Goal: Task Accomplishment & Management: Use online tool/utility

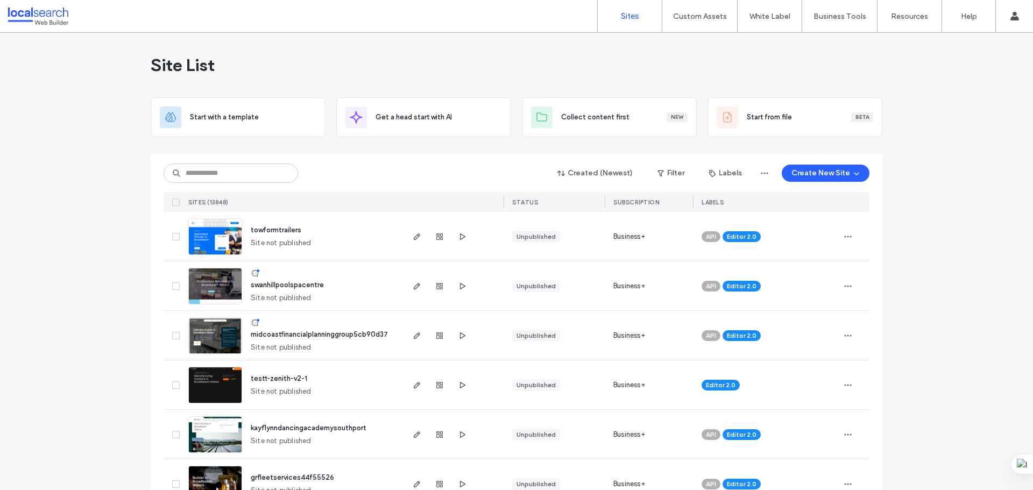
click at [593, 51] on div "Site List" at bounding box center [516, 65] width 731 height 65
click at [196, 177] on input at bounding box center [230, 172] width 134 height 19
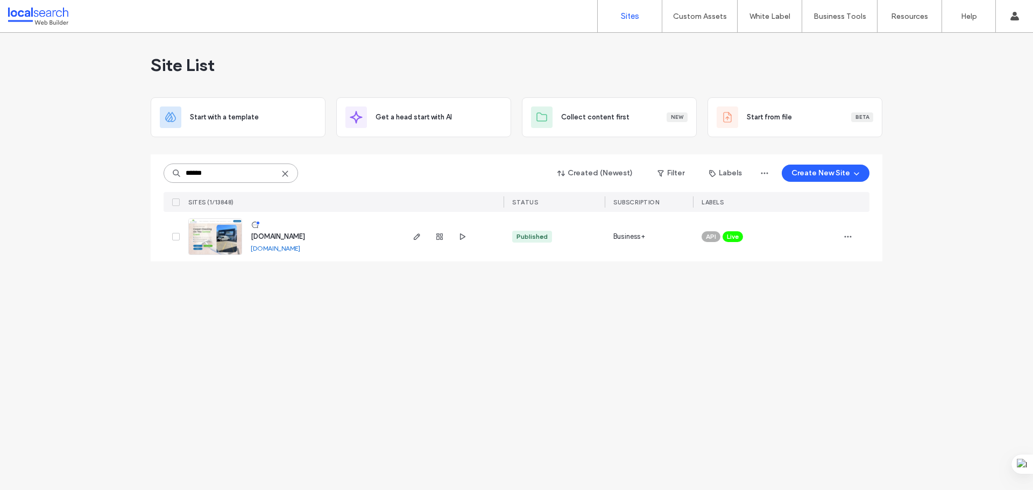
type input "******"
click at [211, 236] on img at bounding box center [215, 255] width 53 height 73
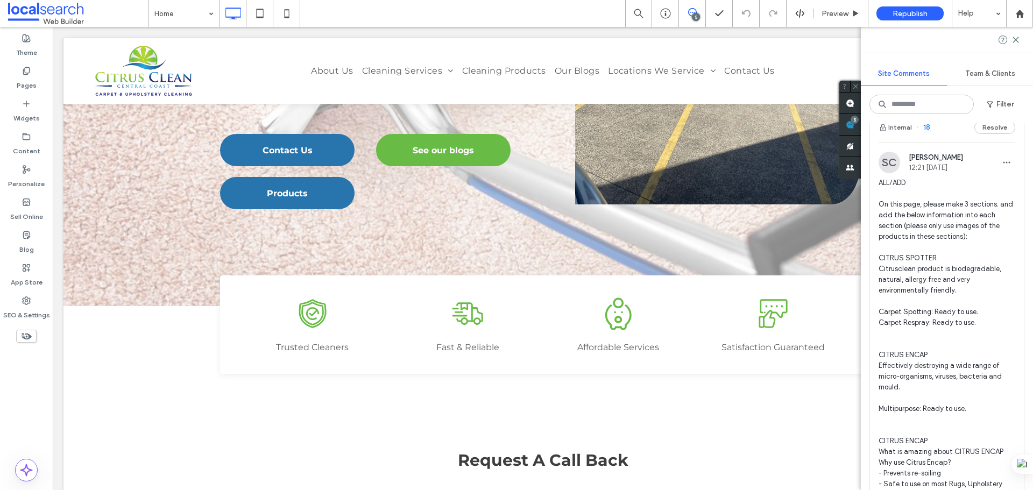
scroll to position [269, 0]
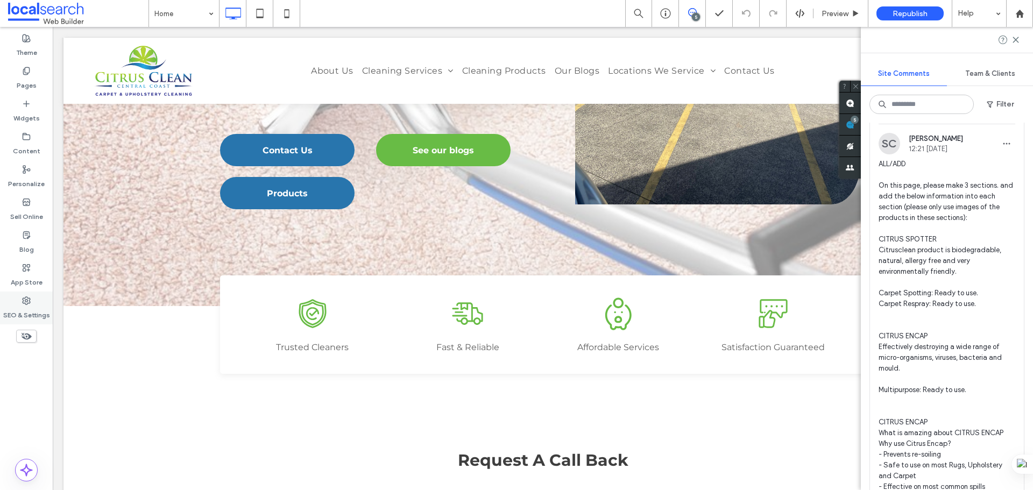
click at [16, 303] on div "SEO & Settings" at bounding box center [26, 307] width 53 height 33
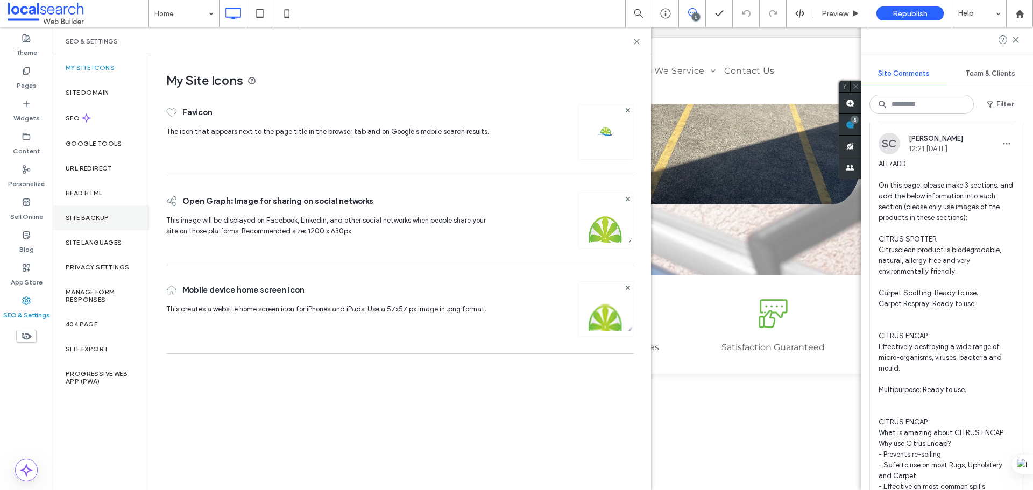
click at [69, 212] on div "Site Backup" at bounding box center [101, 217] width 97 height 25
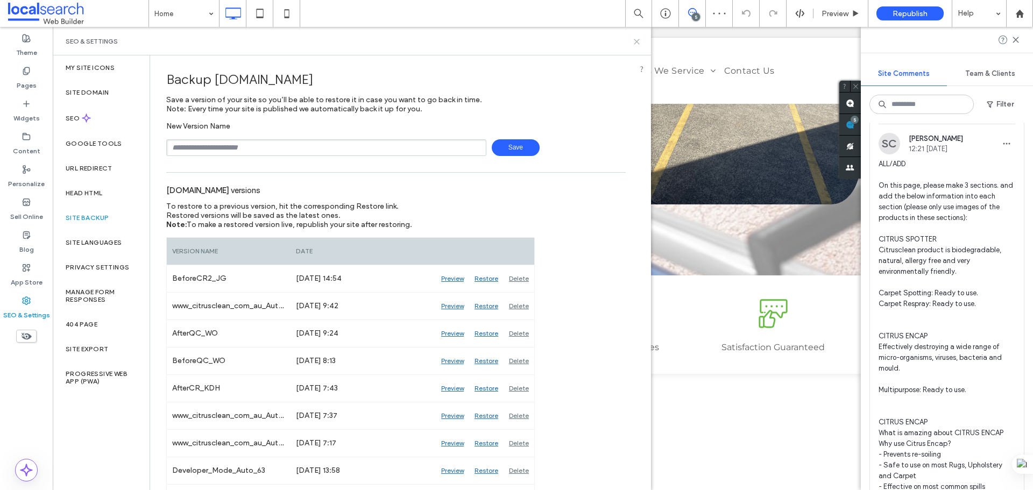
click at [637, 41] on icon at bounding box center [636, 42] width 8 height 8
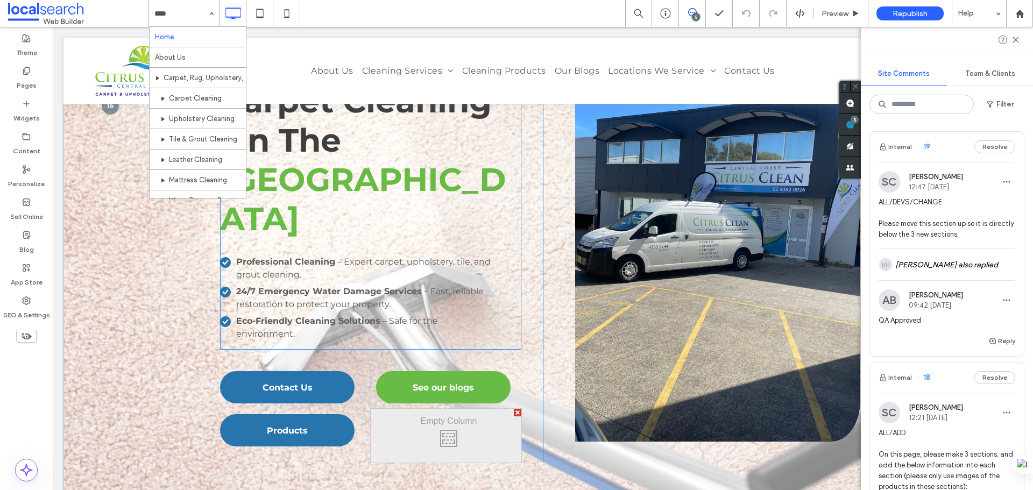
scroll to position [0, 0]
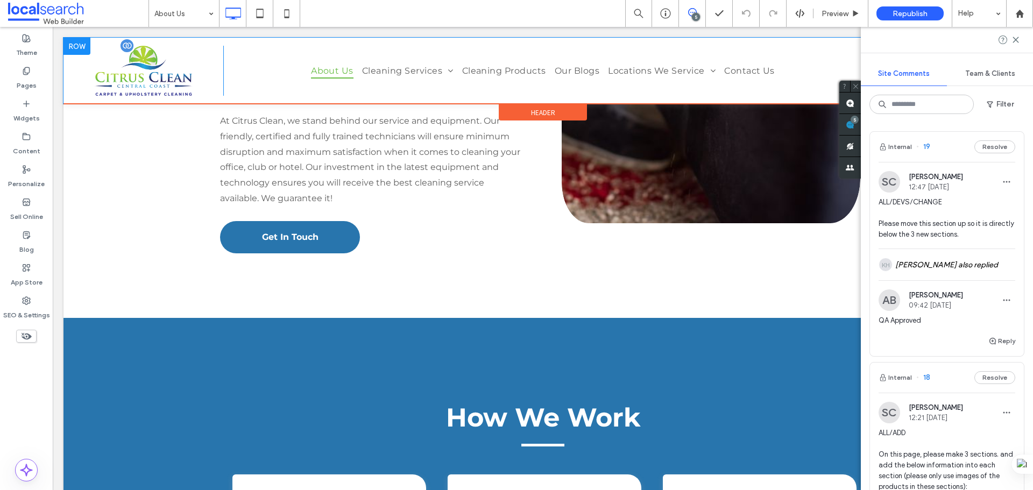
scroll to position [1452, 0]
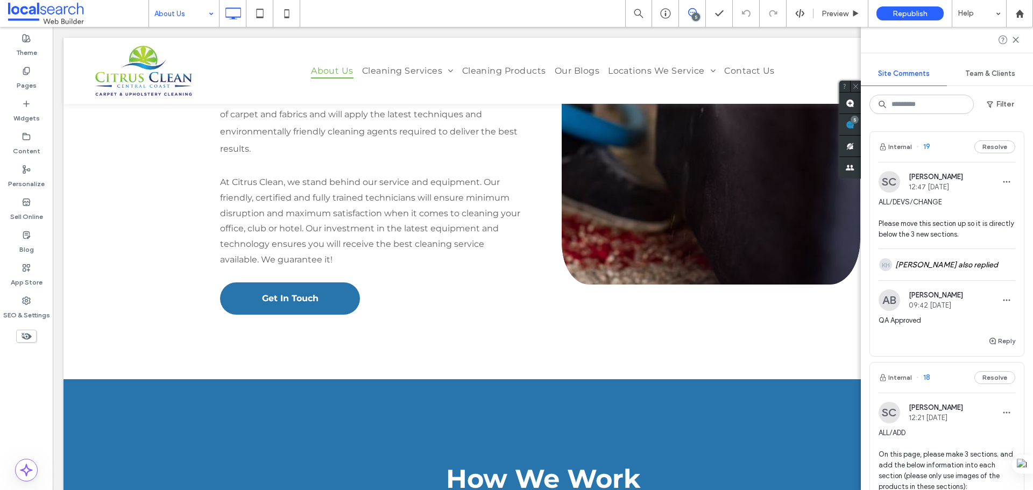
click at [182, 12] on input at bounding box center [181, 13] width 54 height 27
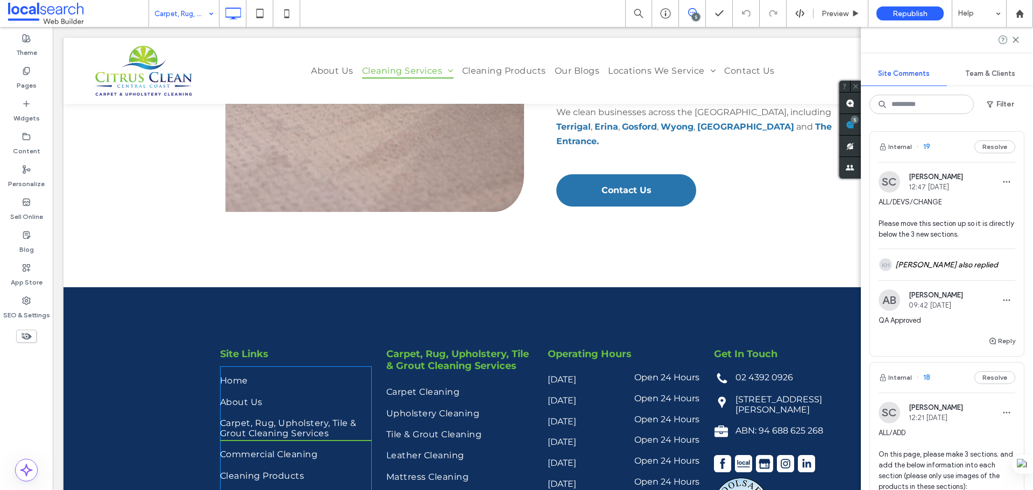
scroll to position [1775, 0]
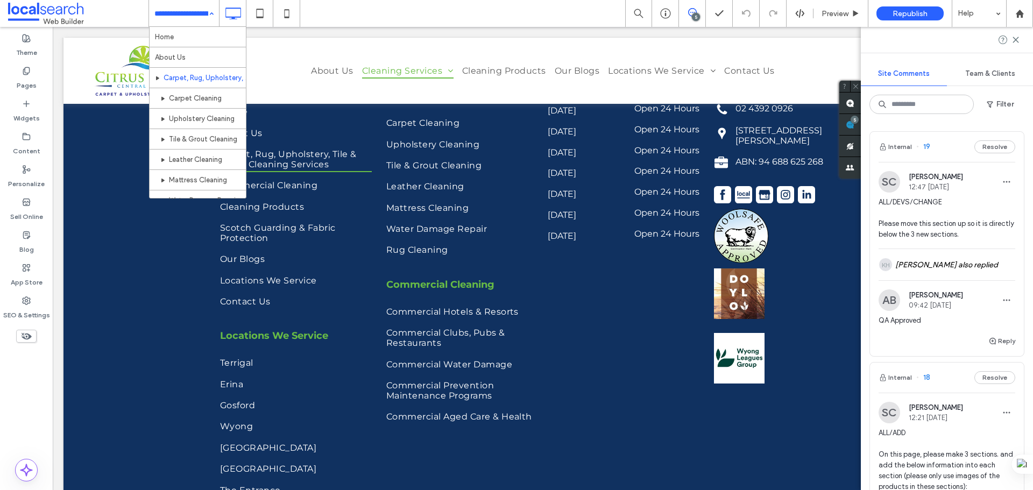
click at [196, 10] on input at bounding box center [181, 13] width 54 height 27
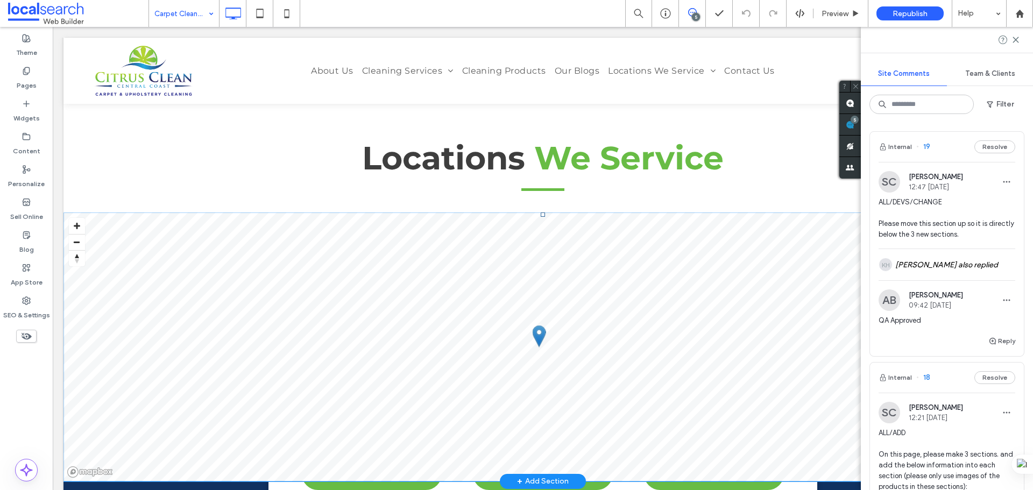
scroll to position [2097, 0]
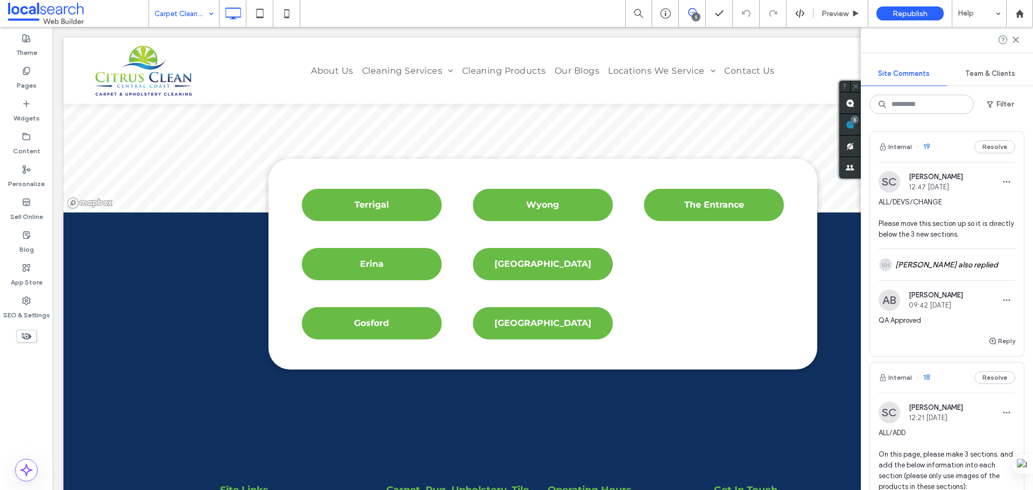
click at [196, 10] on input at bounding box center [181, 13] width 54 height 27
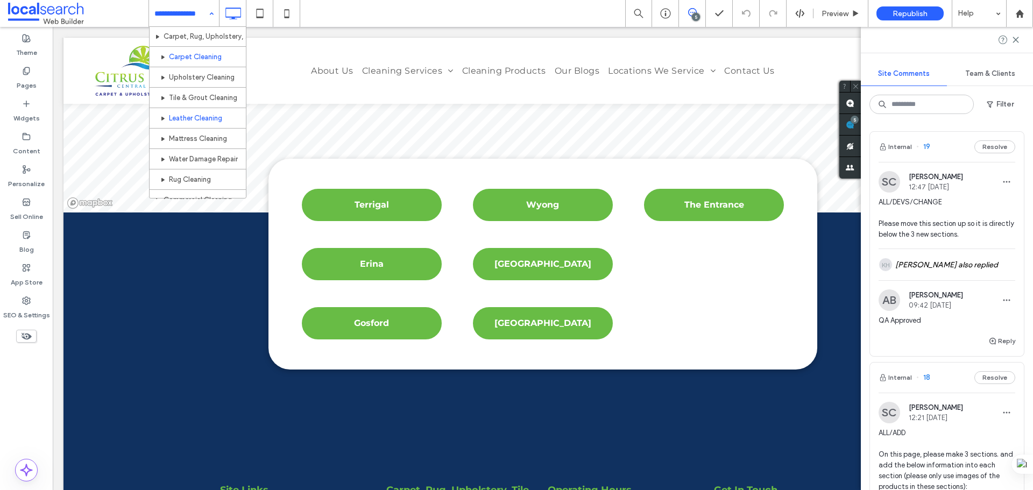
scroll to position [54, 0]
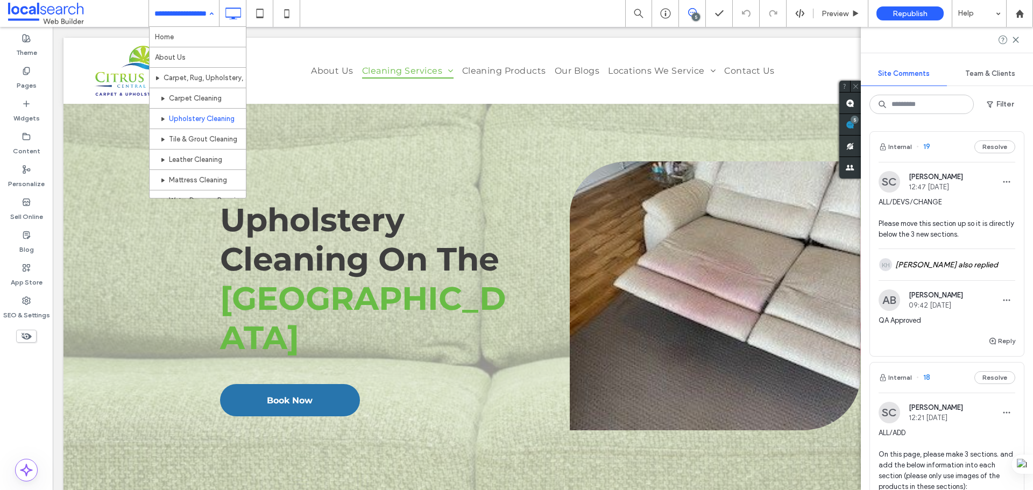
click at [181, 7] on input at bounding box center [181, 13] width 54 height 27
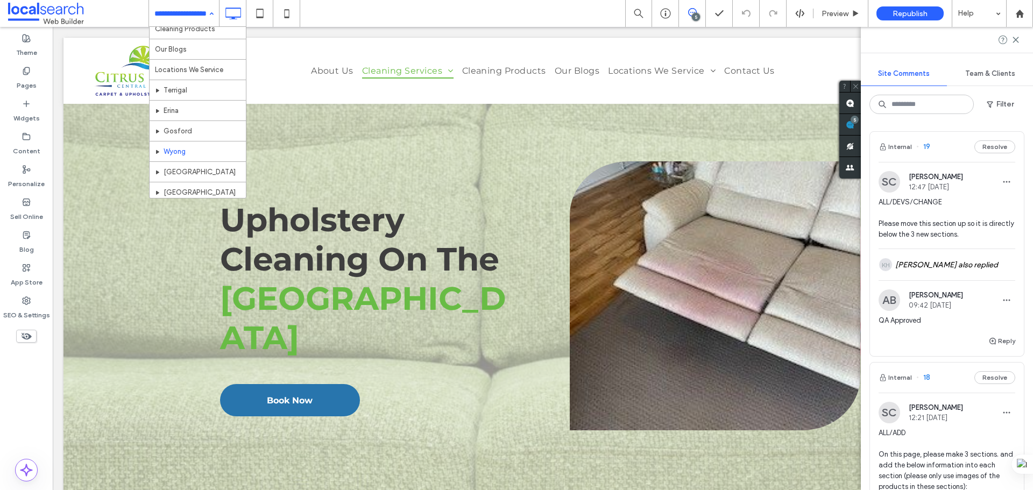
scroll to position [346, 0]
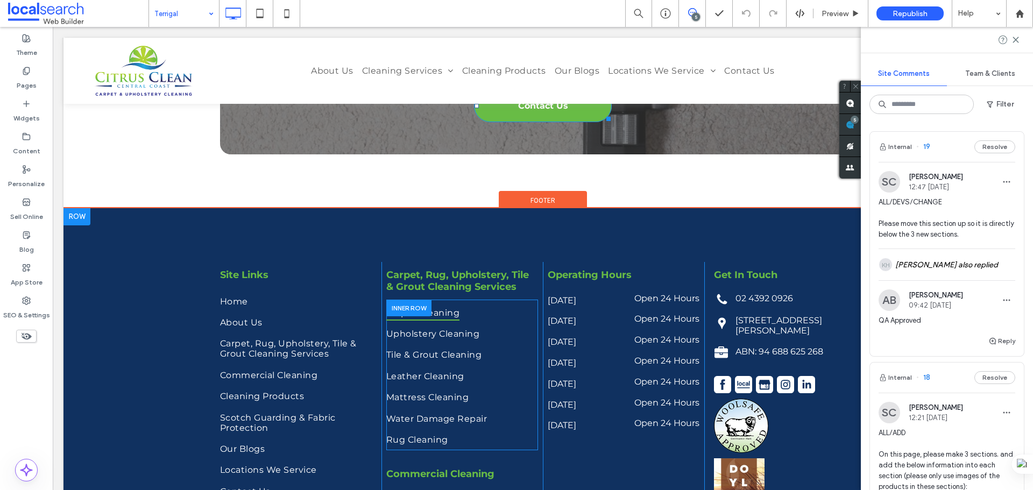
scroll to position [4104, 0]
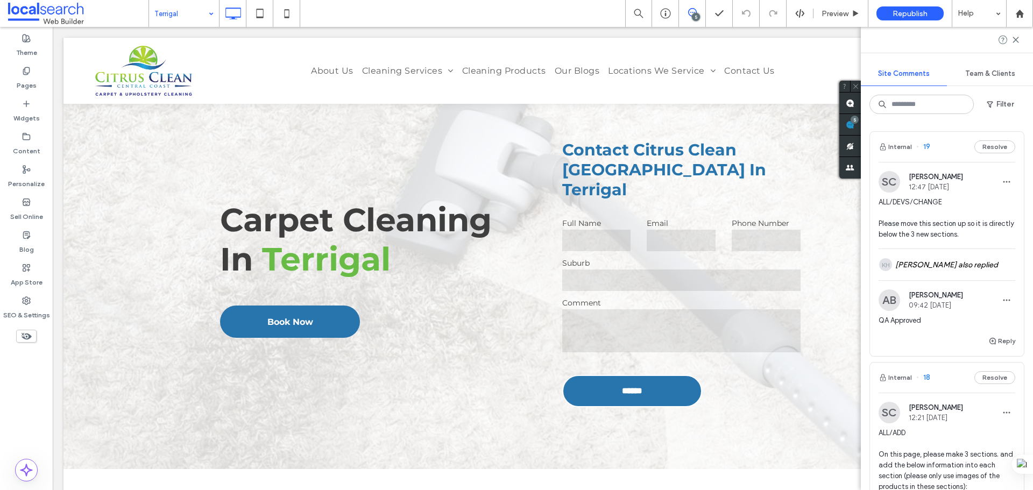
click at [210, 13] on div "Terrigal" at bounding box center [184, 13] width 70 height 27
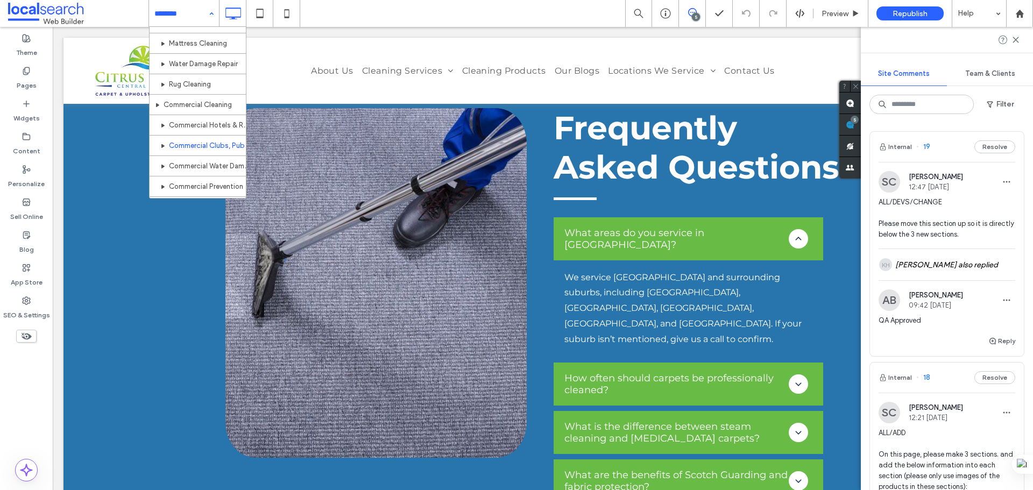
scroll to position [161, 0]
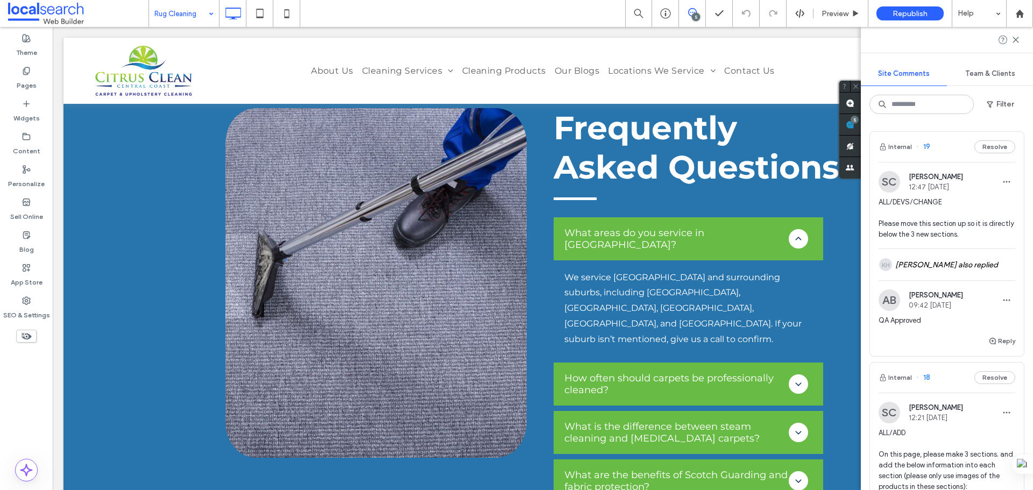
click at [211, 17] on div "Rug Cleaning" at bounding box center [184, 13] width 70 height 27
click at [198, 13] on input at bounding box center [181, 13] width 54 height 27
click at [202, 4] on input at bounding box center [181, 13] width 54 height 27
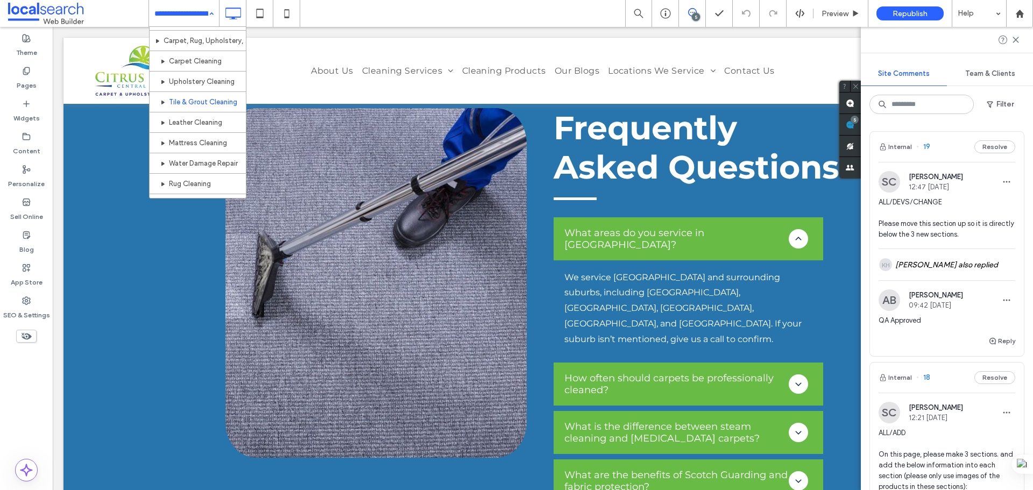
scroll to position [54, 0]
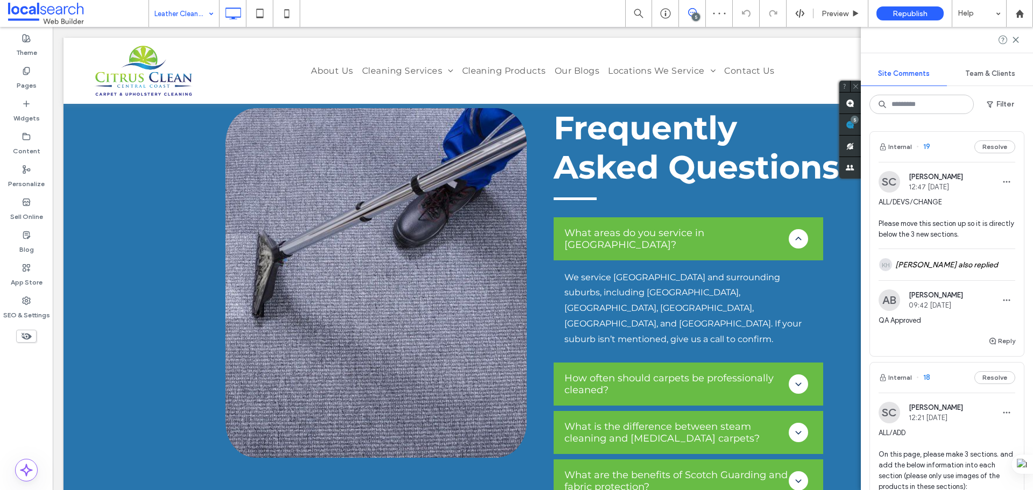
click at [210, 11] on div "Leather Cleaning" at bounding box center [184, 13] width 70 height 27
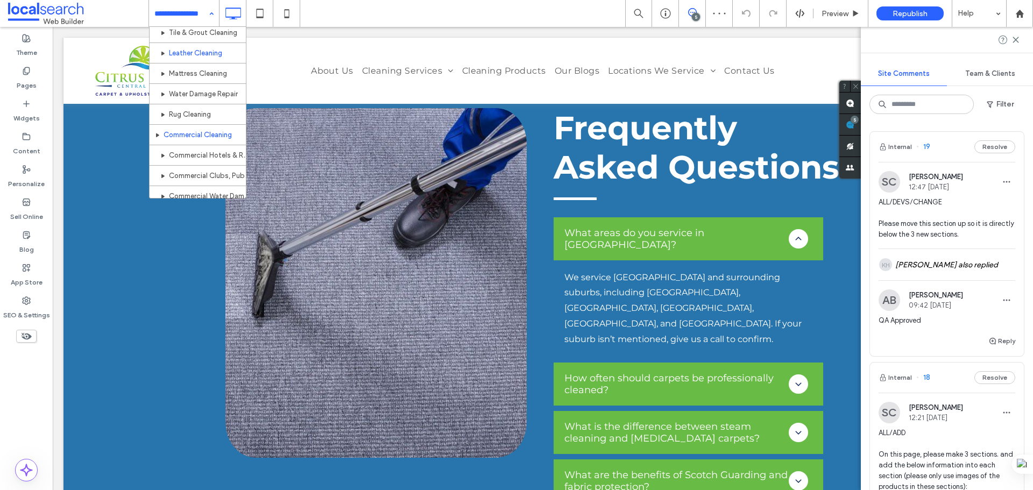
scroll to position [108, 0]
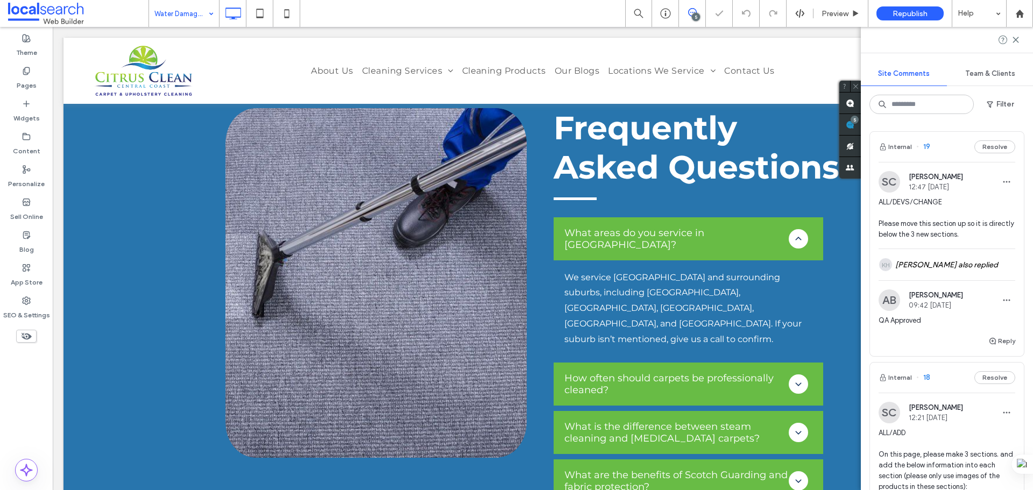
click at [195, 13] on input at bounding box center [181, 13] width 54 height 27
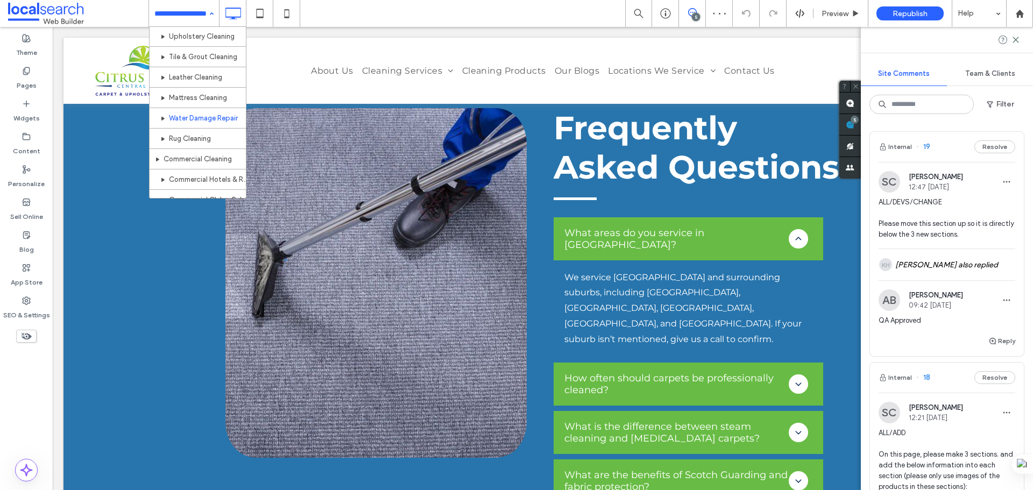
scroll to position [108, 0]
click at [179, 11] on input at bounding box center [181, 13] width 54 height 27
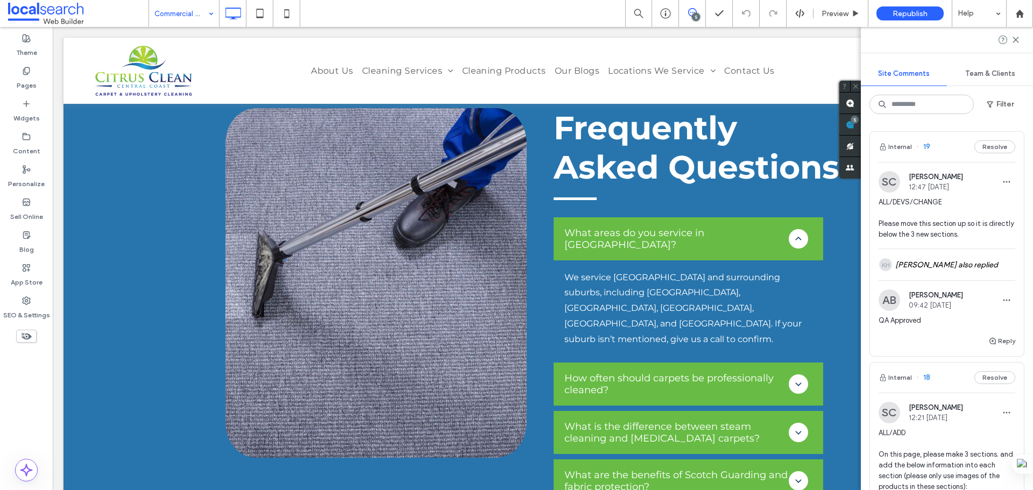
click at [191, 8] on input at bounding box center [181, 13] width 54 height 27
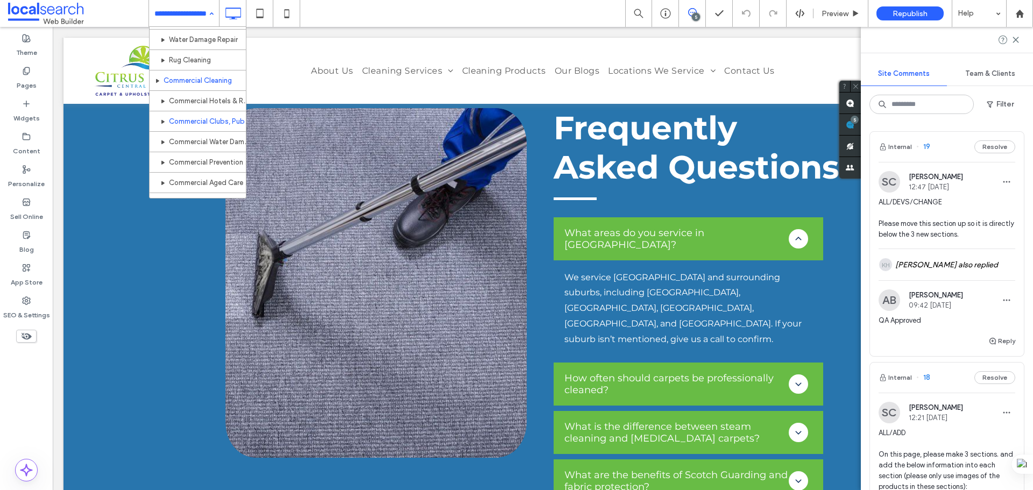
scroll to position [161, 0]
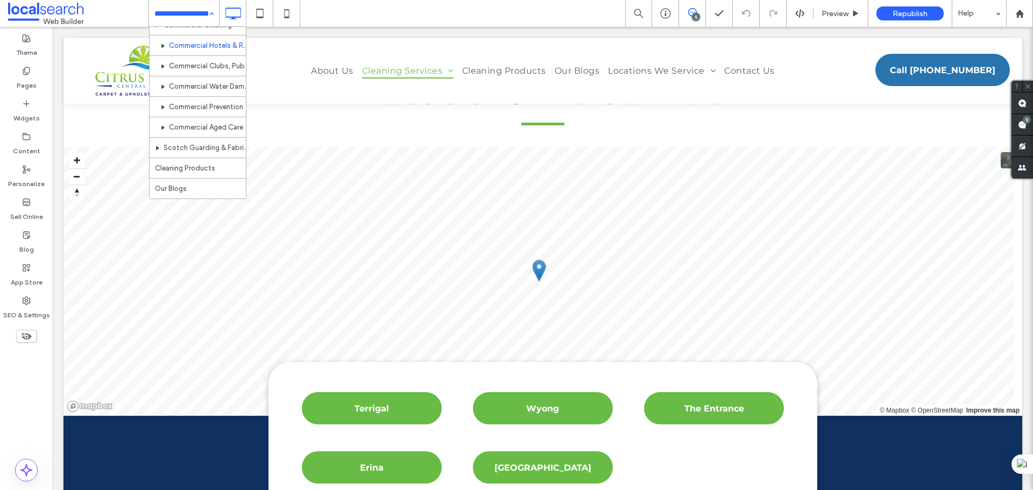
scroll to position [215, 0]
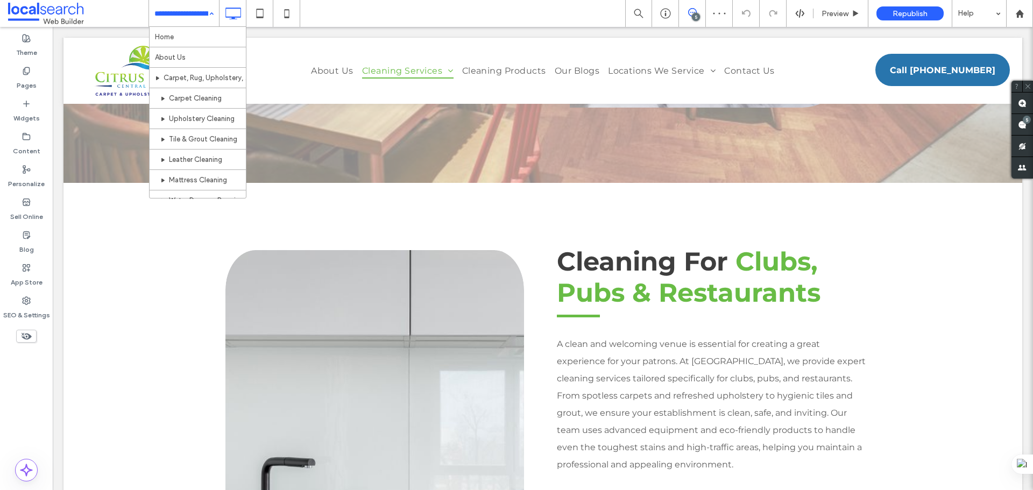
click at [190, 11] on input at bounding box center [181, 13] width 54 height 27
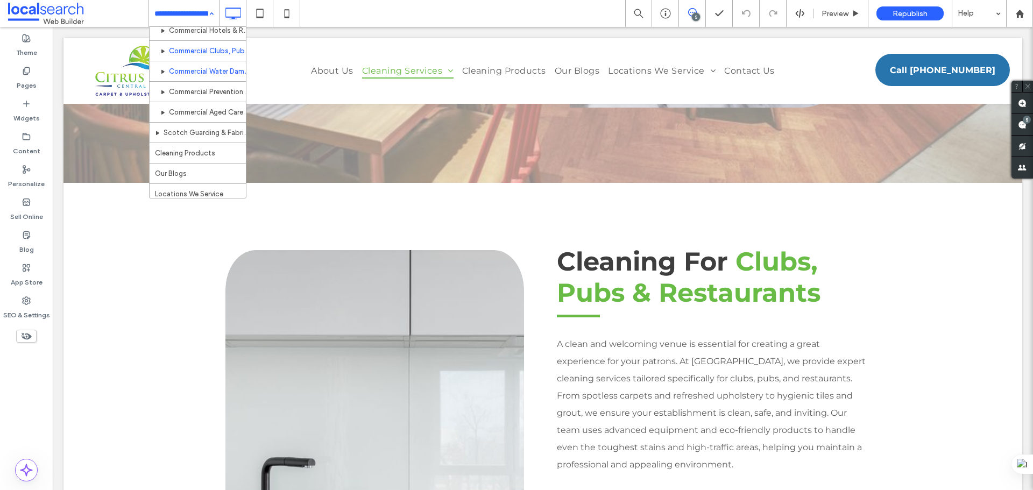
scroll to position [215, 0]
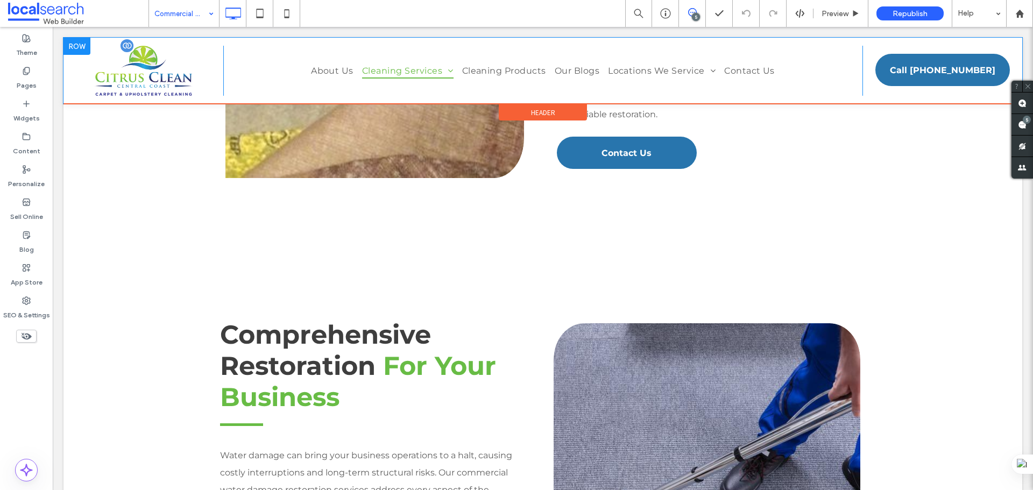
scroll to position [753, 0]
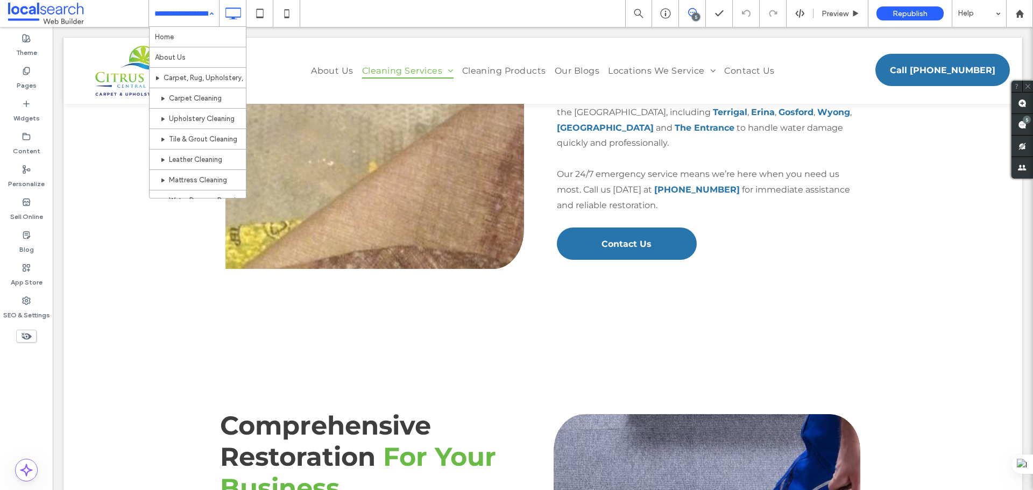
click at [208, 6] on div "Home About Us Carpet, Rug, Upholstery, Tile & Grout Cleaning Services Carpet Cl…" at bounding box center [184, 13] width 70 height 27
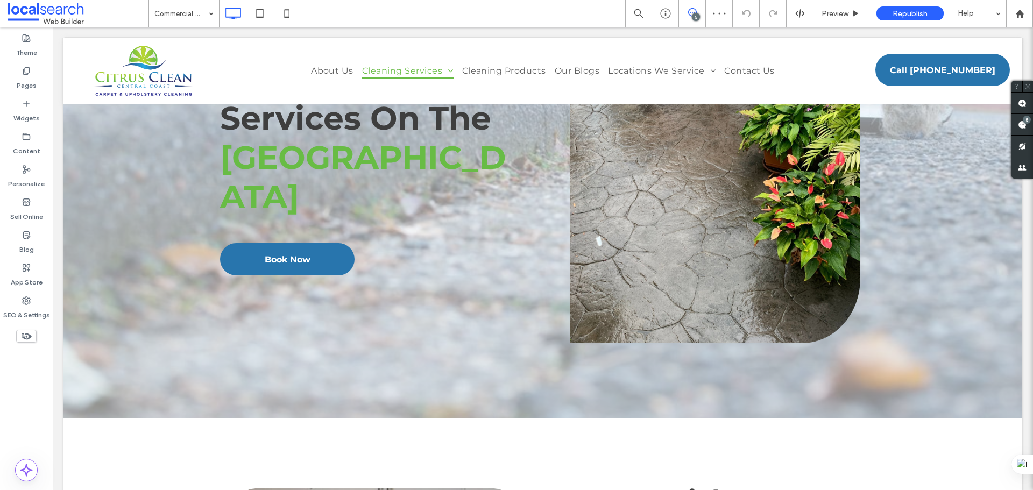
scroll to position [108, 0]
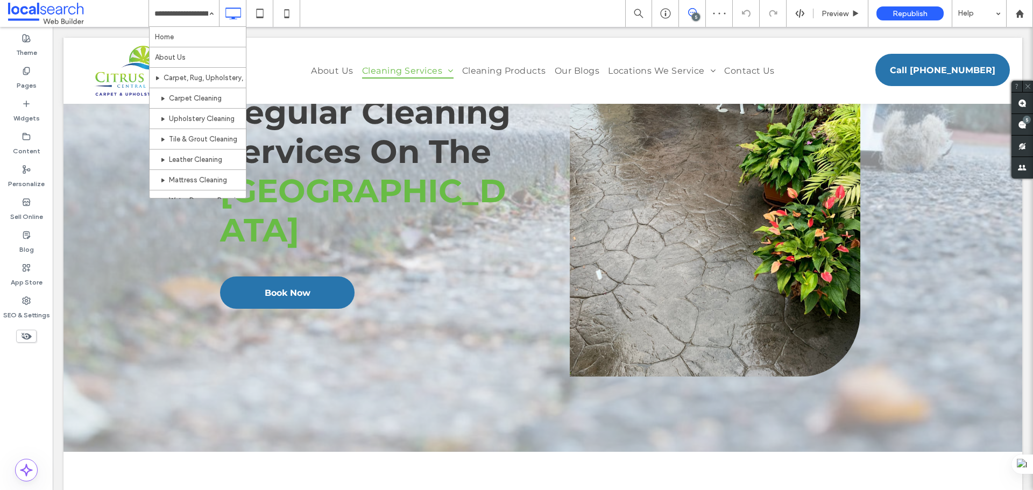
click at [204, 16] on div "Home About Us Carpet, Rug, Upholstery, Tile & Grout Cleaning Services Carpet Cl…" at bounding box center [184, 13] width 70 height 27
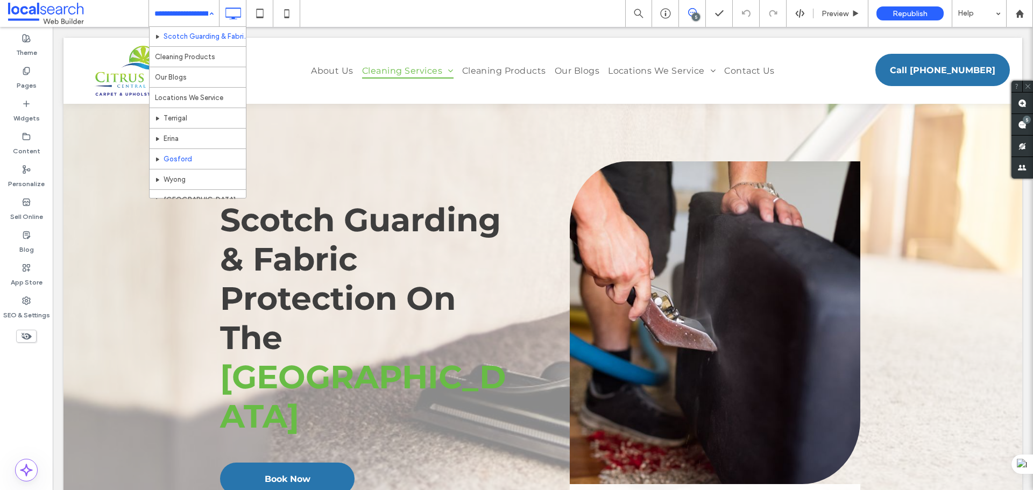
scroll to position [269, 0]
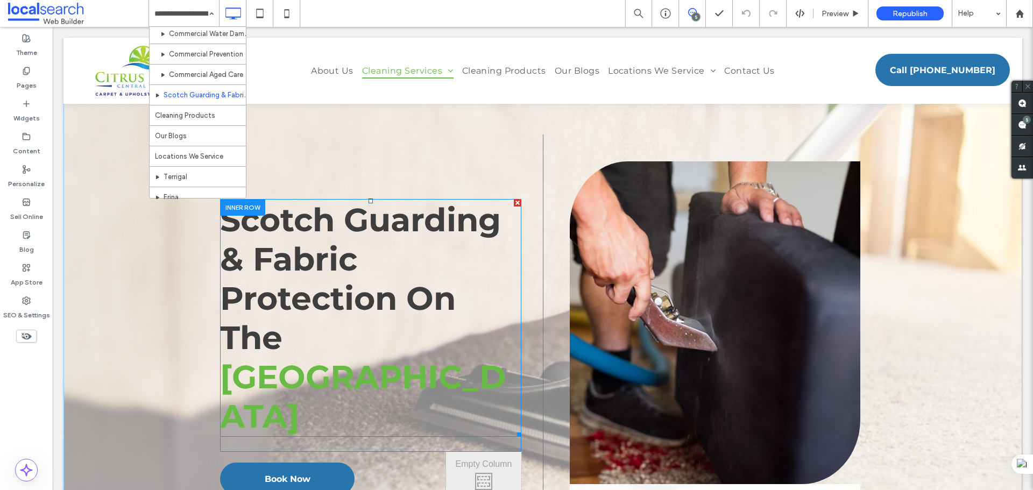
click at [402, 223] on span "Scotch Guarding & Fabric Protection On The" at bounding box center [360, 278] width 281 height 157
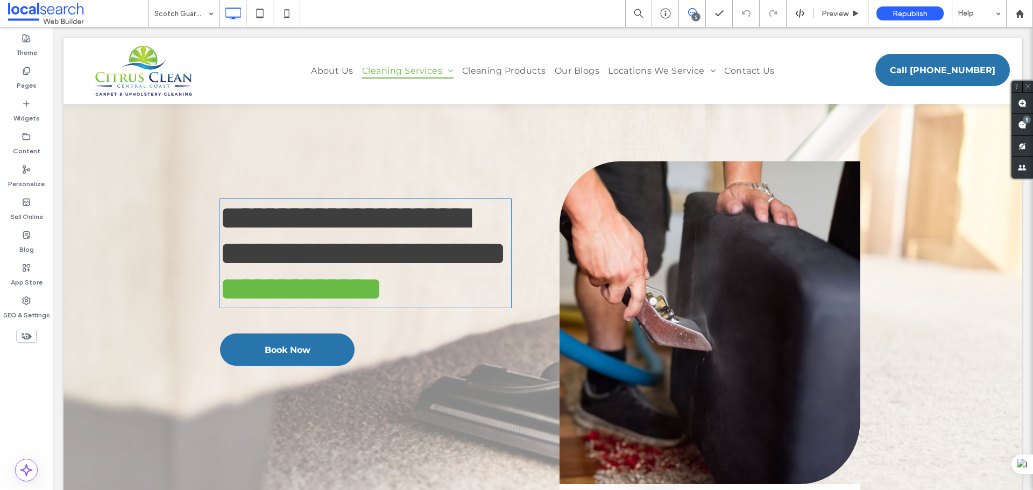
type input "**********"
type input "**"
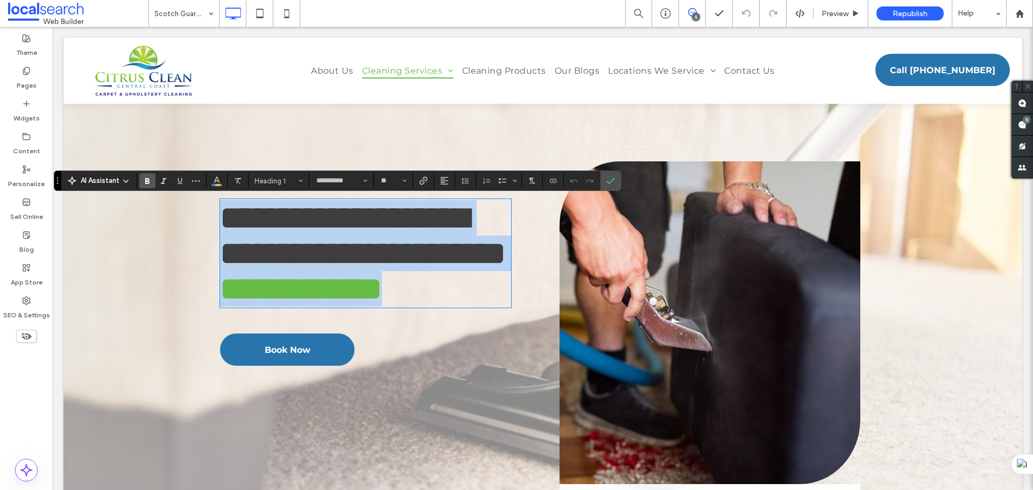
click at [366, 240] on h1 "**********" at bounding box center [365, 253] width 291 height 106
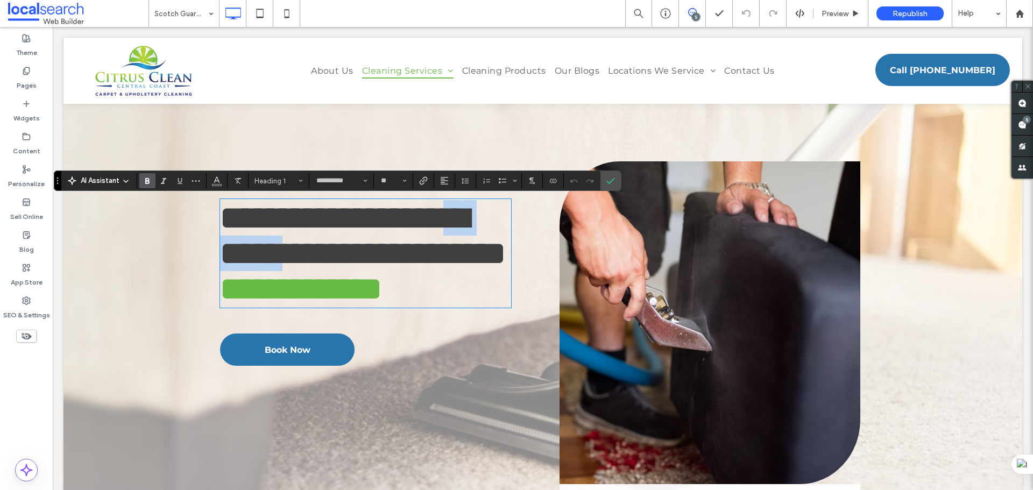
drag, startPoint x: 358, startPoint y: 254, endPoint x: 247, endPoint y: 239, distance: 112.3
click at [247, 239] on span "**********" at bounding box center [363, 236] width 286 height 68
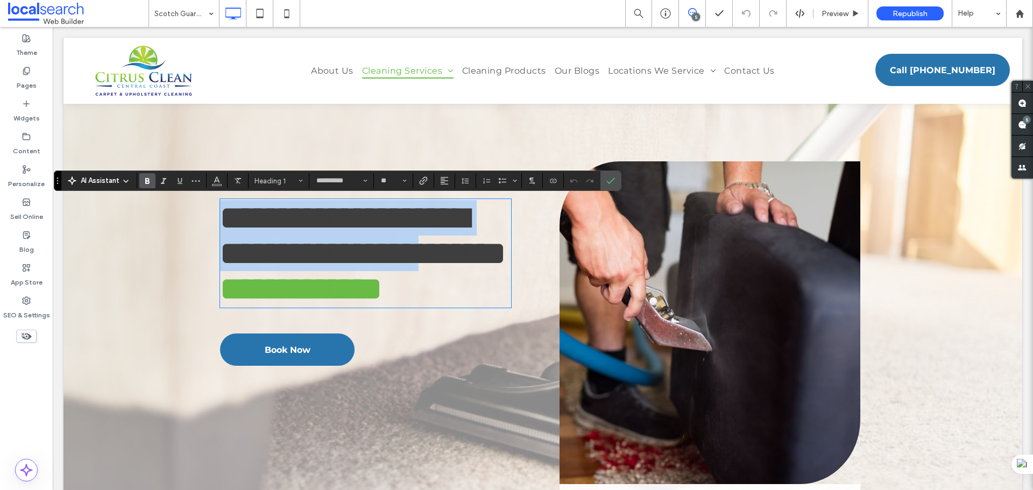
drag, startPoint x: 400, startPoint y: 297, endPoint x: 224, endPoint y: 223, distance: 191.1
click at [224, 223] on span "**********" at bounding box center [363, 236] width 286 height 68
copy span "**********"
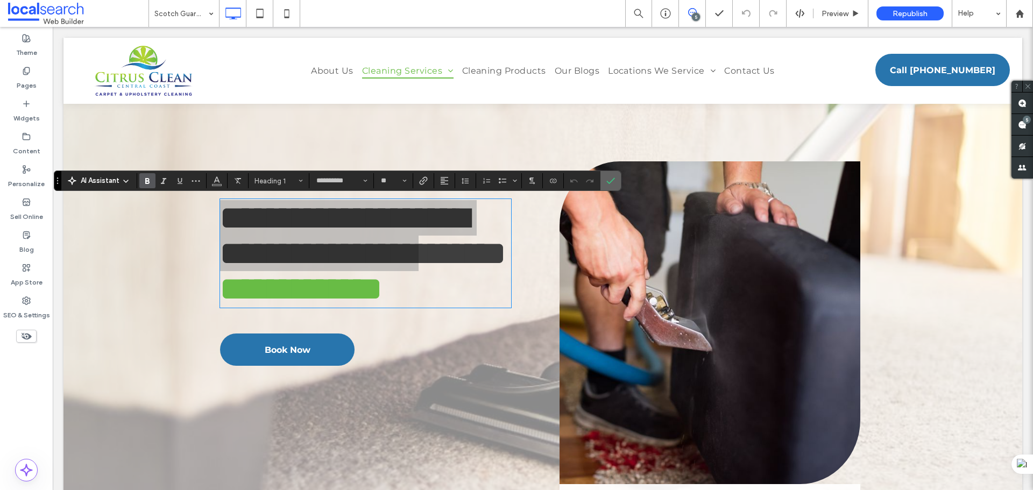
click at [616, 179] on label "Confirm" at bounding box center [610, 180] width 16 height 19
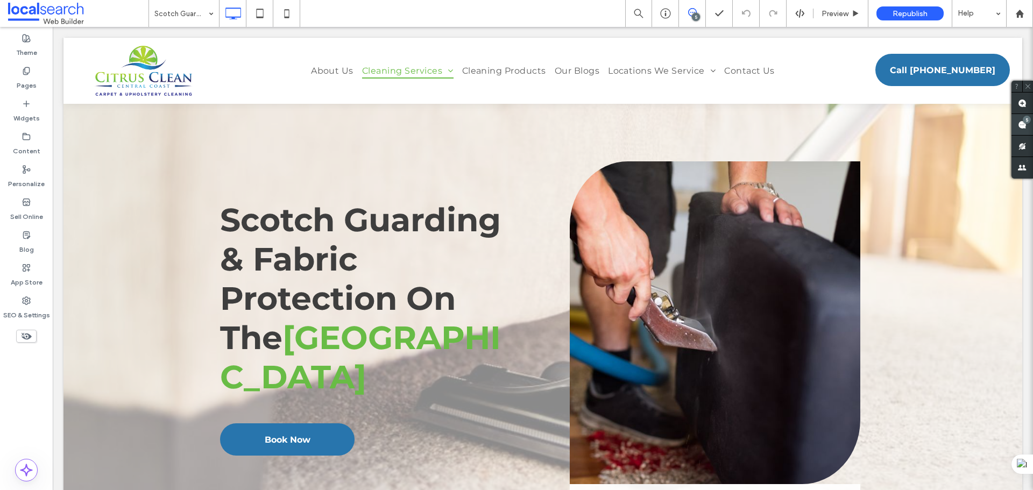
click at [1023, 127] on use at bounding box center [1021, 124] width 9 height 9
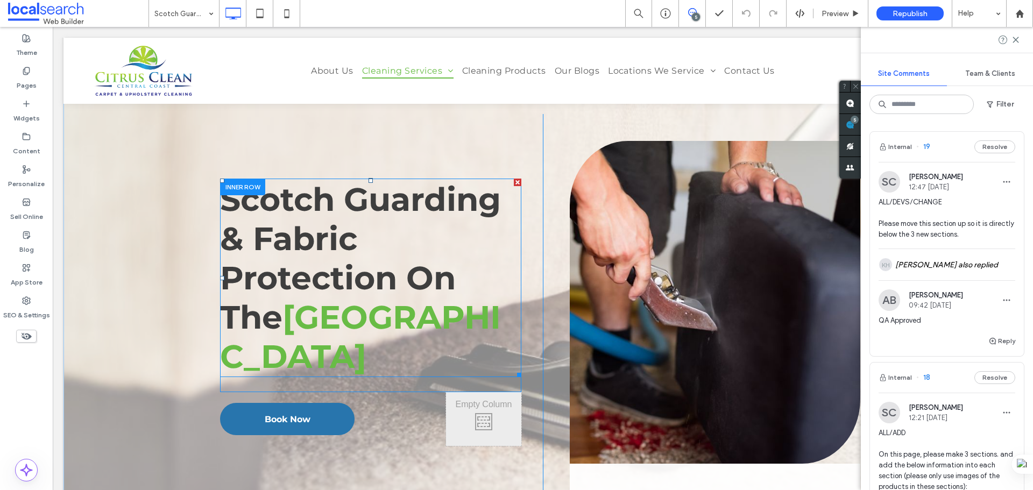
scroll to position [0, 0]
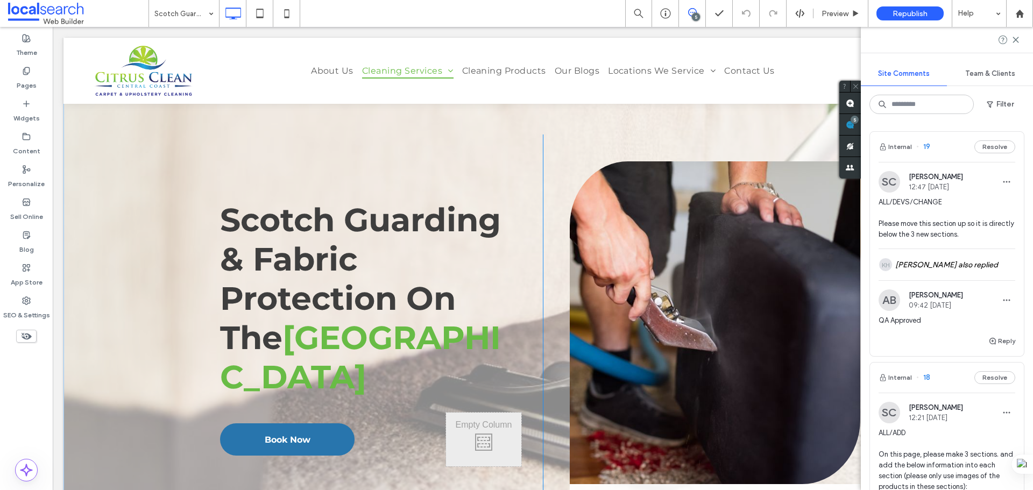
click at [88, 124] on div "Scotch Guarding & Fabric Protection On The Central Coast Click To Paste Book No…" at bounding box center [542, 312] width 958 height 548
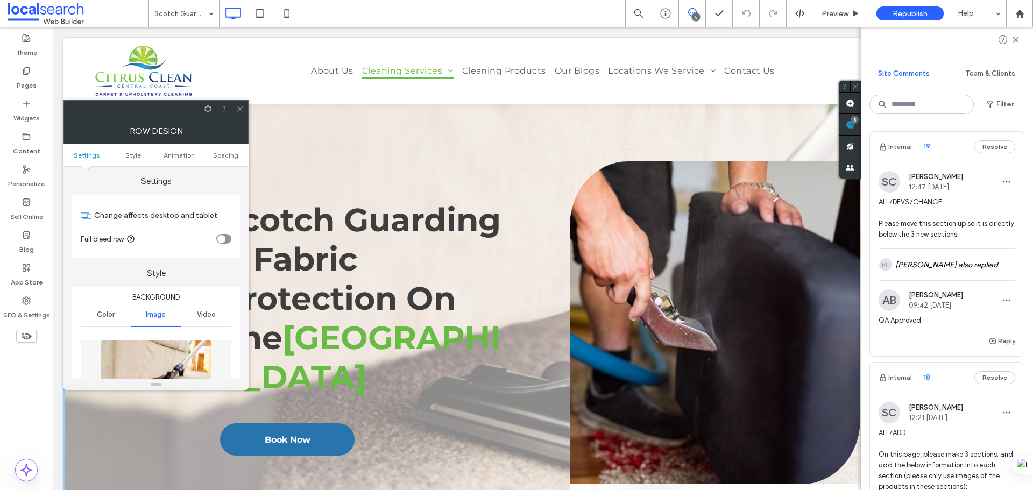
click at [120, 365] on img at bounding box center [156, 377] width 111 height 74
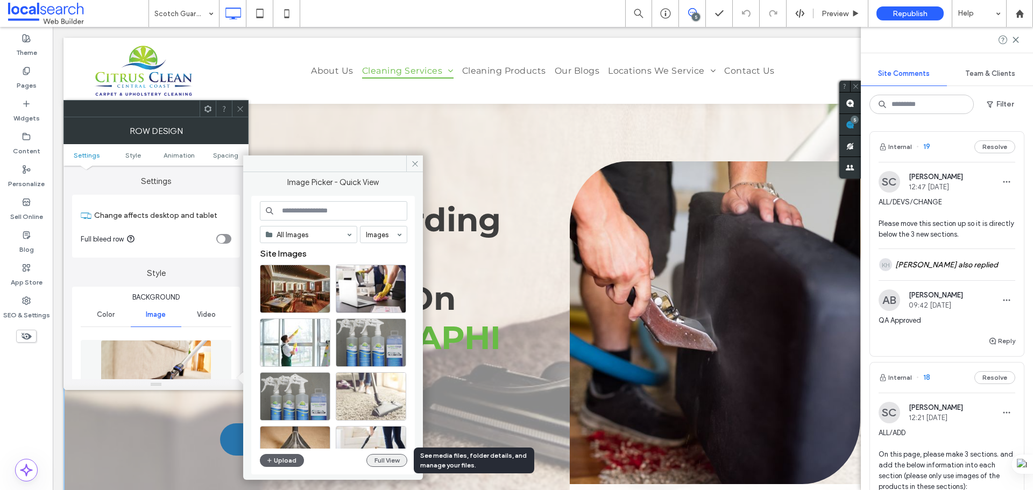
click at [401, 460] on button "Full View" at bounding box center [386, 460] width 41 height 13
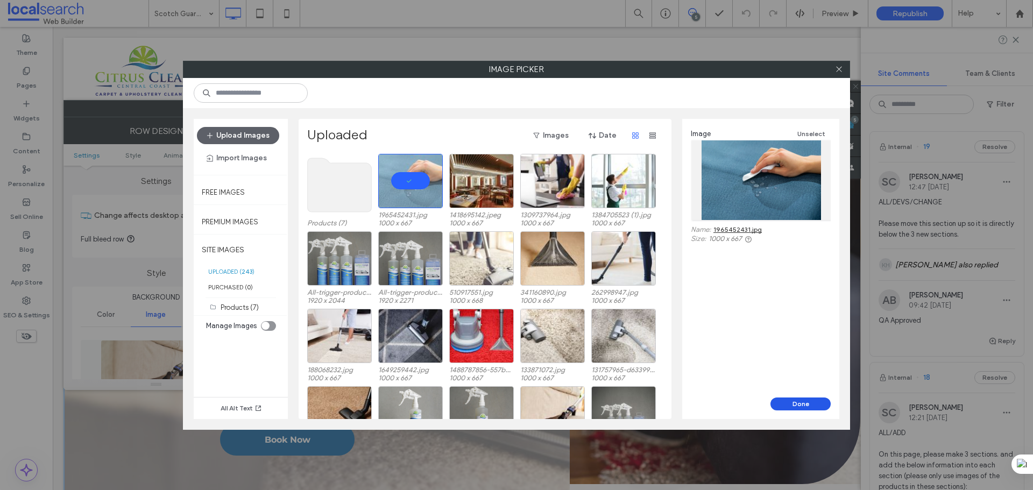
click at [796, 400] on button "Done" at bounding box center [800, 403] width 60 height 13
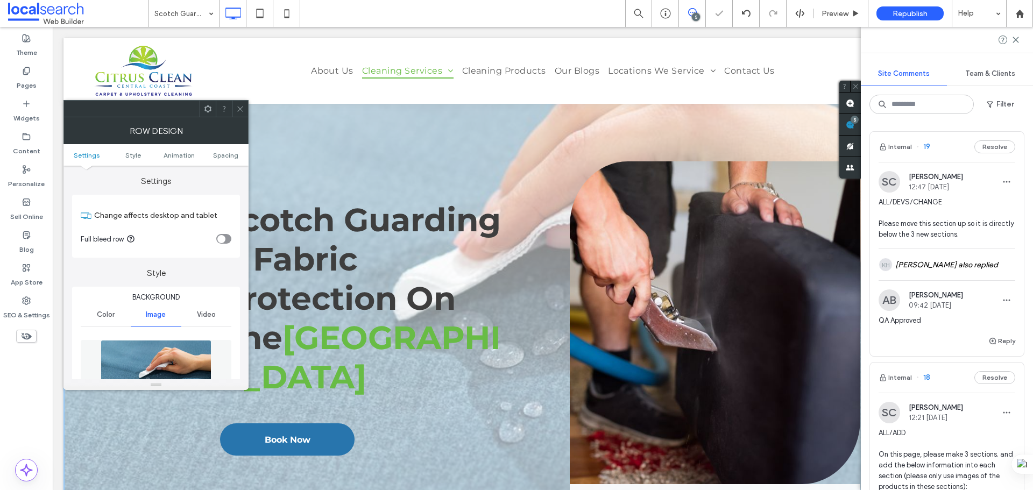
drag, startPoint x: 242, startPoint y: 111, endPoint x: 207, endPoint y: 109, distance: 35.0
click at [242, 111] on use at bounding box center [239, 108] width 5 height 5
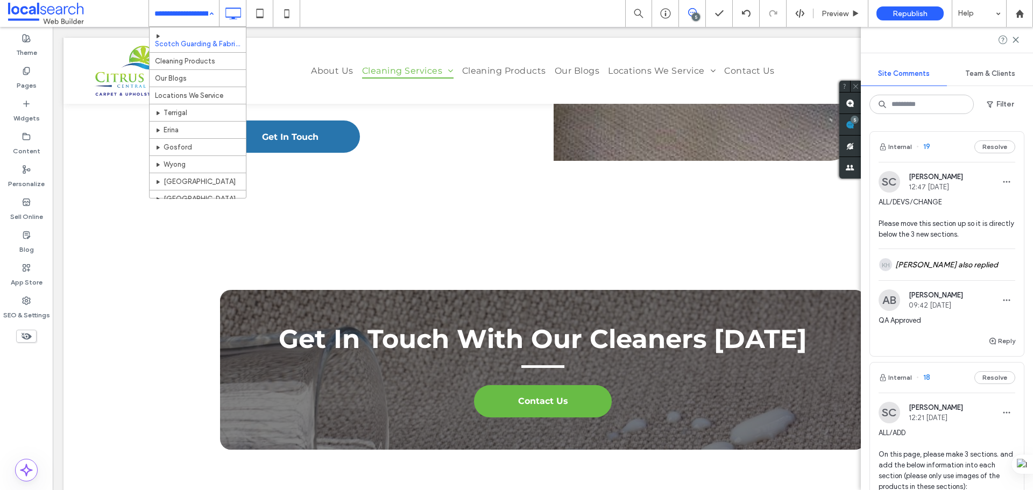
scroll to position [323, 0]
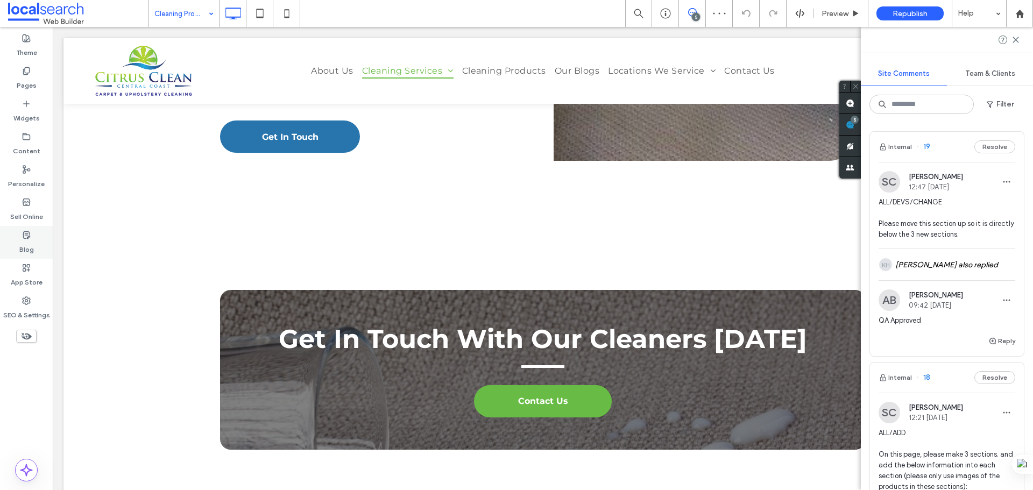
click at [28, 246] on label "Blog" at bounding box center [26, 246] width 15 height 15
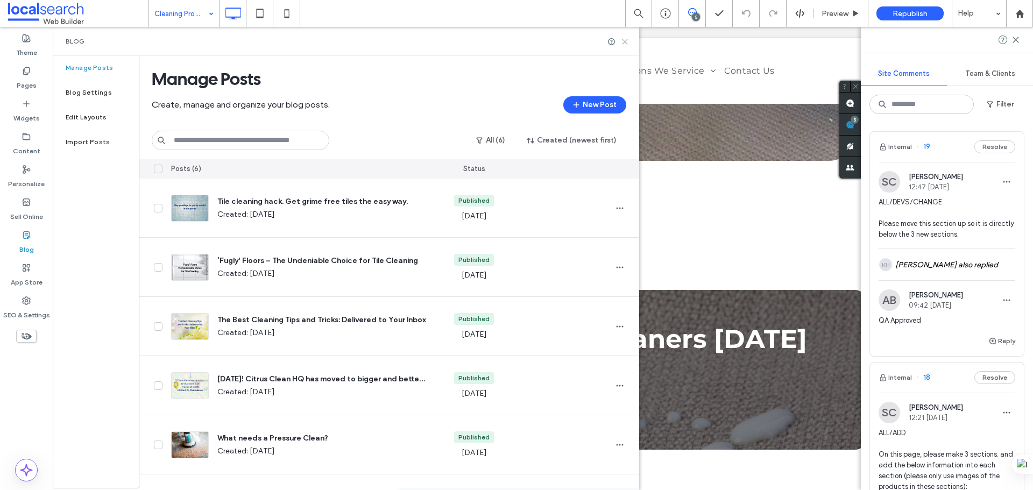
click at [626, 42] on use at bounding box center [624, 41] width 5 height 5
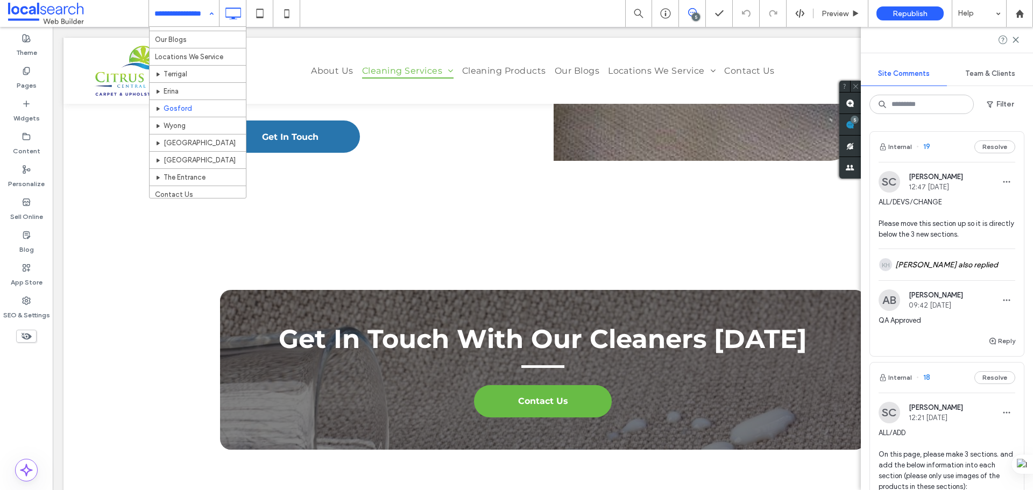
scroll to position [336, 0]
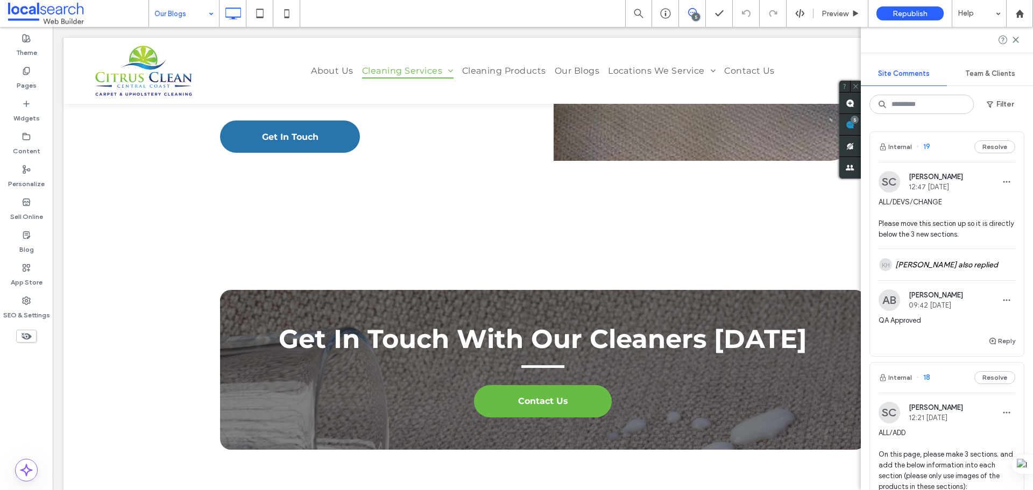
click at [196, 13] on input at bounding box center [181, 13] width 54 height 27
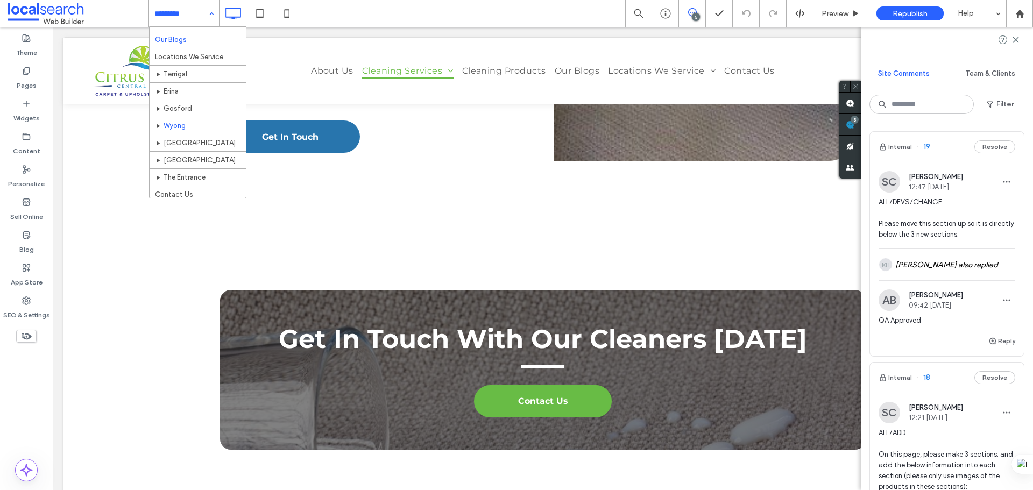
scroll to position [336, 0]
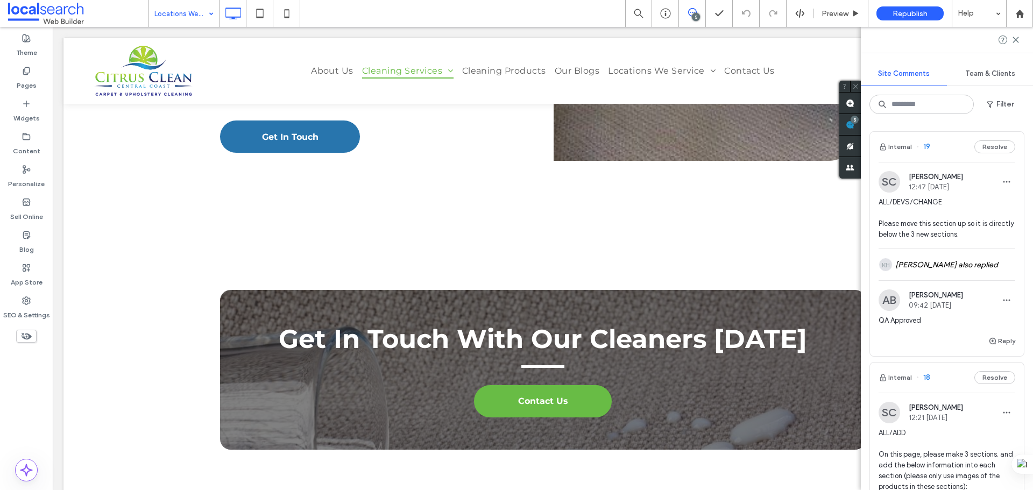
click at [209, 11] on div "Locations We Service" at bounding box center [184, 13] width 70 height 27
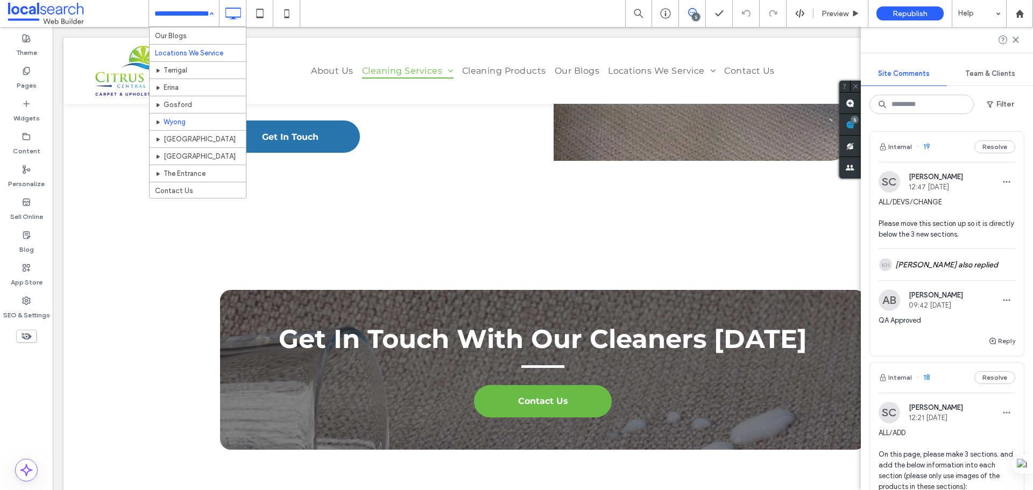
scroll to position [390, 0]
click at [189, 9] on input at bounding box center [181, 13] width 54 height 27
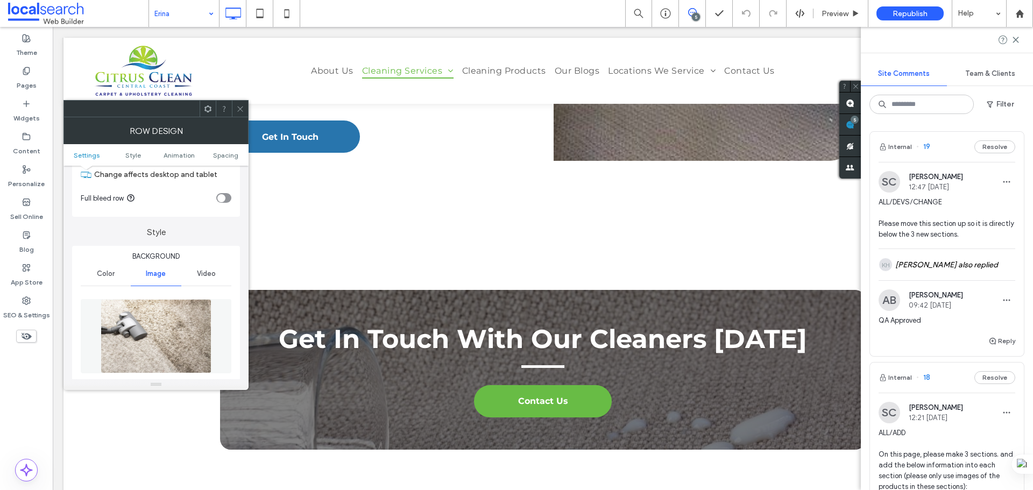
scroll to position [108, 0]
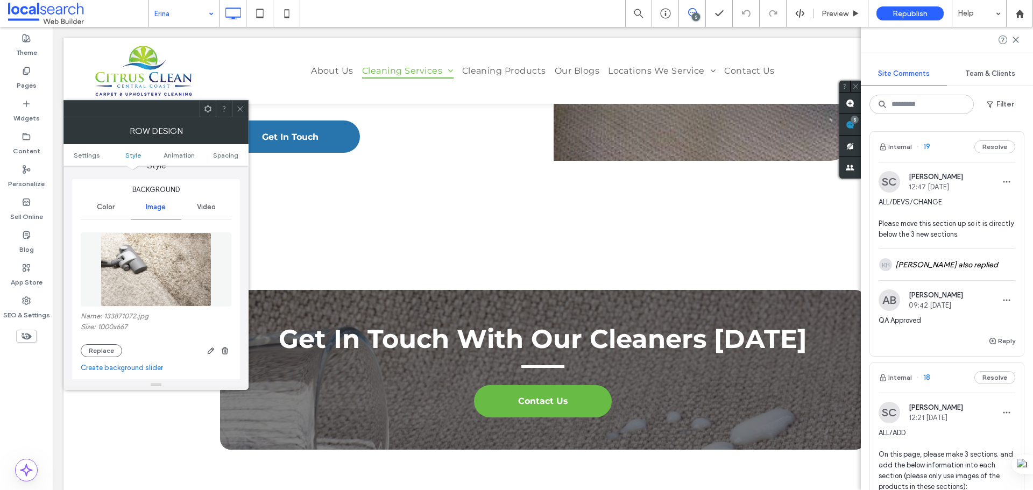
click at [164, 265] on img at bounding box center [156, 269] width 111 height 74
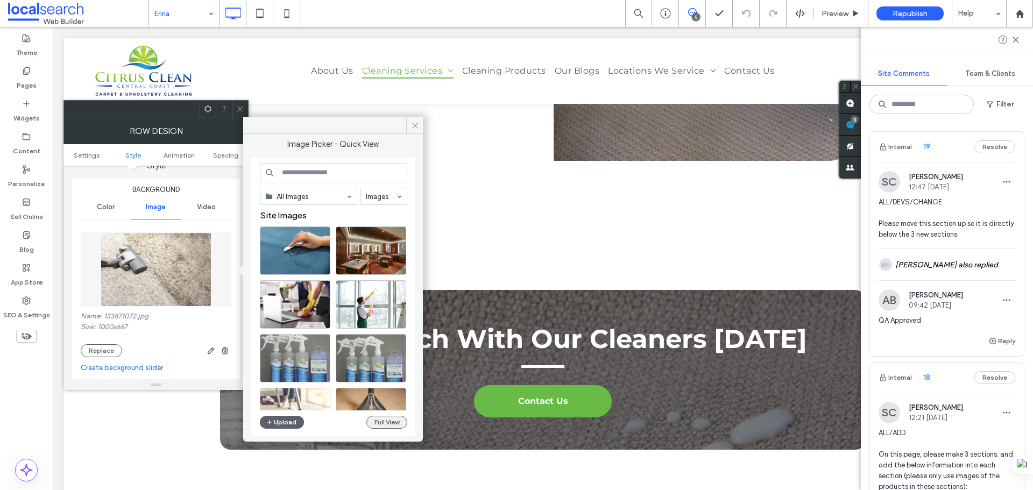
click at [380, 418] on button "Full View" at bounding box center [386, 422] width 41 height 13
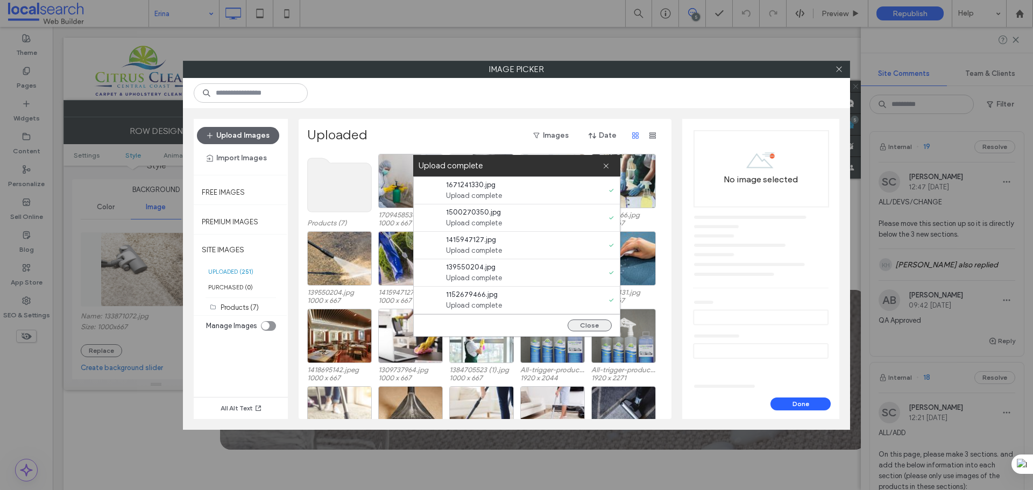
click at [590, 325] on button "Close" at bounding box center [589, 325] width 44 height 12
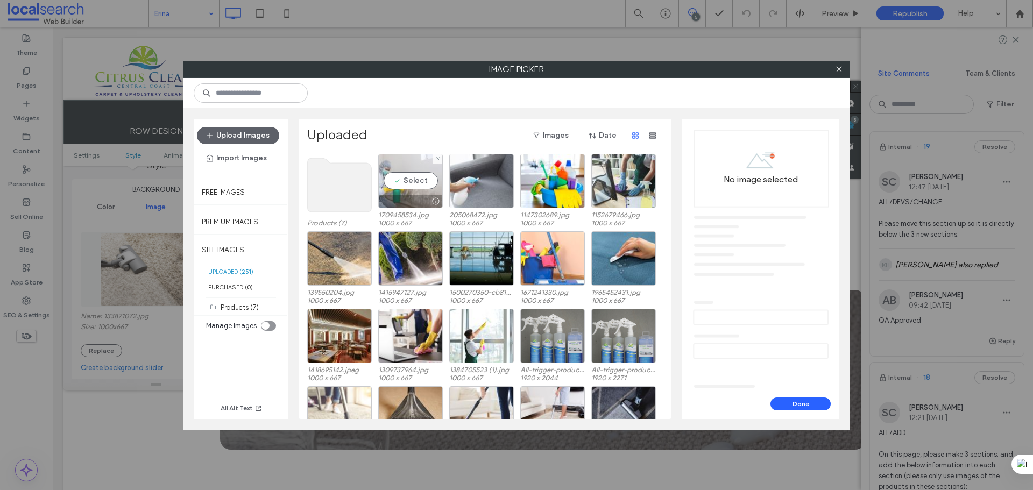
drag, startPoint x: 398, startPoint y: 175, endPoint x: 404, endPoint y: 177, distance: 6.8
click at [399, 175] on div "Select" at bounding box center [410, 181] width 65 height 54
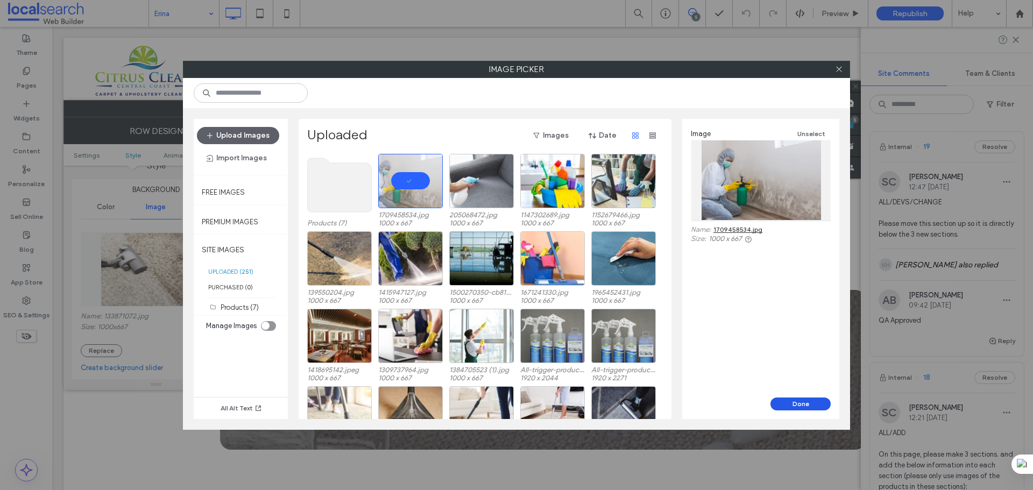
click at [789, 397] on button "Done" at bounding box center [800, 403] width 60 height 13
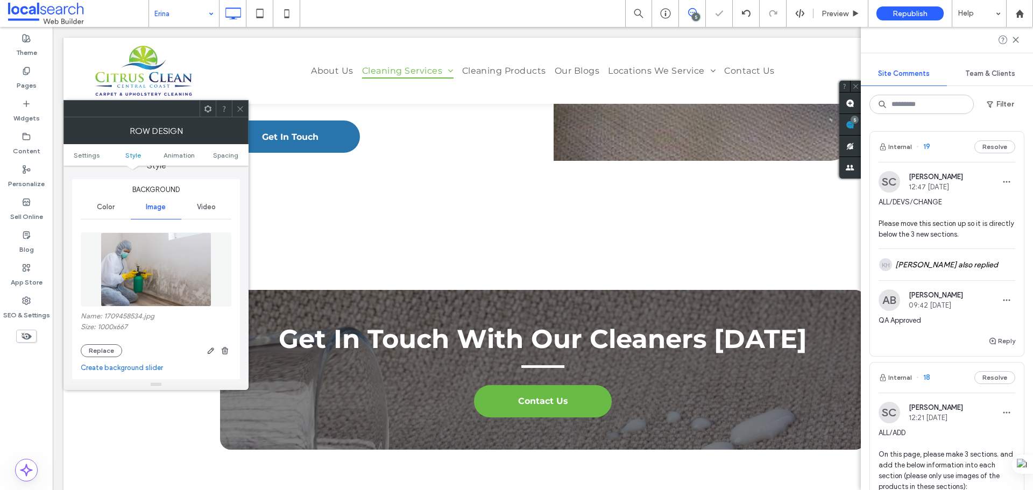
click at [242, 108] on icon at bounding box center [240, 109] width 8 height 8
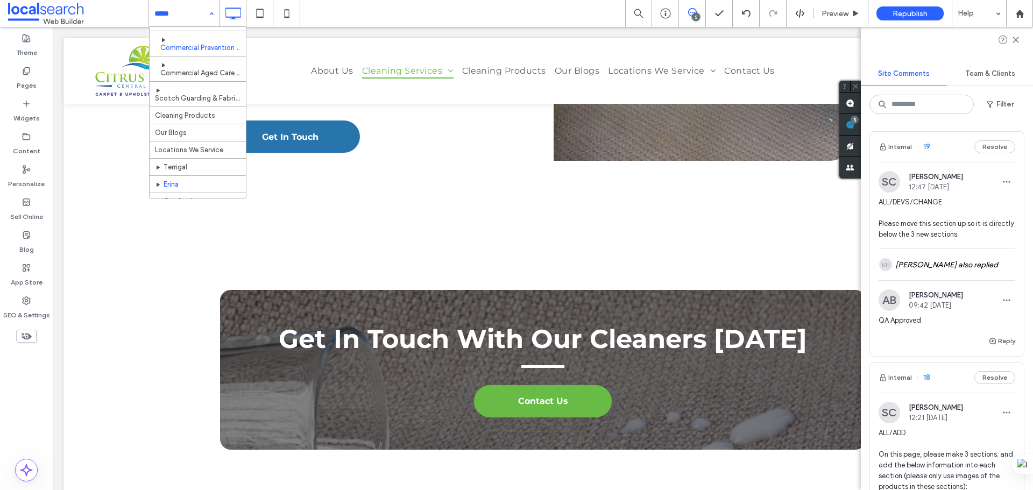
scroll to position [390, 0]
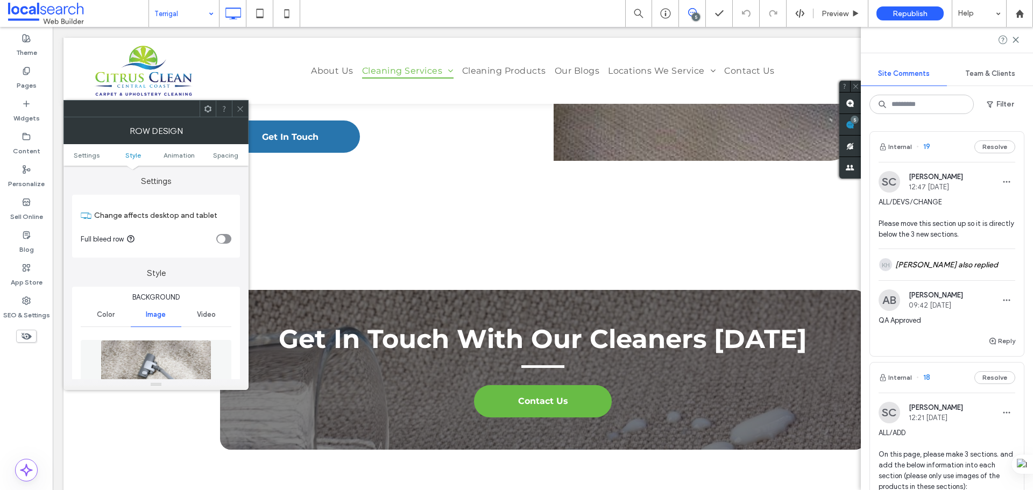
scroll to position [161, 0]
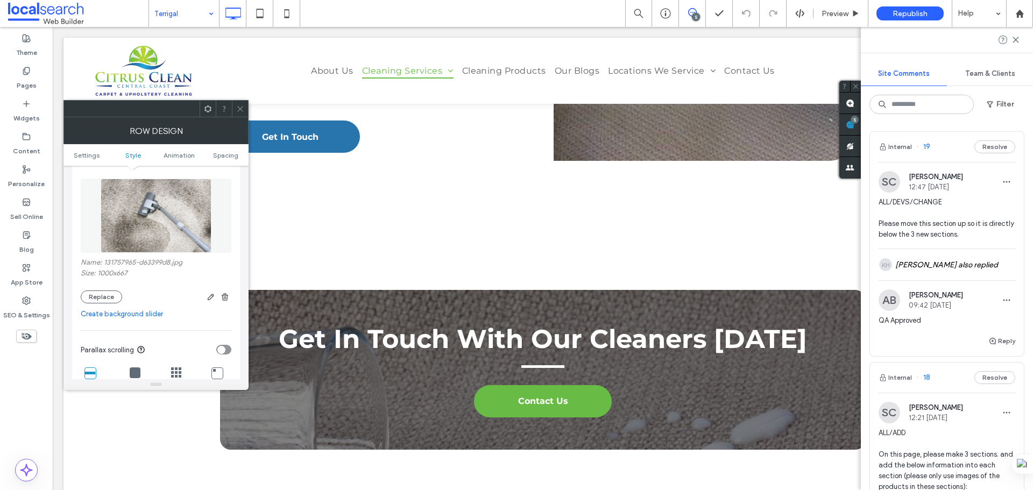
click at [197, 212] on img at bounding box center [156, 216] width 111 height 74
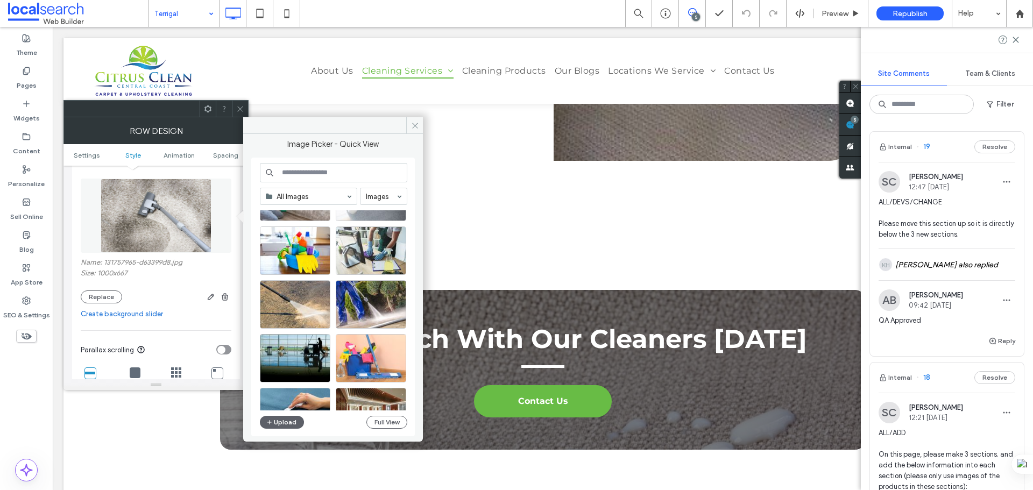
scroll to position [0, 0]
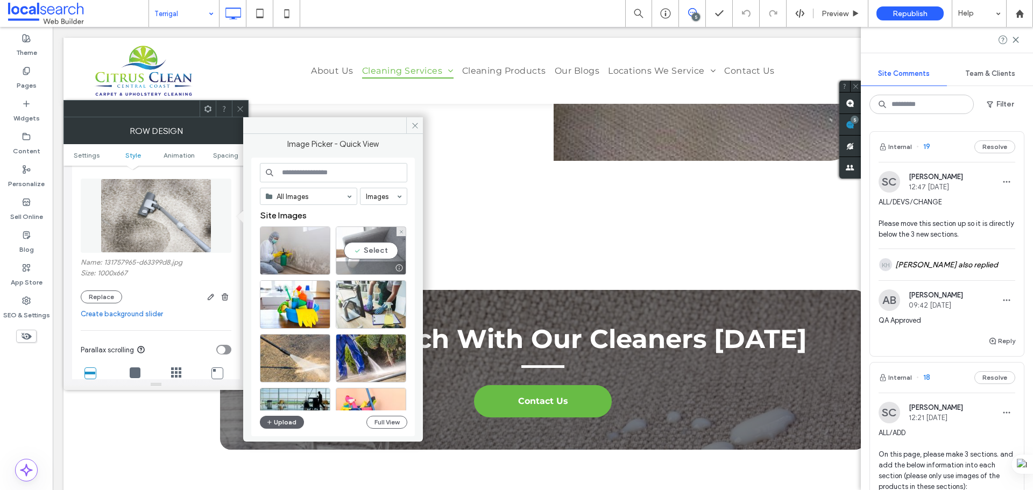
click at [368, 252] on div "Select" at bounding box center [371, 250] width 70 height 48
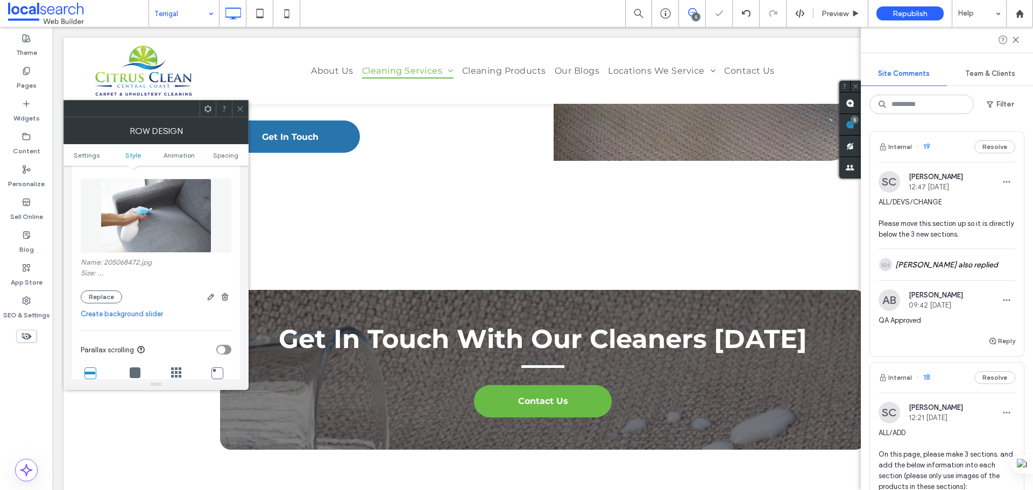
click at [244, 104] on span at bounding box center [240, 109] width 8 height 16
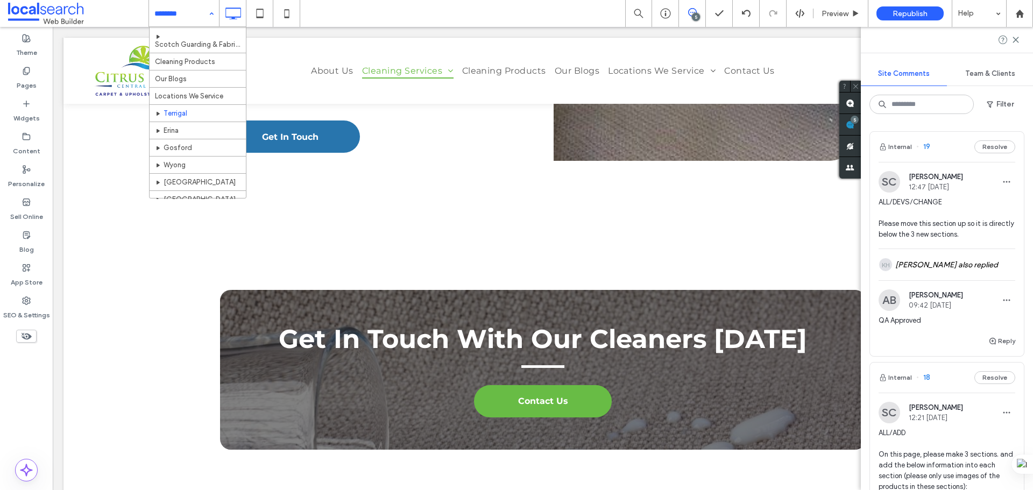
scroll to position [376, 0]
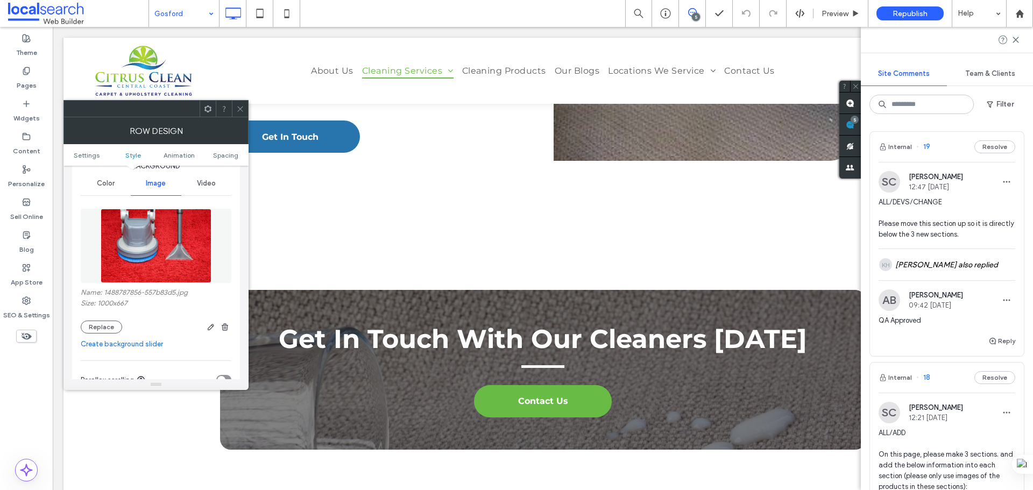
scroll to position [161, 0]
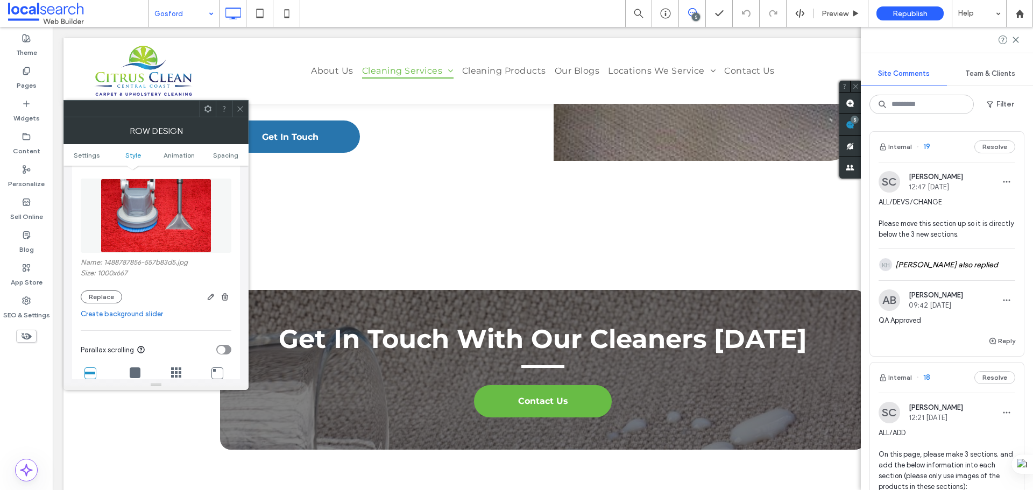
click at [140, 210] on img at bounding box center [156, 216] width 111 height 74
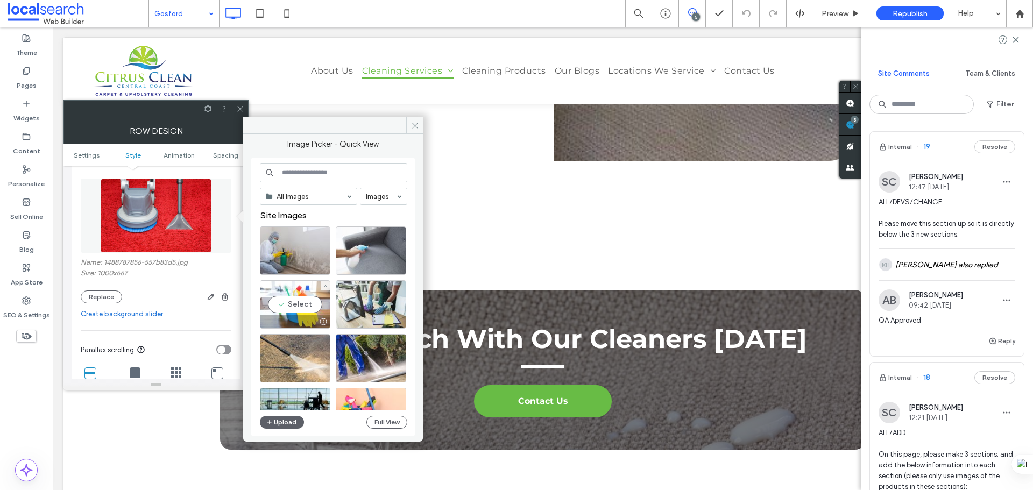
click at [303, 297] on div "Select" at bounding box center [295, 304] width 70 height 48
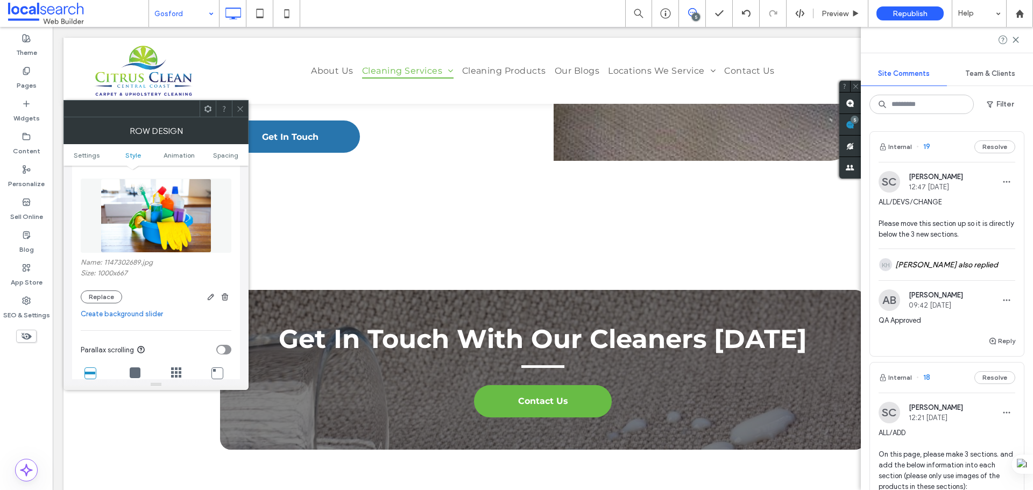
click at [179, 187] on img at bounding box center [156, 216] width 111 height 74
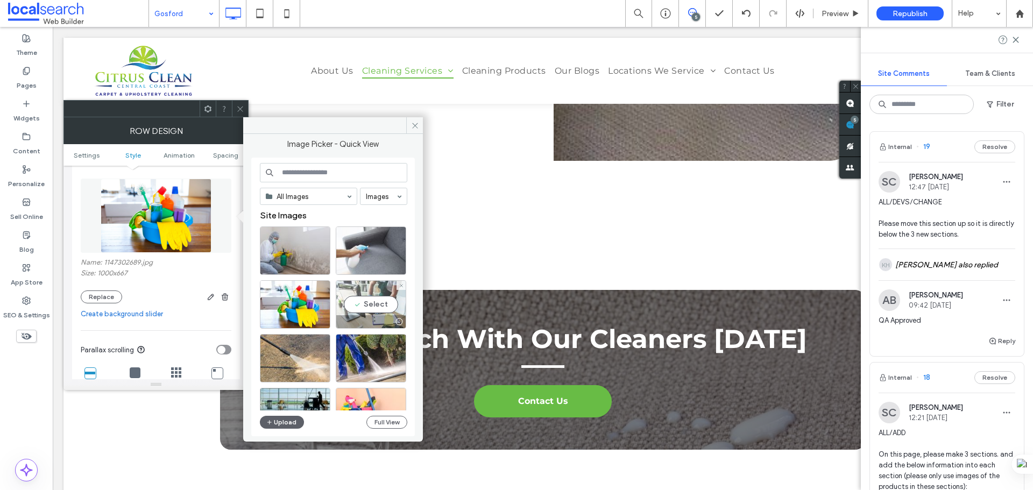
click at [372, 305] on div "Select" at bounding box center [371, 304] width 70 height 48
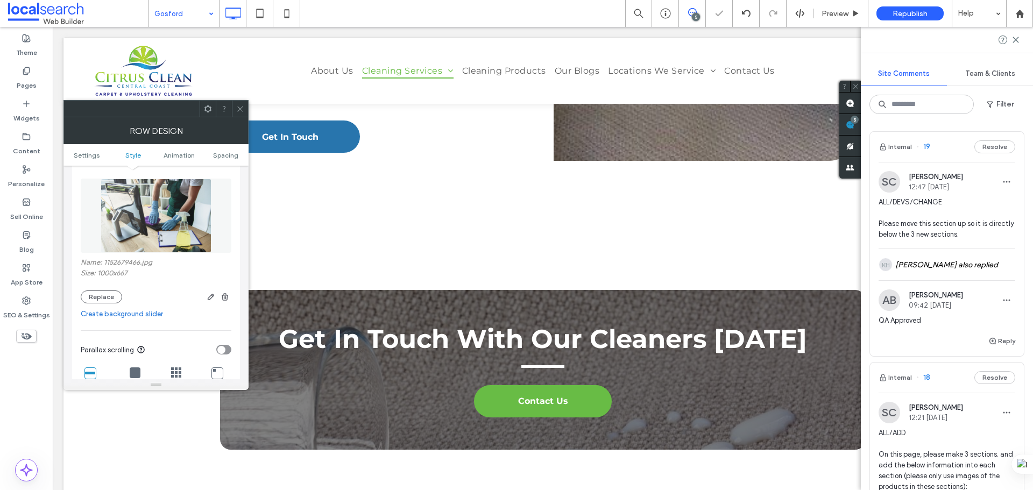
click at [241, 105] on icon at bounding box center [240, 109] width 8 height 8
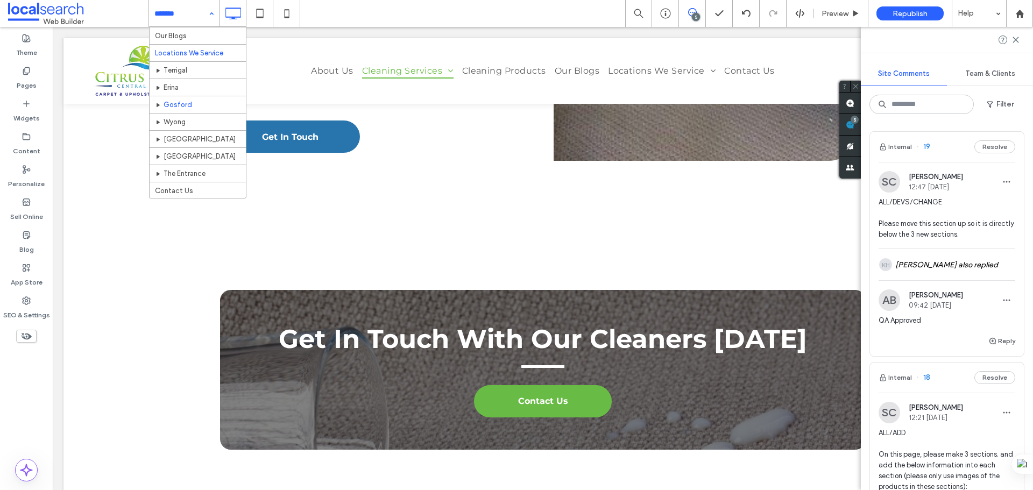
scroll to position [390, 0]
click at [195, 12] on input at bounding box center [181, 13] width 54 height 27
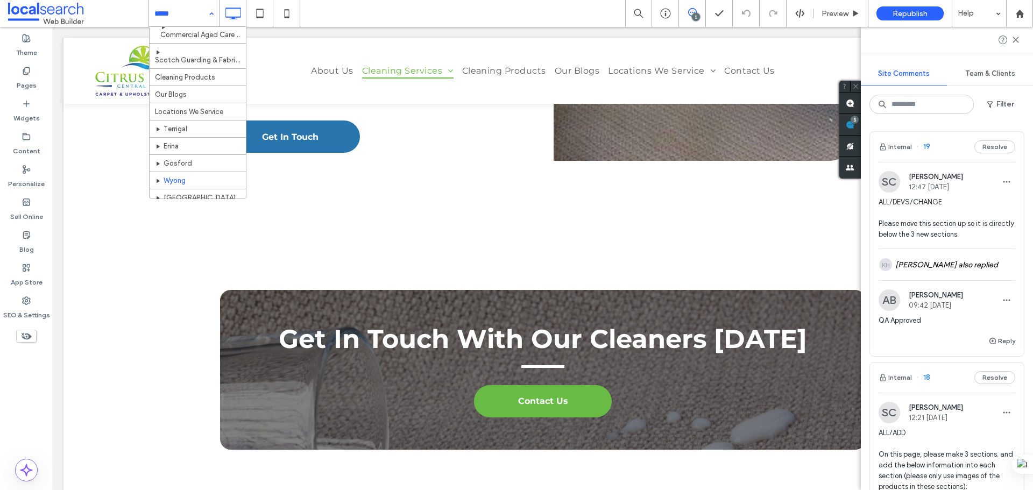
scroll to position [390, 0]
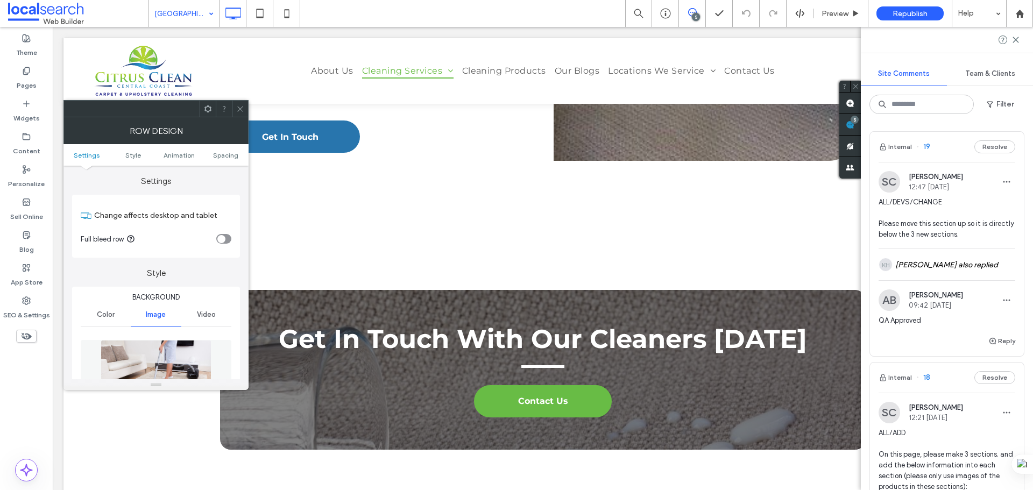
scroll to position [108, 0]
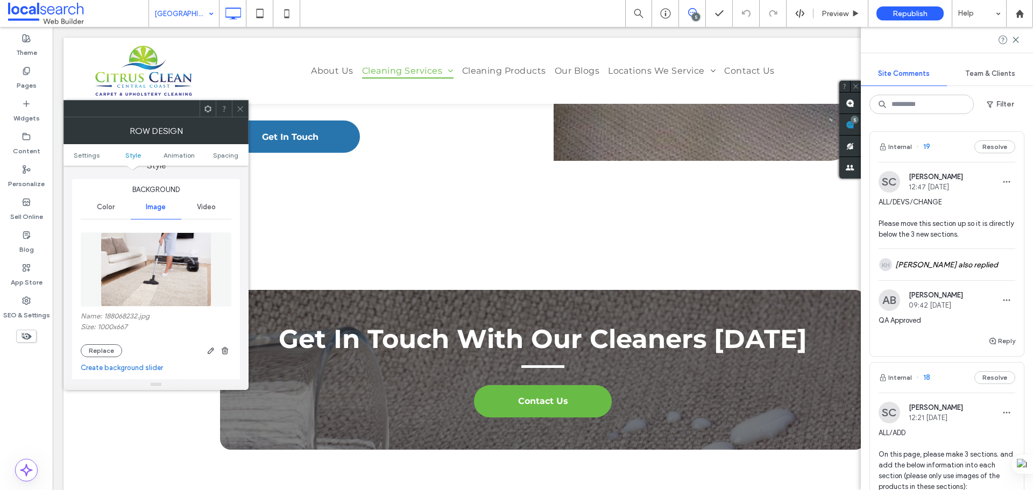
click at [149, 268] on img at bounding box center [156, 269] width 111 height 74
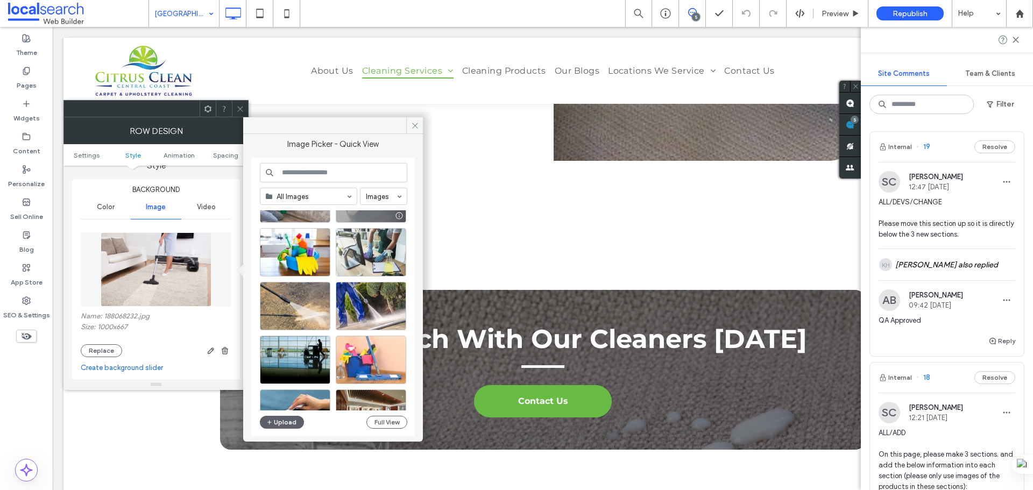
scroll to position [54, 0]
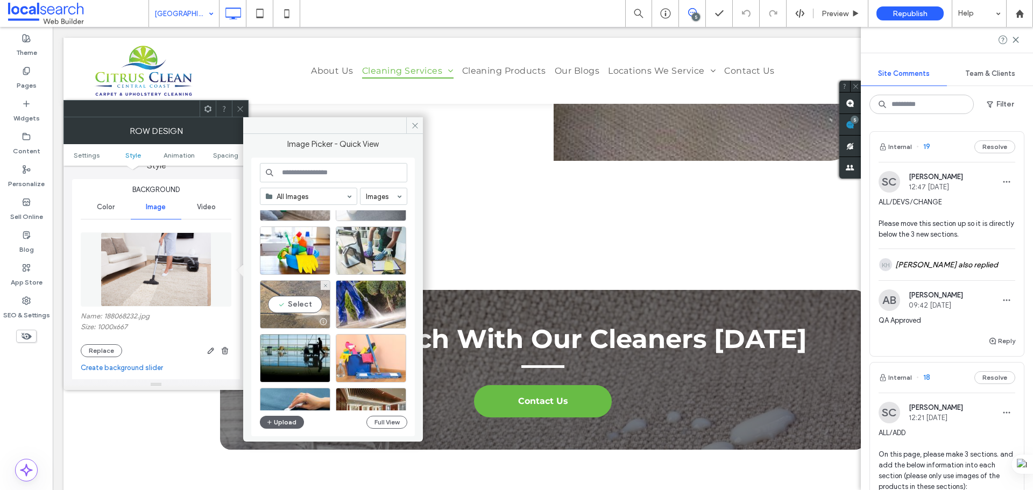
click at [277, 304] on div "Select" at bounding box center [295, 304] width 70 height 48
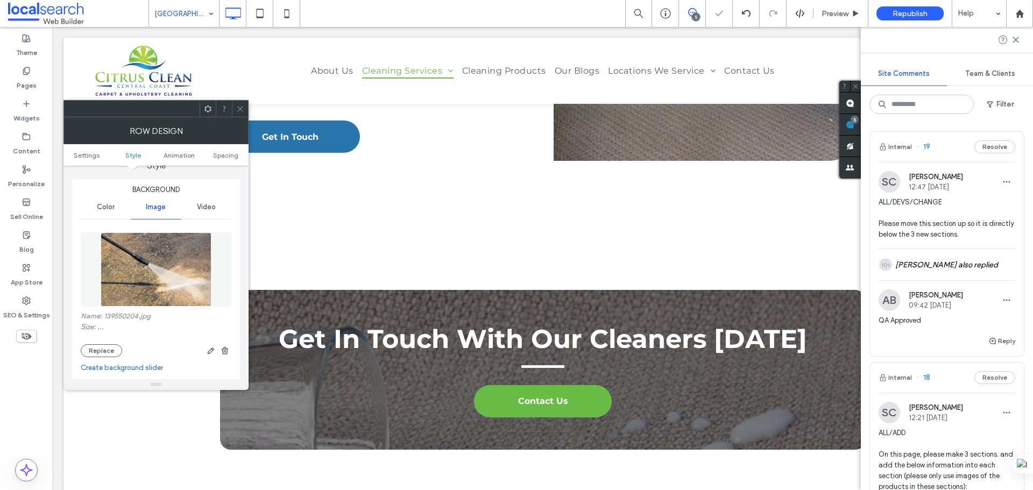
click at [240, 101] on span at bounding box center [240, 109] width 8 height 16
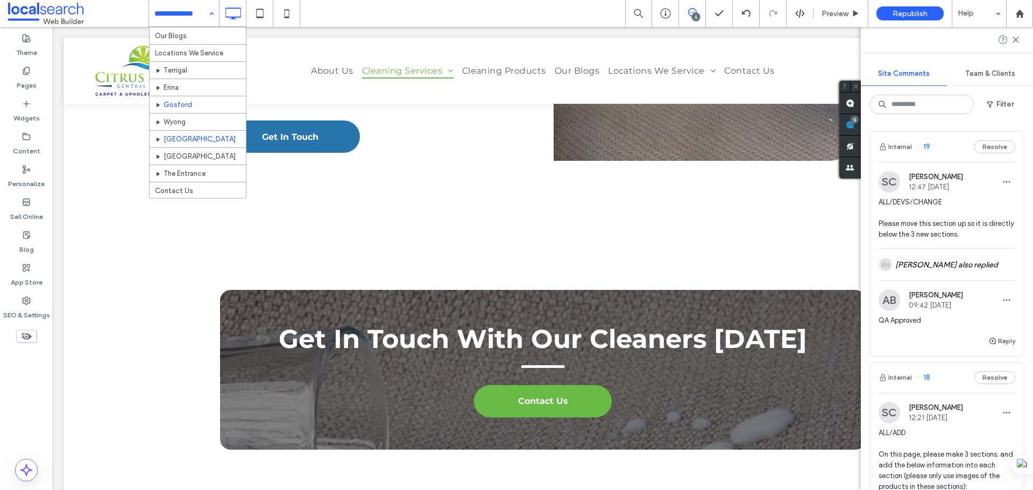
scroll to position [390, 0]
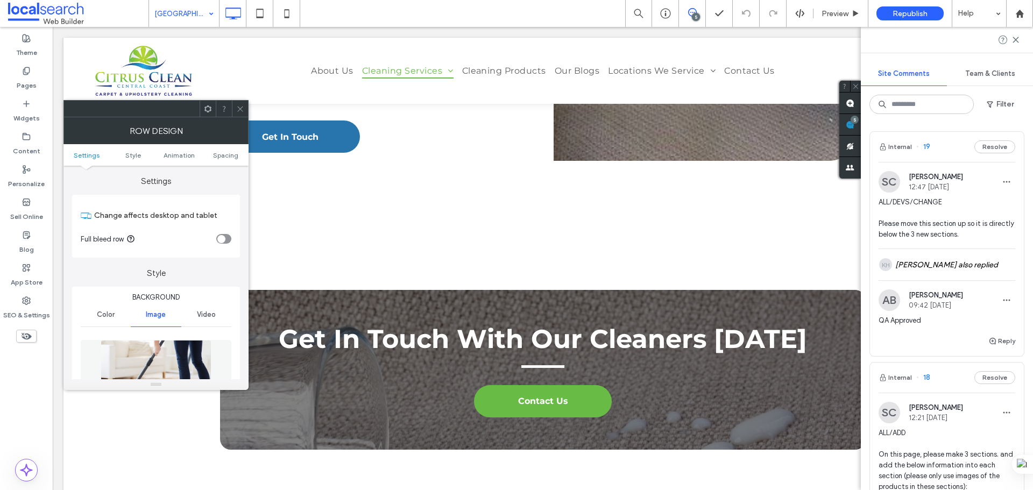
click at [154, 366] on img at bounding box center [156, 377] width 111 height 74
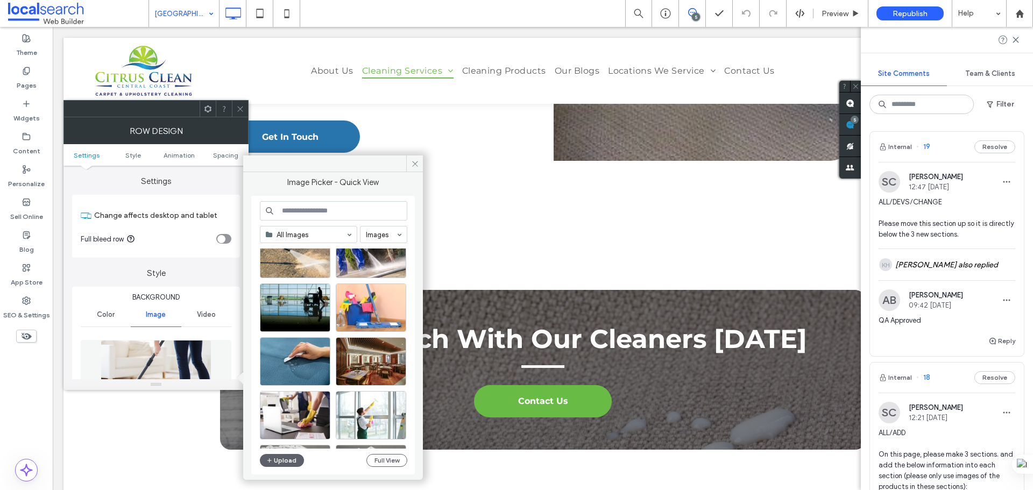
scroll to position [161, 0]
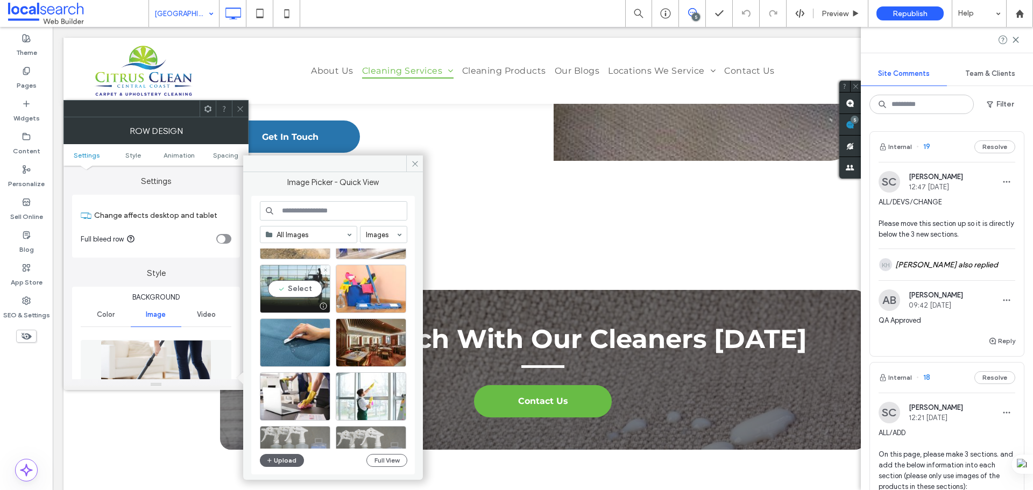
click at [294, 286] on div "Select" at bounding box center [295, 289] width 70 height 48
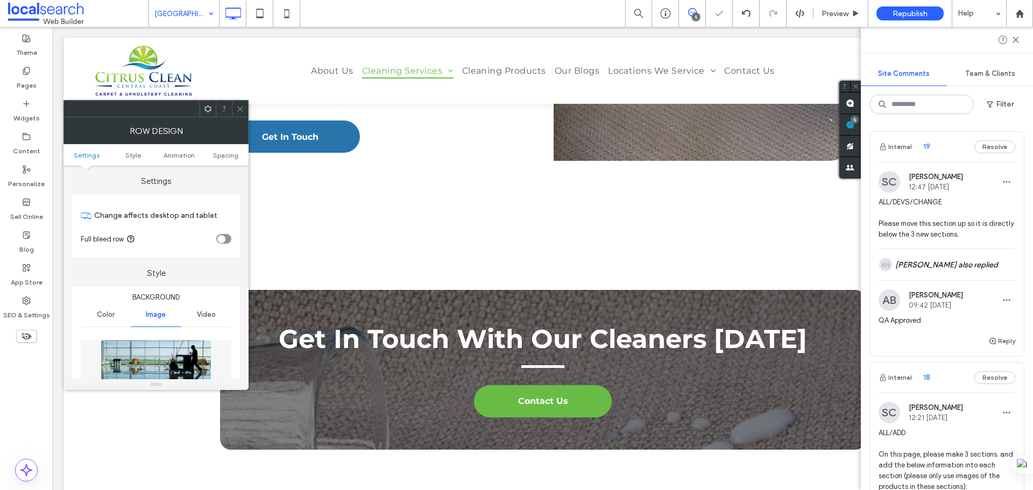
click at [239, 104] on span at bounding box center [240, 109] width 8 height 16
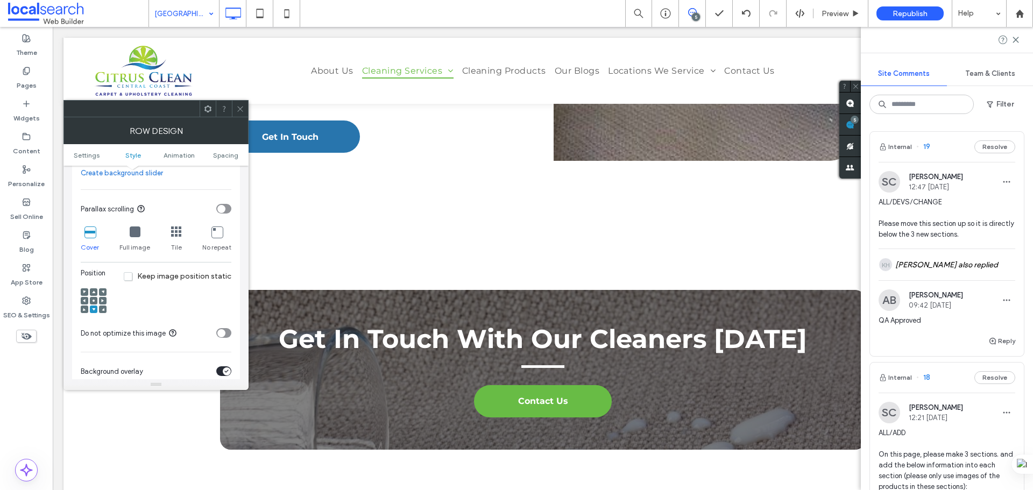
scroll to position [323, 0]
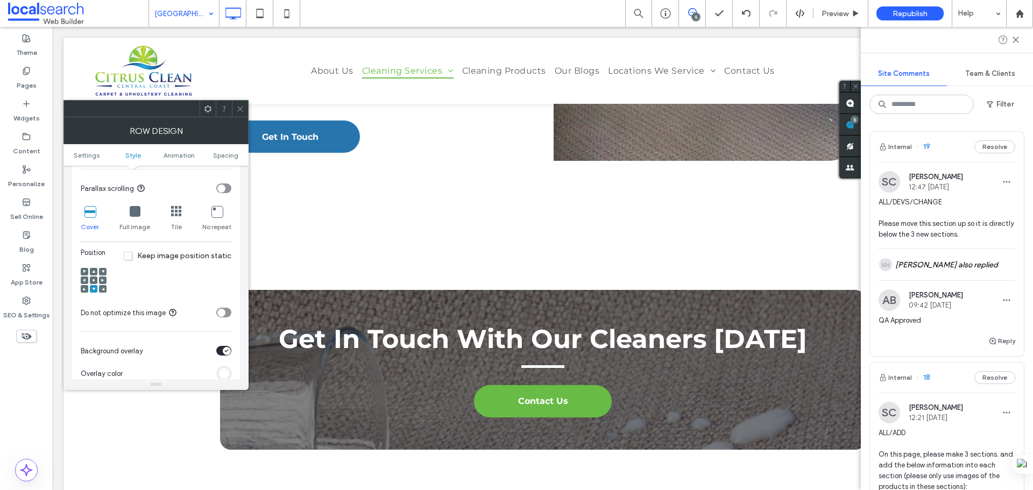
click at [91, 281] on div at bounding box center [94, 280] width 8 height 8
click at [95, 278] on span at bounding box center [93, 280] width 3 height 8
click at [238, 105] on icon at bounding box center [240, 109] width 8 height 8
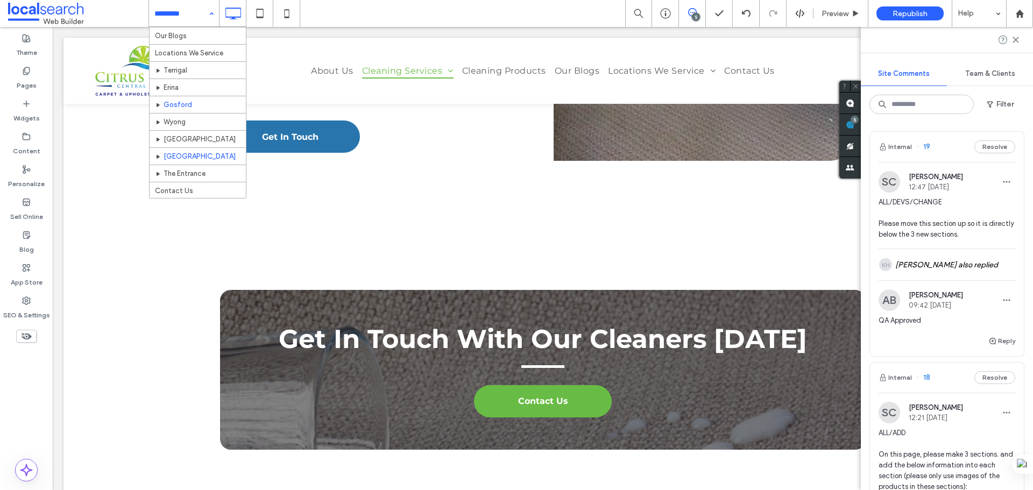
scroll to position [390, 0]
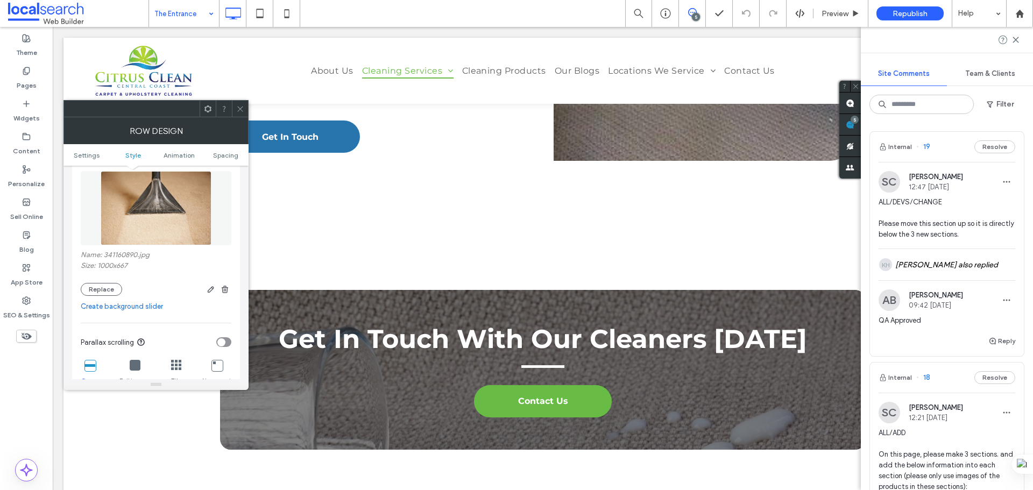
scroll to position [108, 0]
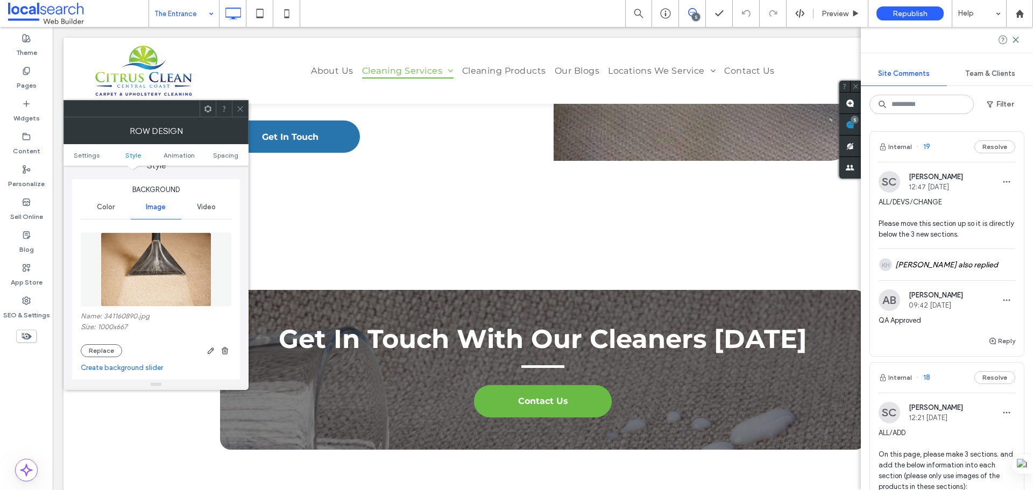
click at [174, 290] on img at bounding box center [156, 269] width 111 height 74
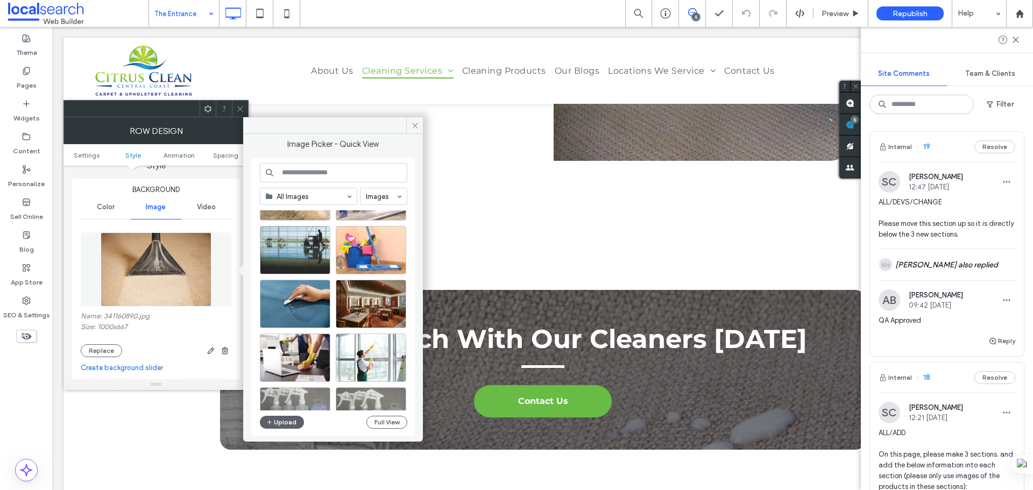
scroll to position [161, 0]
click at [368, 353] on div "Select" at bounding box center [371, 358] width 70 height 48
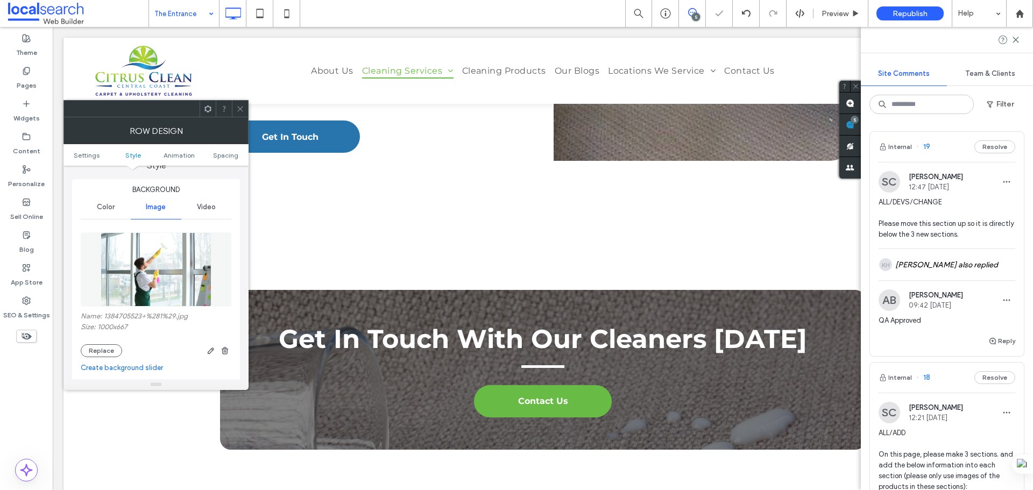
click at [238, 105] on icon at bounding box center [240, 109] width 8 height 8
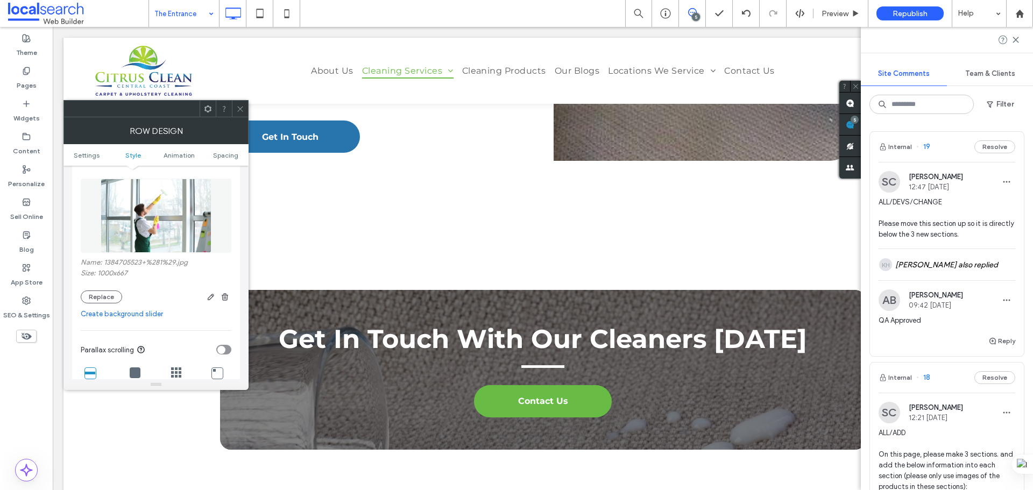
click at [158, 213] on img at bounding box center [156, 216] width 111 height 74
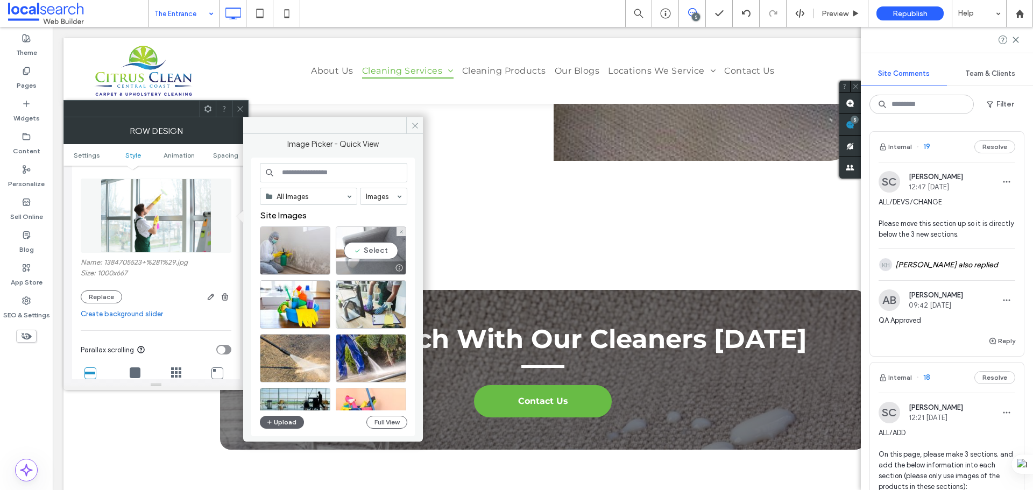
click at [367, 252] on div "Select" at bounding box center [371, 250] width 70 height 48
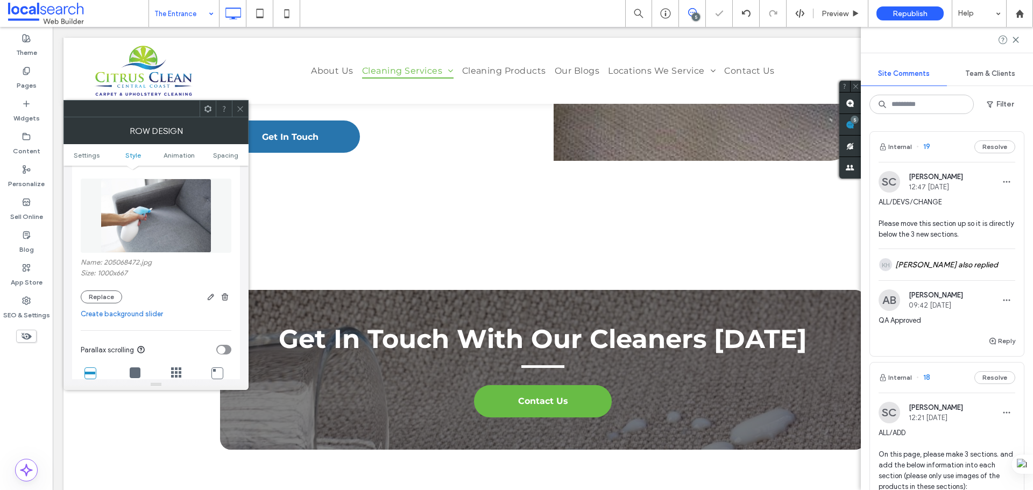
click at [238, 101] on span at bounding box center [240, 109] width 8 height 16
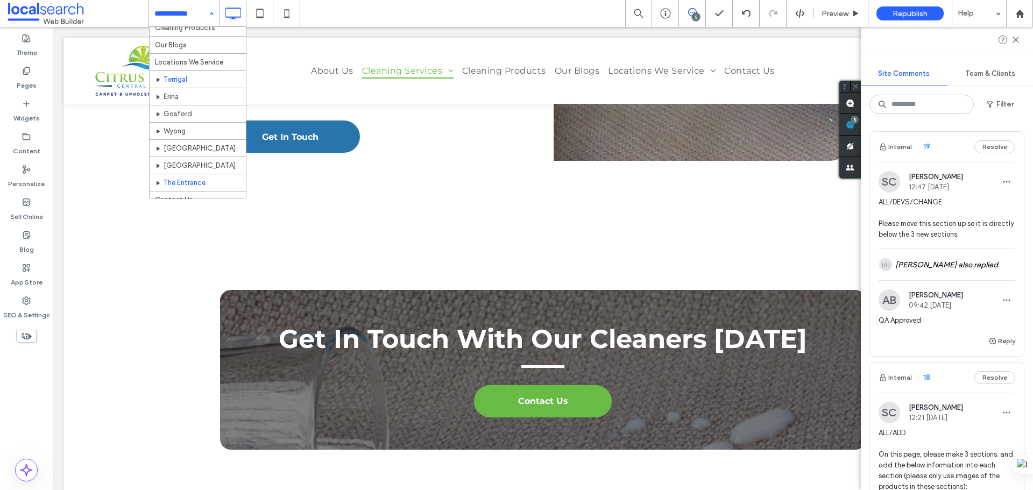
scroll to position [390, 0]
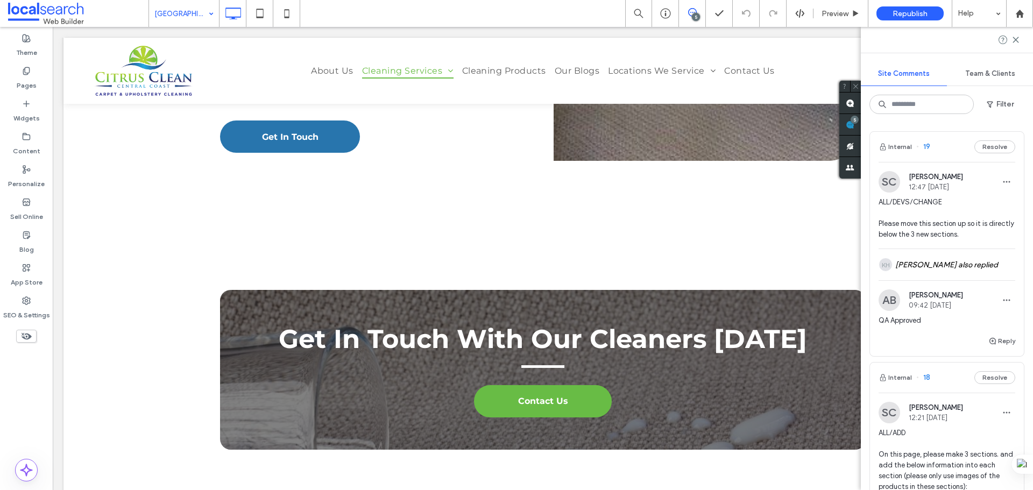
click at [202, 15] on input at bounding box center [181, 13] width 54 height 27
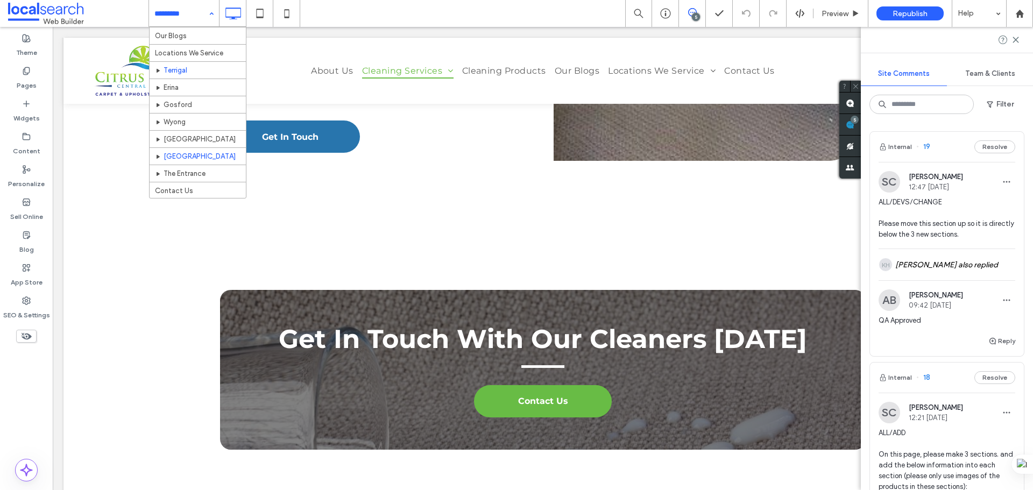
scroll to position [376, 0]
click at [178, 146] on div "Home About Us Carpet, Rug, Upholstery, Tile & Grout Cleaning Services Carpet Cl…" at bounding box center [197, 113] width 96 height 172
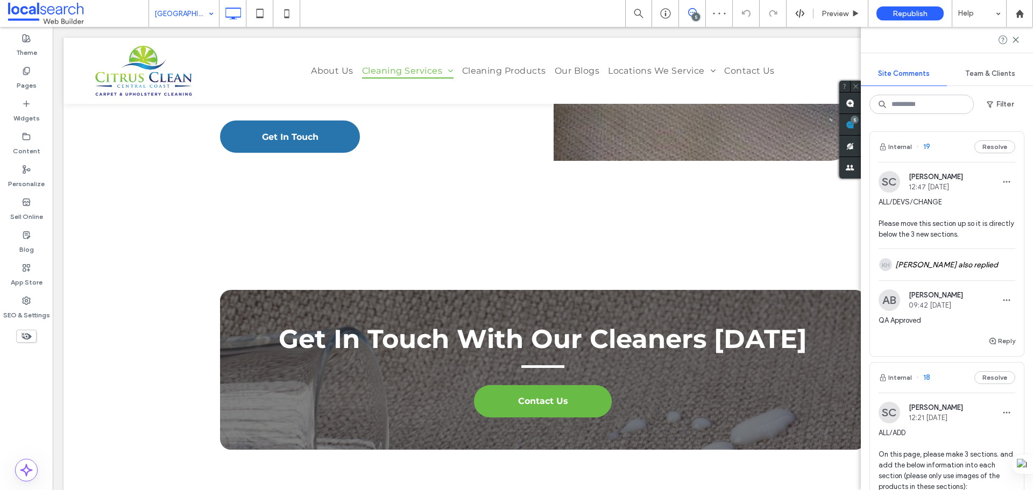
click at [200, 10] on input at bounding box center [181, 13] width 54 height 27
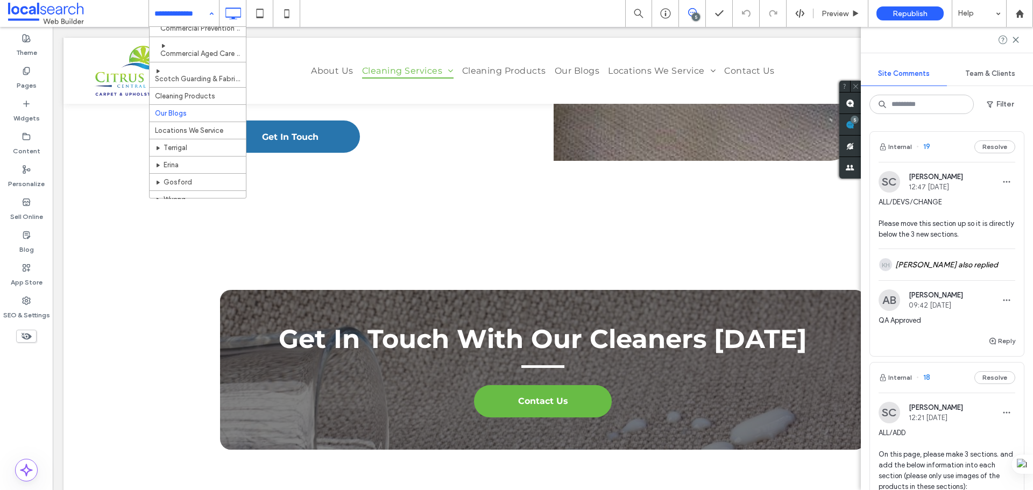
scroll to position [390, 0]
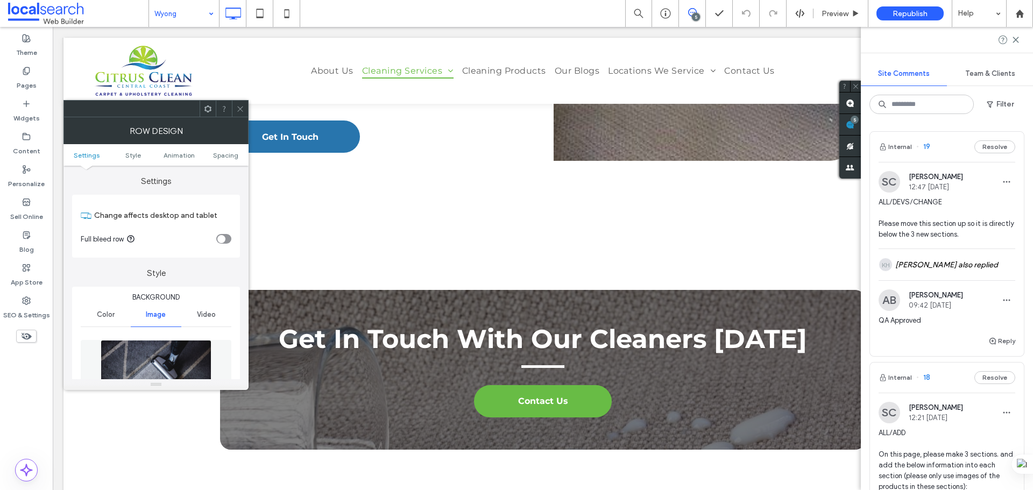
click at [181, 344] on img at bounding box center [156, 377] width 111 height 74
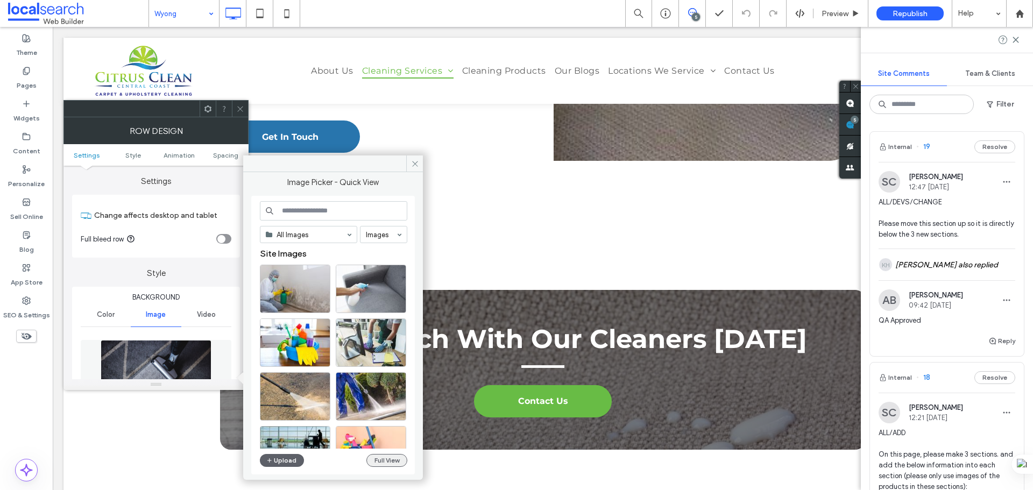
click at [380, 466] on button "Full View" at bounding box center [386, 460] width 41 height 13
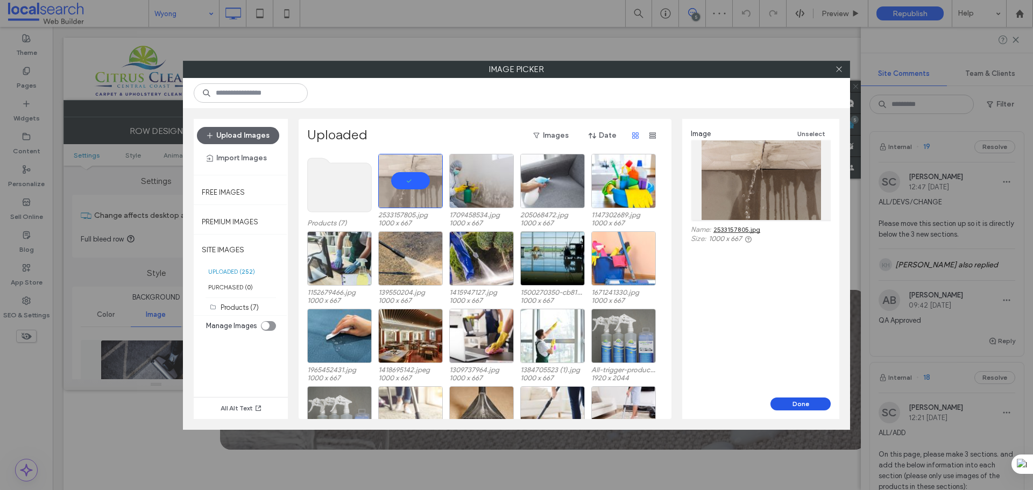
click at [808, 401] on button "Done" at bounding box center [800, 403] width 60 height 13
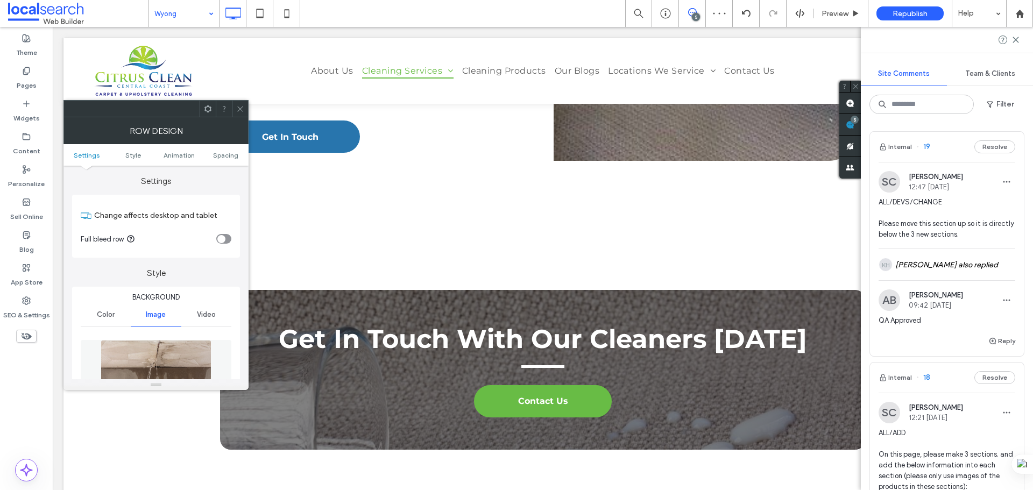
click at [233, 104] on div at bounding box center [240, 109] width 16 height 16
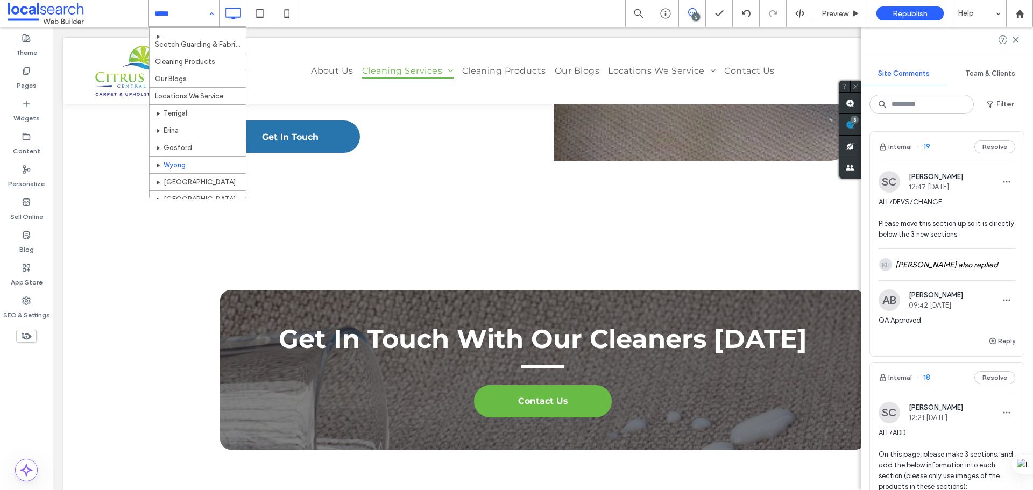
scroll to position [376, 0]
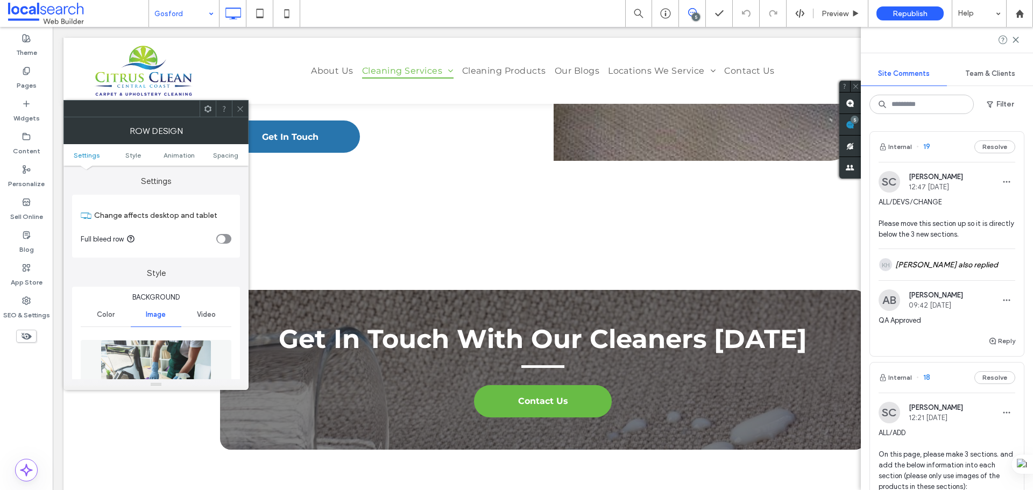
click at [176, 360] on img at bounding box center [156, 377] width 111 height 74
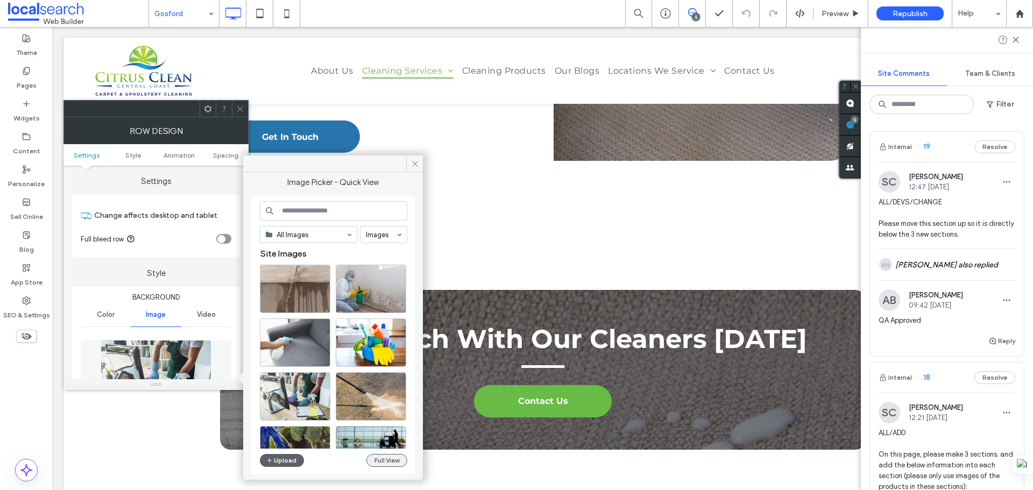
click at [390, 458] on button "Full View" at bounding box center [386, 460] width 41 height 13
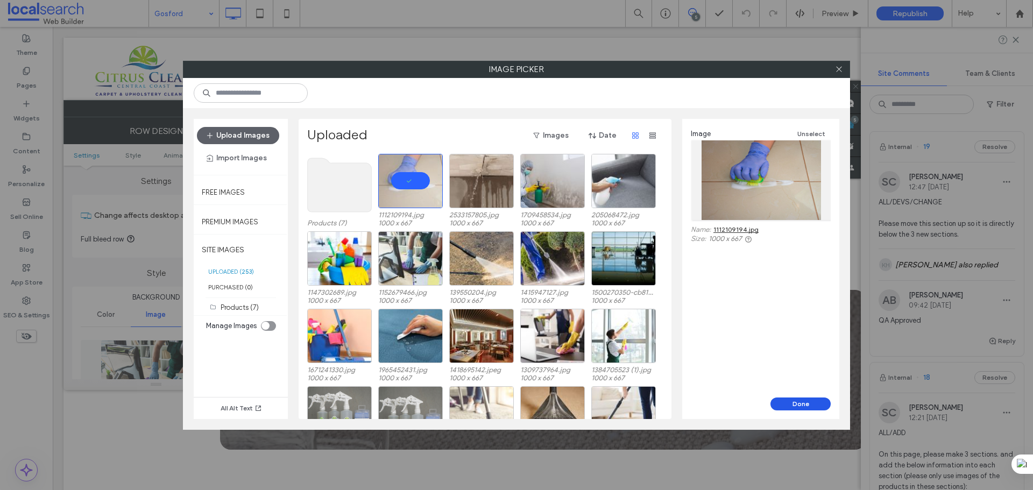
click at [803, 398] on button "Done" at bounding box center [800, 403] width 60 height 13
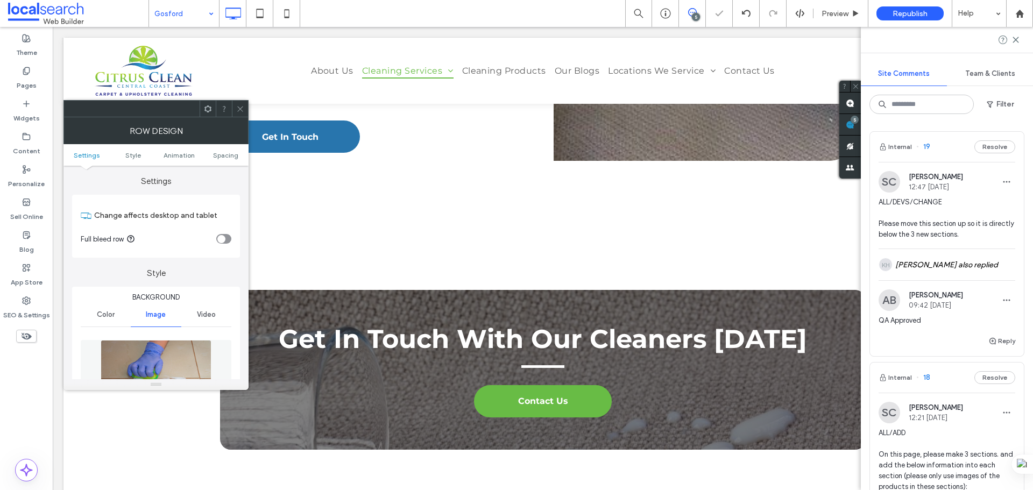
click at [245, 106] on div at bounding box center [240, 109] width 16 height 16
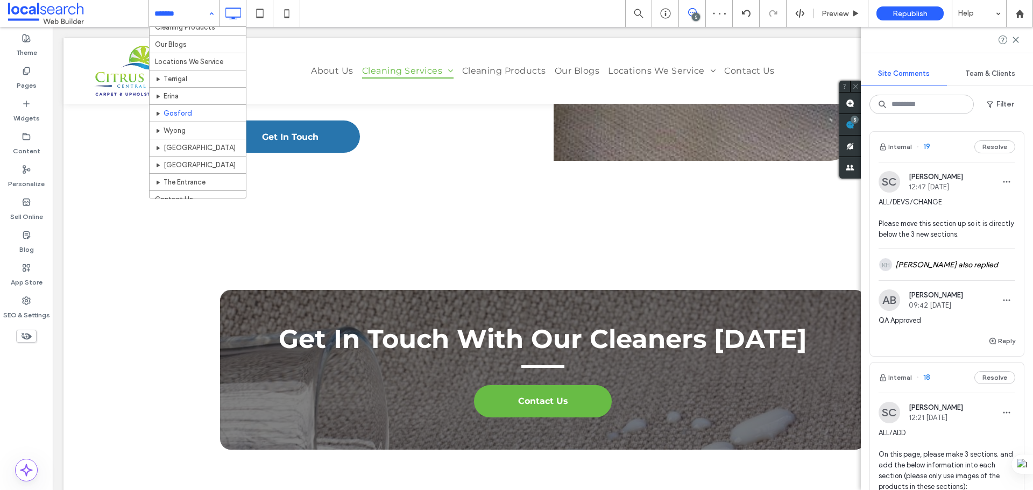
scroll to position [376, 0]
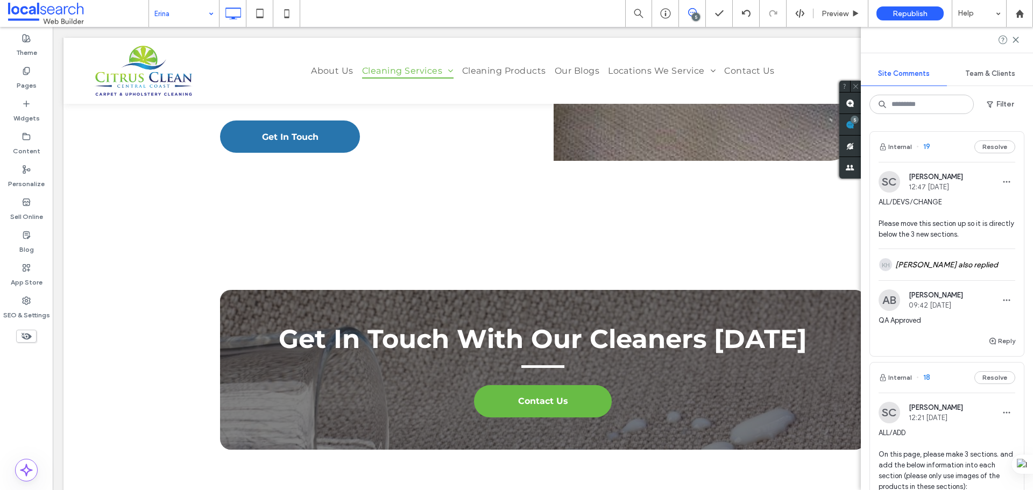
click at [197, 14] on input at bounding box center [181, 13] width 54 height 27
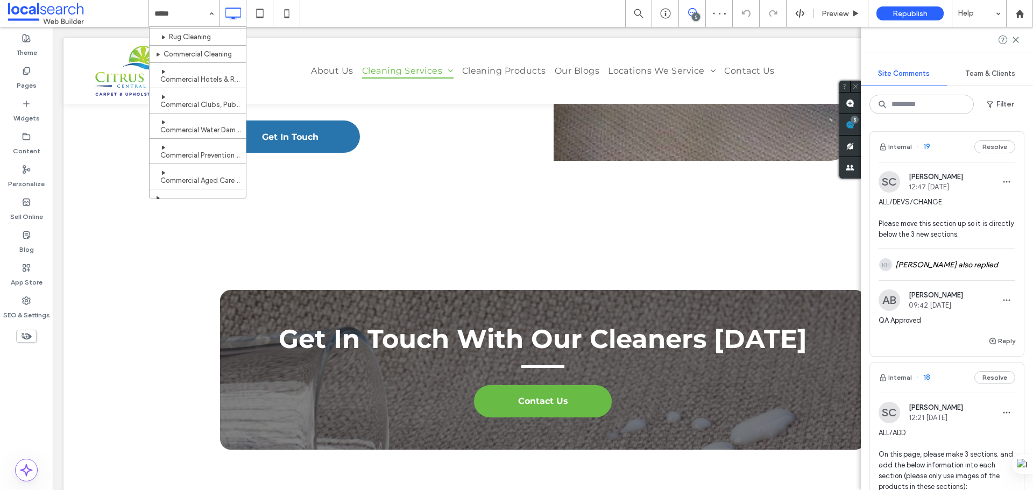
scroll to position [390, 0]
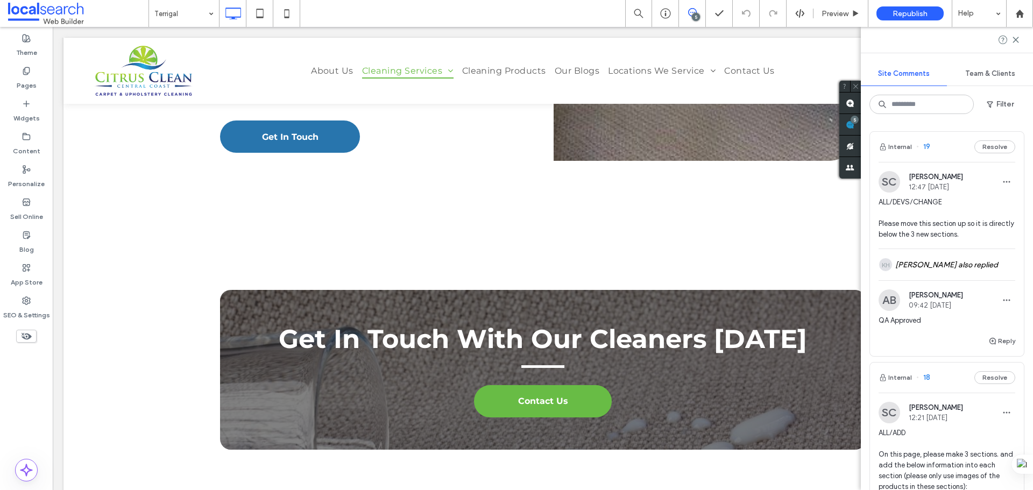
click at [196, 17] on input at bounding box center [181, 13] width 54 height 27
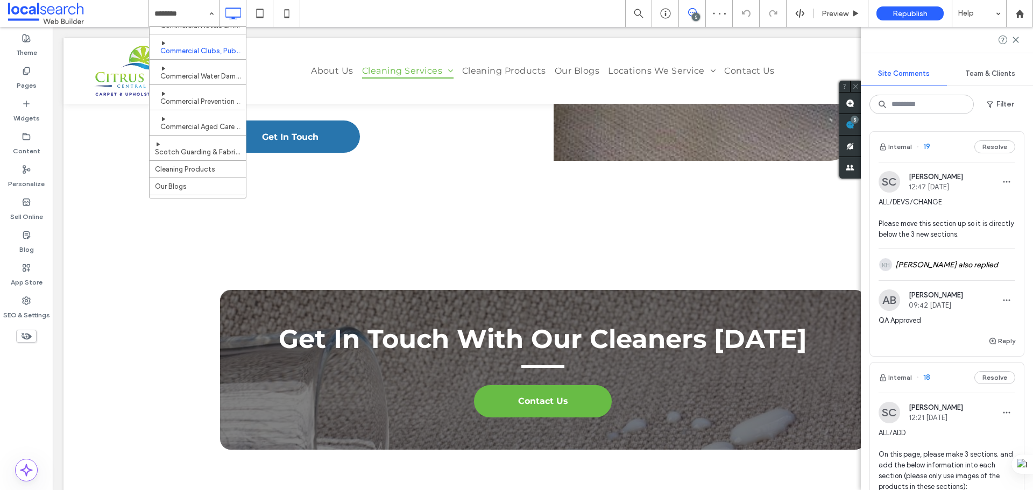
scroll to position [161, 0]
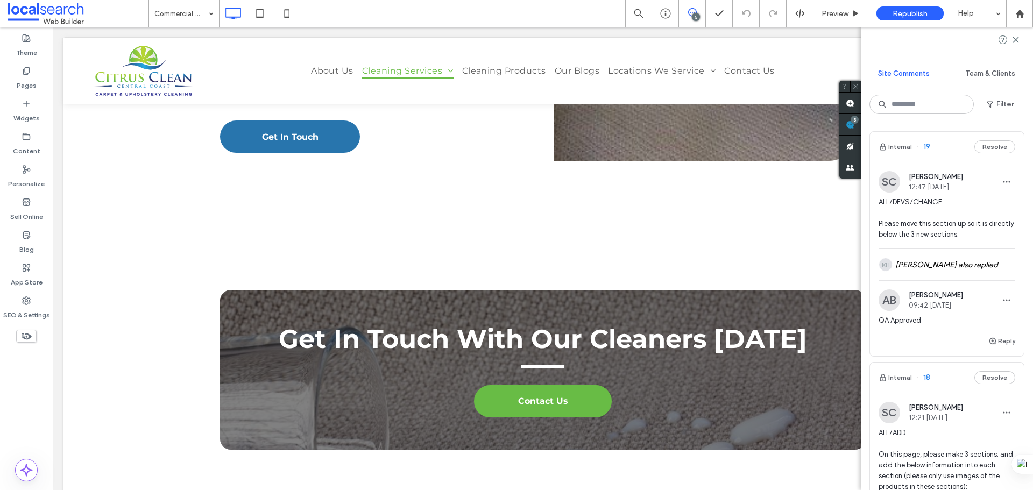
click at [198, 9] on input at bounding box center [181, 13] width 54 height 27
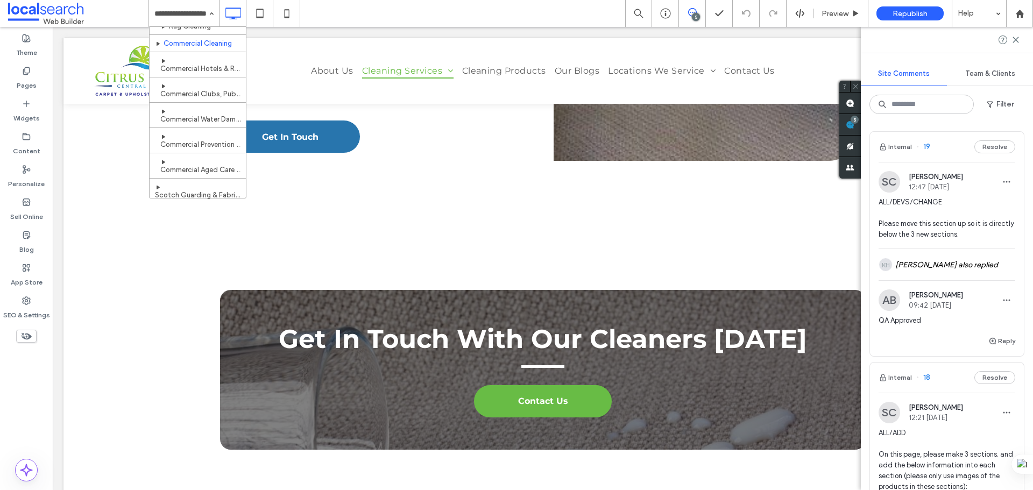
scroll to position [161, 0]
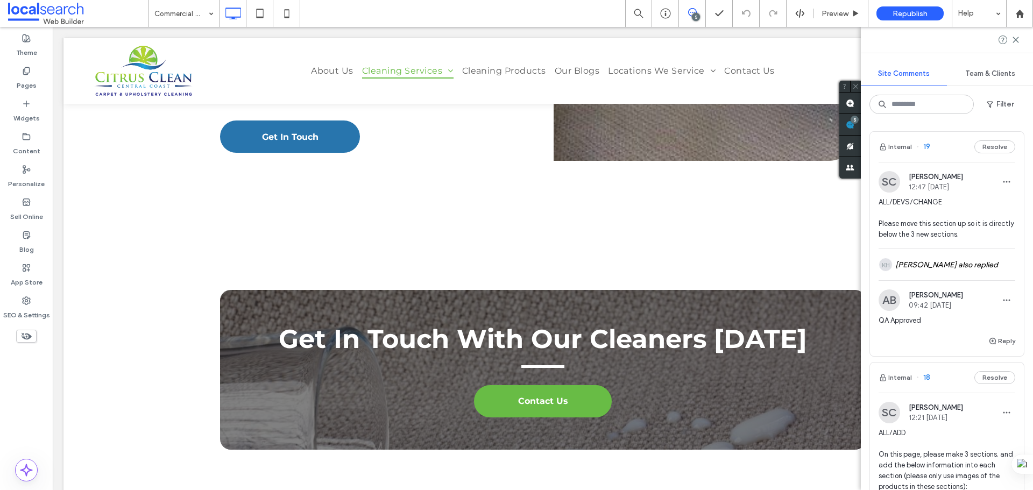
click at [190, 10] on input at bounding box center [181, 13] width 54 height 27
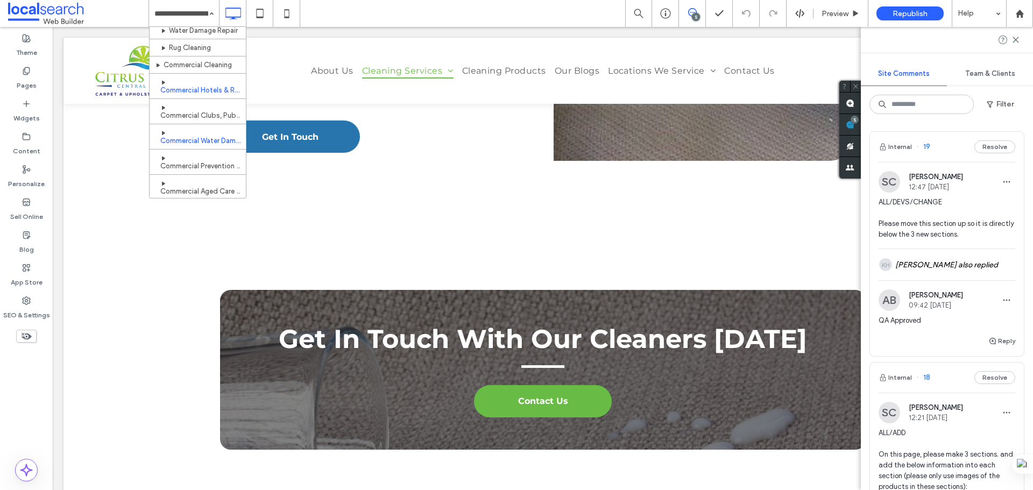
scroll to position [175, 0]
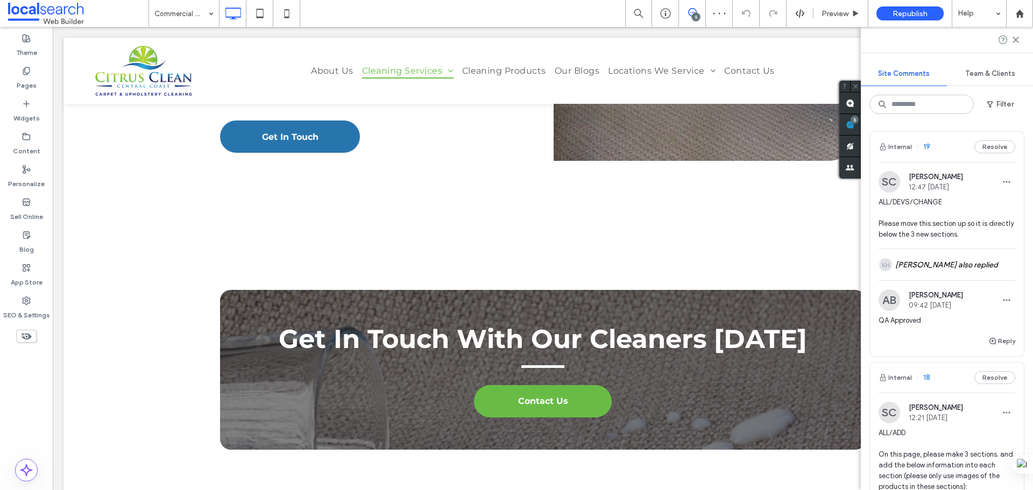
click at [202, 15] on input at bounding box center [181, 13] width 54 height 27
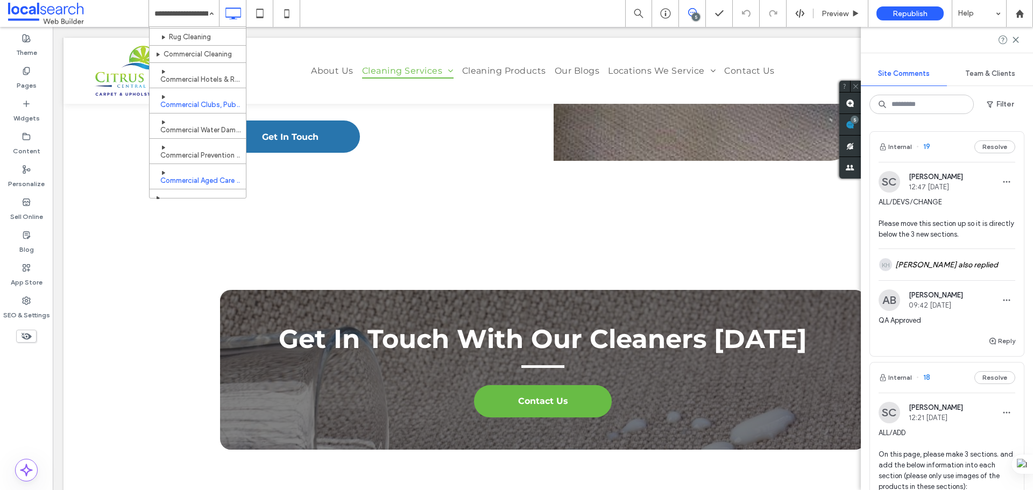
scroll to position [215, 0]
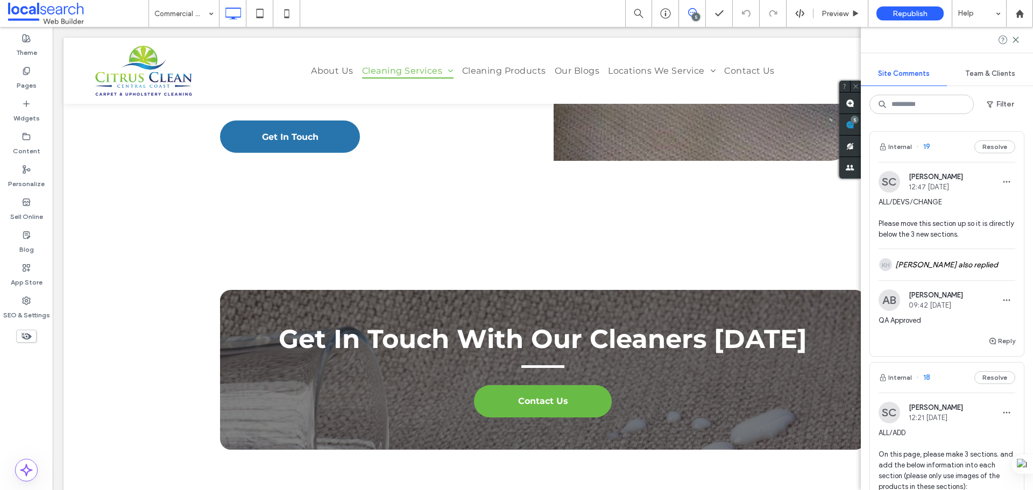
click at [187, 13] on input at bounding box center [181, 13] width 54 height 27
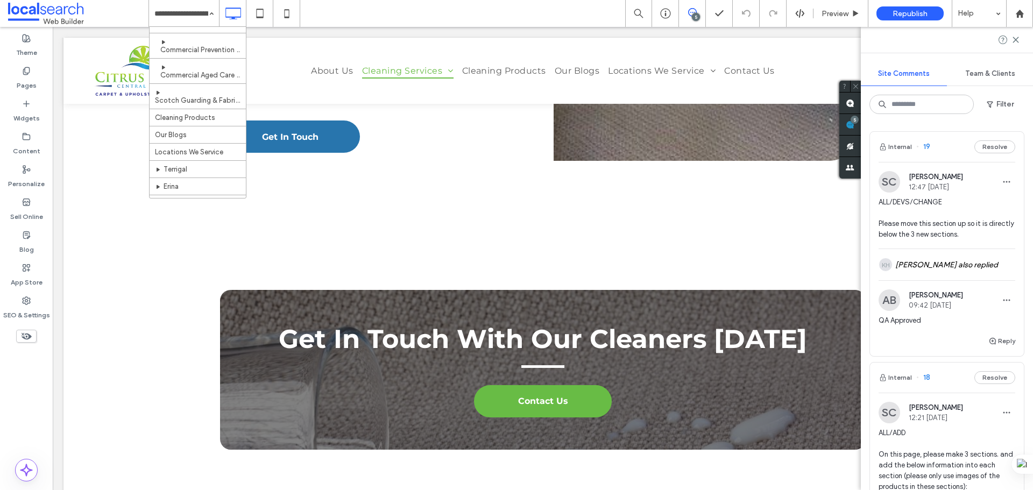
scroll to position [229, 0]
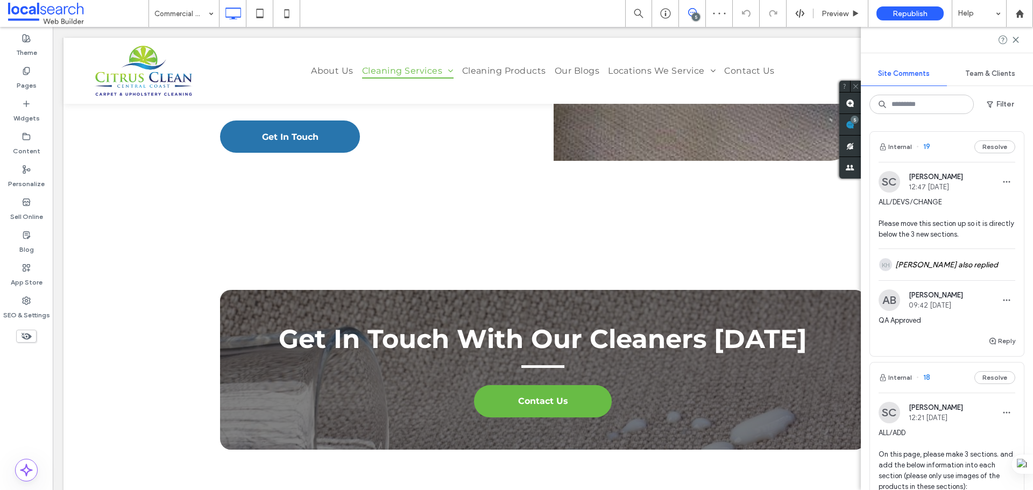
click at [189, 13] on input at bounding box center [181, 13] width 54 height 27
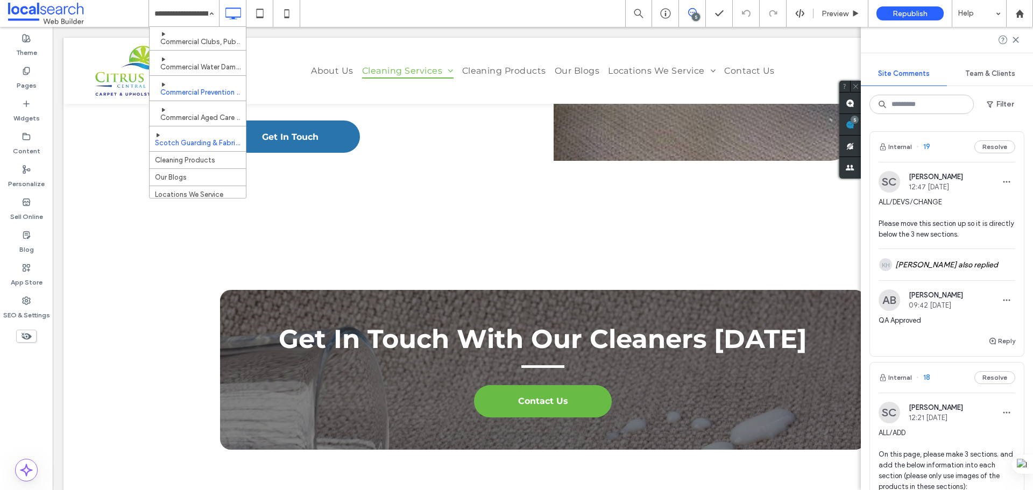
scroll to position [282, 0]
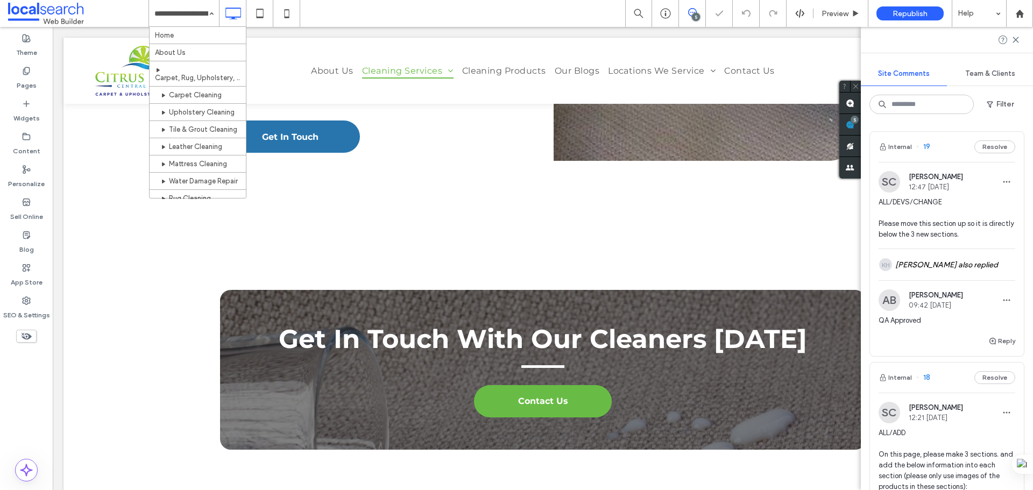
click at [205, 9] on div "Home About Us Carpet, Rug, Upholstery, Tile & Grout Cleaning Services Carpet Cl…" at bounding box center [184, 13] width 70 height 27
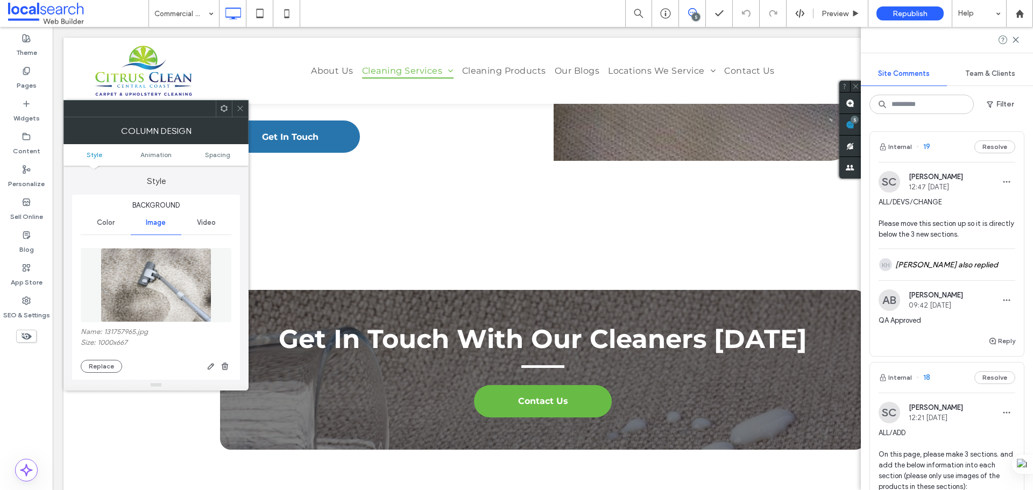
click at [172, 275] on img at bounding box center [156, 285] width 111 height 74
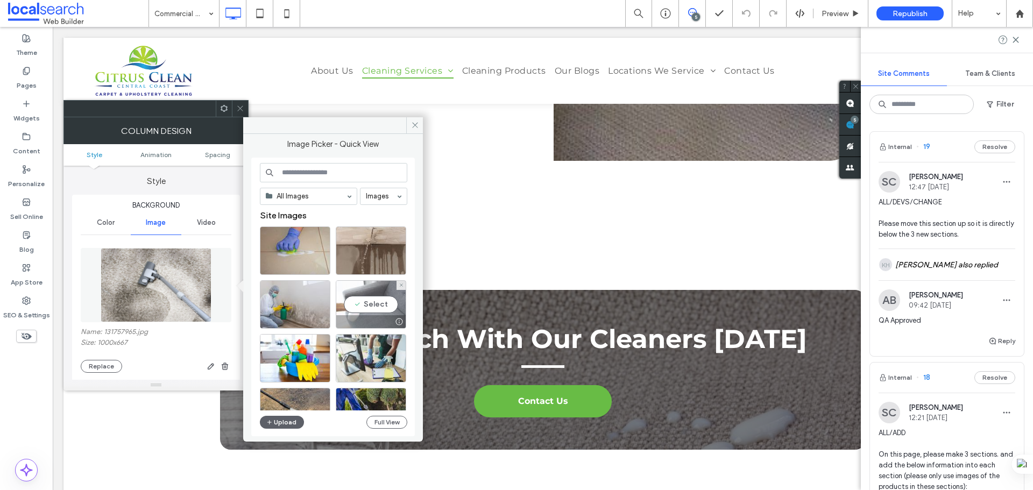
click at [368, 303] on div "Select" at bounding box center [371, 304] width 70 height 48
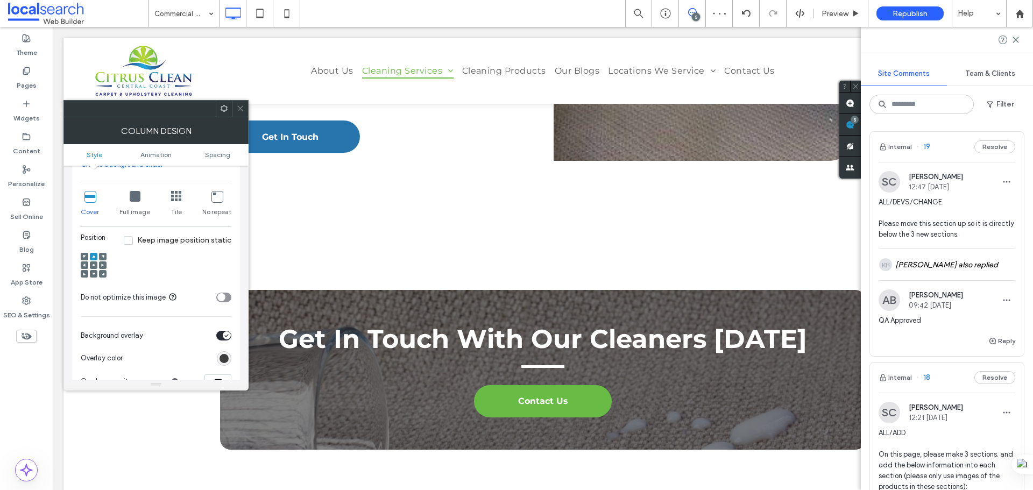
scroll to position [269, 0]
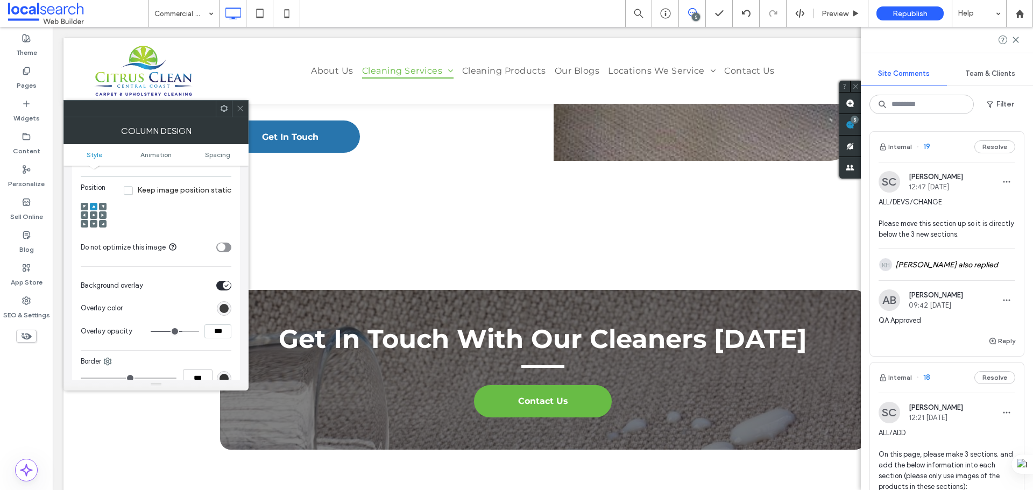
click at [94, 216] on use at bounding box center [93, 215] width 2 height 2
click at [242, 111] on icon at bounding box center [240, 108] width 8 height 8
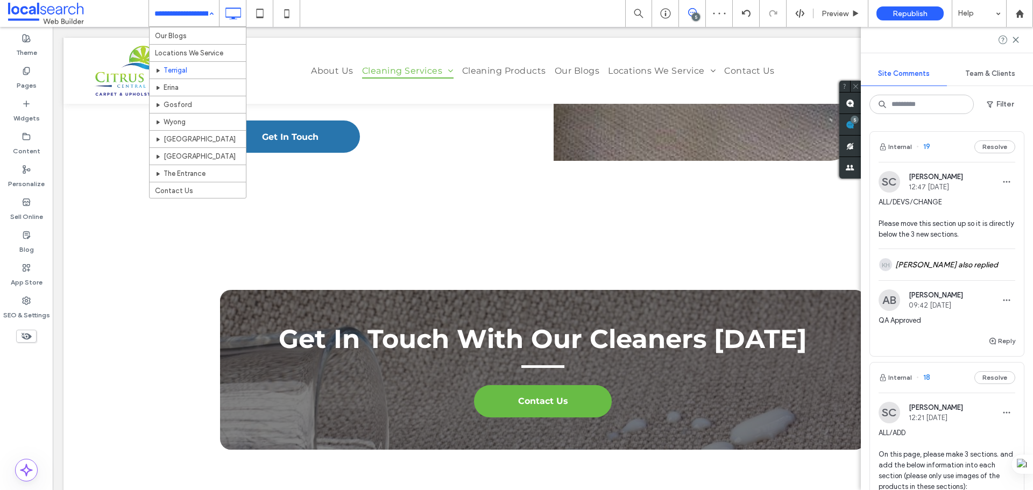
scroll to position [215, 0]
click at [208, 12] on div "Home About Us Carpet, Rug, Upholstery, Tile & Grout Cleaning Services Carpet Cl…" at bounding box center [184, 13] width 70 height 27
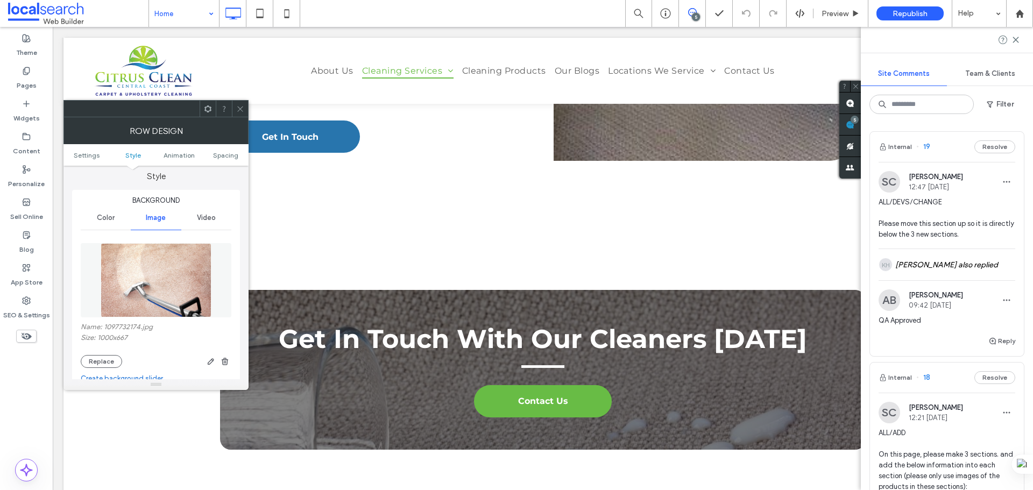
scroll to position [108, 0]
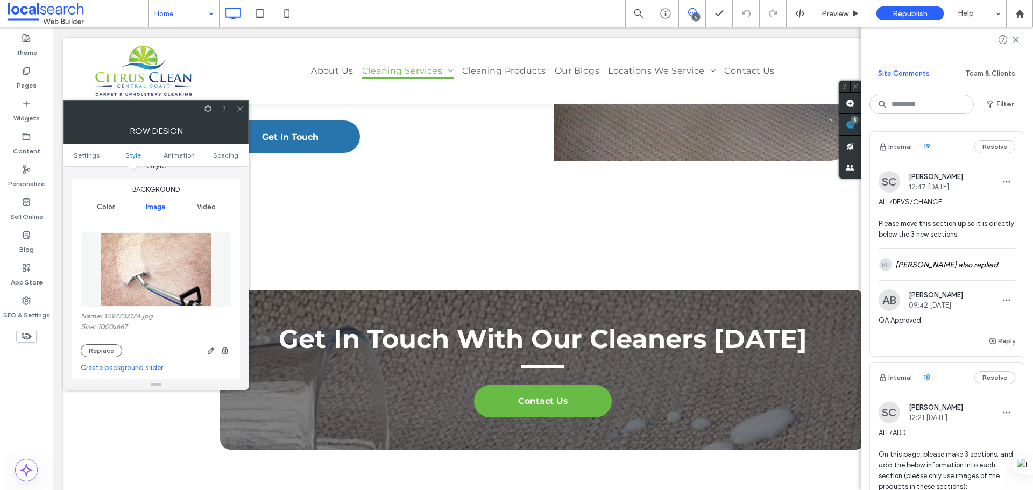
click at [189, 272] on img at bounding box center [156, 269] width 111 height 74
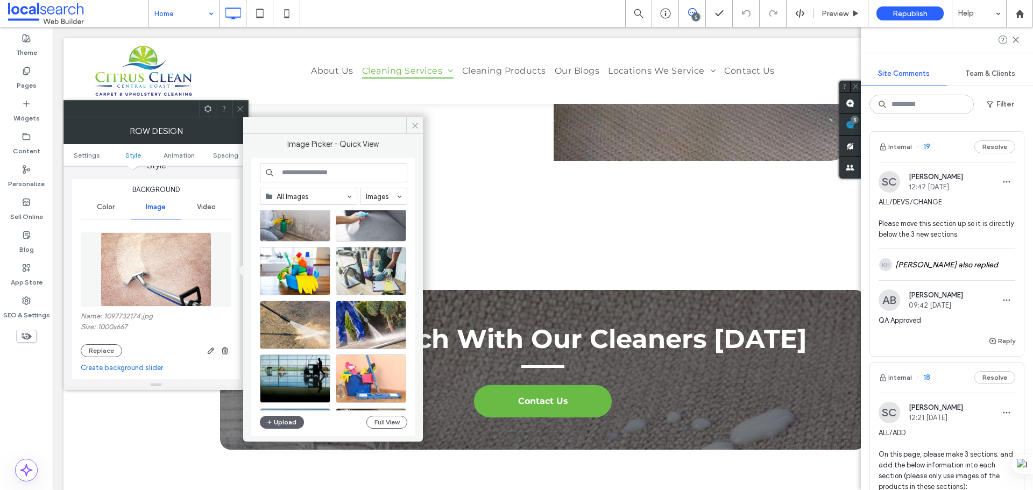
scroll to position [54, 0]
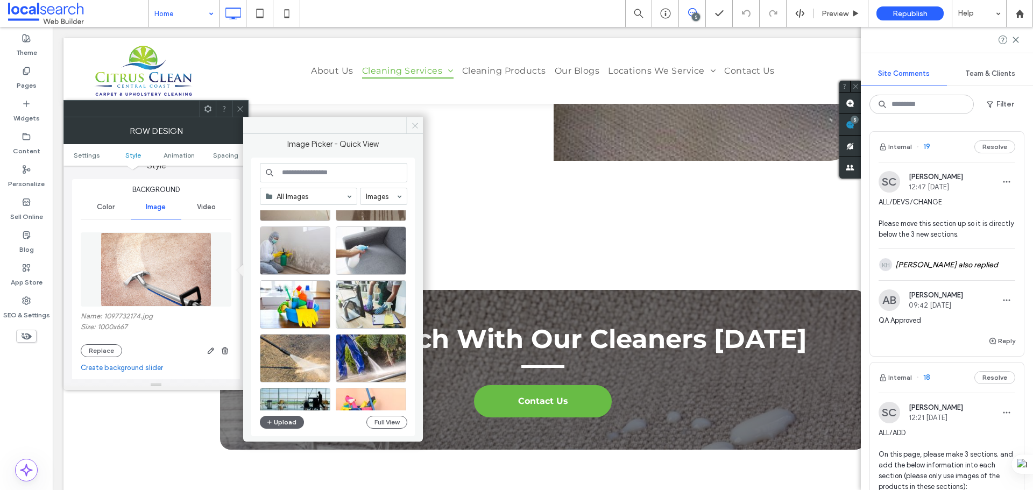
click at [416, 123] on icon at bounding box center [415, 126] width 8 height 8
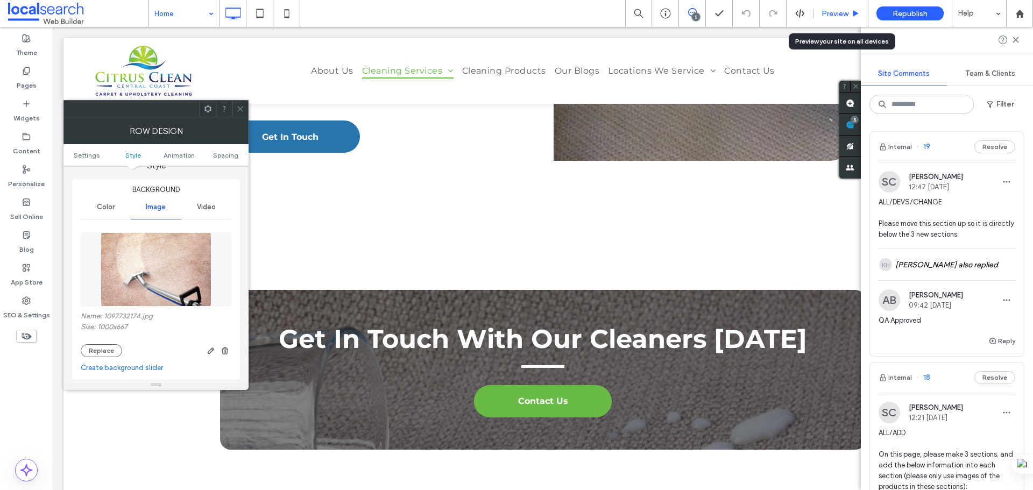
click at [848, 17] on span "Preview" at bounding box center [834, 13] width 27 height 9
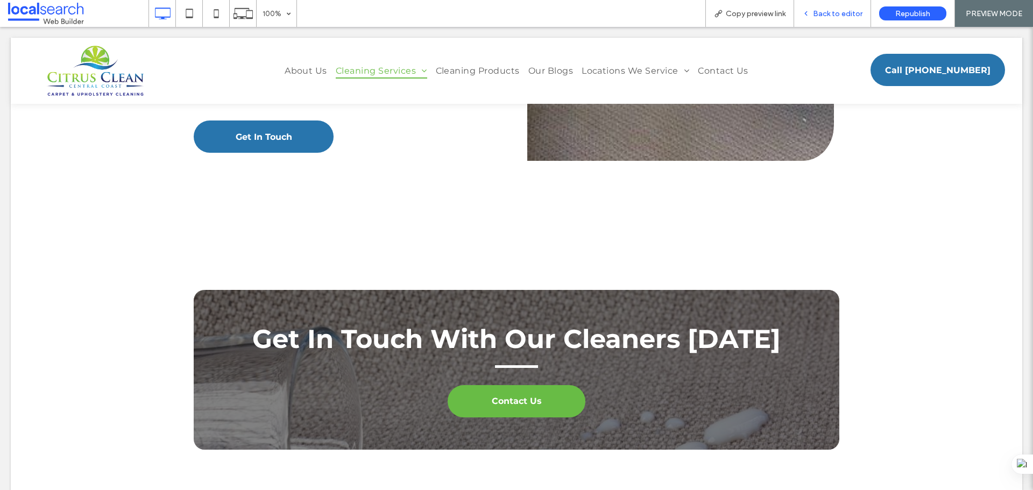
click at [818, 11] on span "Back to editor" at bounding box center [837, 13] width 49 height 9
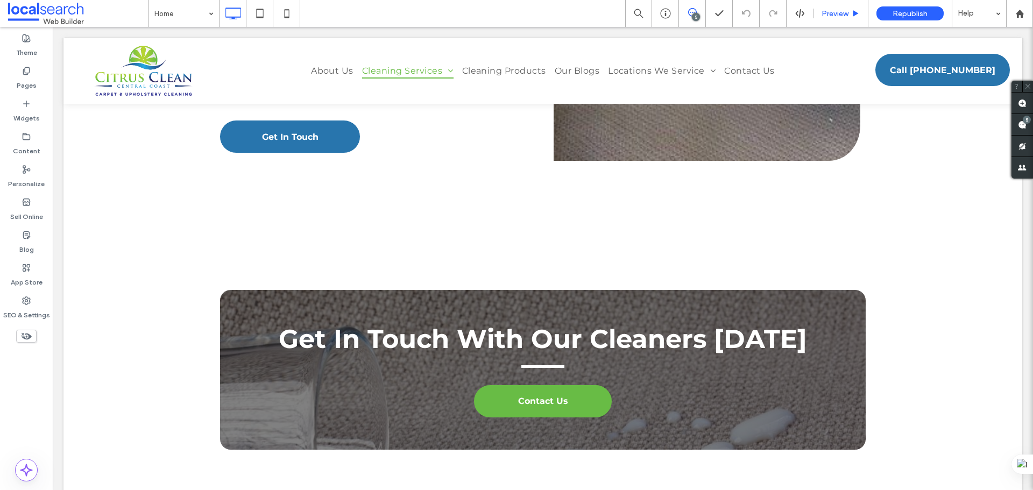
click at [839, 15] on span "Preview" at bounding box center [834, 13] width 27 height 9
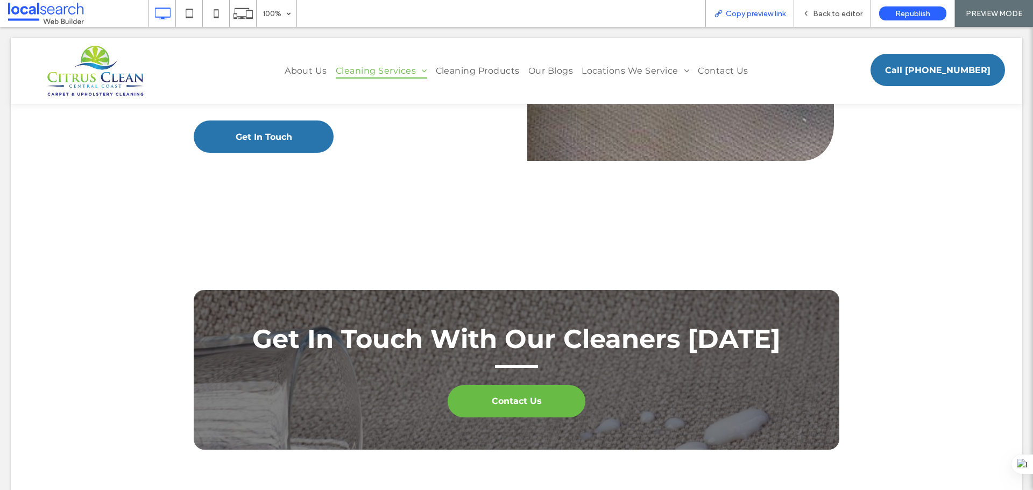
click at [756, 14] on span "Copy preview link" at bounding box center [755, 13] width 60 height 9
click at [843, 13] on span "Back to editor" at bounding box center [837, 13] width 49 height 9
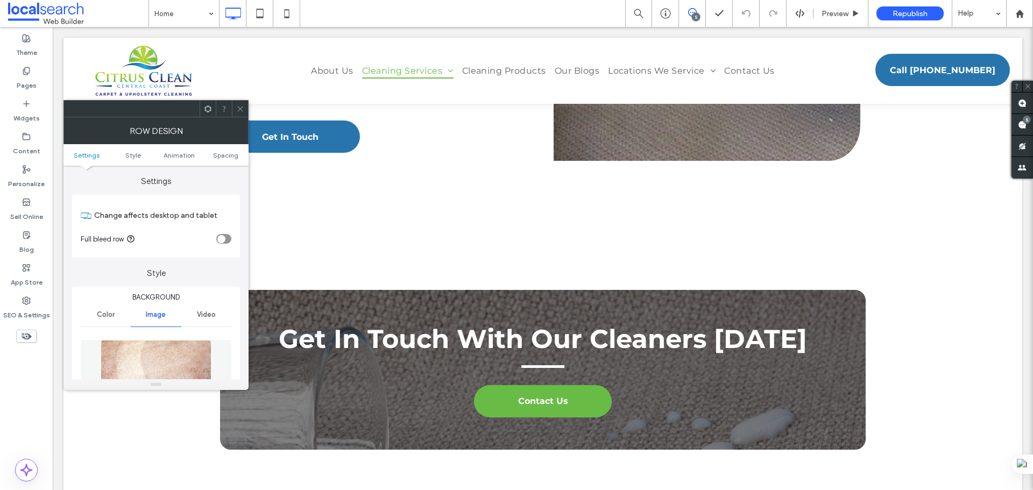
click at [169, 360] on img at bounding box center [156, 377] width 111 height 74
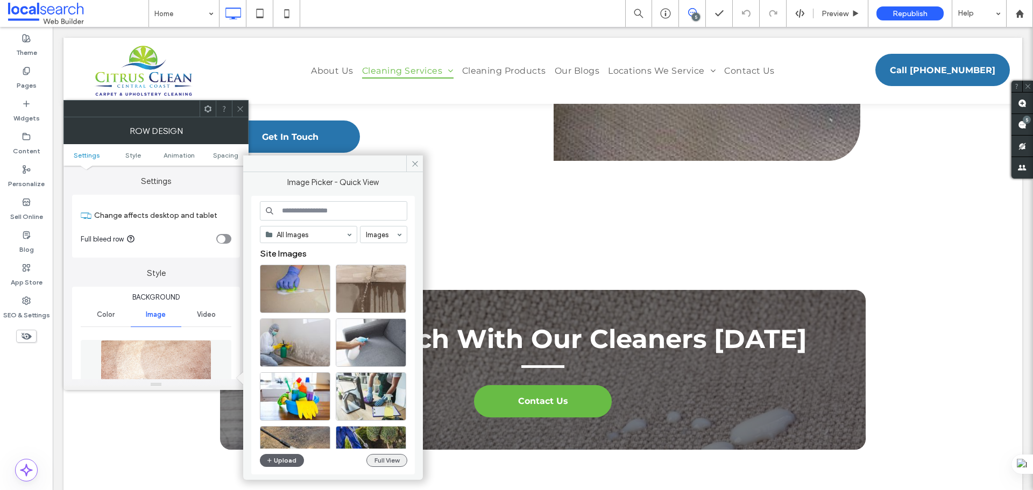
click at [382, 453] on div "All Images Images Site Images Upload Full View" at bounding box center [333, 335] width 147 height 268
click at [381, 458] on button "Full View" at bounding box center [386, 460] width 41 height 13
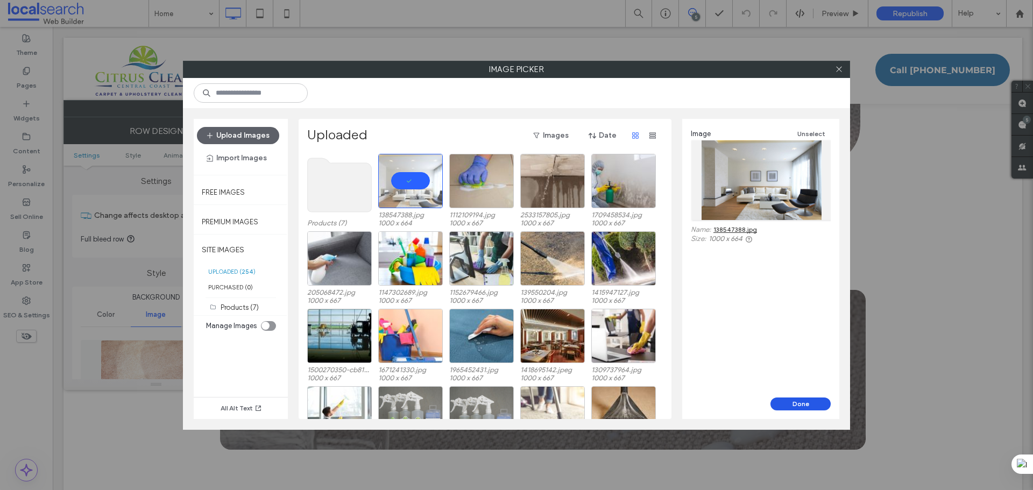
click at [796, 404] on button "Done" at bounding box center [800, 403] width 60 height 13
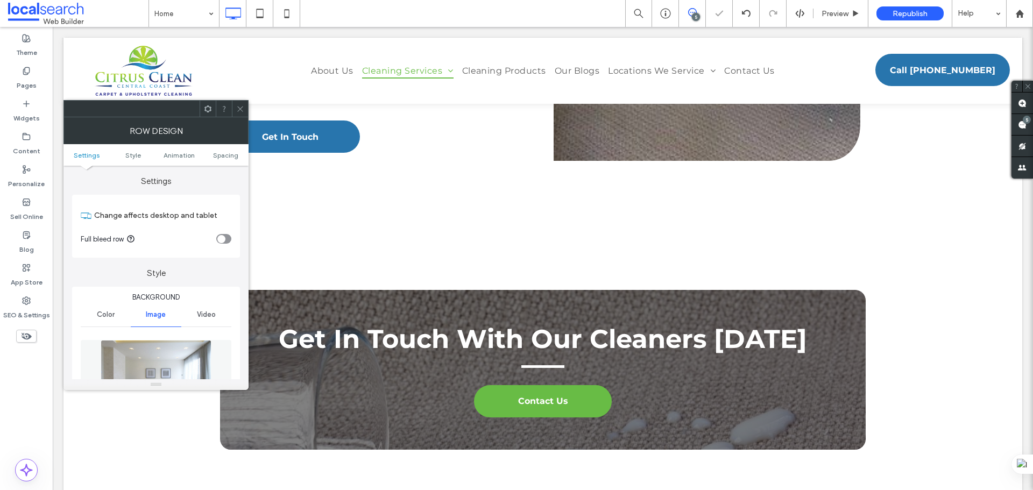
click at [240, 108] on icon at bounding box center [240, 109] width 8 height 8
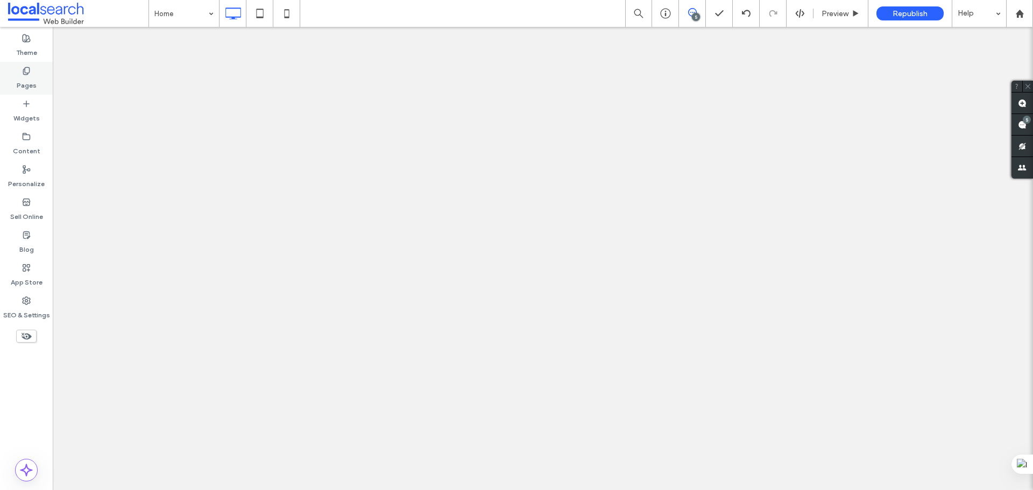
click at [30, 133] on icon at bounding box center [26, 136] width 9 height 9
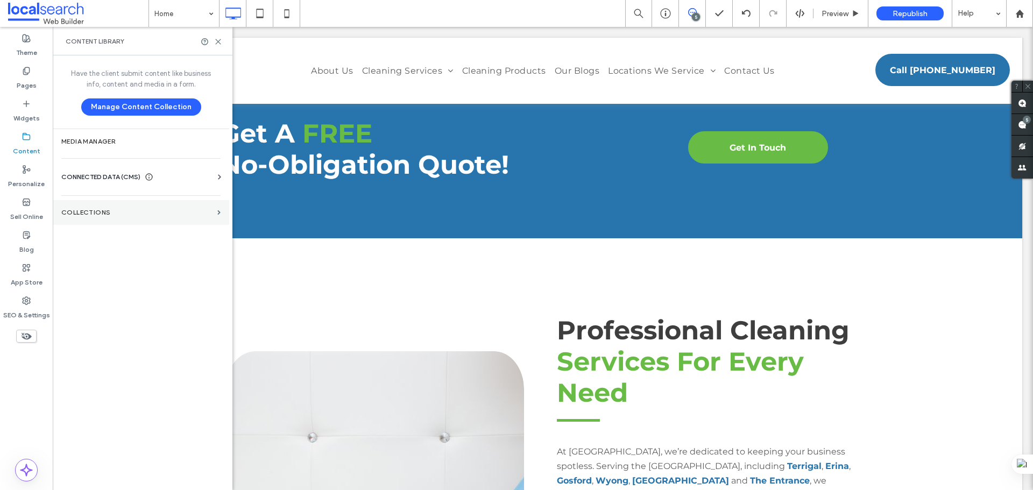
click at [141, 202] on section "Collections" at bounding box center [141, 212] width 176 height 25
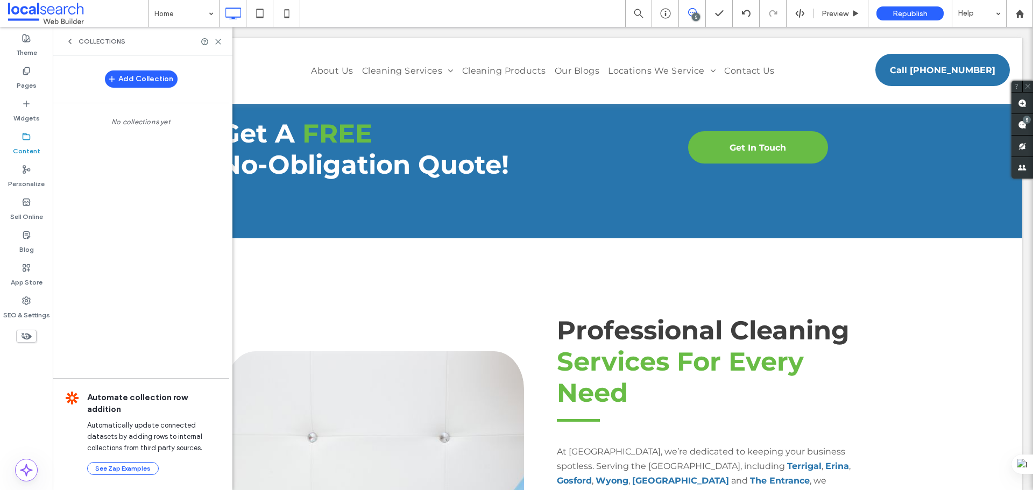
click at [69, 40] on icon at bounding box center [70, 41] width 9 height 9
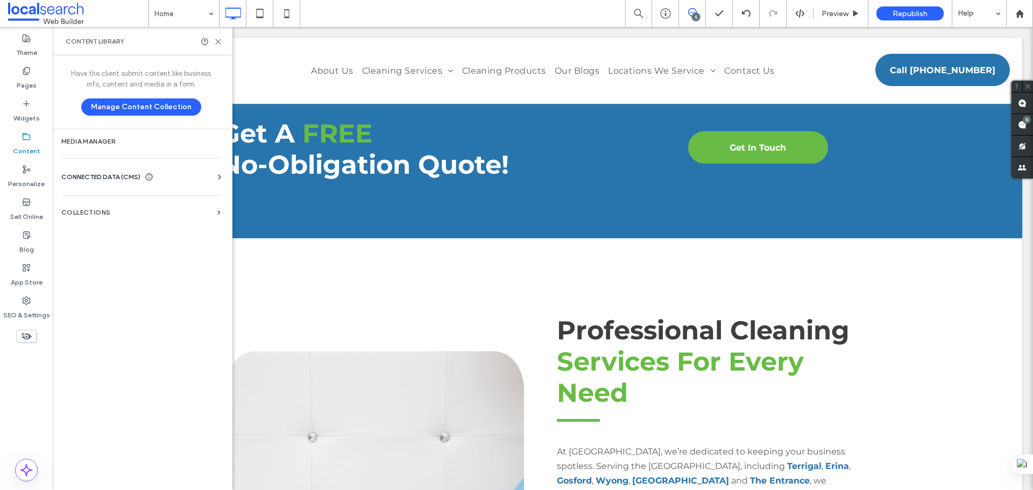
click at [175, 181] on div "CONNECTED DATA (CMS)" at bounding box center [142, 177] width 163 height 11
click at [154, 210] on section "Business Info" at bounding box center [142, 203] width 163 height 25
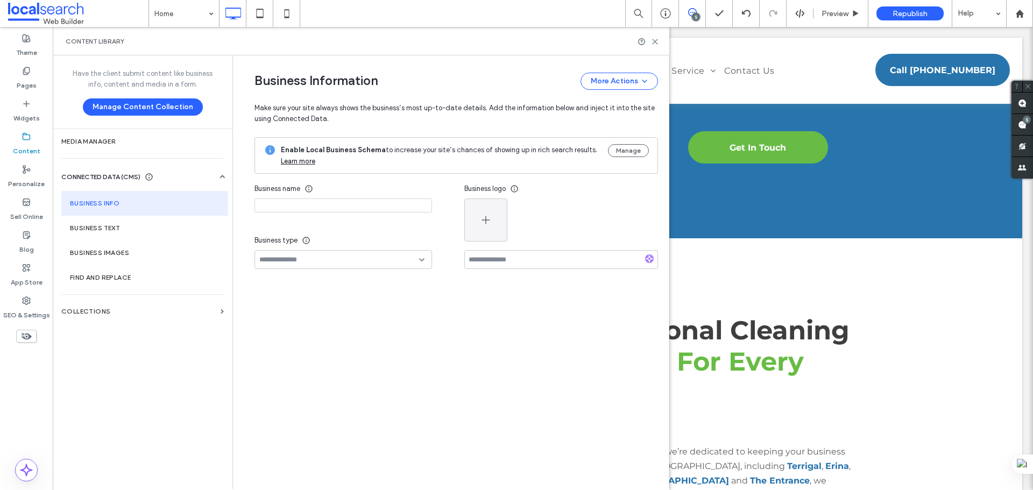
type input "**********"
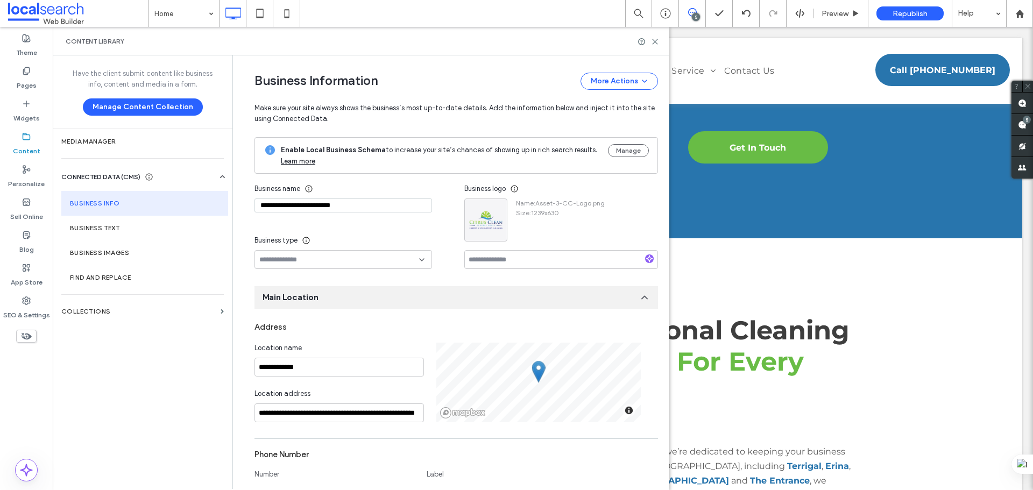
drag, startPoint x: 359, startPoint y: 205, endPoint x: 248, endPoint y: 203, distance: 110.8
click at [654, 42] on use at bounding box center [654, 41] width 5 height 5
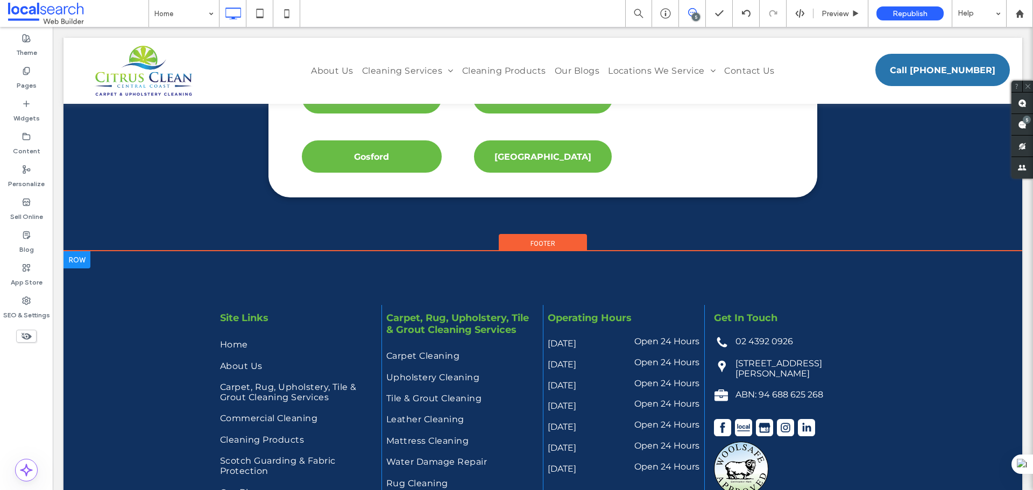
scroll to position [4463, 0]
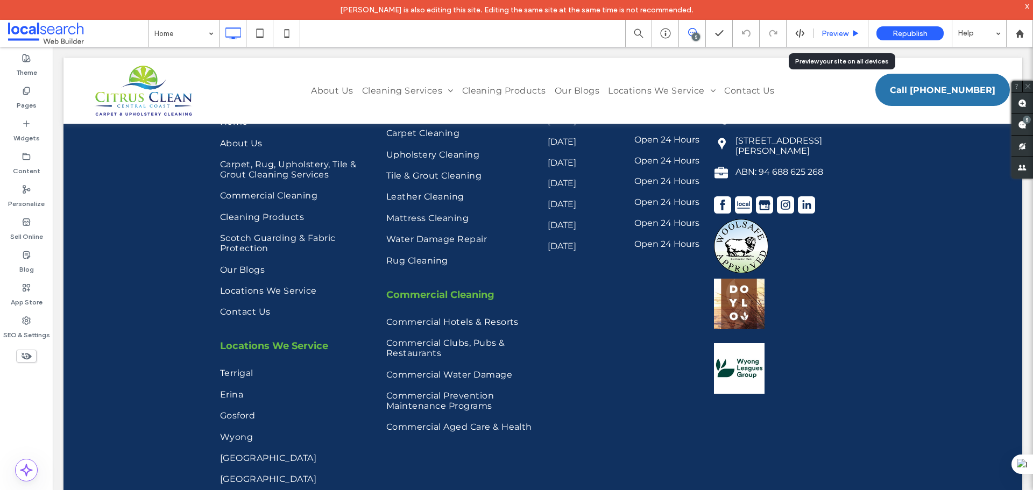
click at [835, 33] on span "Preview" at bounding box center [834, 33] width 27 height 9
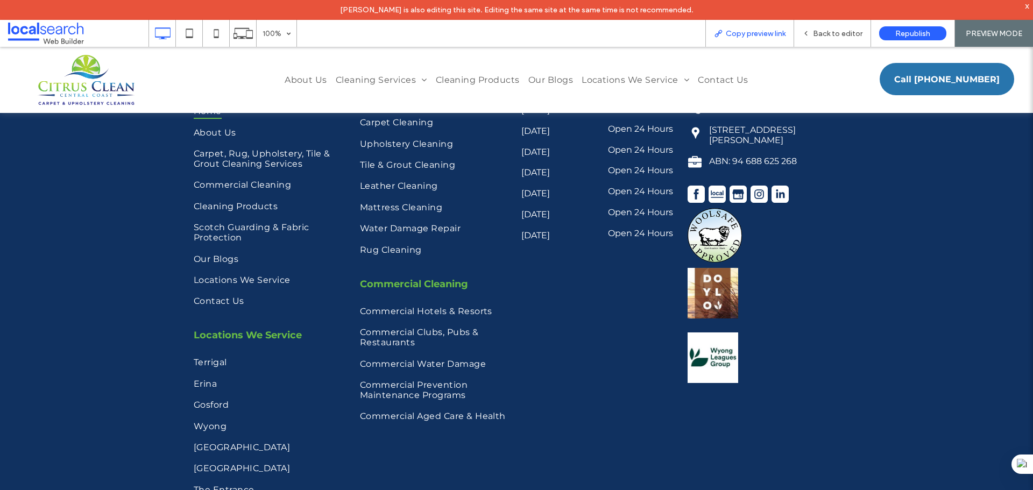
click at [758, 36] on span "Copy preview link" at bounding box center [755, 33] width 60 height 9
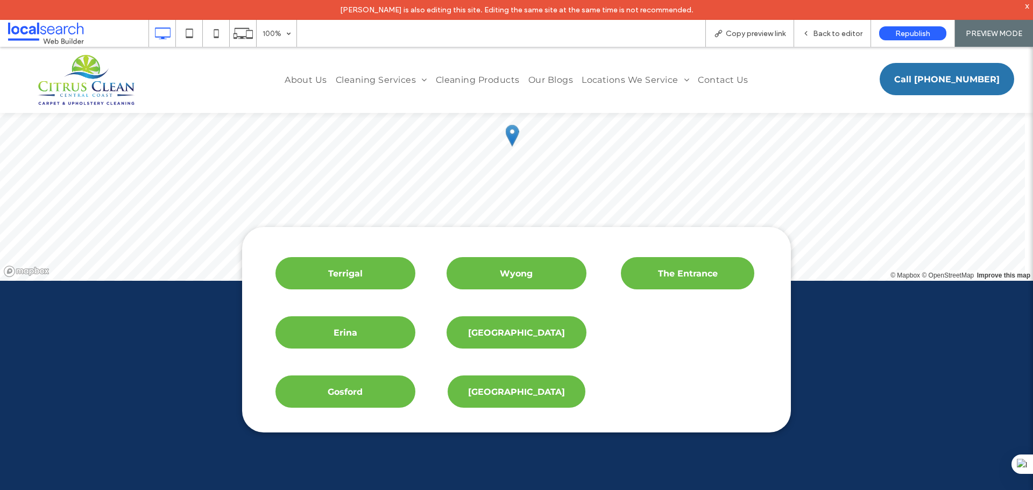
scroll to position [3979, 0]
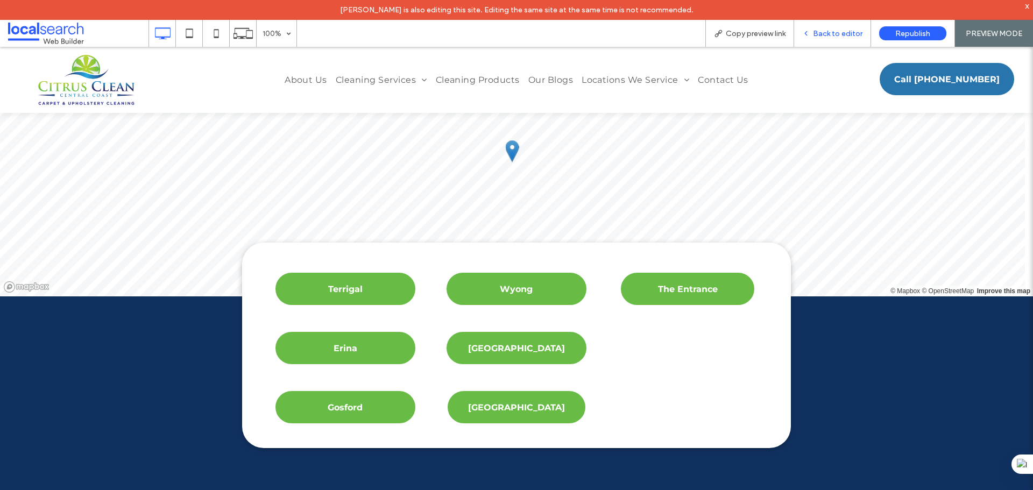
drag, startPoint x: 816, startPoint y: 32, endPoint x: 646, endPoint y: 62, distance: 173.2
click at [816, 32] on span "Back to editor" at bounding box center [837, 33] width 49 height 9
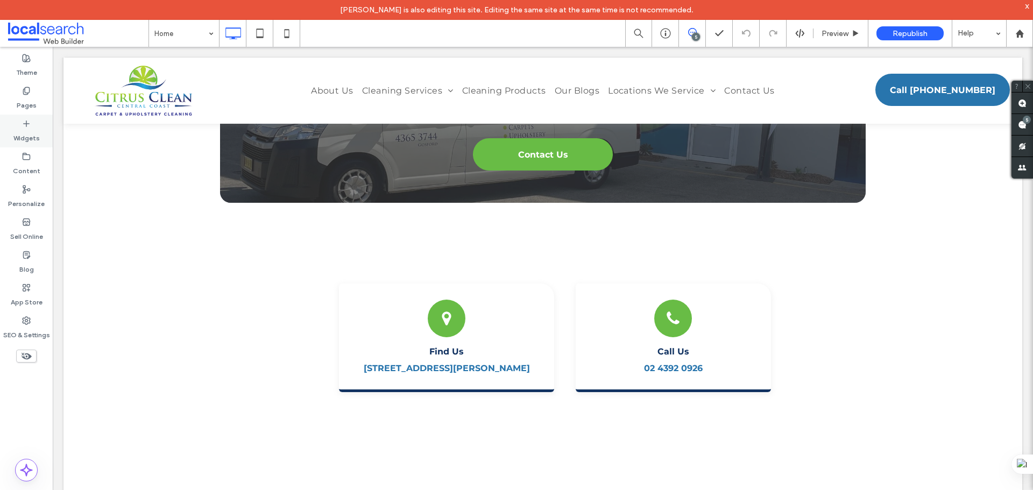
scroll to position [3442, 0]
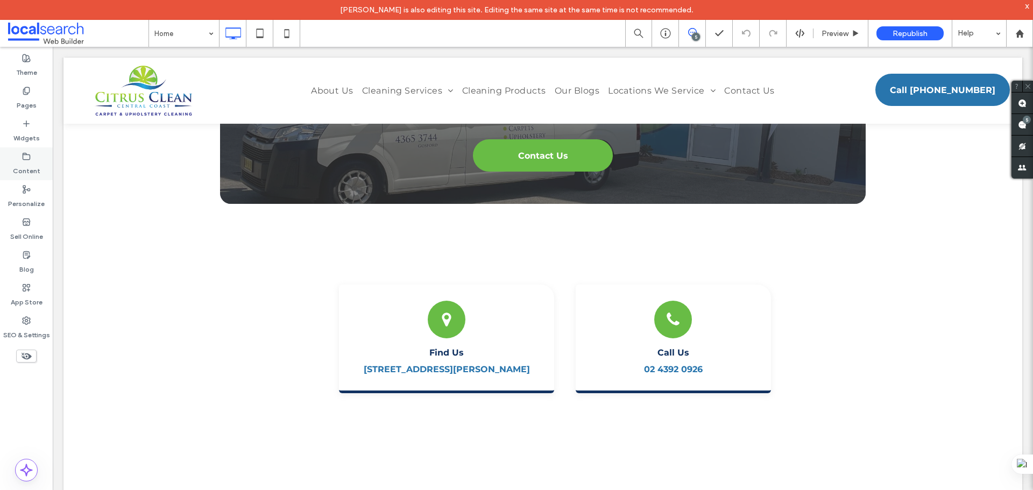
click at [38, 162] on label "Content" at bounding box center [26, 168] width 27 height 15
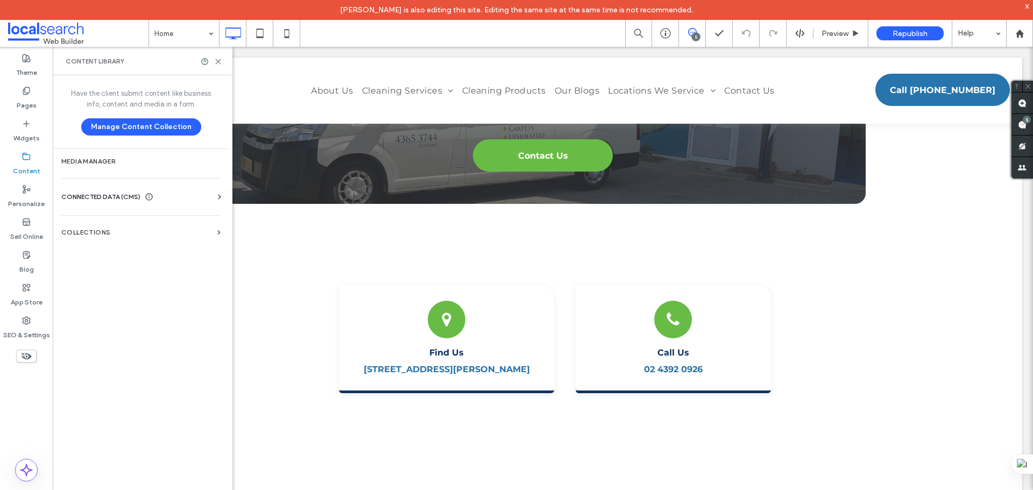
click at [210, 190] on div "CONNECTED DATA (CMS) Business Info Business Text Business Images Find and Repla…" at bounding box center [141, 197] width 176 height 28
click at [218, 197] on icon at bounding box center [219, 196] width 11 height 11
drag, startPoint x: 164, startPoint y: 221, endPoint x: 210, endPoint y: 162, distance: 74.7
click at [164, 221] on label "Business Info" at bounding box center [143, 223] width 146 height 8
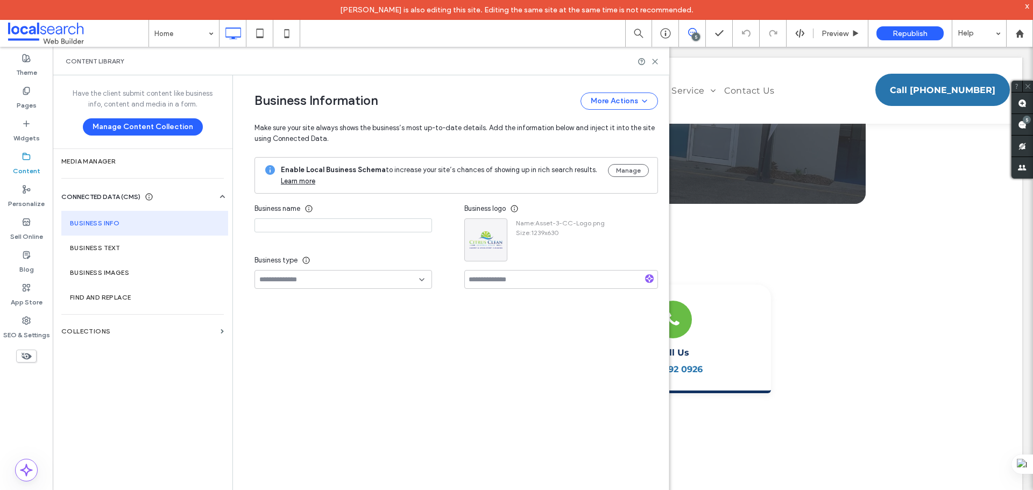
type input "**********"
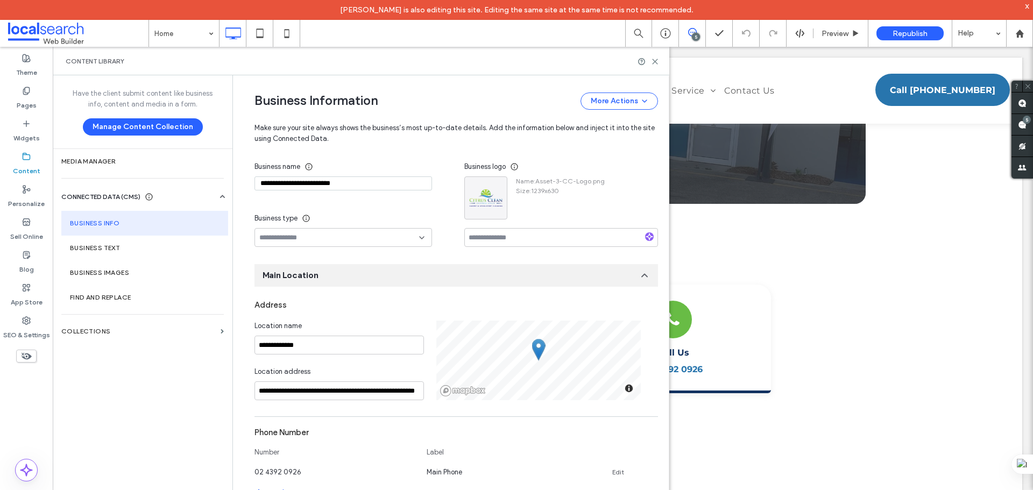
scroll to position [0, 0]
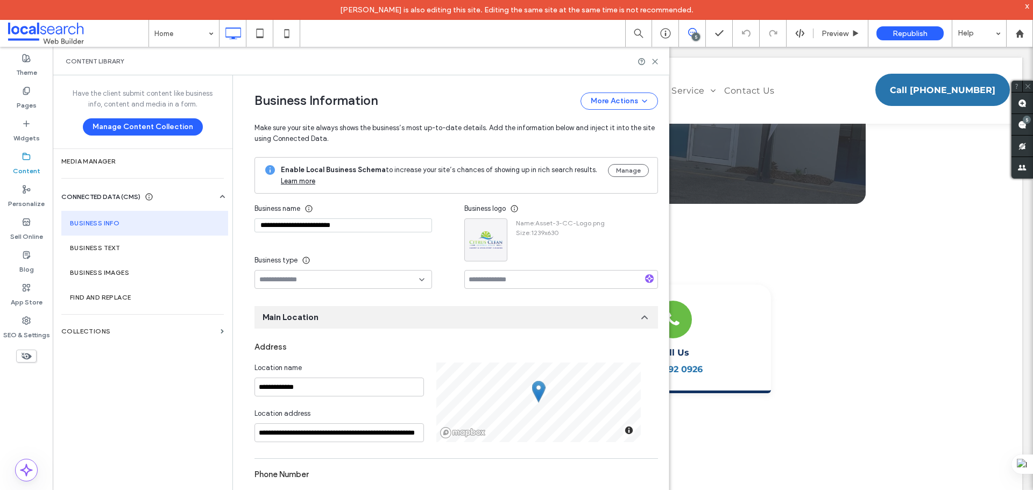
drag, startPoint x: 346, startPoint y: 229, endPoint x: 250, endPoint y: 229, distance: 96.3
click at [658, 60] on icon at bounding box center [655, 62] width 8 height 8
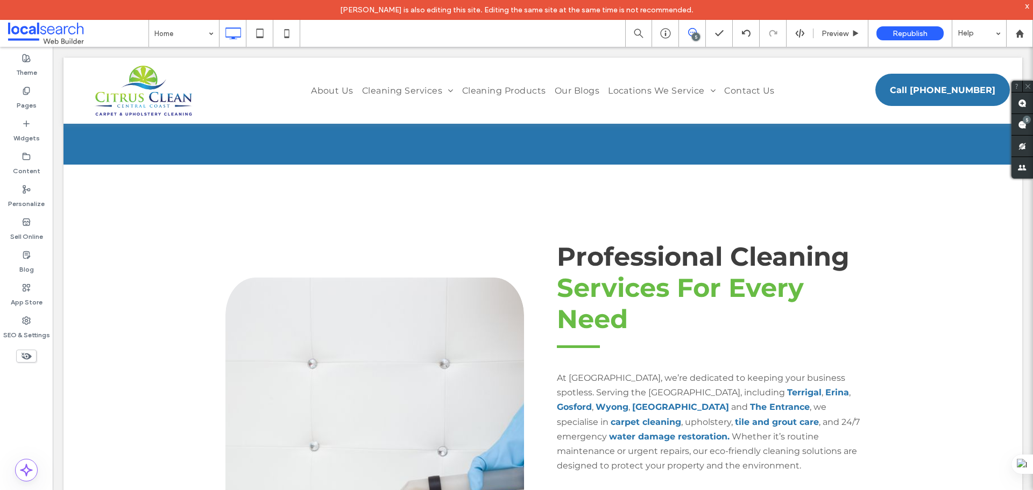
scroll to position [1076, 0]
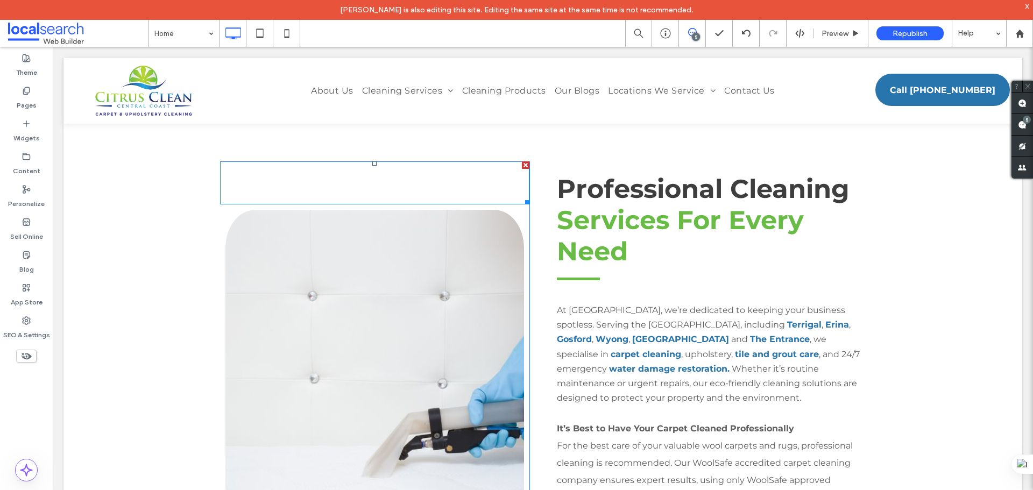
click at [429, 163] on div at bounding box center [374, 182] width 309 height 43
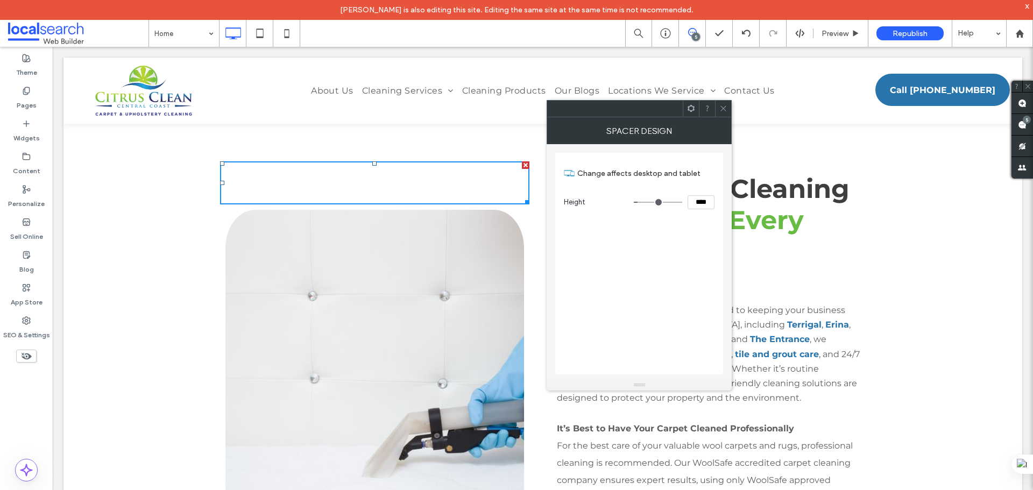
click at [723, 111] on icon at bounding box center [723, 108] width 8 height 8
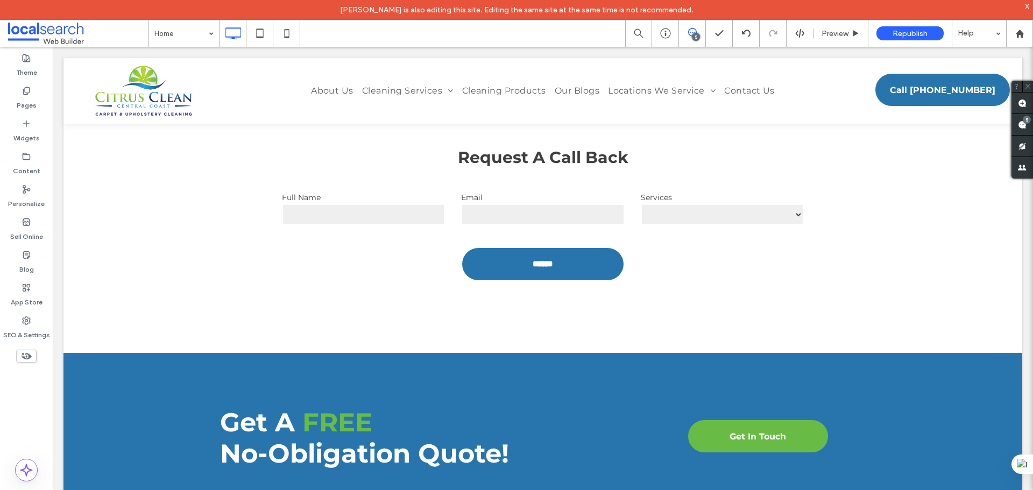
scroll to position [484, 0]
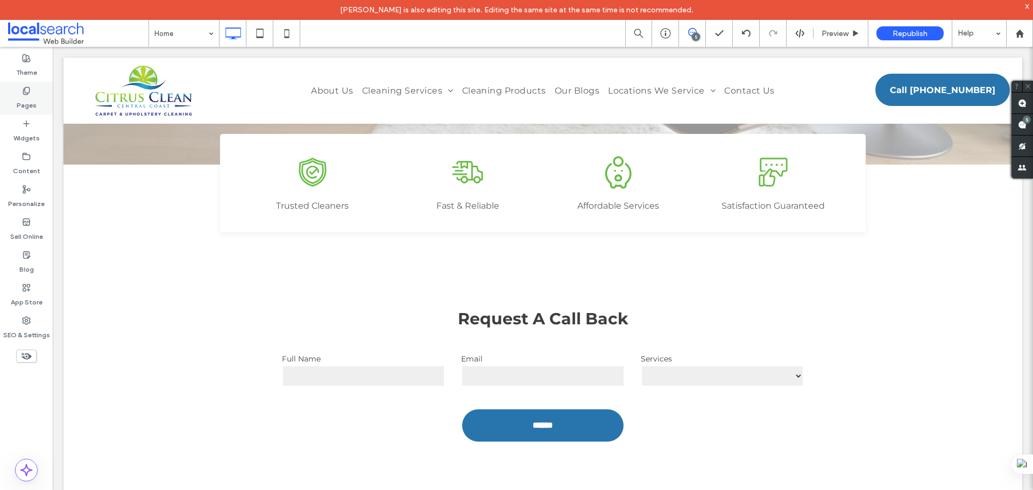
click at [32, 92] on div "Pages" at bounding box center [26, 98] width 53 height 33
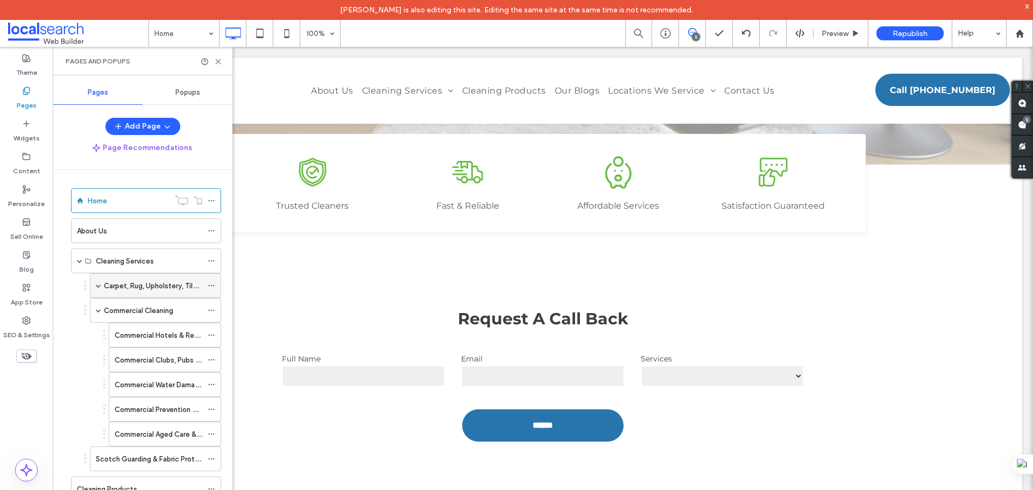
scroll to position [54, 0]
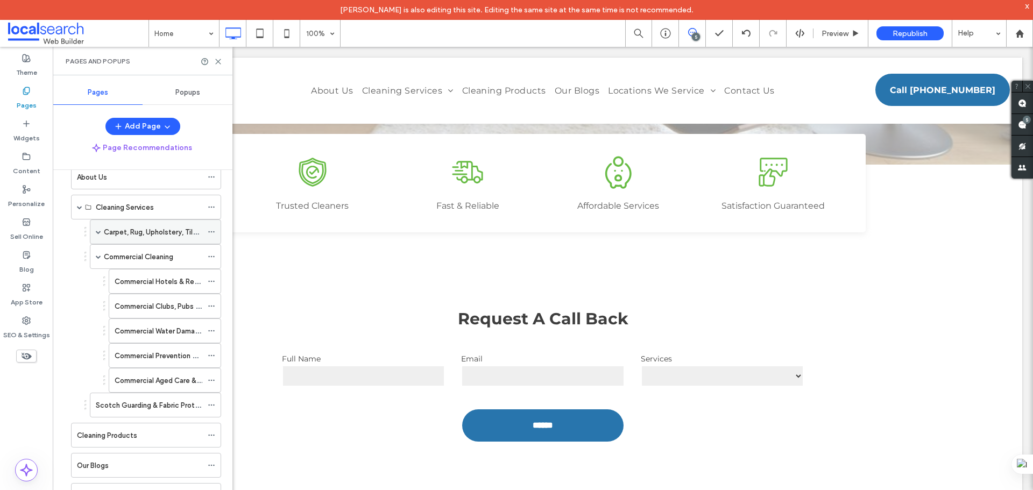
click at [101, 230] on div "Carpet, Rug, Upholstery, Tile & Grout Cleaning Services" at bounding box center [155, 231] width 131 height 25
click at [98, 232] on span at bounding box center [98, 231] width 5 height 5
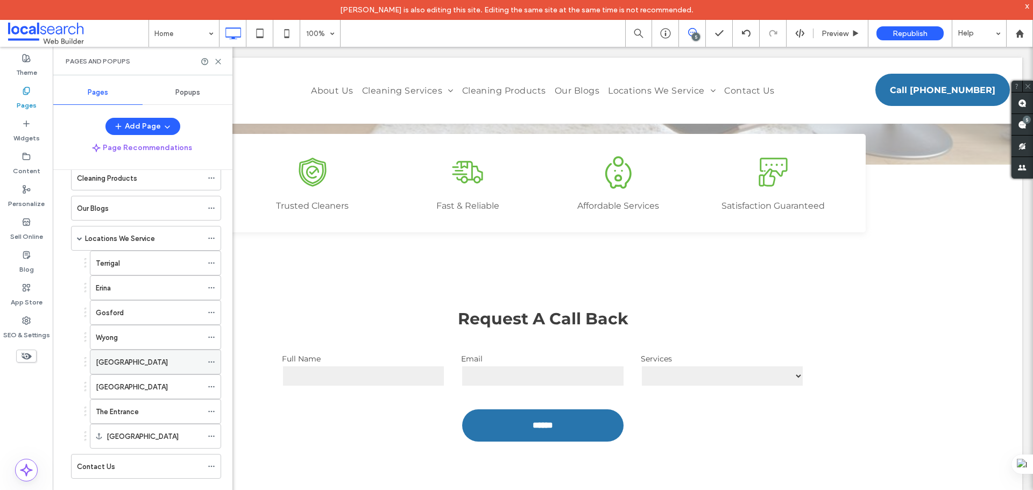
scroll to position [485, 0]
drag, startPoint x: 720, startPoint y: 22, endPoint x: 841, endPoint y: 31, distance: 121.3
click at [841, 31] on span "Preview" at bounding box center [834, 33] width 27 height 9
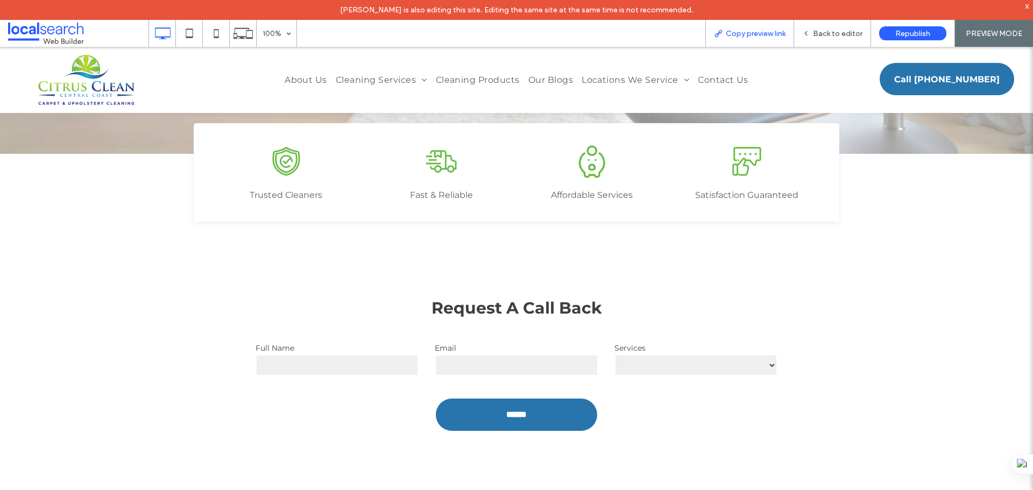
click at [739, 30] on span "Copy preview link" at bounding box center [755, 33] width 60 height 9
click at [836, 26] on div "Back to editor" at bounding box center [832, 33] width 77 height 27
drag, startPoint x: 828, startPoint y: 35, endPoint x: 792, endPoint y: 19, distance: 39.7
click at [828, 35] on span "Back to editor" at bounding box center [837, 33] width 49 height 9
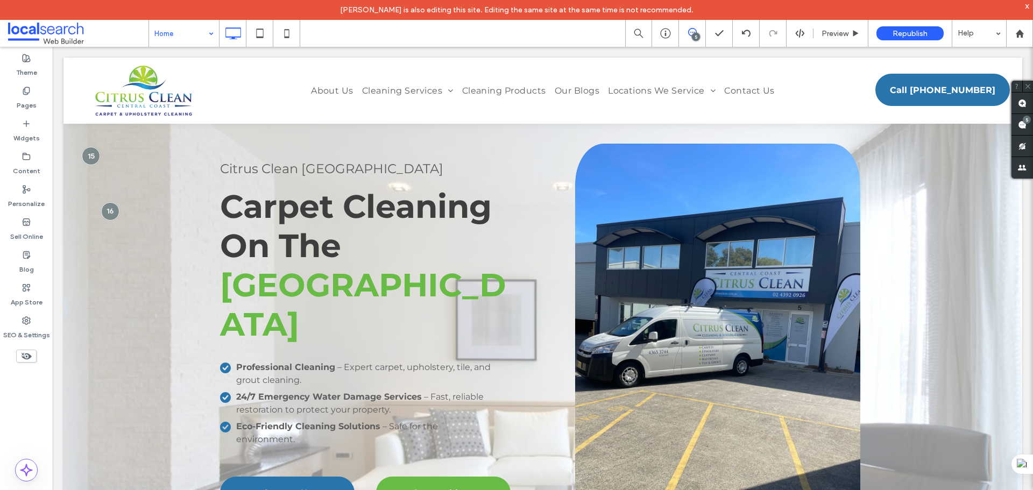
click at [202, 35] on input at bounding box center [181, 33] width 54 height 27
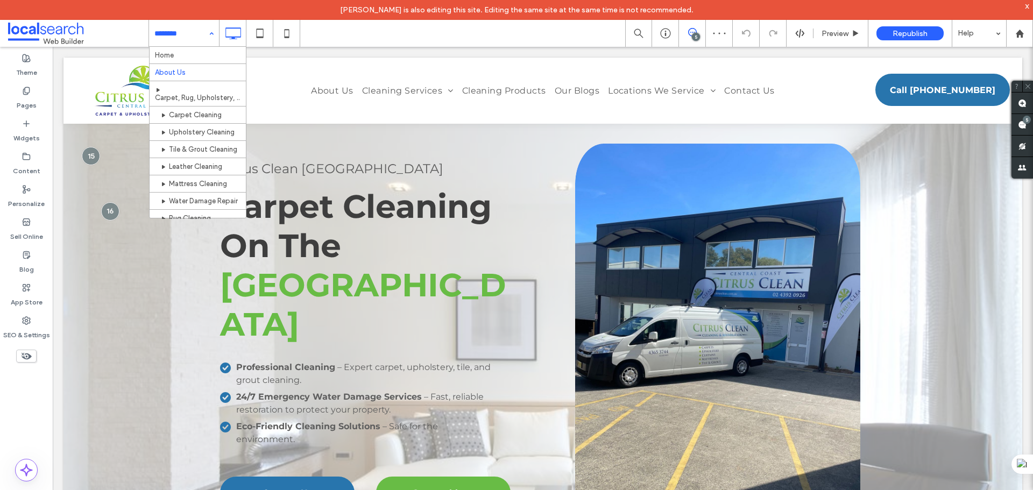
click at [207, 31] on div "Home About Us Carpet, Rug, Upholstery, Tile & Grout Cleaning Services Carpet Cl…" at bounding box center [184, 33] width 70 height 27
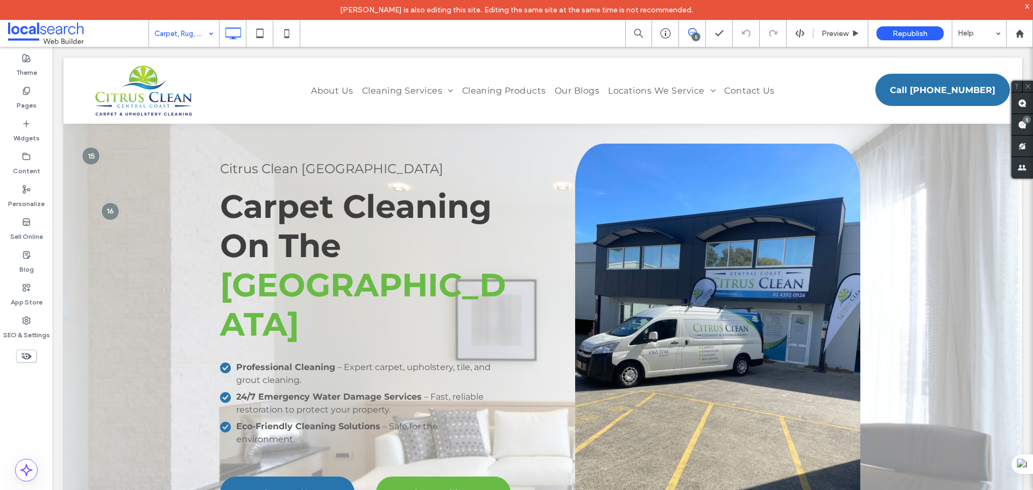
click at [207, 39] on div "Carpet, Rug, Upholstery, Tile & Grout Cleaning Services" at bounding box center [184, 33] width 70 height 27
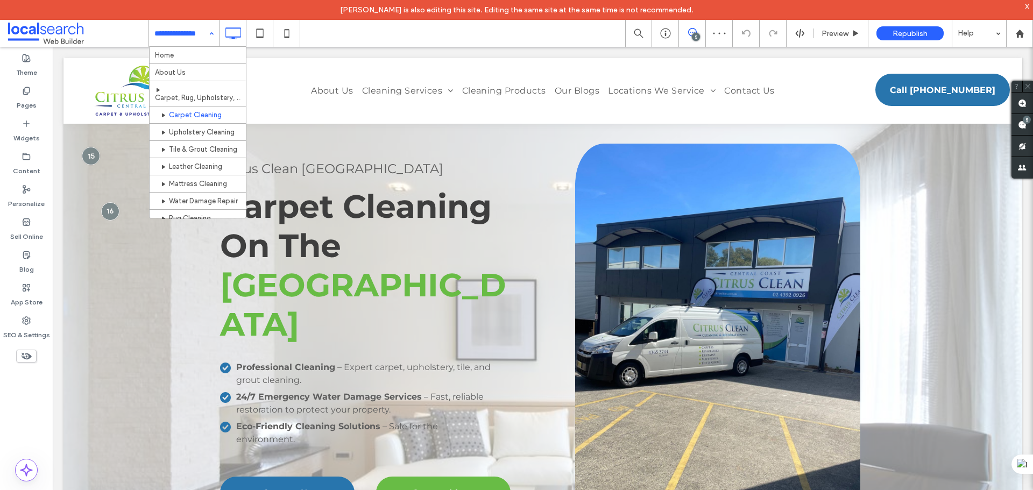
click at [199, 28] on input at bounding box center [181, 33] width 54 height 27
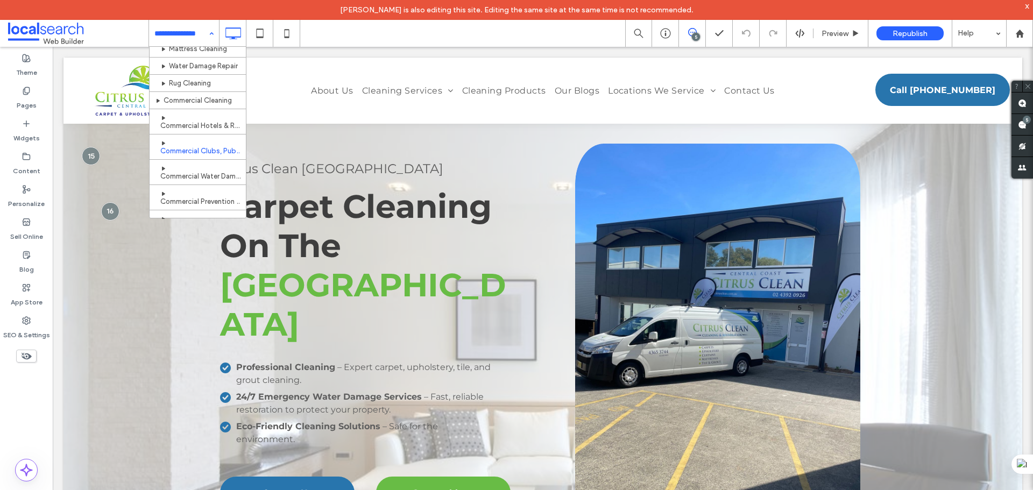
scroll to position [161, 0]
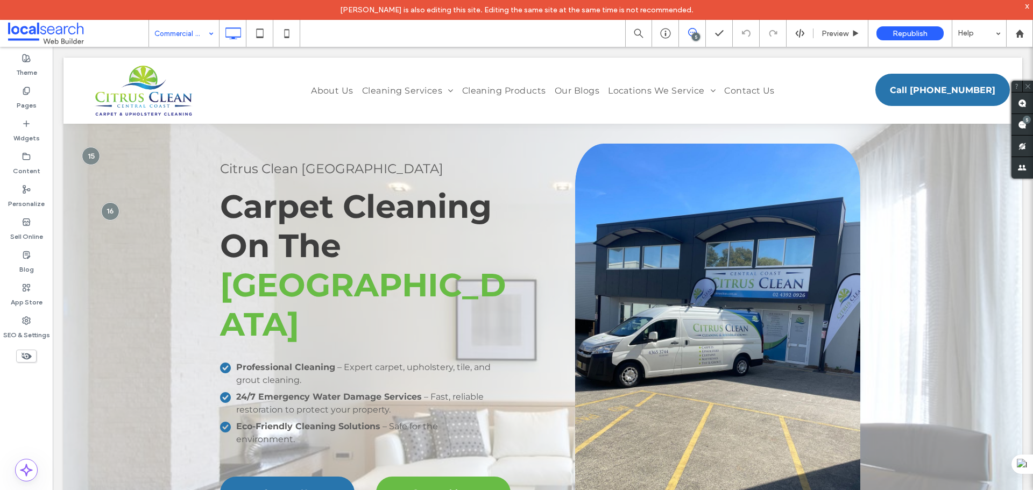
click at [210, 33] on div "Commercial Cleaning" at bounding box center [184, 33] width 70 height 27
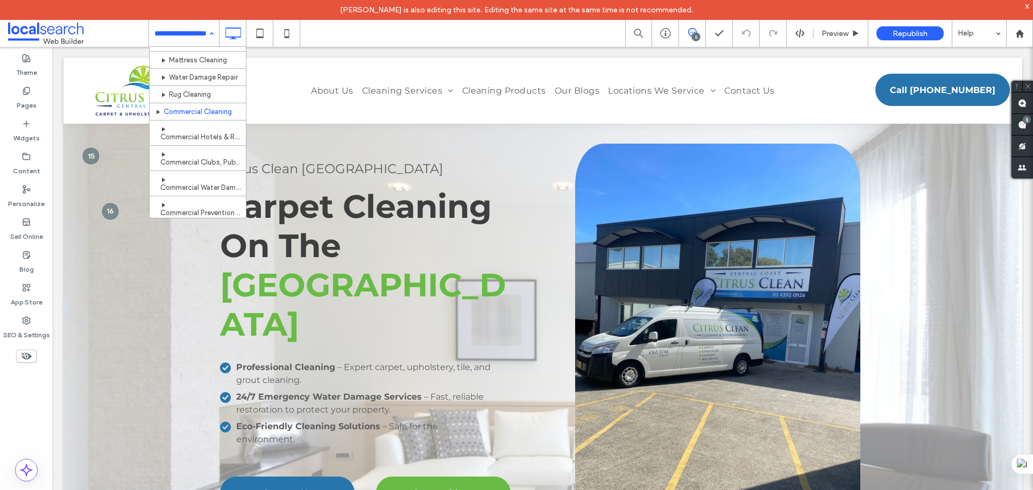
scroll to position [121, 0]
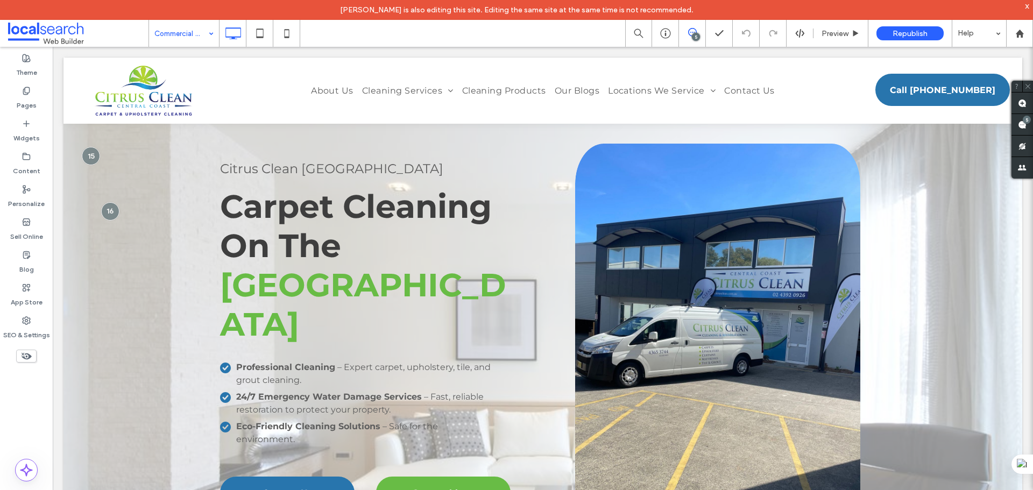
click at [204, 34] on div "Commercial Cleaning" at bounding box center [184, 33] width 70 height 27
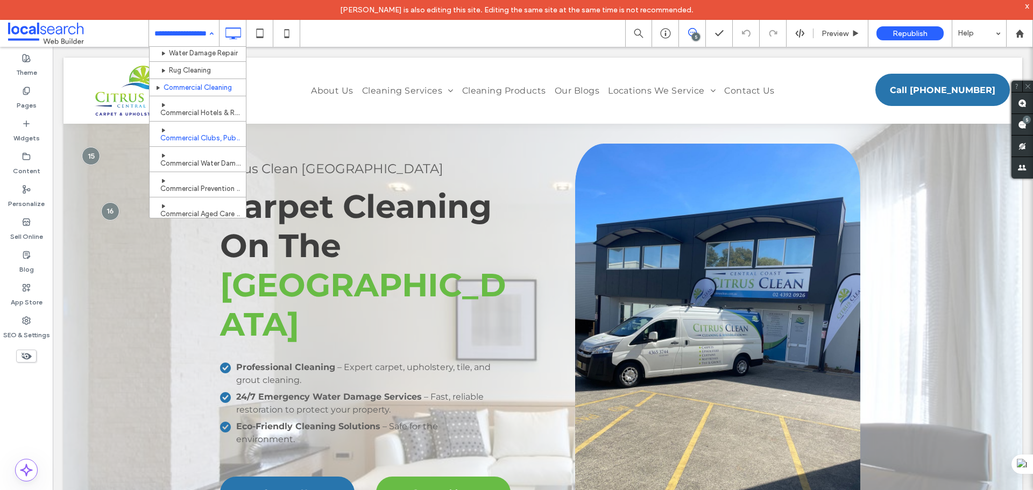
scroll to position [215, 0]
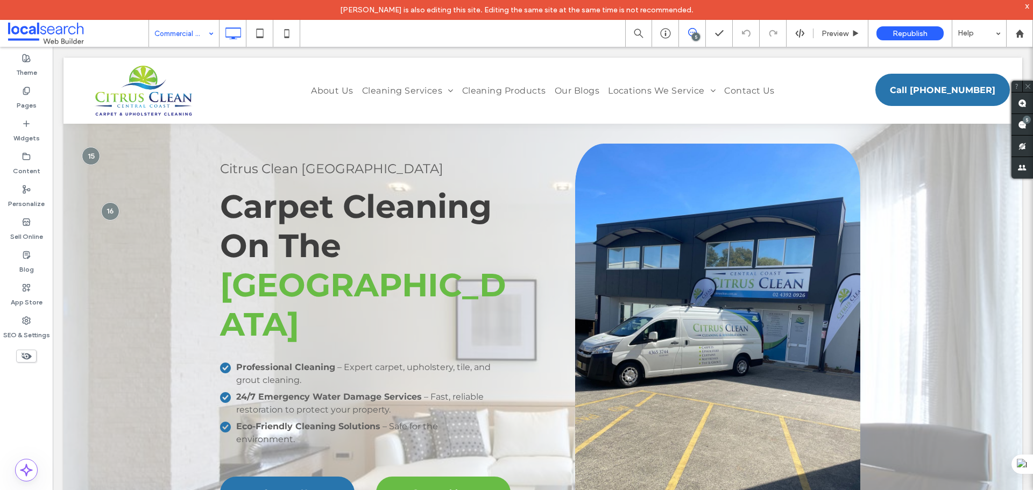
click at [195, 39] on input at bounding box center [181, 33] width 54 height 27
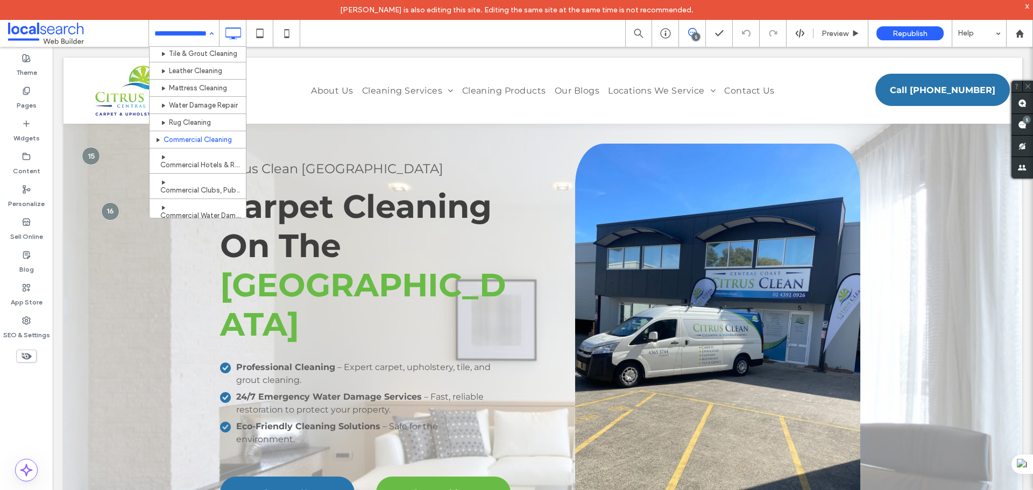
scroll to position [269, 0]
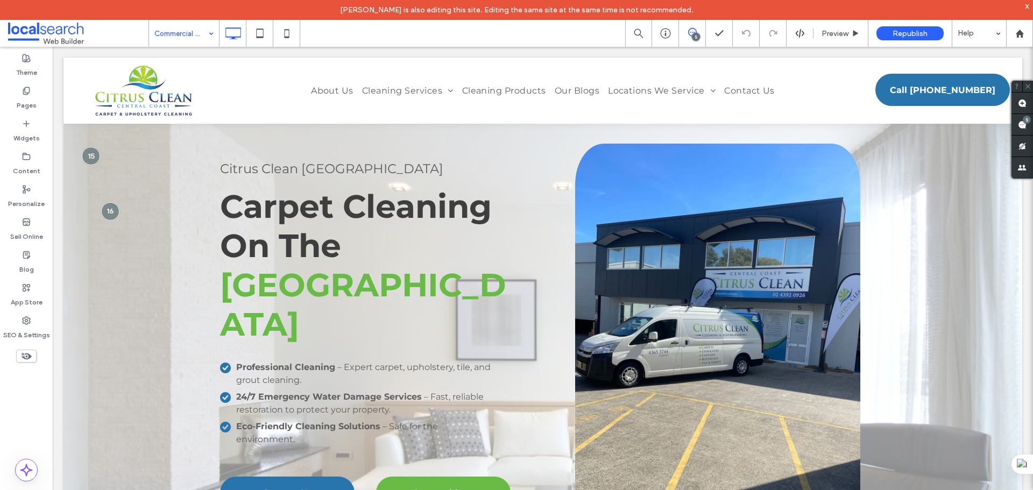
click at [216, 40] on div "Commercial Cleaning" at bounding box center [184, 33] width 70 height 27
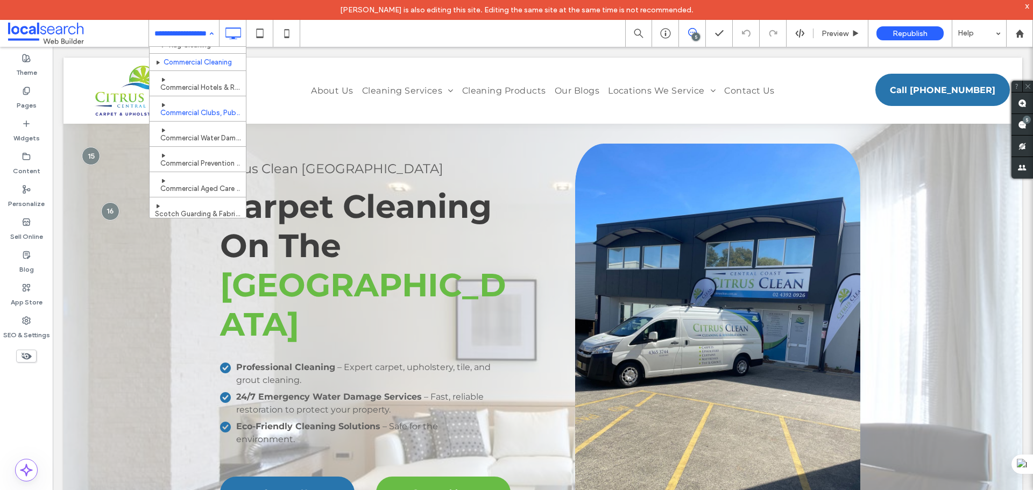
scroll to position [161, 0]
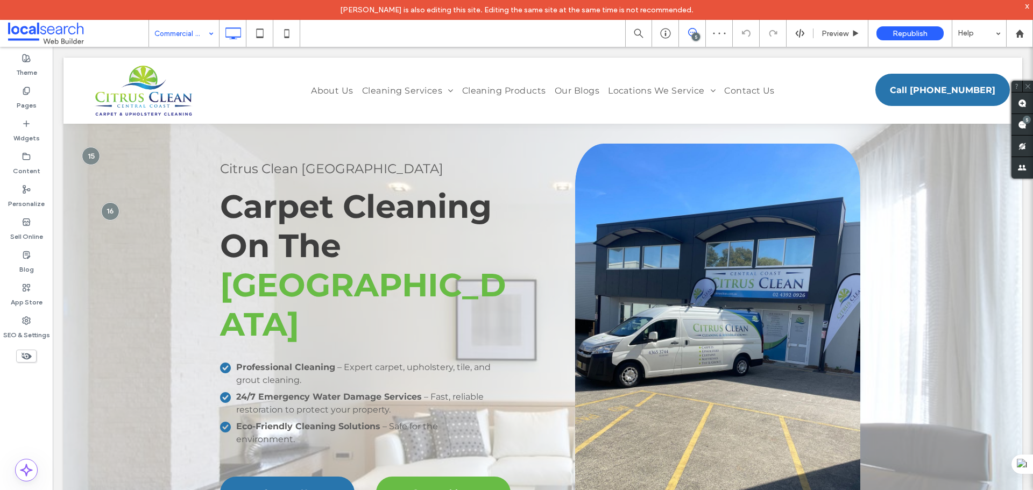
click at [206, 35] on div "Commercial Hotels & Resorts" at bounding box center [184, 33] width 70 height 27
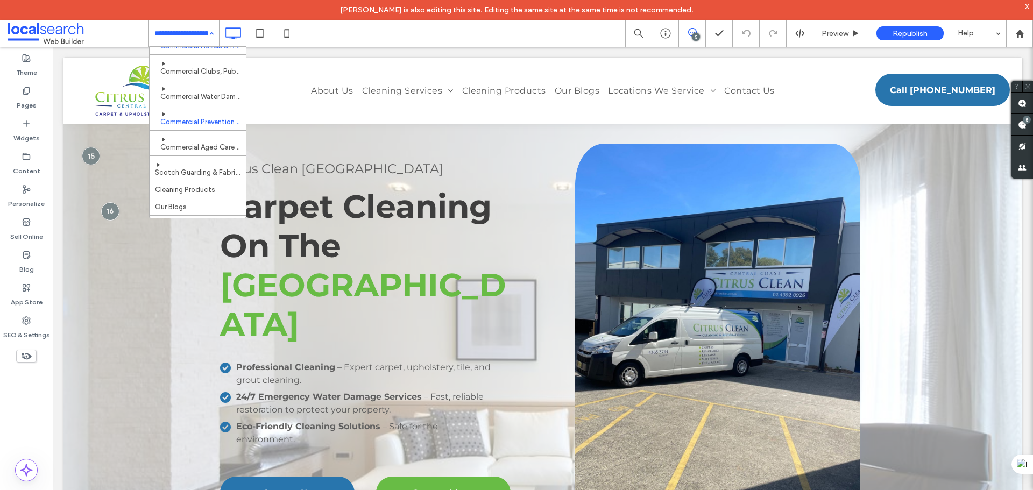
scroll to position [215, 0]
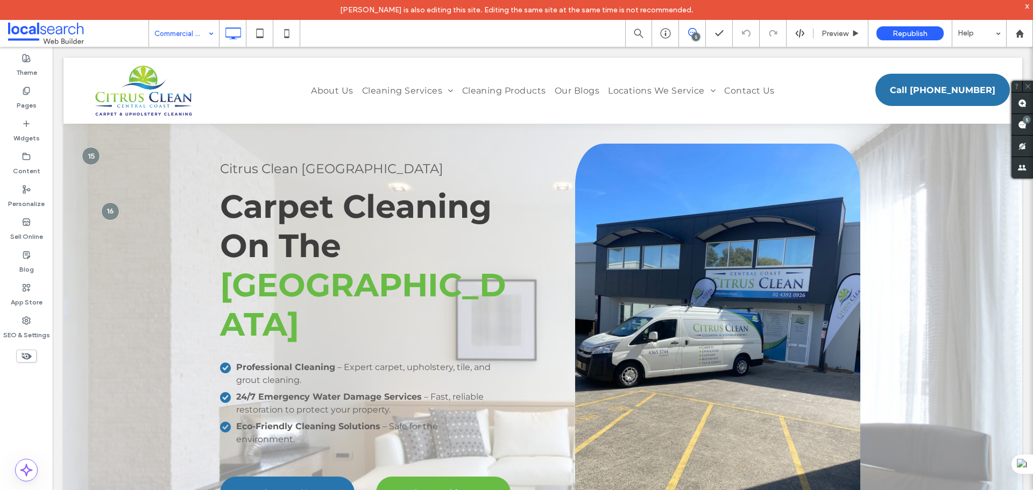
click at [201, 27] on input at bounding box center [181, 33] width 54 height 27
click at [206, 34] on div "Carpet, Rug, Upholstery, Tile & Grout Cleaning Services" at bounding box center [184, 33] width 70 height 27
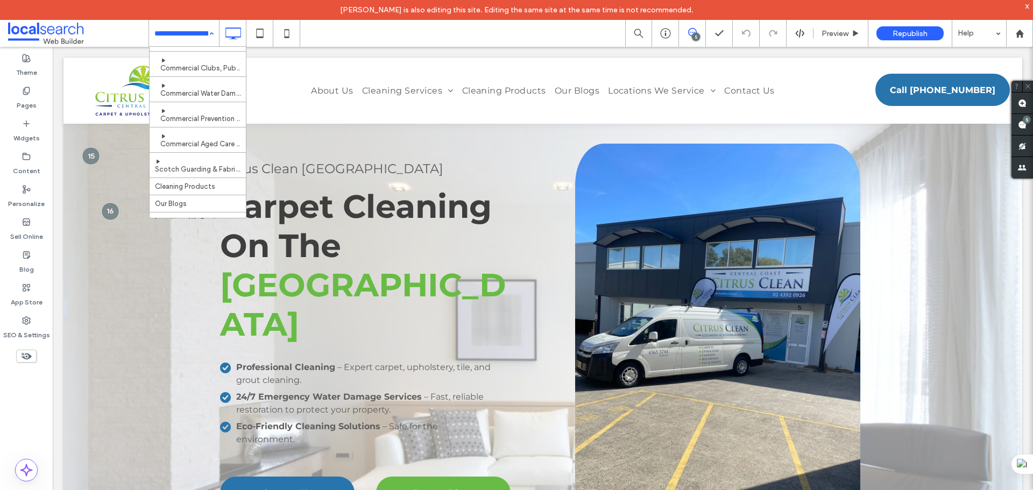
scroll to position [269, 0]
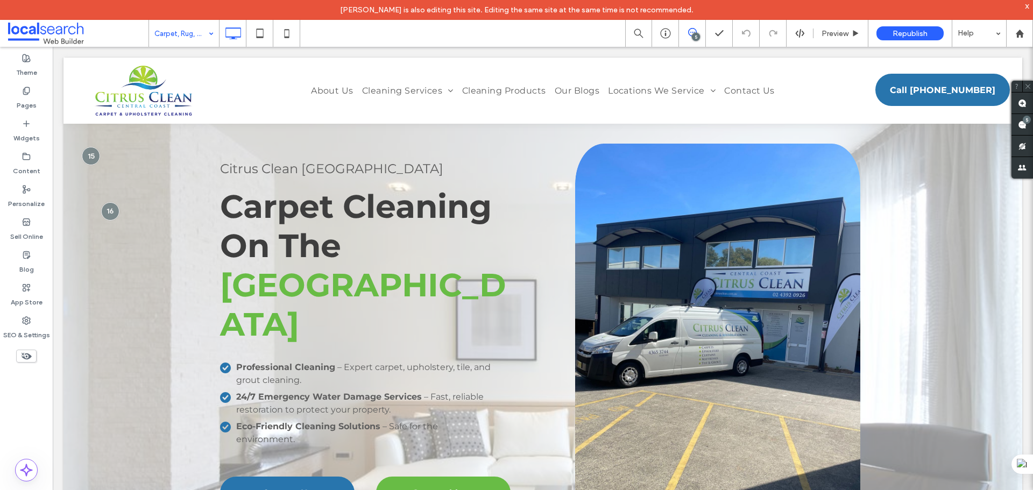
click at [199, 44] on input at bounding box center [181, 33] width 54 height 27
click at [176, 32] on input at bounding box center [181, 33] width 54 height 27
click at [203, 34] on input at bounding box center [181, 33] width 54 height 27
click at [197, 35] on input at bounding box center [181, 33] width 54 height 27
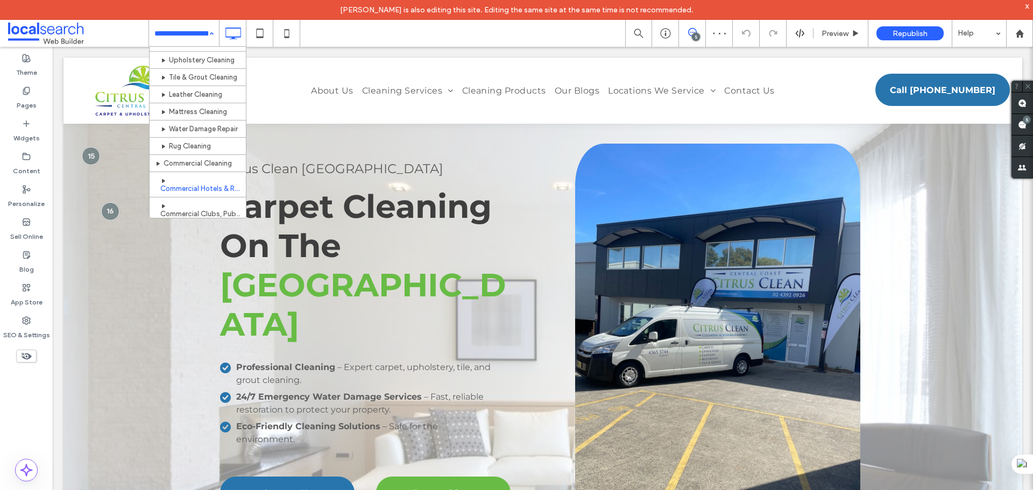
scroll to position [54, 0]
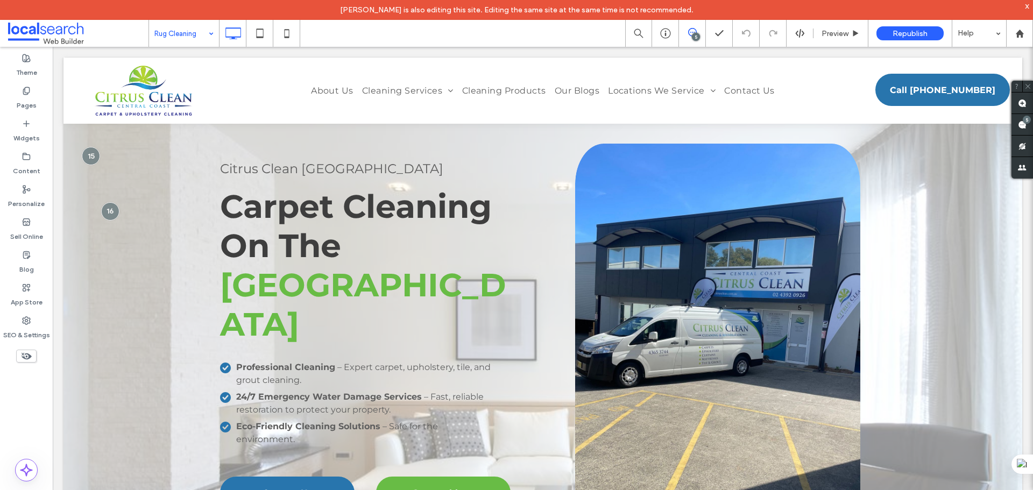
drag, startPoint x: 194, startPoint y: 35, endPoint x: 197, endPoint y: 44, distance: 9.0
click at [194, 35] on input at bounding box center [181, 33] width 54 height 27
click at [209, 43] on div "Home" at bounding box center [184, 33] width 70 height 27
click at [205, 37] on div "About Us" at bounding box center [184, 33] width 70 height 27
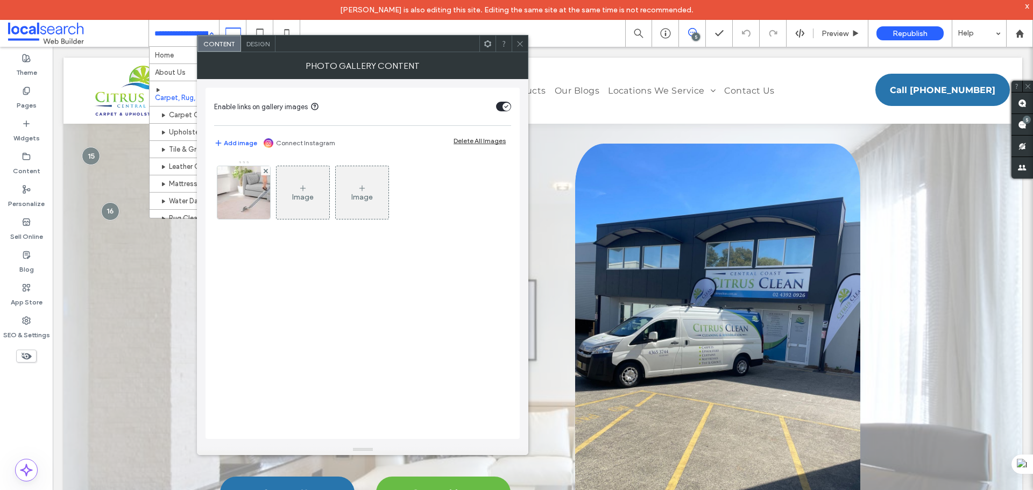
click at [244, 183] on img at bounding box center [243, 192] width 71 height 53
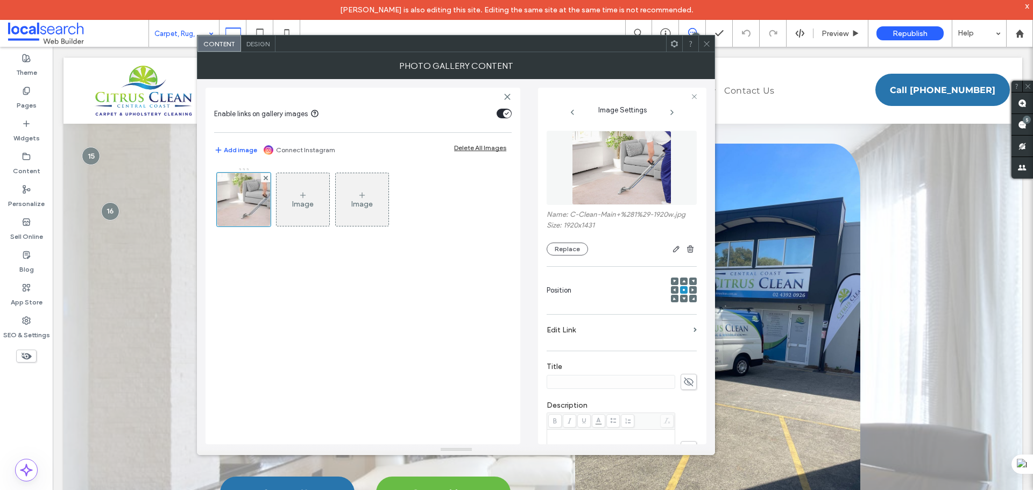
click at [582, 173] on figure at bounding box center [621, 168] width 150 height 74
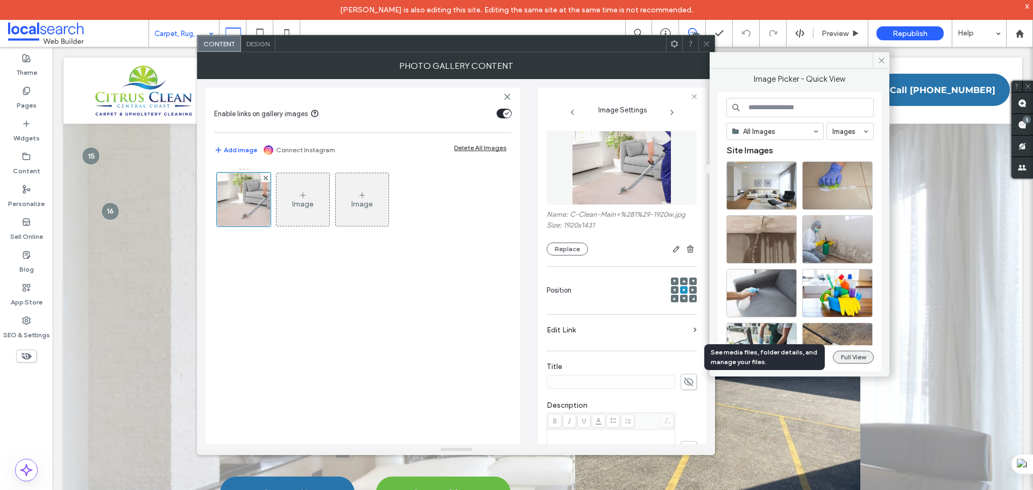
click at [863, 358] on button "Full View" at bounding box center [852, 357] width 41 height 13
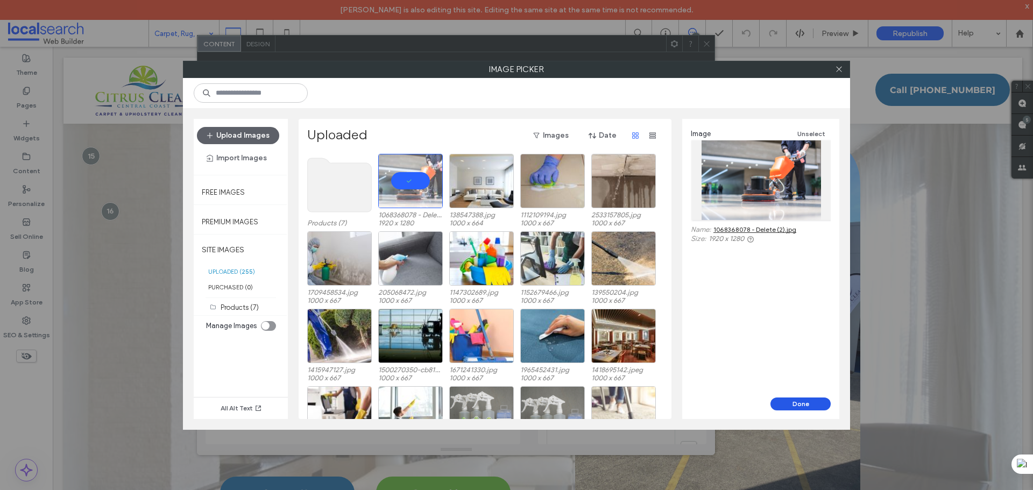
click at [827, 408] on button "Done" at bounding box center [800, 403] width 60 height 13
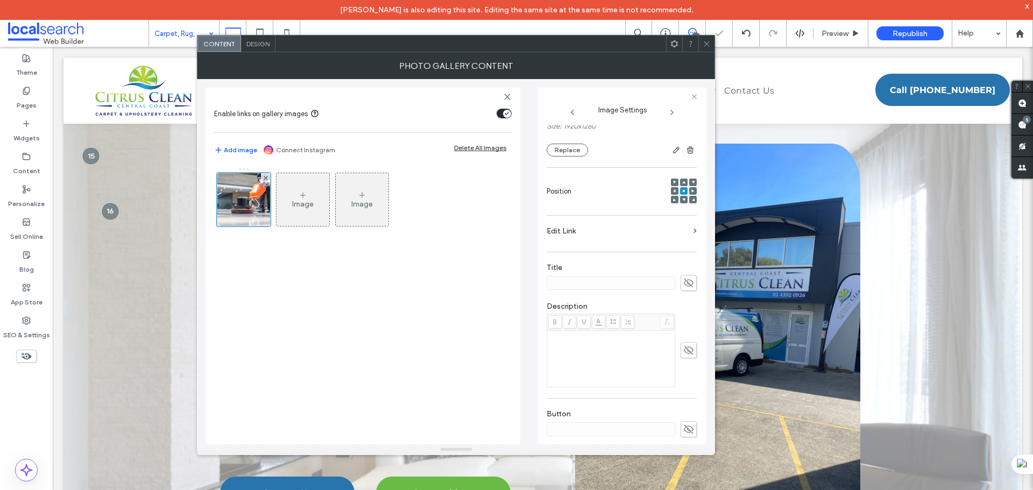
scroll to position [200, 0]
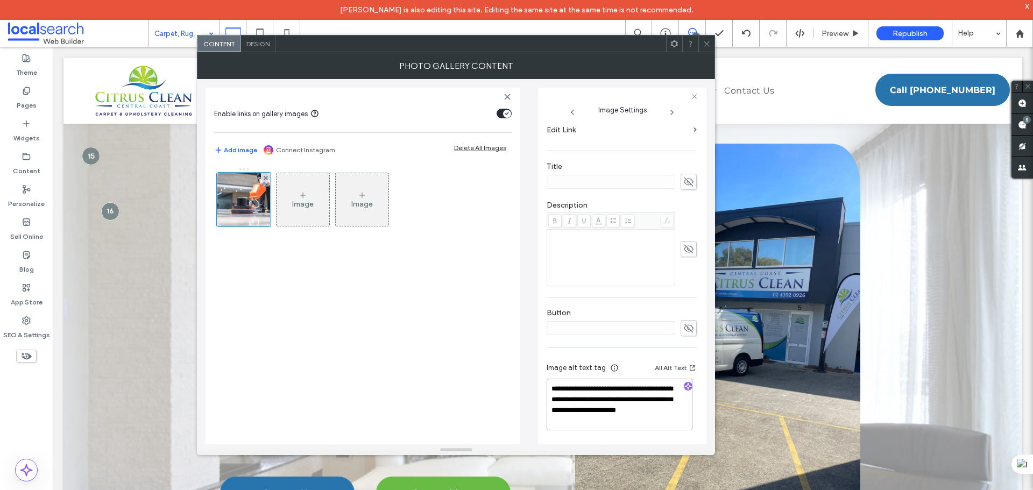
drag, startPoint x: 631, startPoint y: 423, endPoint x: 656, endPoint y: 397, distance: 36.1
click at [656, 397] on textarea "**********" at bounding box center [619, 405] width 146 height 52
click at [686, 384] on icon "button" at bounding box center [688, 386] width 8 height 8
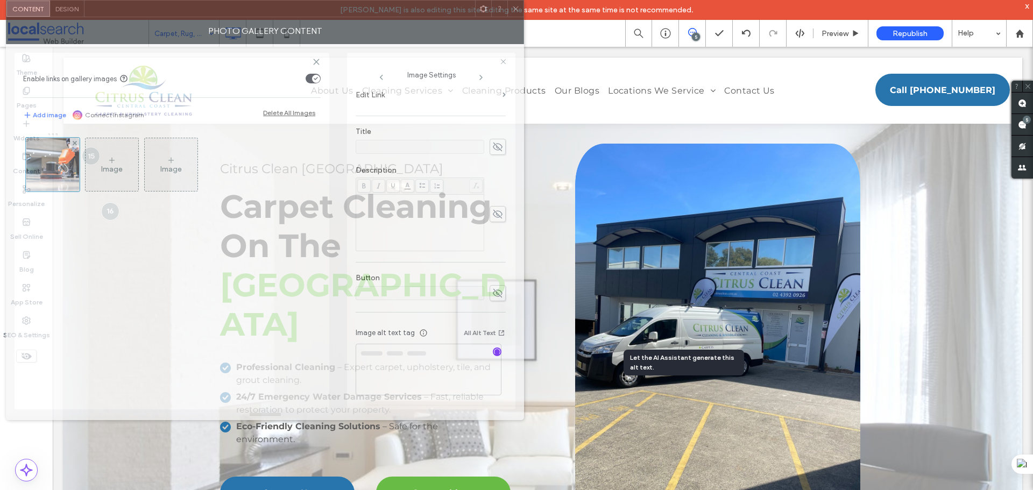
drag, startPoint x: 560, startPoint y: 48, endPoint x: 369, endPoint y: 0, distance: 196.9
click at [369, 0] on div "Content Design" at bounding box center [265, 8] width 518 height 17
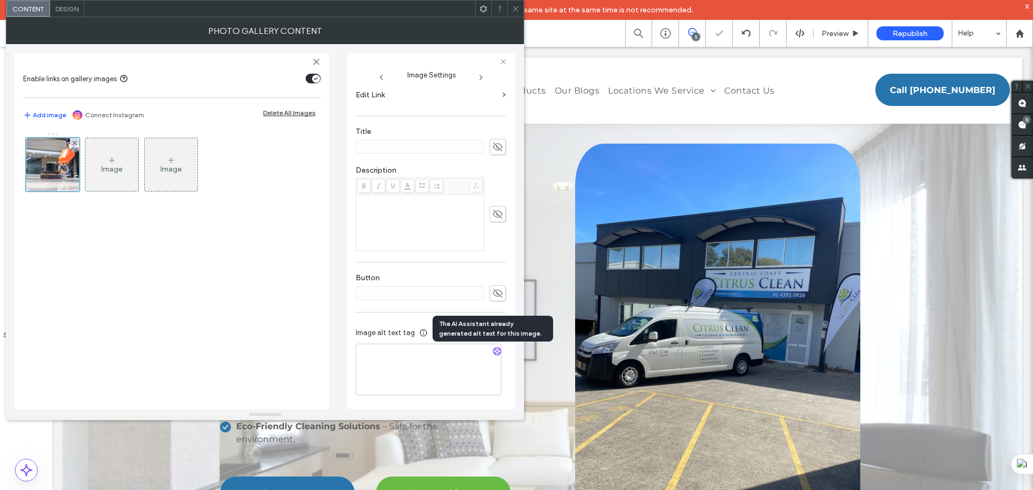
scroll to position [199, 0]
drag, startPoint x: 421, startPoint y: 375, endPoint x: 464, endPoint y: 368, distance: 43.5
click at [464, 368] on textarea "**********" at bounding box center [428, 370] width 146 height 51
drag, startPoint x: 450, startPoint y: 376, endPoint x: 339, endPoint y: 358, distance: 112.4
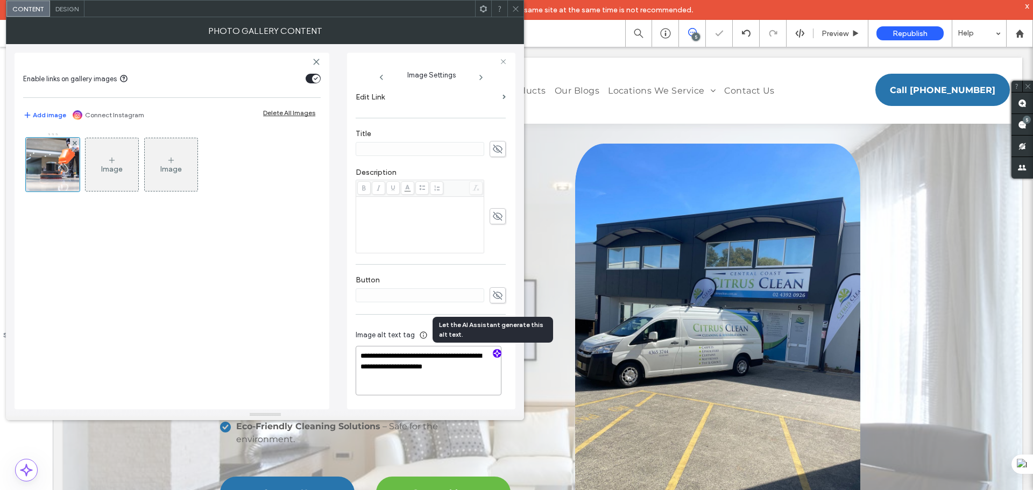
click at [339, 358] on div "**********" at bounding box center [265, 226] width 501 height 365
click at [472, 374] on textarea "**********" at bounding box center [428, 370] width 146 height 49
drag, startPoint x: 473, startPoint y: 372, endPoint x: 336, endPoint y: 353, distance: 138.3
click at [336, 353] on div "**********" at bounding box center [265, 226] width 501 height 365
click at [392, 377] on textarea "**********" at bounding box center [428, 370] width 146 height 49
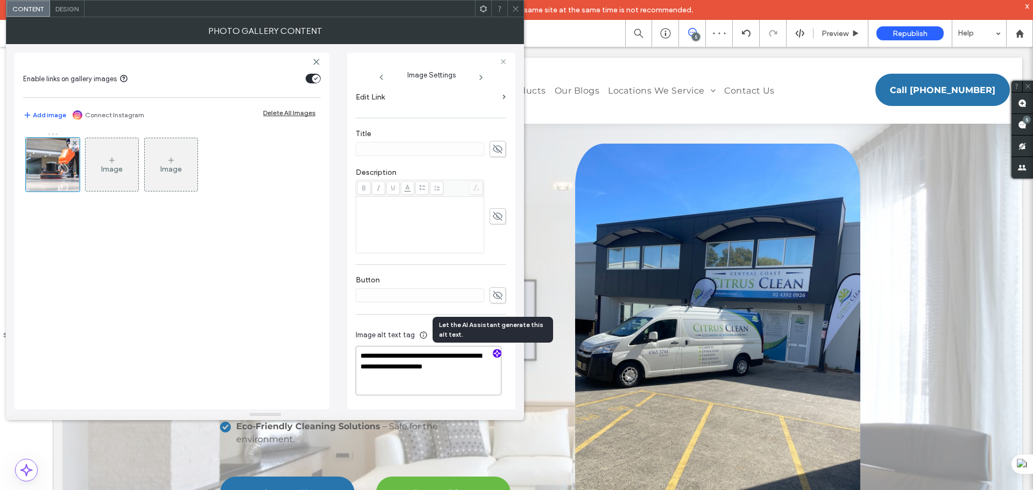
click at [468, 367] on textarea "**********" at bounding box center [428, 370] width 146 height 49
paste textarea "**********"
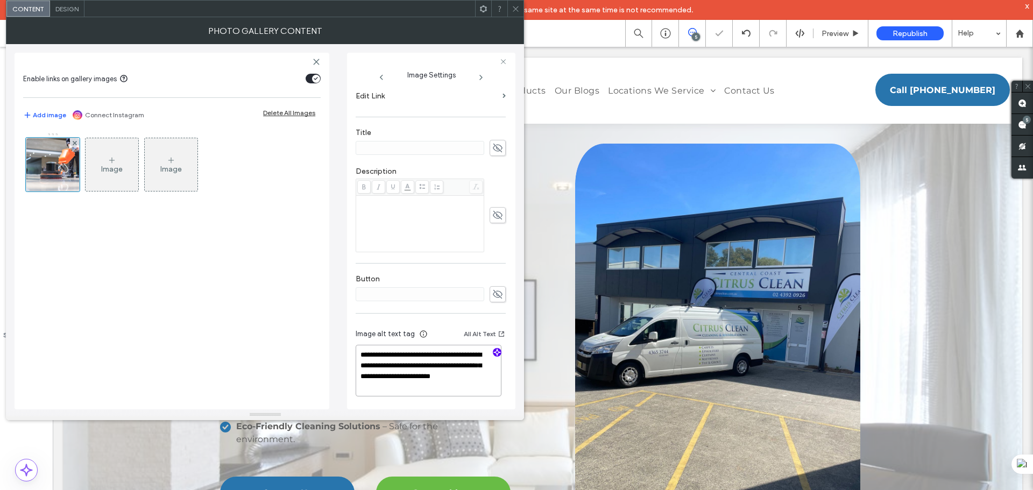
type textarea "**********"
click at [515, 5] on icon at bounding box center [515, 9] width 8 height 8
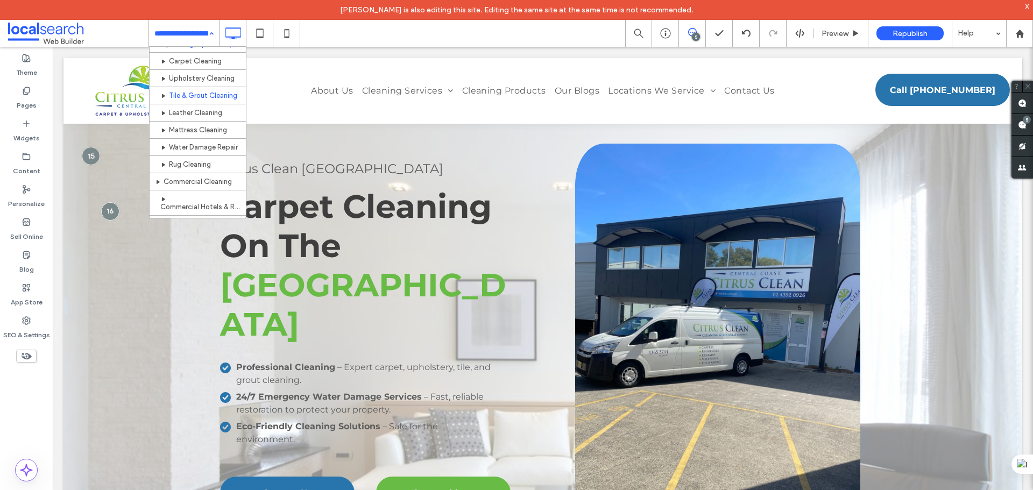
scroll to position [0, 0]
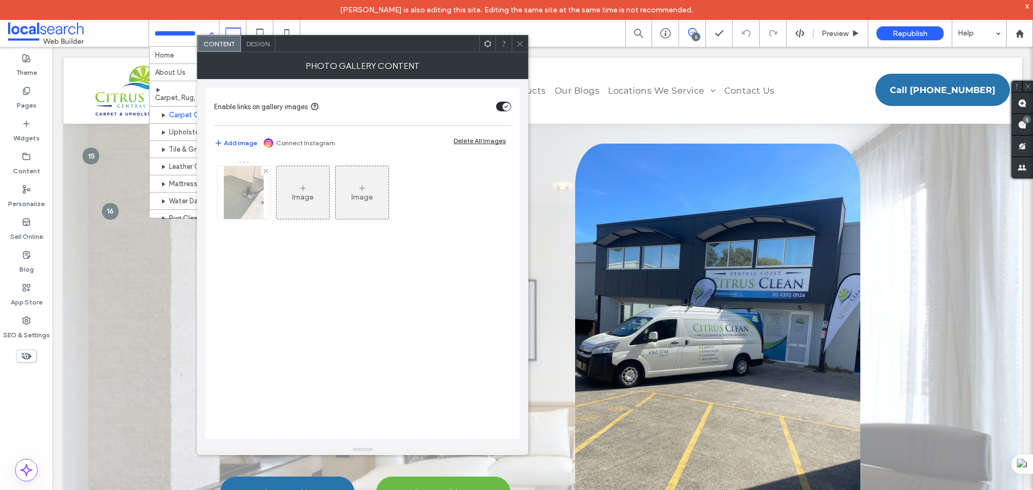
click at [235, 193] on img at bounding box center [244, 192] width 40 height 53
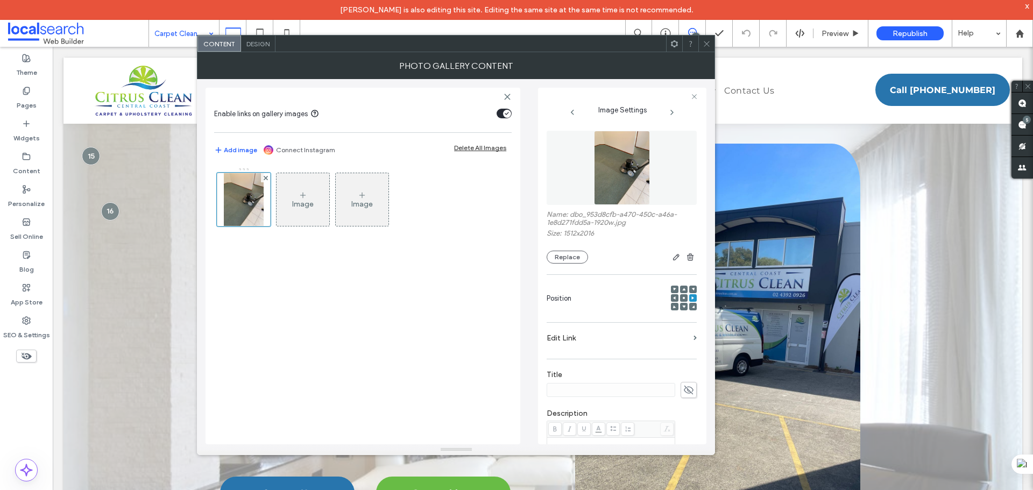
click at [619, 162] on img at bounding box center [622, 168] width 56 height 74
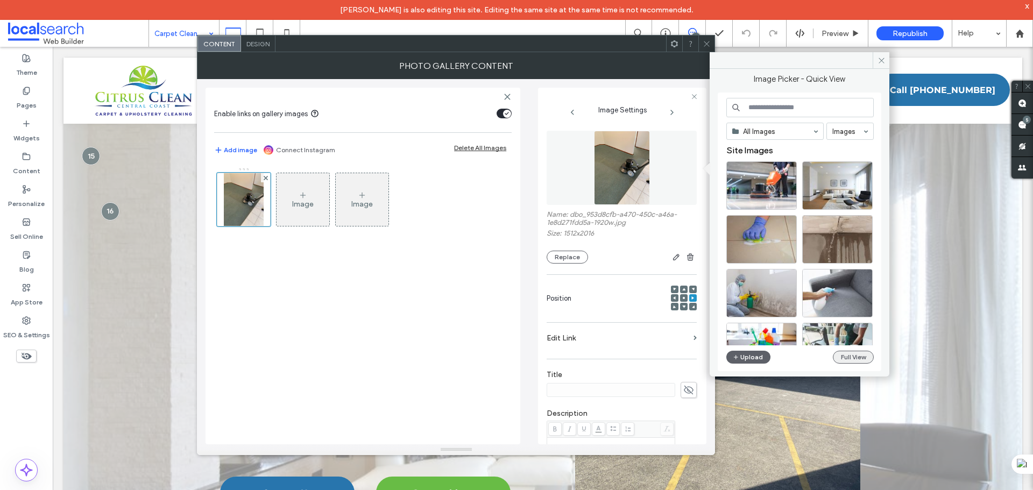
click at [860, 355] on button "Full View" at bounding box center [852, 357] width 41 height 13
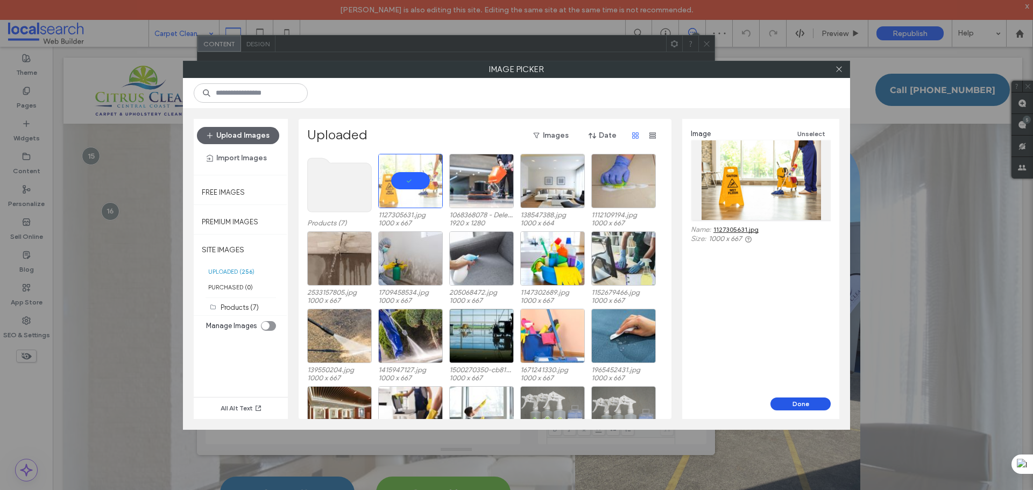
click at [793, 400] on button "Done" at bounding box center [800, 403] width 60 height 13
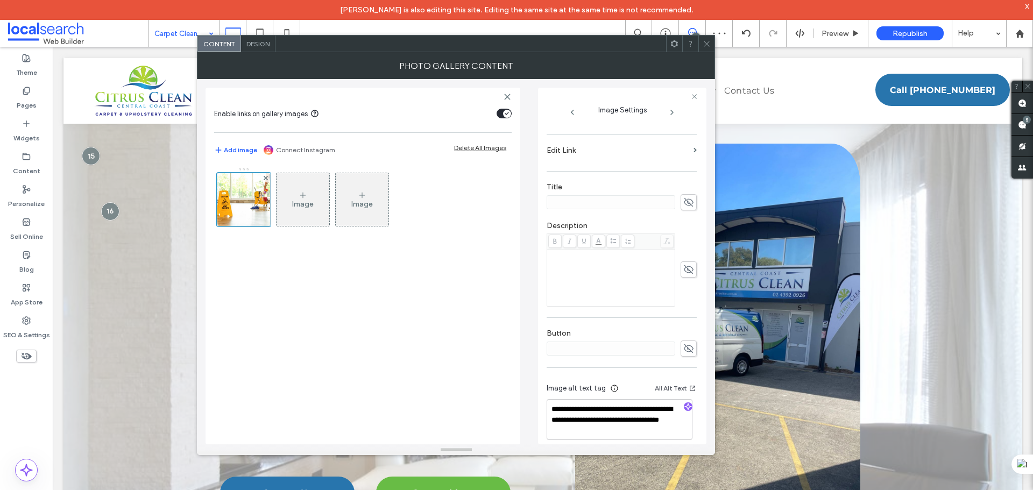
scroll to position [189, 0]
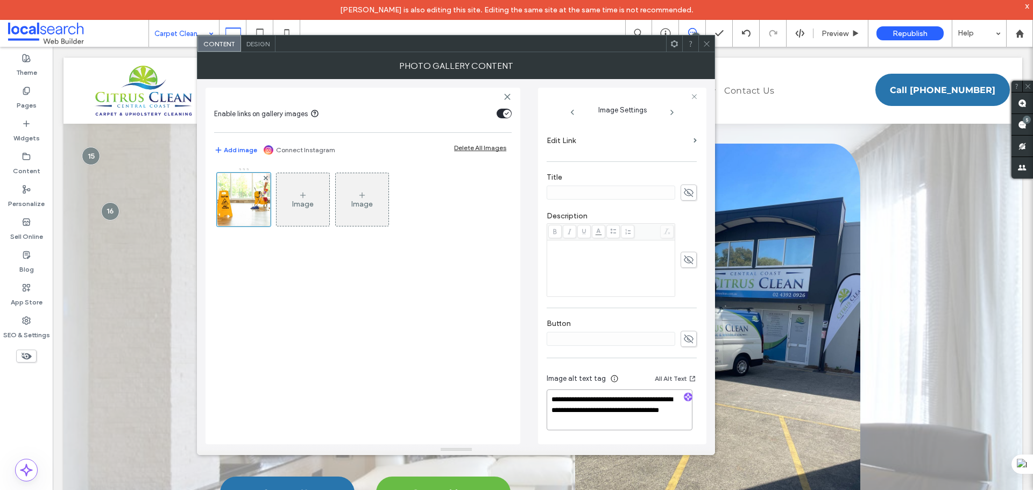
drag, startPoint x: 612, startPoint y: 419, endPoint x: 578, endPoint y: 411, distance: 34.8
click at [578, 411] on textarea "**********" at bounding box center [619, 409] width 146 height 41
click at [684, 396] on icon "button" at bounding box center [688, 397] width 8 height 8
drag, startPoint x: 600, startPoint y: 417, endPoint x: 573, endPoint y: 394, distance: 35.5
click at [573, 394] on textarea "**********" at bounding box center [619, 409] width 146 height 41
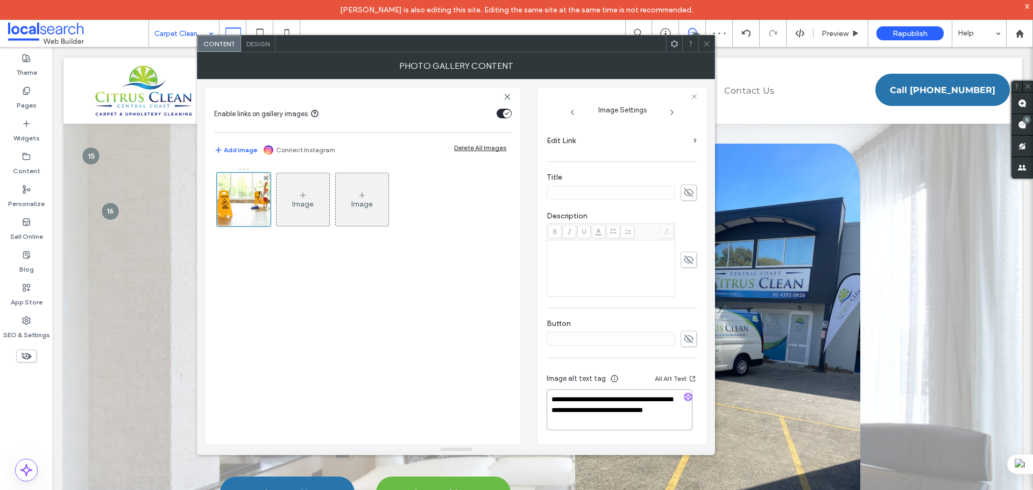
click at [606, 419] on textarea "**********" at bounding box center [619, 409] width 146 height 41
paste textarea "**********"
click at [608, 395] on textarea "**********" at bounding box center [619, 415] width 146 height 52
click at [575, 394] on textarea "**********" at bounding box center [619, 415] width 146 height 52
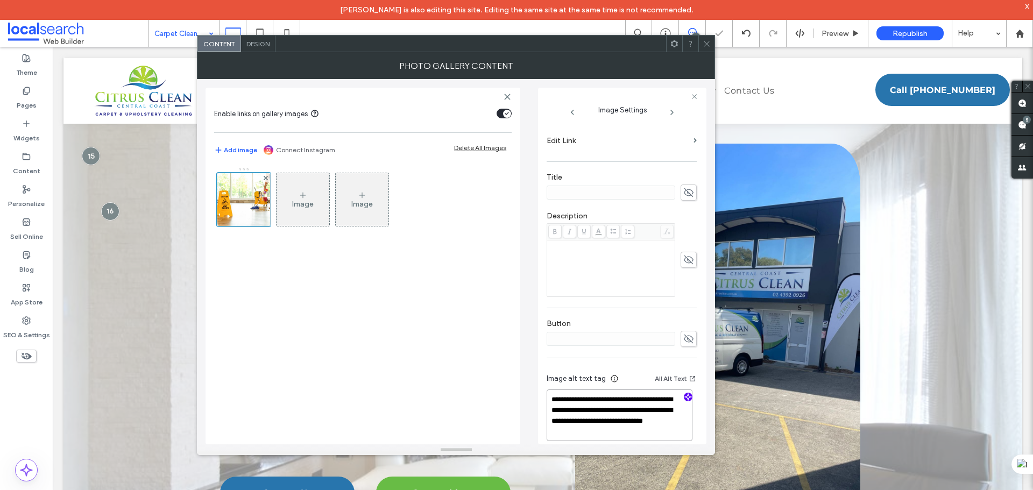
click at [620, 401] on textarea "**********" at bounding box center [619, 415] width 146 height 52
type textarea "**********"
click at [707, 42] on icon at bounding box center [706, 44] width 8 height 8
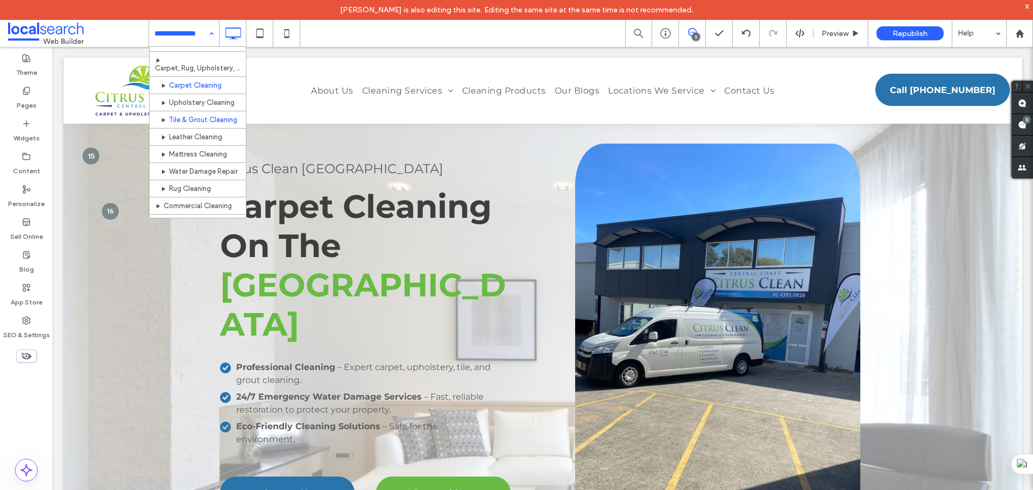
scroll to position [54, 0]
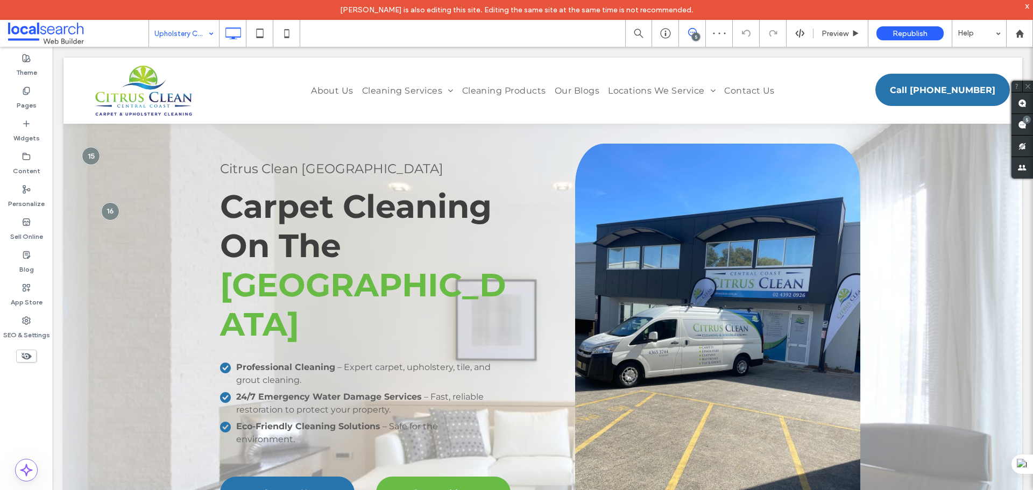
click at [202, 32] on input at bounding box center [181, 33] width 54 height 27
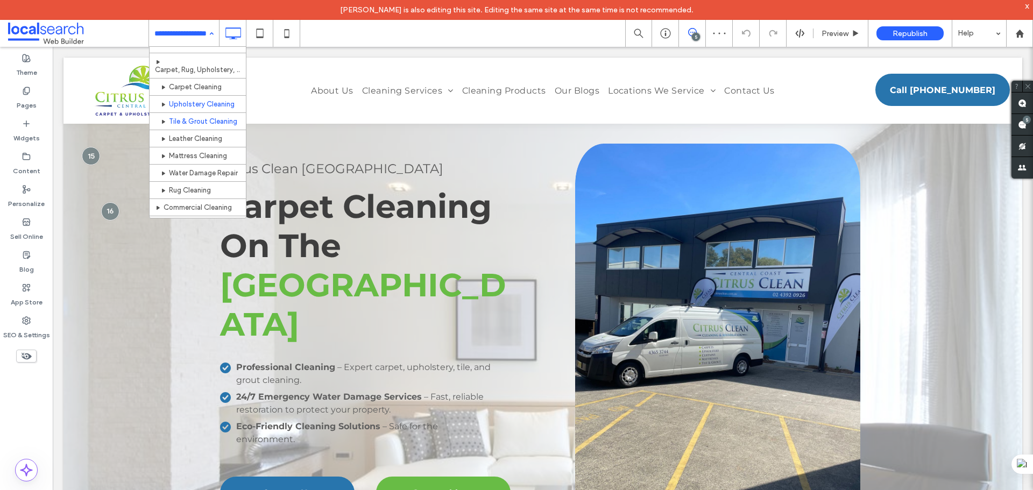
scroll to position [54, 0]
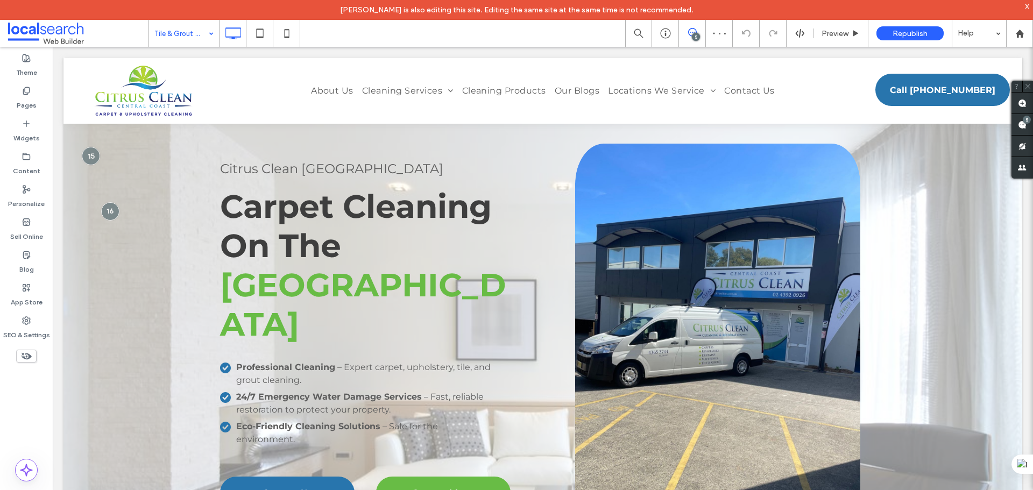
click at [187, 35] on input at bounding box center [181, 33] width 54 height 27
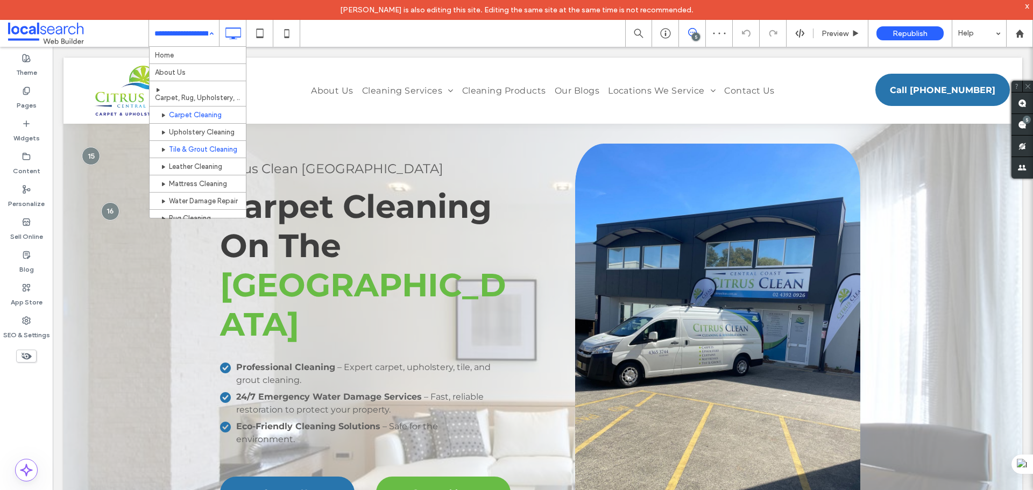
scroll to position [54, 0]
click at [194, 35] on input at bounding box center [181, 33] width 54 height 27
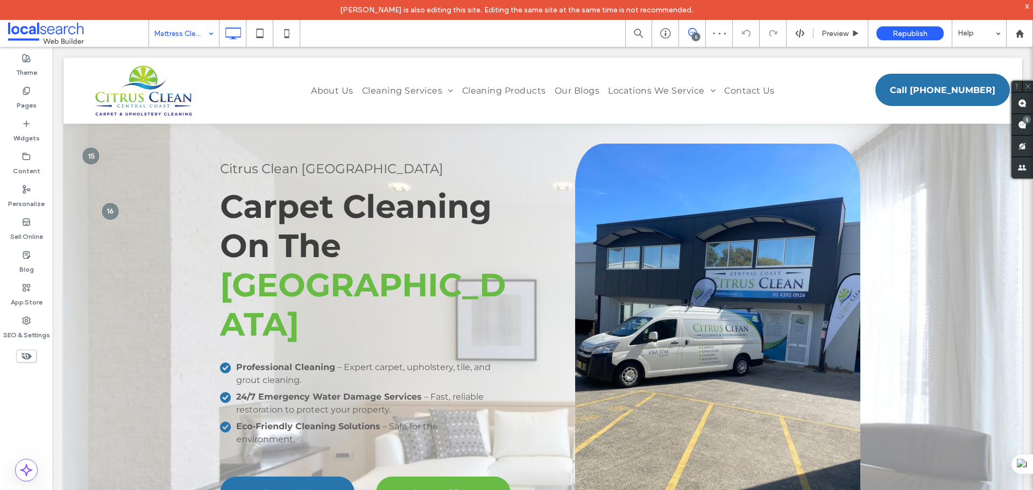
click at [205, 34] on div "Mattress Cleaning" at bounding box center [184, 33] width 70 height 27
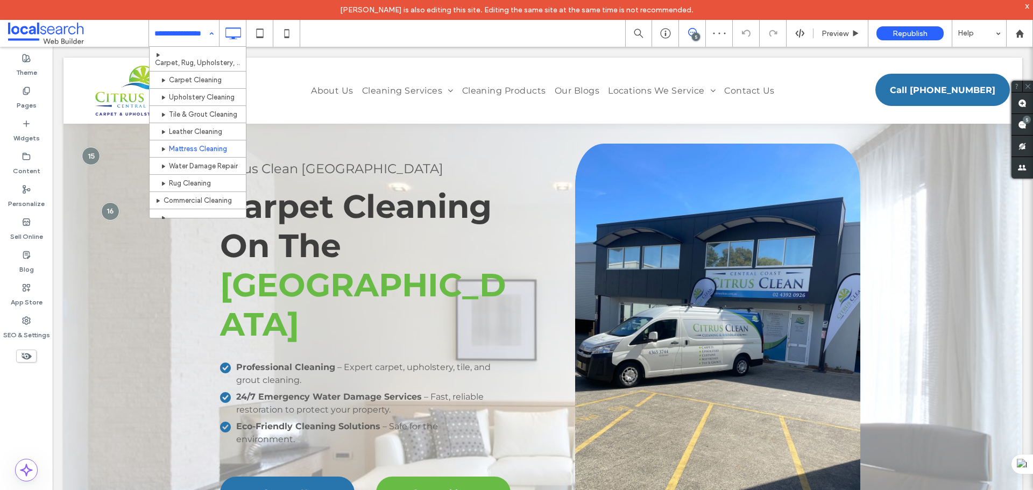
scroll to position [54, 0]
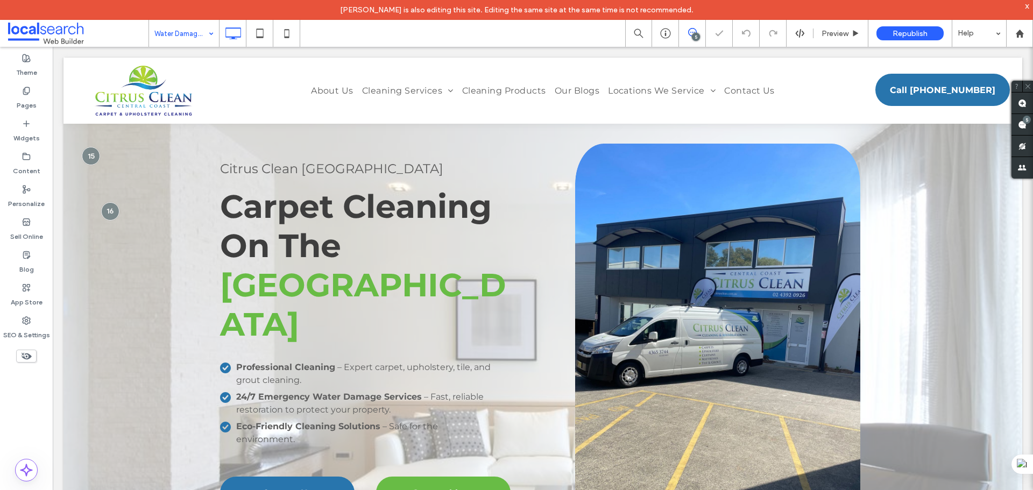
click at [202, 38] on input at bounding box center [181, 33] width 54 height 27
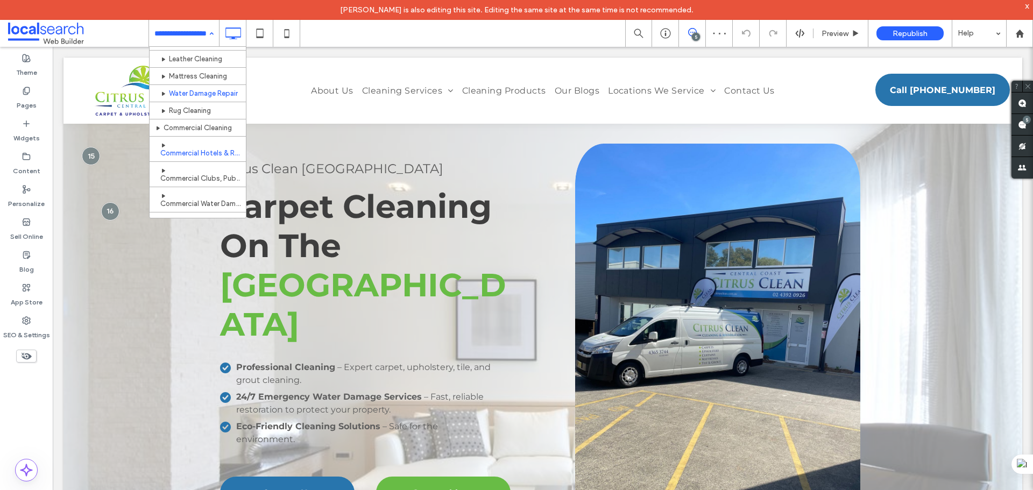
scroll to position [161, 0]
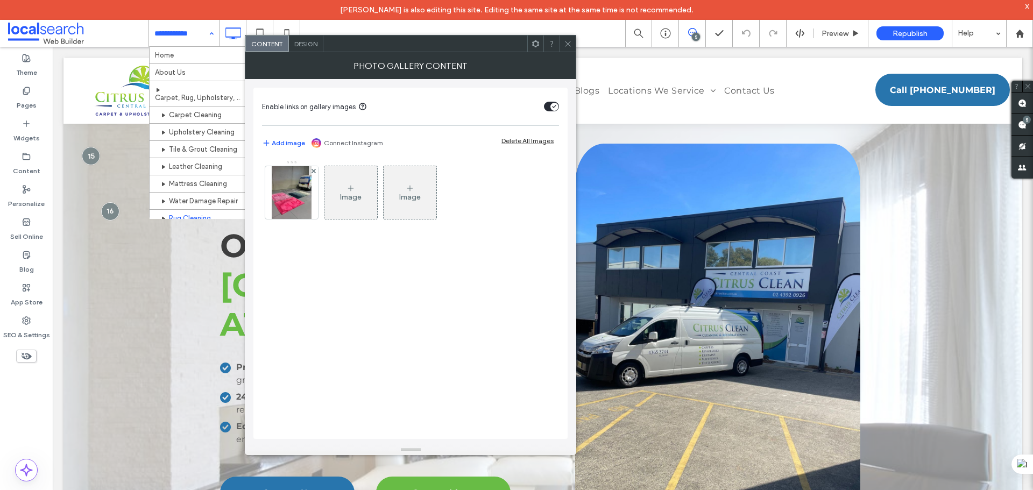
click at [567, 44] on icon at bounding box center [568, 44] width 8 height 8
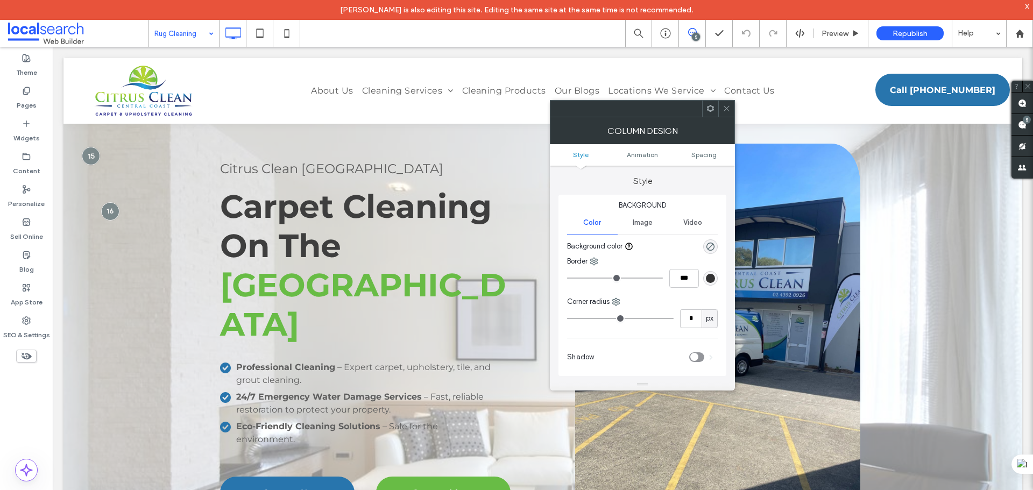
click at [724, 107] on icon at bounding box center [726, 108] width 8 height 8
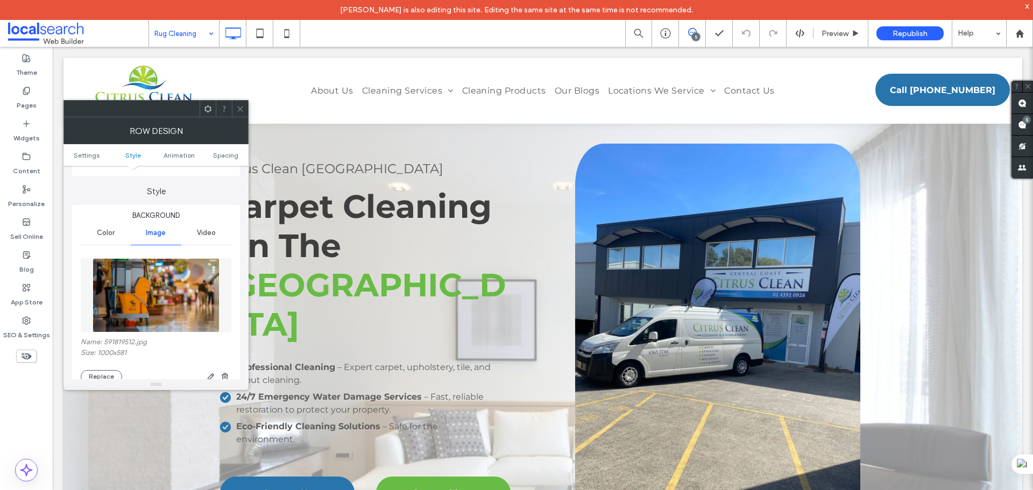
scroll to position [108, 0]
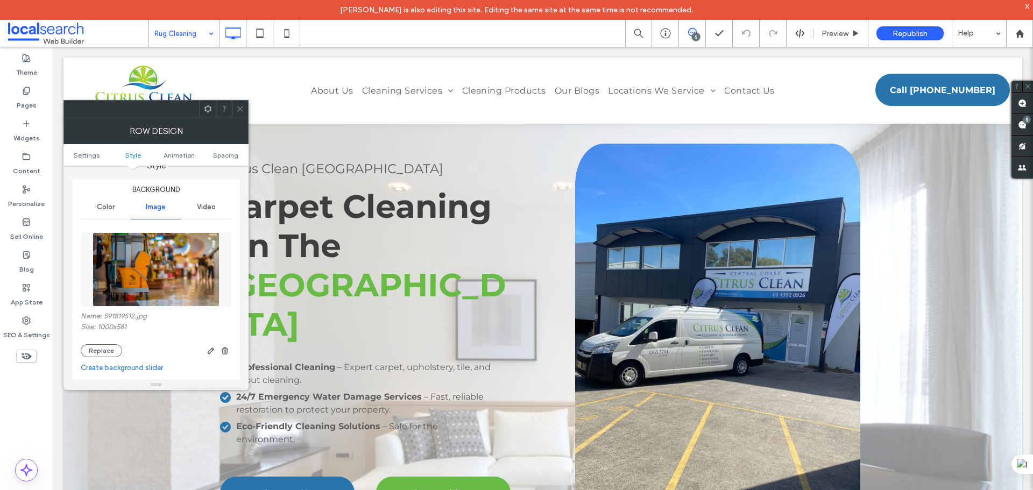
click at [169, 278] on img at bounding box center [155, 269] width 127 height 74
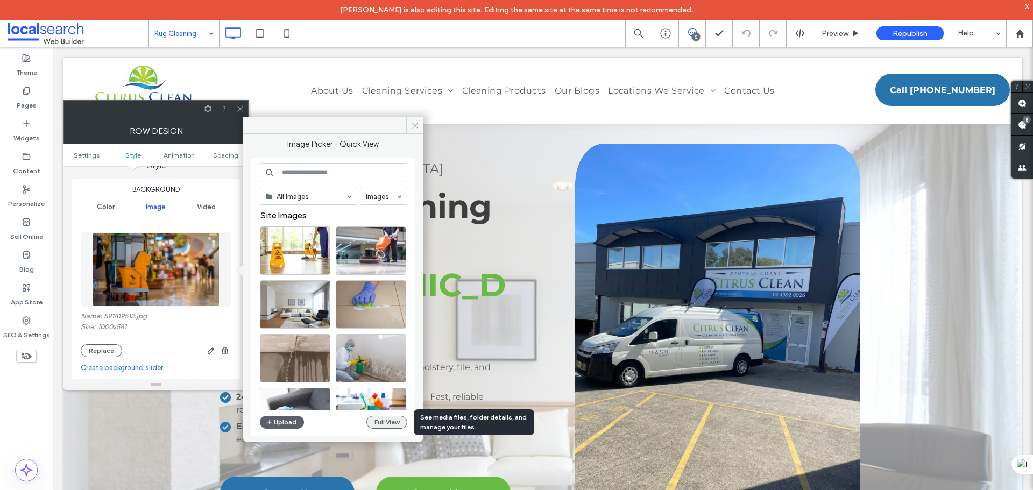
click at [381, 422] on button "Full View" at bounding box center [386, 422] width 41 height 13
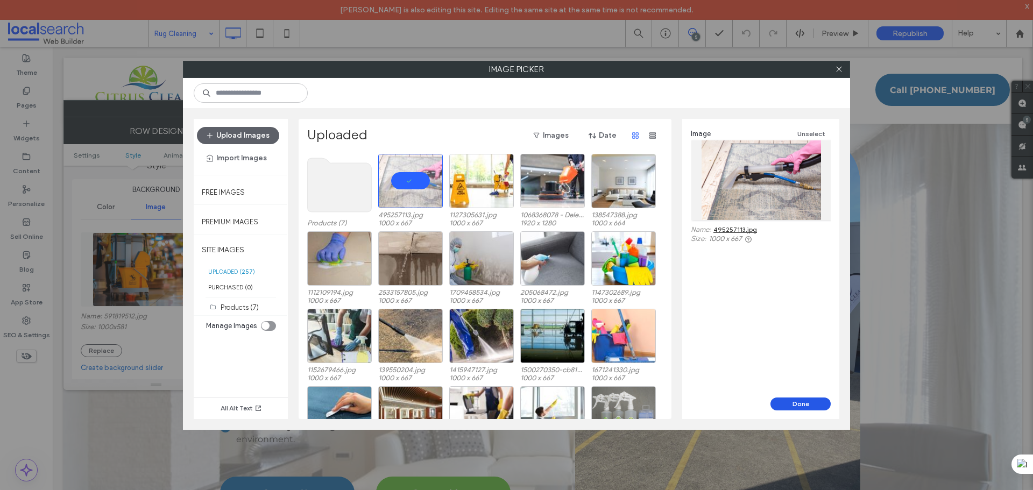
click at [807, 400] on button "Done" at bounding box center [800, 403] width 60 height 13
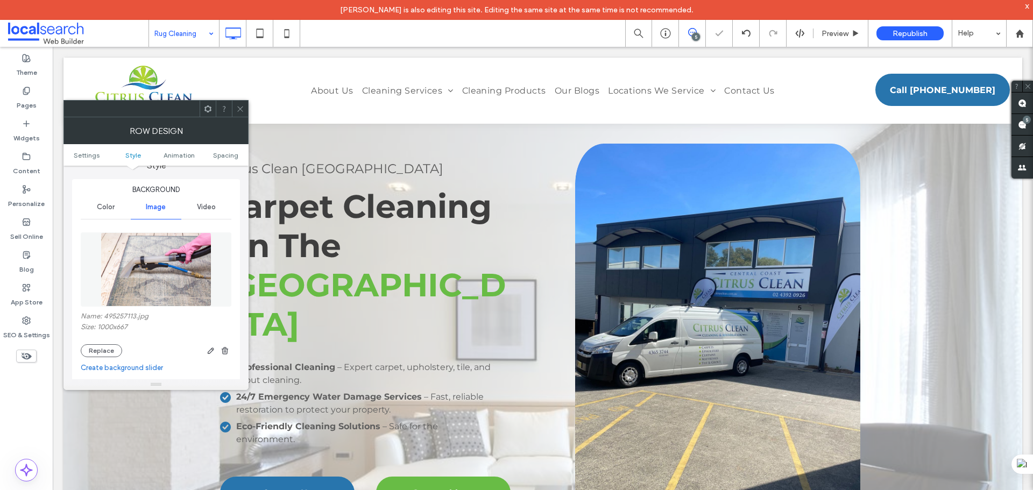
click at [242, 108] on icon at bounding box center [240, 109] width 8 height 8
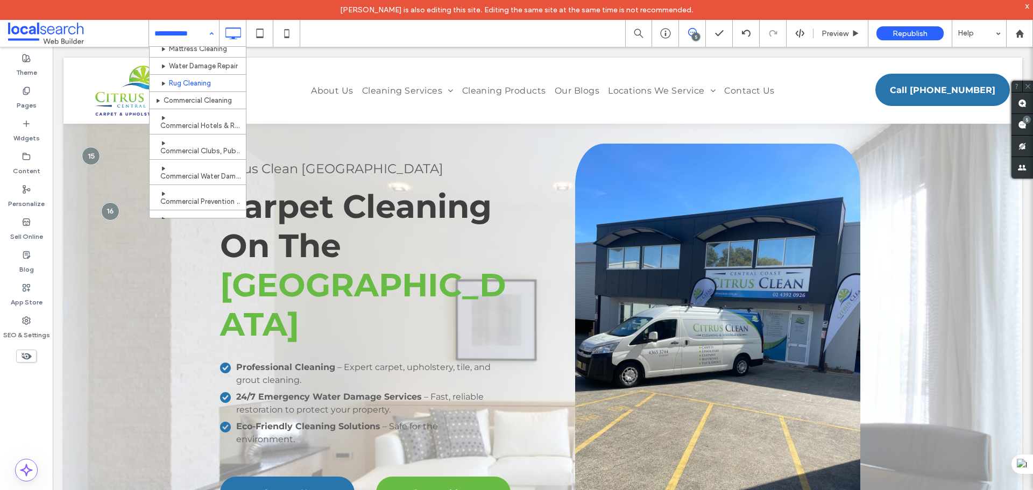
scroll to position [161, 0]
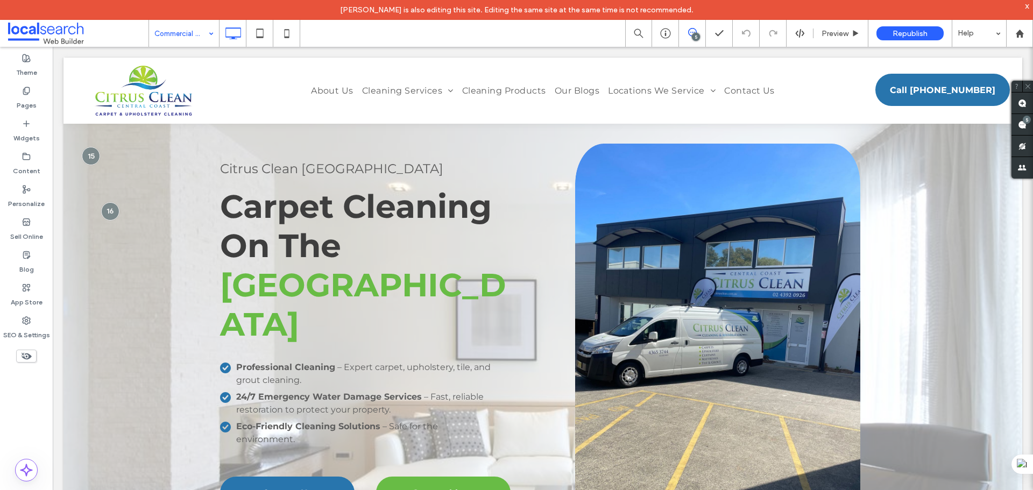
click at [186, 29] on input at bounding box center [181, 33] width 54 height 27
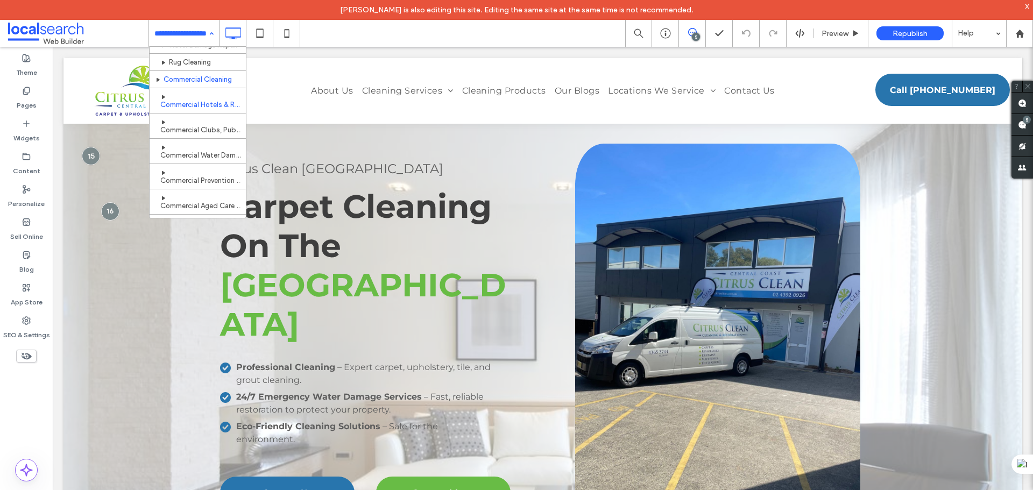
scroll to position [161, 0]
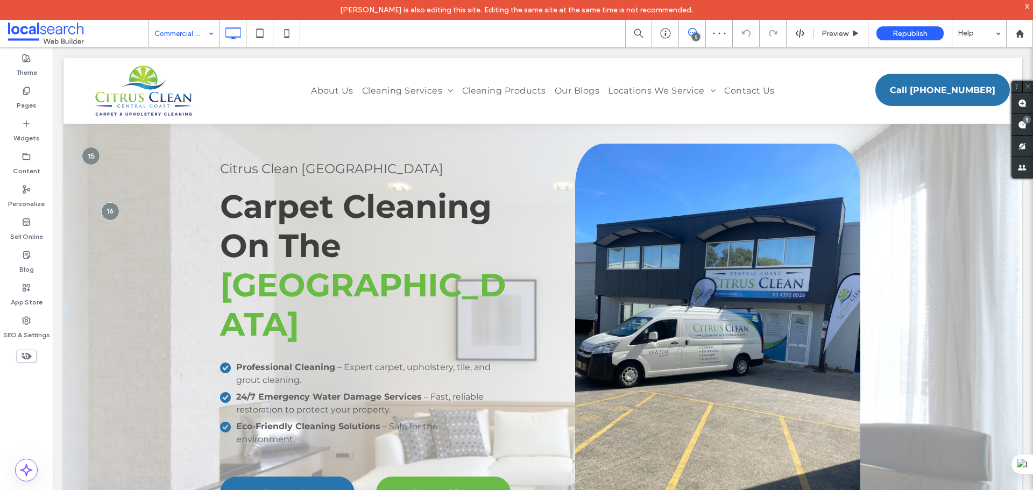
click at [181, 38] on input at bounding box center [181, 33] width 54 height 27
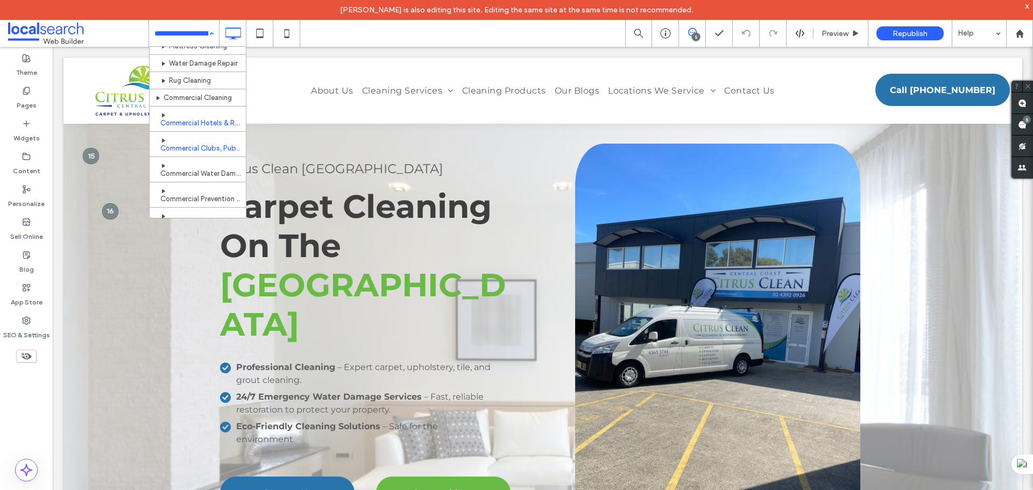
scroll to position [161, 0]
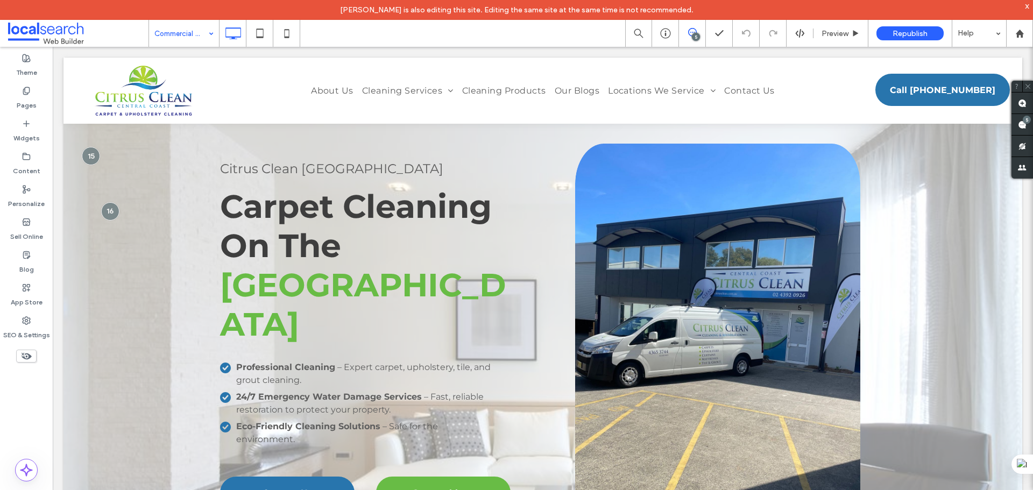
click at [213, 37] on div "Commercial Clubs, Pubs & Restaurants" at bounding box center [184, 33] width 70 height 27
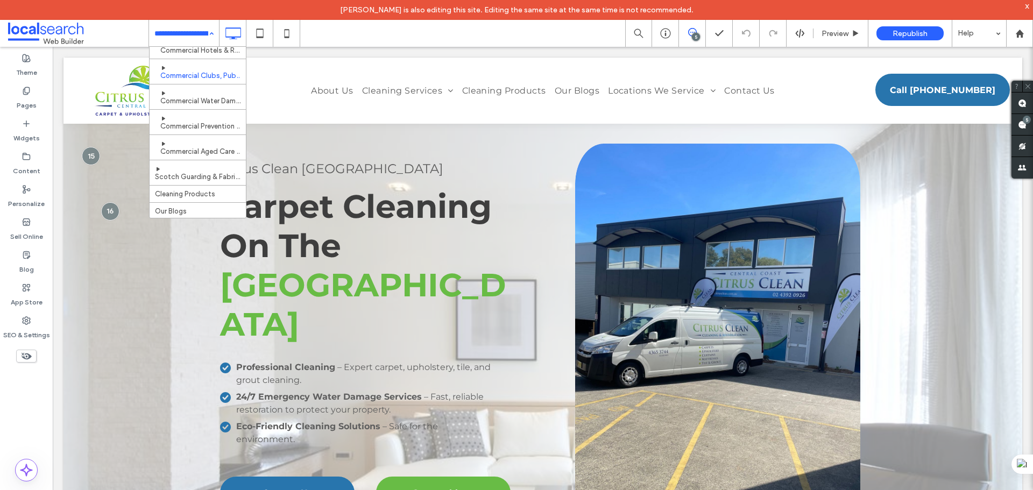
scroll to position [215, 0]
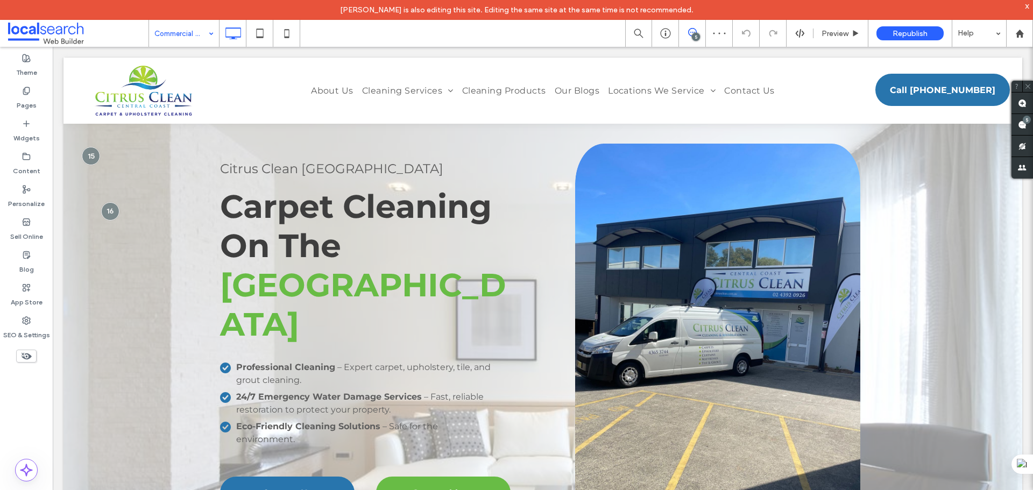
click at [205, 32] on div "Commercial Water Damage" at bounding box center [184, 33] width 70 height 27
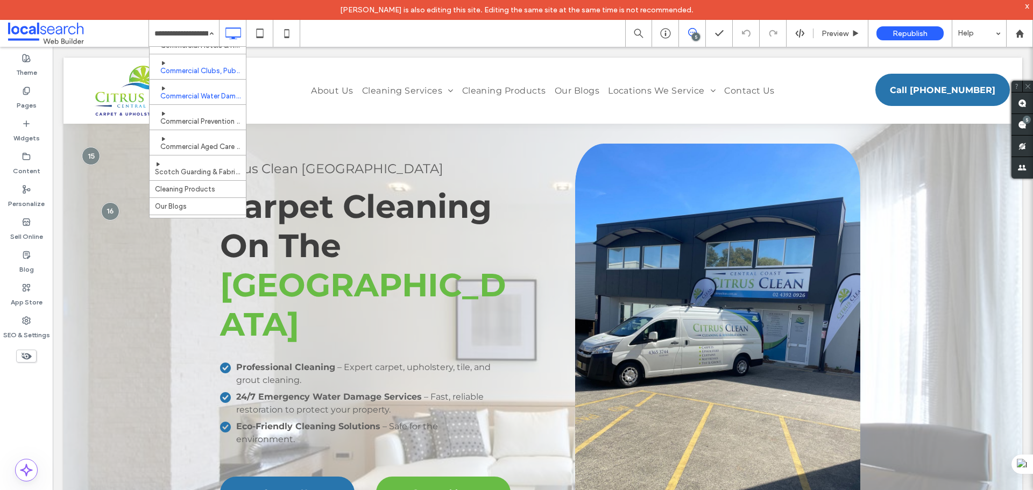
scroll to position [269, 0]
click at [198, 25] on input at bounding box center [181, 33] width 54 height 27
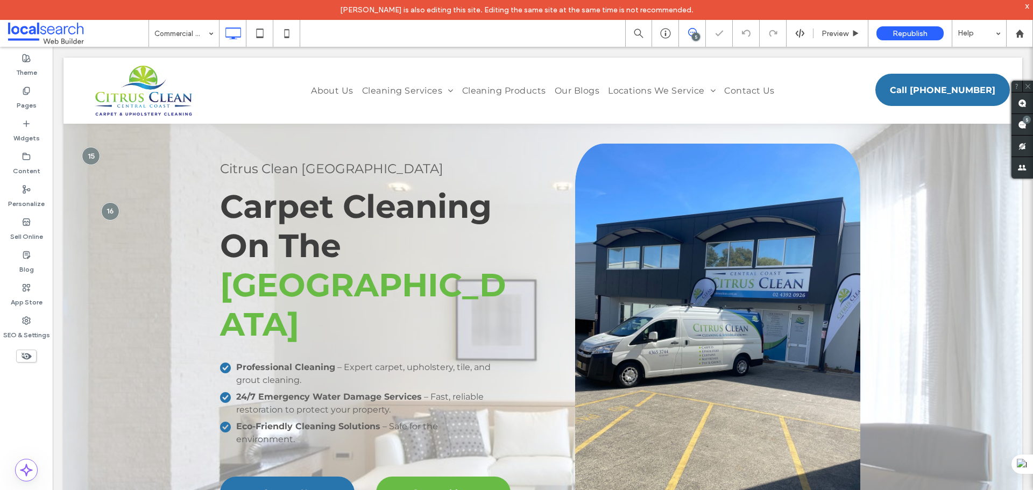
click at [200, 38] on input at bounding box center [181, 33] width 54 height 27
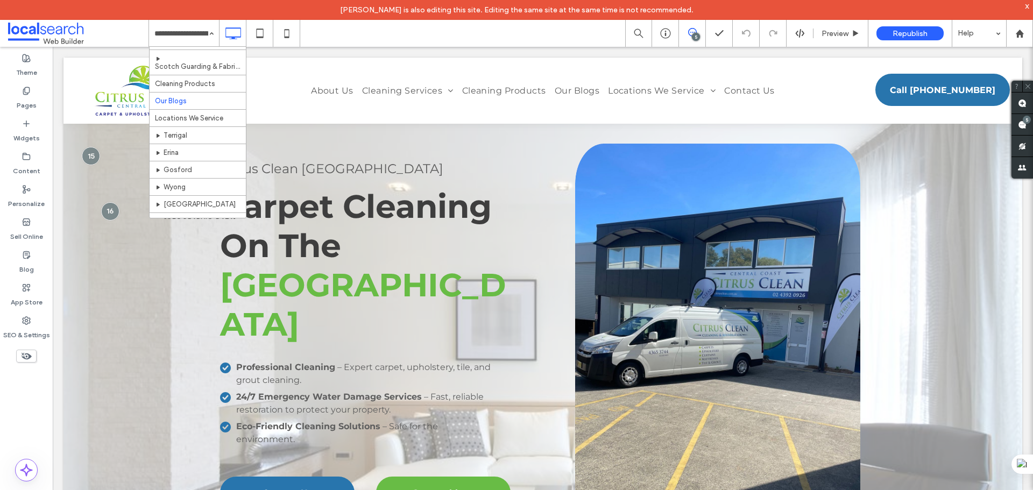
scroll to position [323, 0]
drag, startPoint x: 209, startPoint y: 90, endPoint x: 220, endPoint y: 134, distance: 46.0
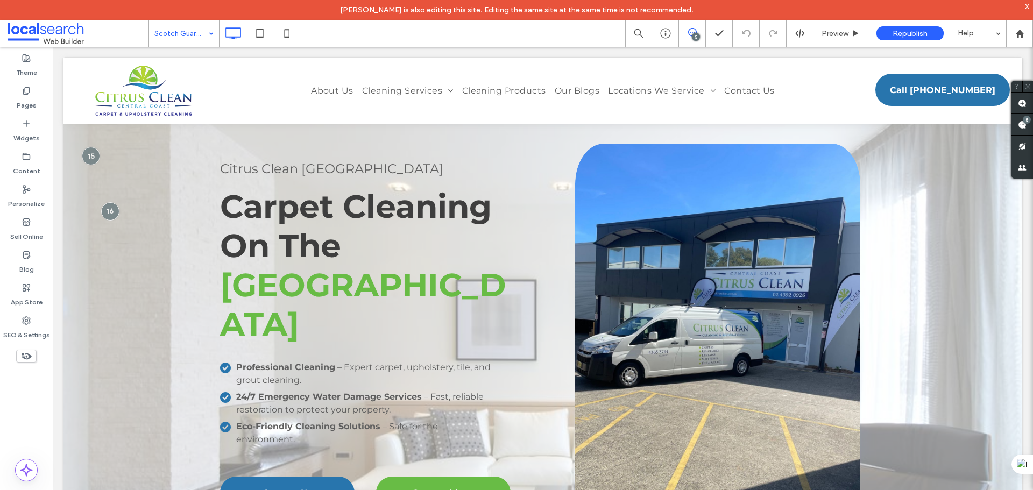
click at [198, 38] on input at bounding box center [181, 33] width 54 height 27
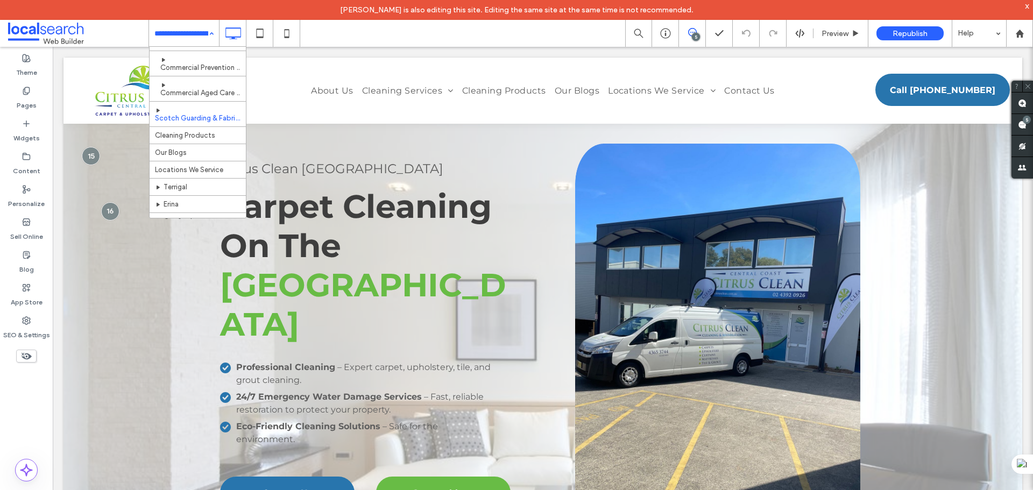
scroll to position [323, 0]
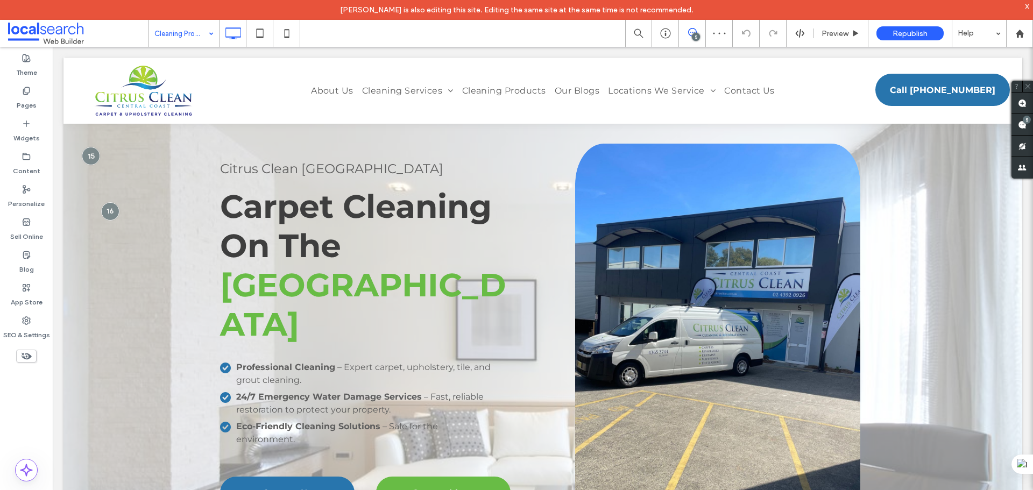
click at [206, 34] on div "Cleaning Products" at bounding box center [184, 33] width 70 height 27
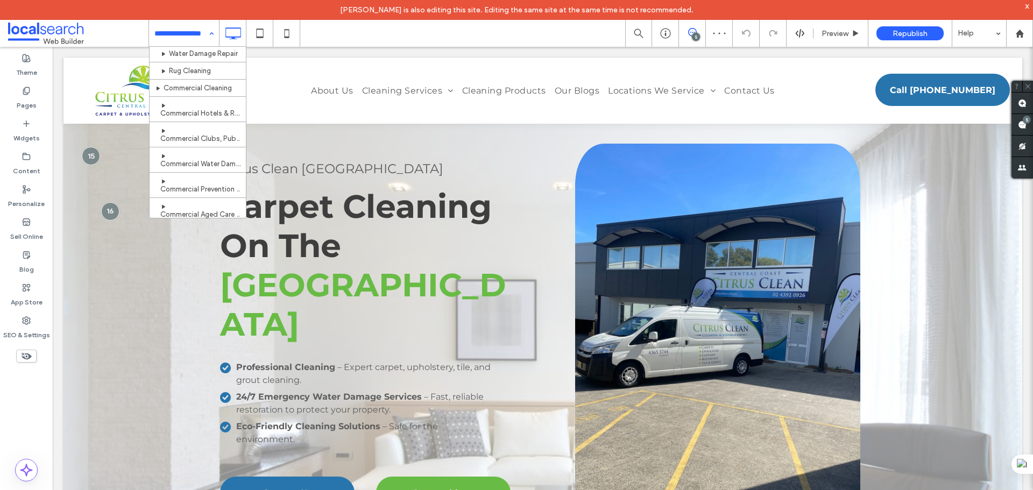
scroll to position [161, 0]
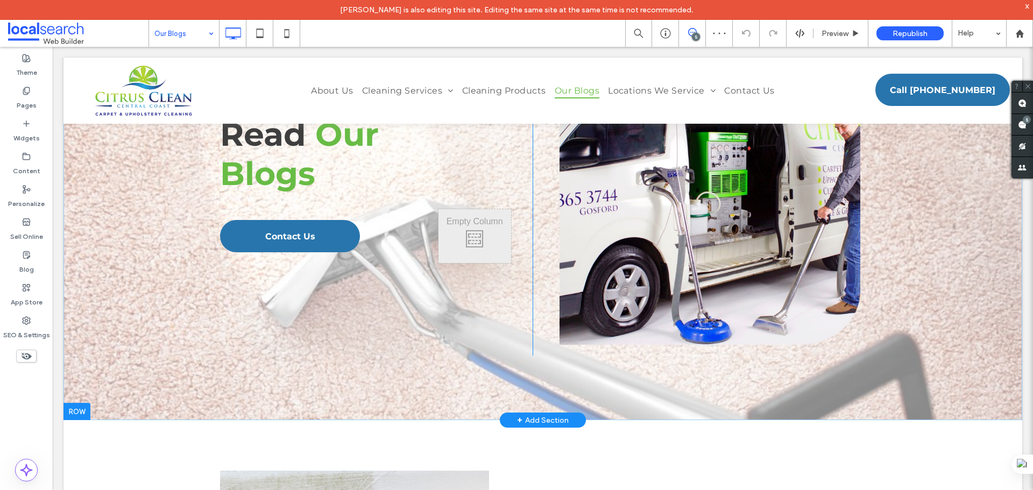
scroll to position [108, 0]
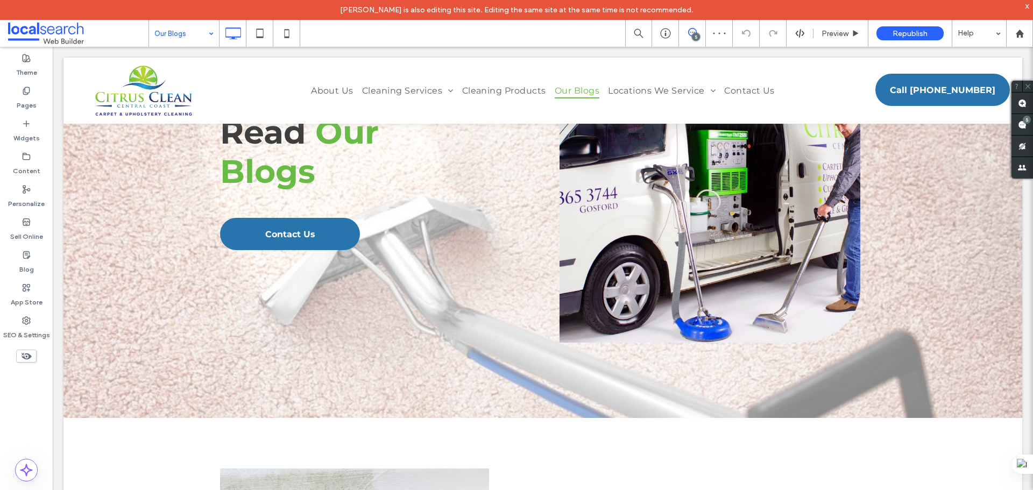
click at [211, 34] on div "Our Blogs" at bounding box center [184, 33] width 70 height 27
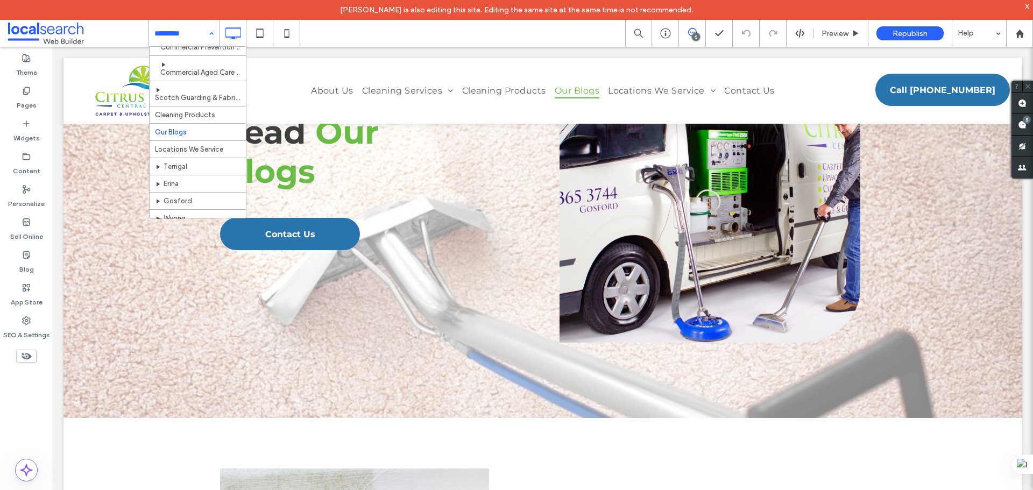
scroll to position [323, 0]
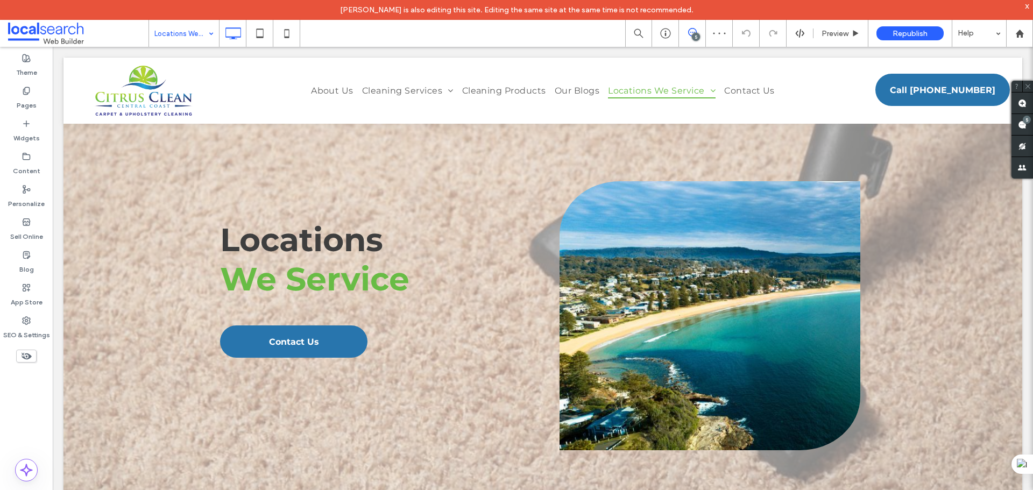
click at [201, 28] on input at bounding box center [181, 33] width 54 height 27
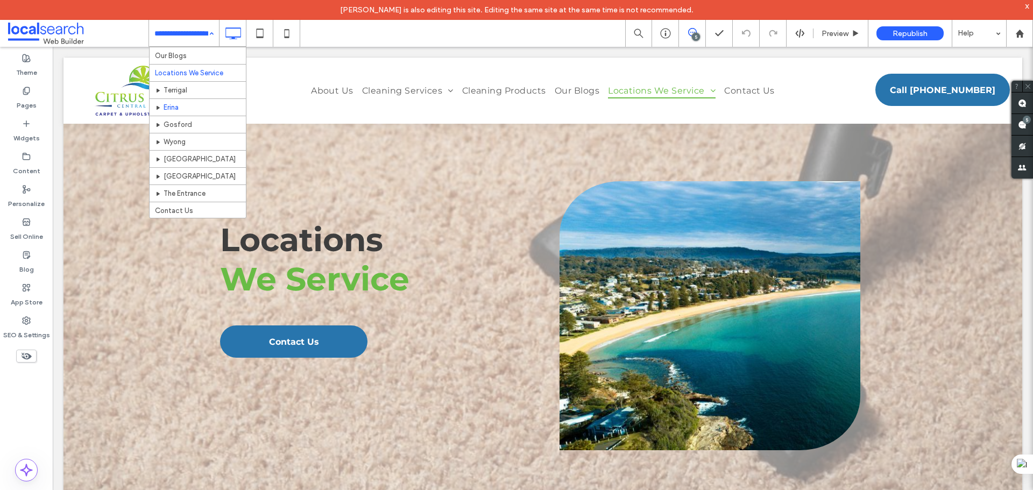
scroll to position [390, 0]
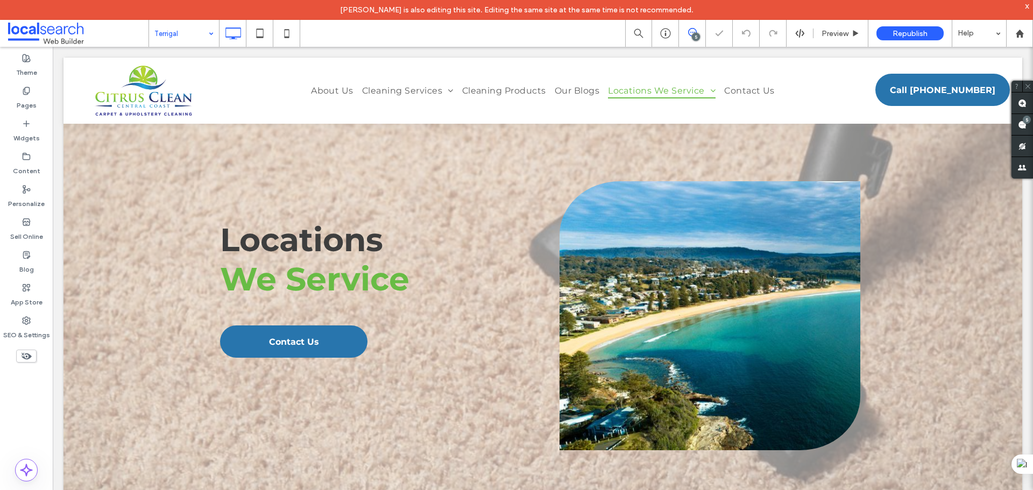
click at [193, 35] on input at bounding box center [181, 33] width 54 height 27
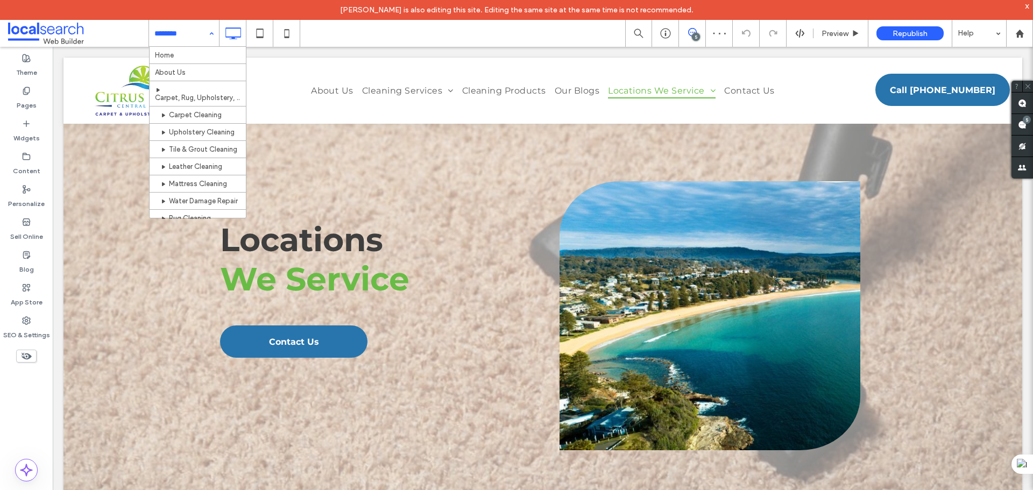
scroll to position [390, 0]
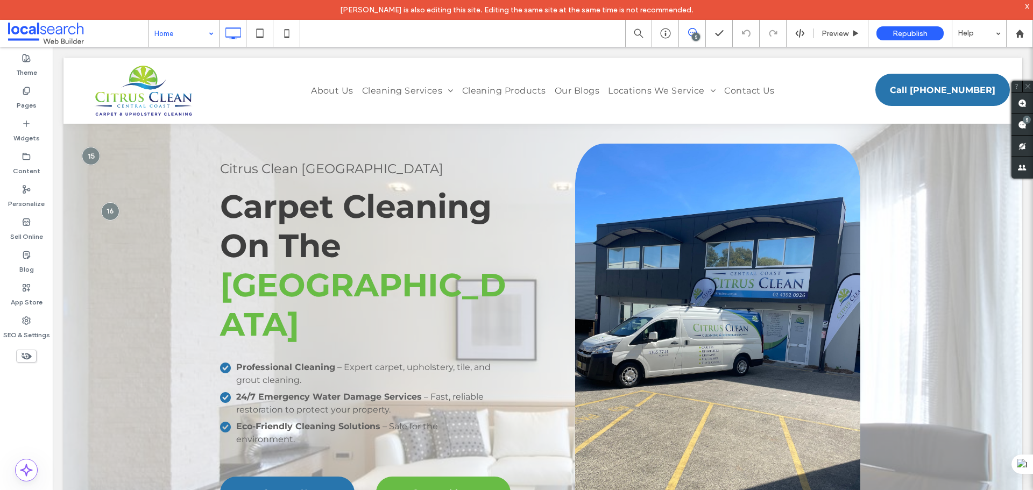
click at [192, 33] on input at bounding box center [181, 33] width 54 height 27
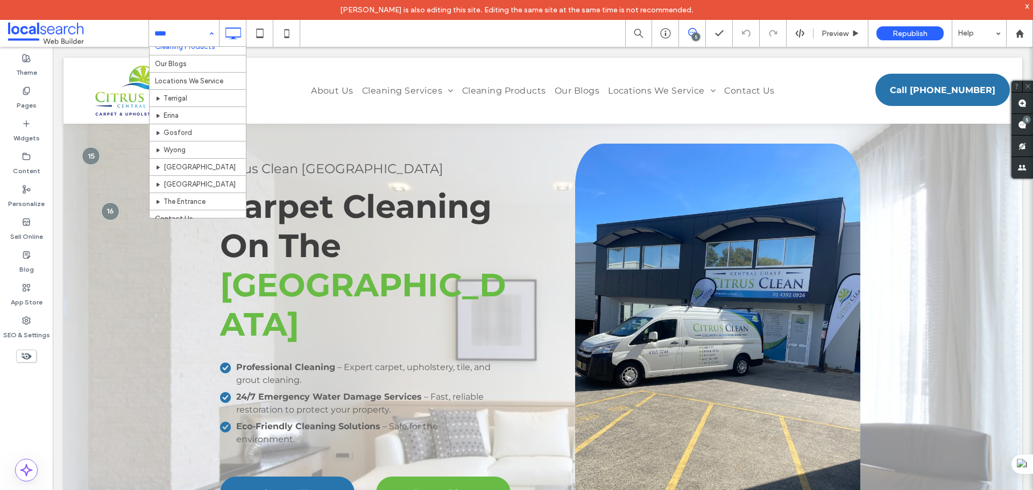
scroll to position [390, 0]
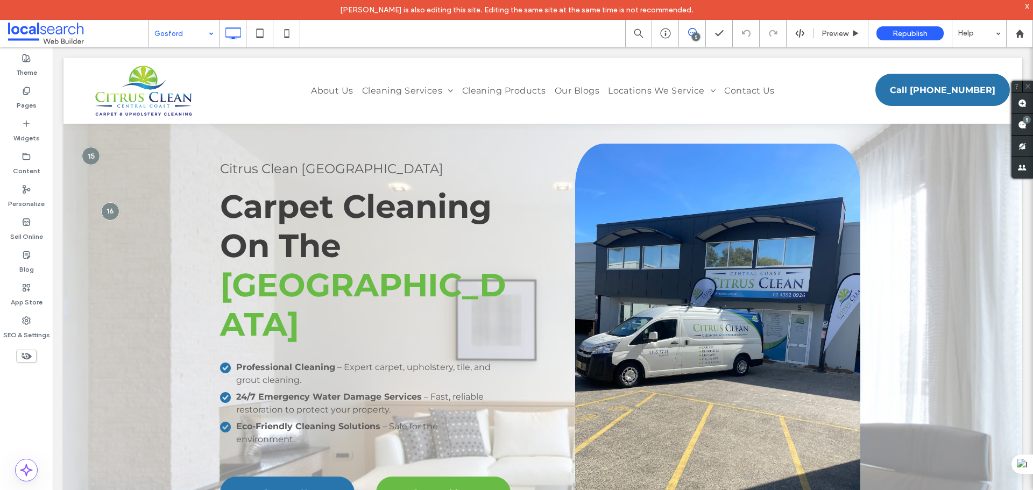
click at [200, 32] on input at bounding box center [181, 33] width 54 height 27
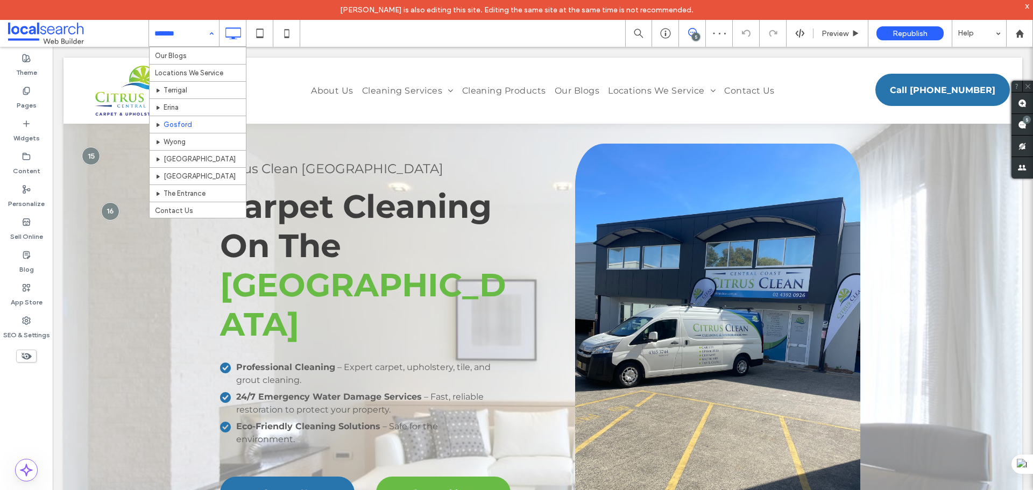
scroll to position [390, 0]
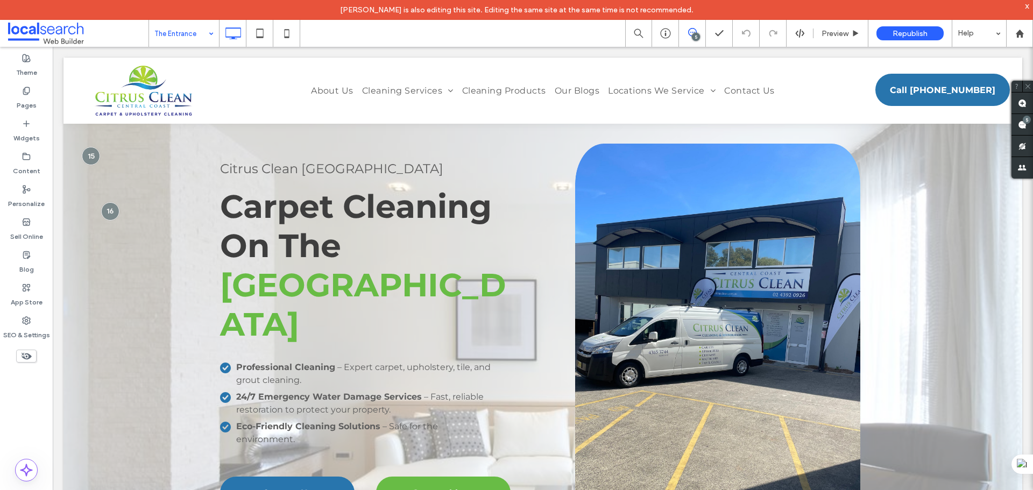
click at [201, 31] on input at bounding box center [181, 33] width 54 height 27
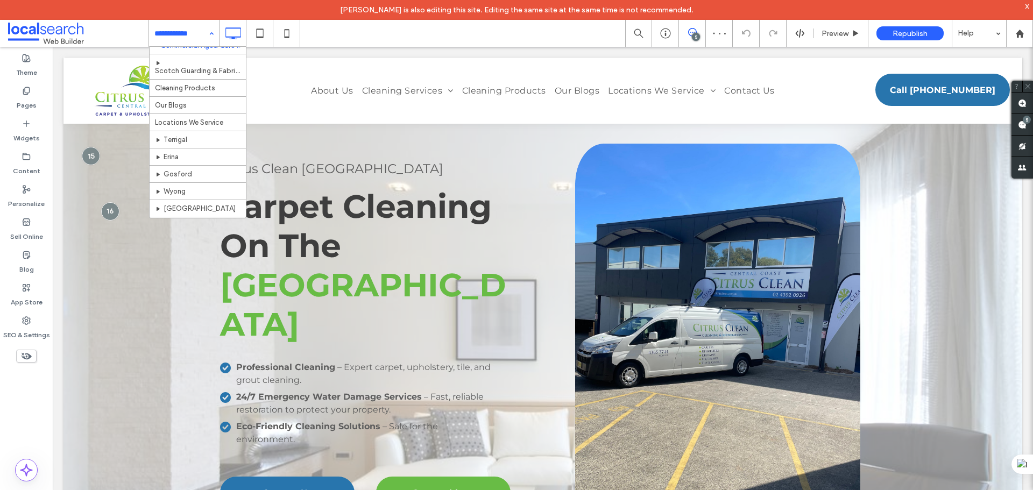
scroll to position [390, 0]
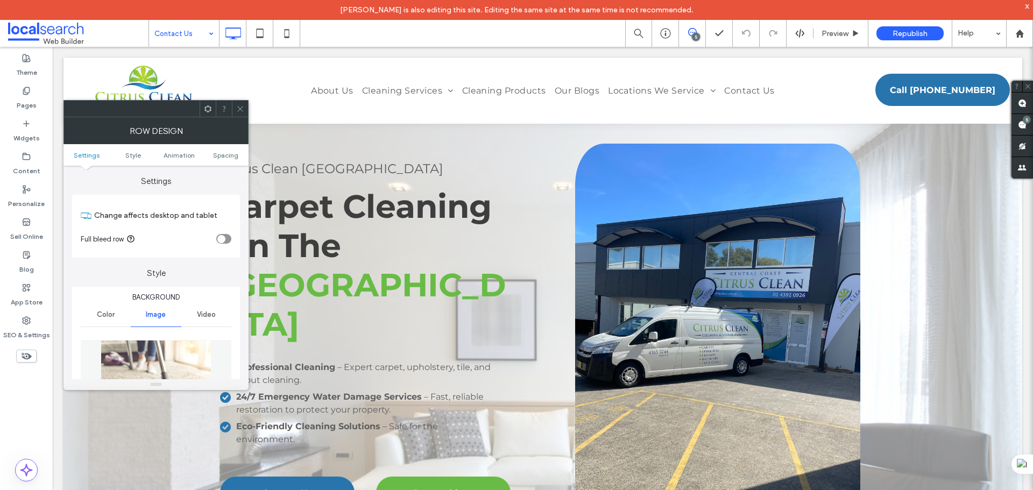
scroll to position [108, 0]
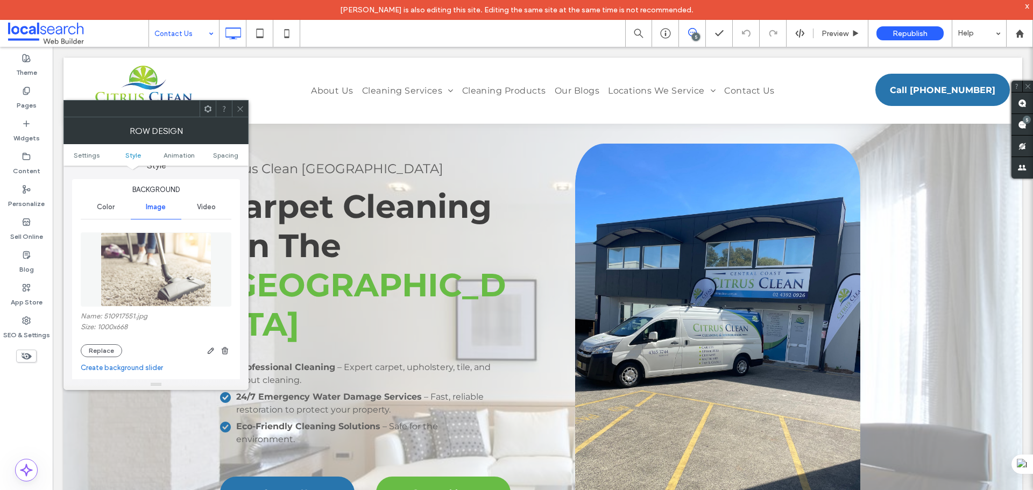
drag, startPoint x: 162, startPoint y: 254, endPoint x: 218, endPoint y: 268, distance: 57.8
click at [162, 254] on img at bounding box center [156, 269] width 111 height 74
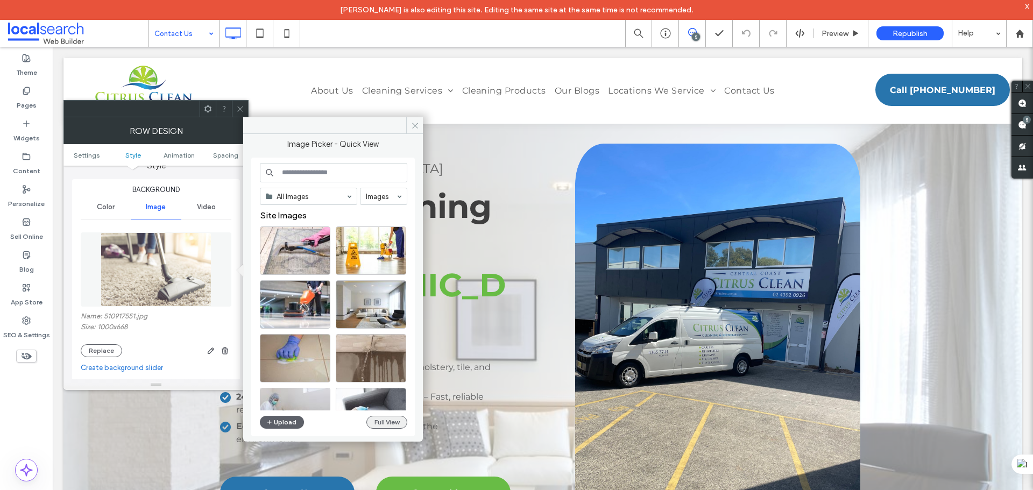
click at [381, 424] on button "Full View" at bounding box center [386, 422] width 41 height 13
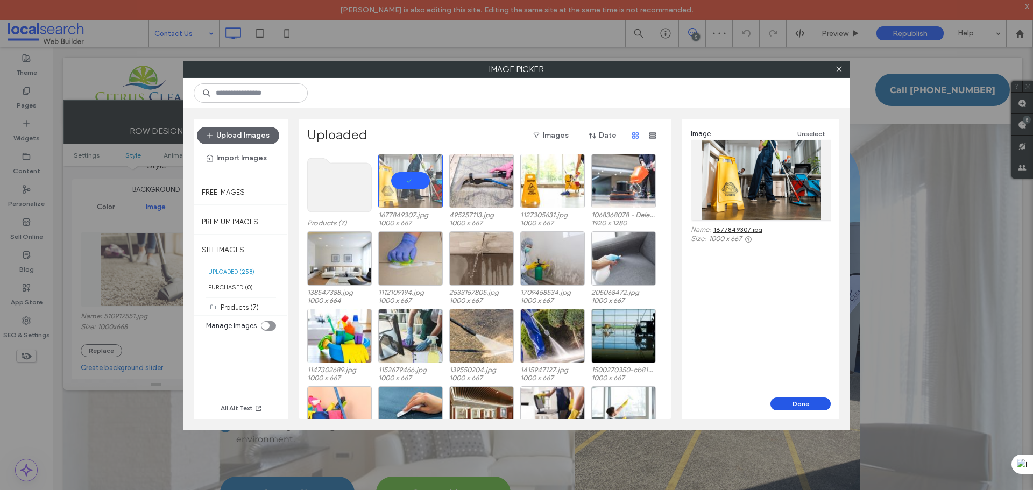
click at [803, 407] on button "Done" at bounding box center [800, 403] width 60 height 13
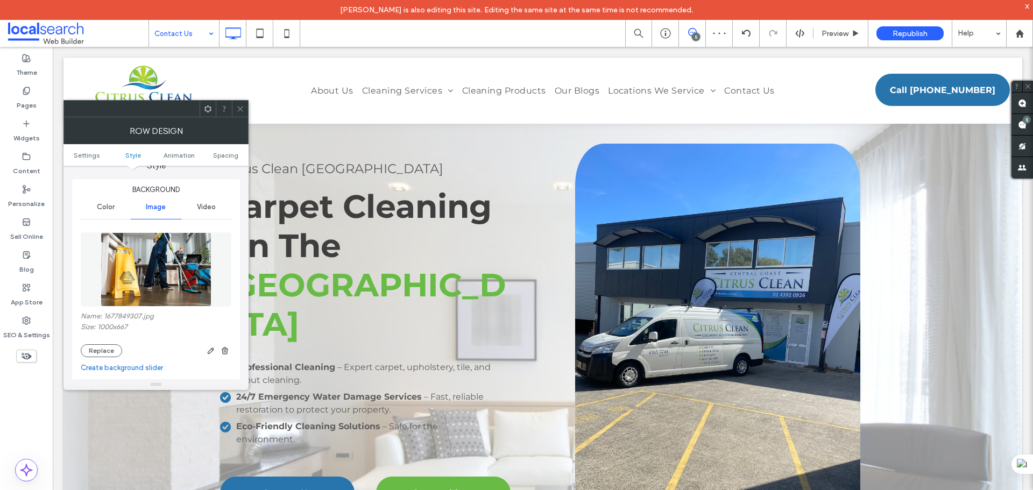
click at [236, 106] on icon at bounding box center [240, 109] width 8 height 8
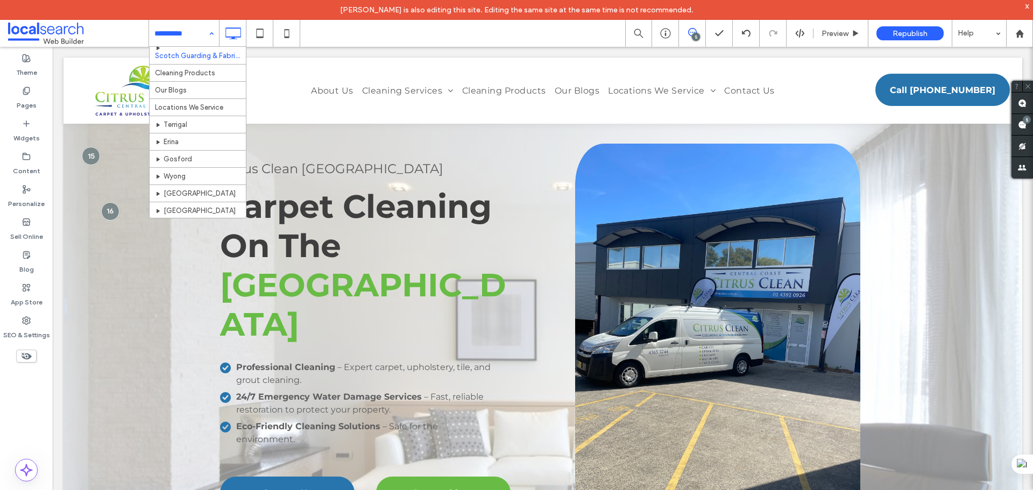
scroll to position [282, 0]
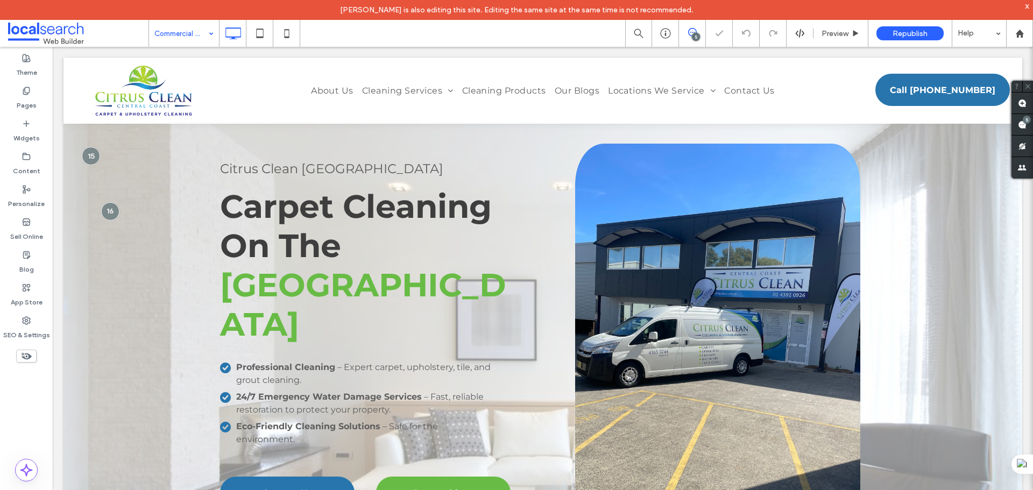
click at [197, 29] on input at bounding box center [181, 33] width 54 height 27
click at [197, 25] on input at bounding box center [181, 33] width 54 height 27
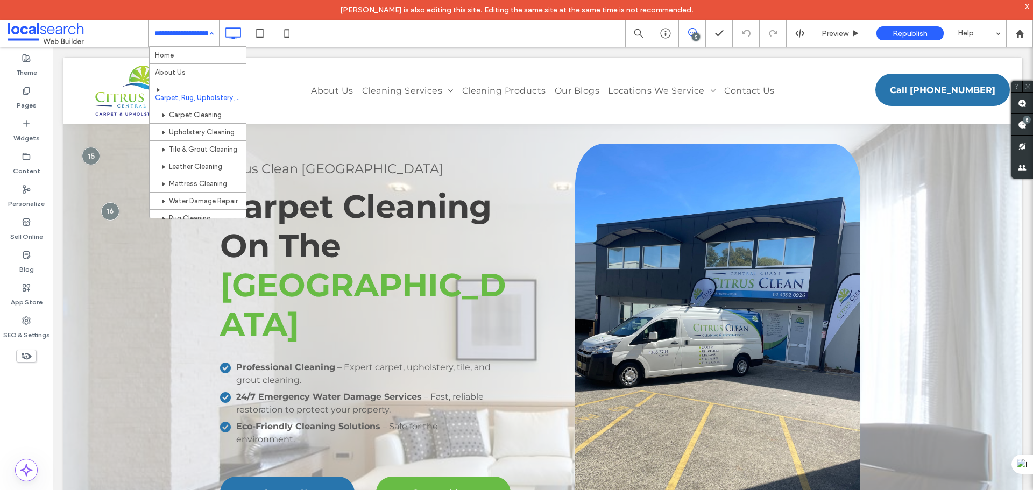
click at [198, 39] on input at bounding box center [181, 33] width 54 height 27
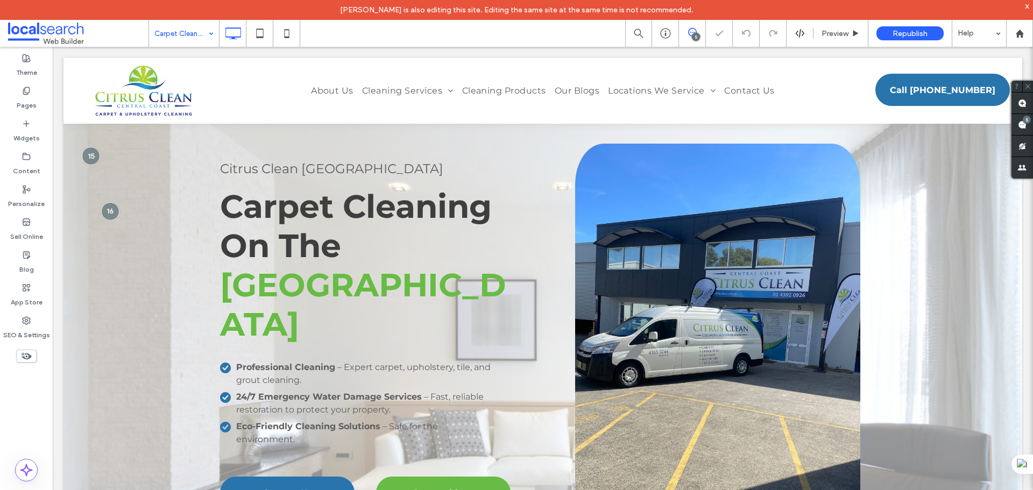
click at [207, 38] on div "Carpet Cleaning" at bounding box center [184, 33] width 70 height 27
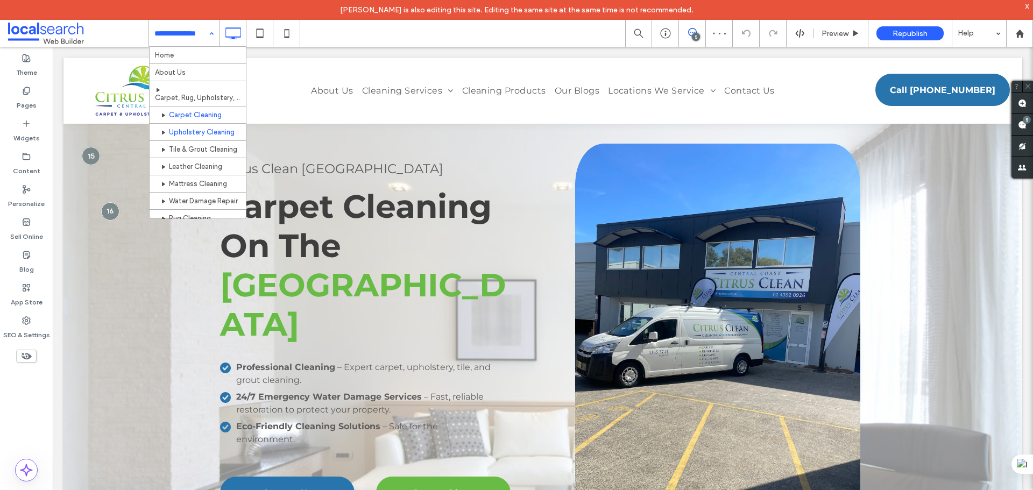
scroll to position [38, 0]
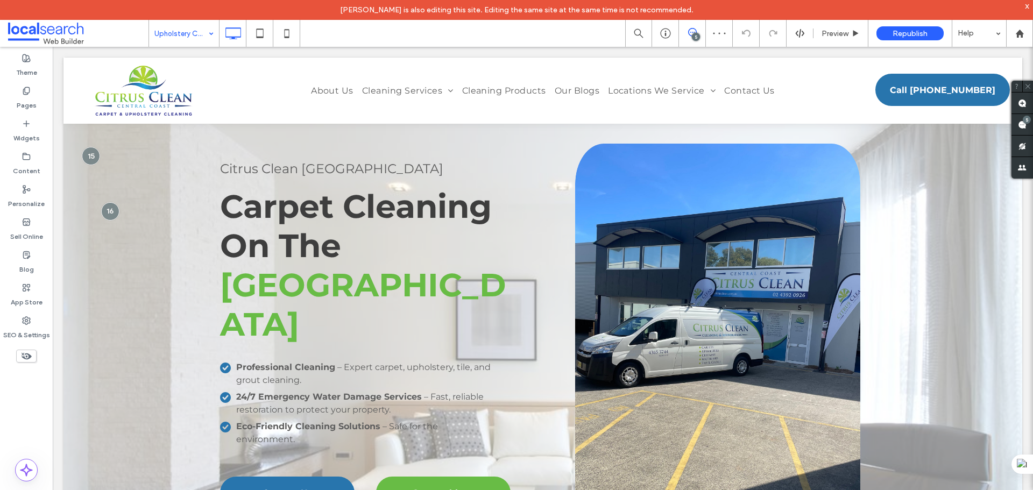
click at [189, 40] on input at bounding box center [181, 33] width 54 height 27
click at [201, 33] on input at bounding box center [181, 33] width 54 height 27
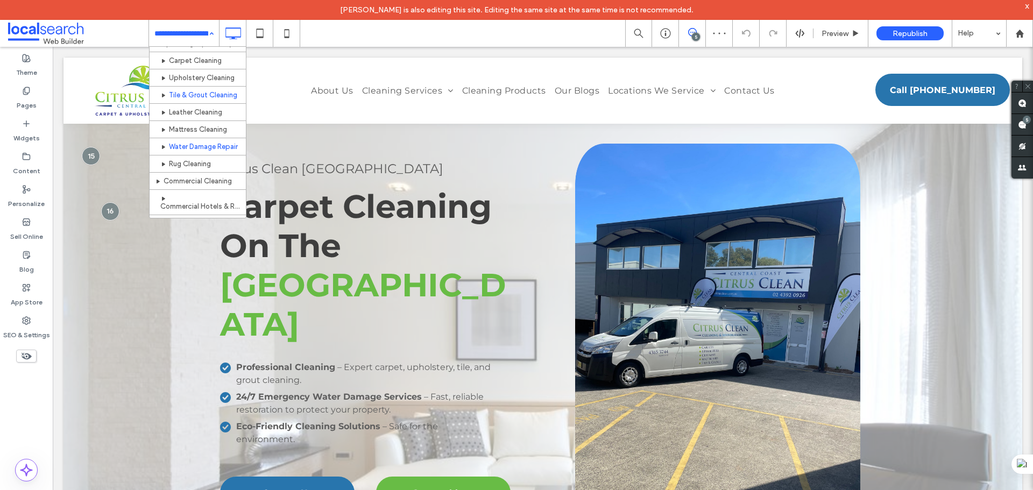
scroll to position [54, 0]
click at [204, 36] on div "Home About Us Carpet, Rug, Upholstery, Tile & Grout Cleaning Services Carpet Cl…" at bounding box center [184, 33] width 70 height 27
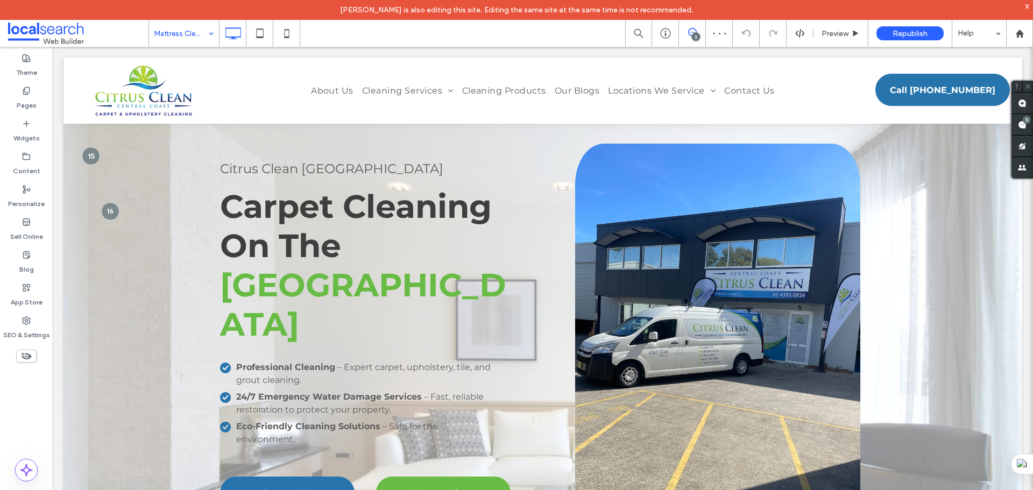
click at [196, 38] on input at bounding box center [181, 33] width 54 height 27
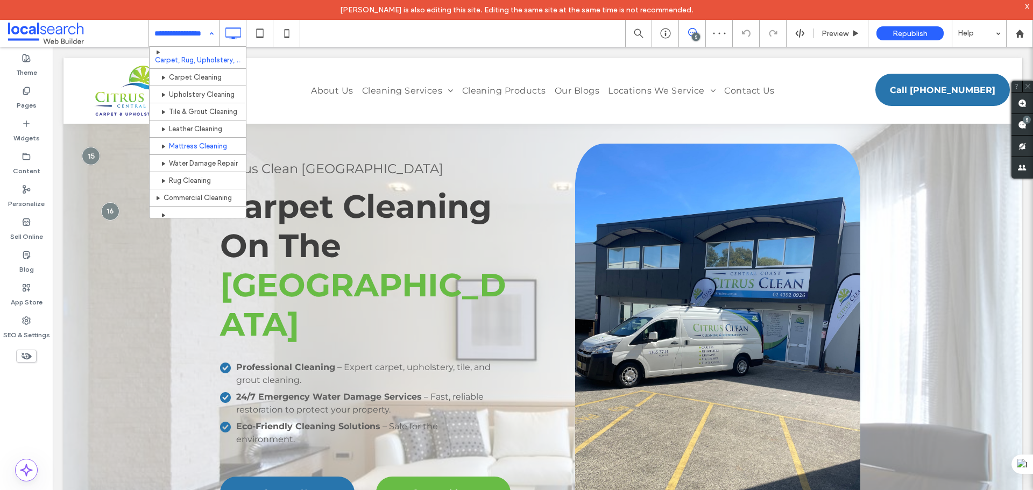
scroll to position [54, 0]
click at [210, 33] on div "Home About Us Carpet, Rug, Upholstery, Tile & Grout Cleaning Services Carpet Cl…" at bounding box center [184, 33] width 70 height 27
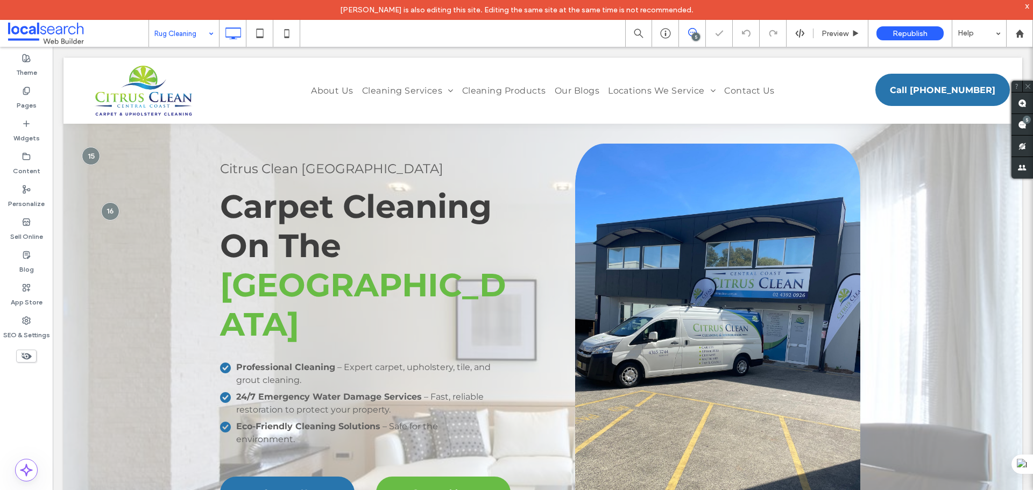
click at [211, 32] on div "Rug Cleaning" at bounding box center [184, 33] width 70 height 27
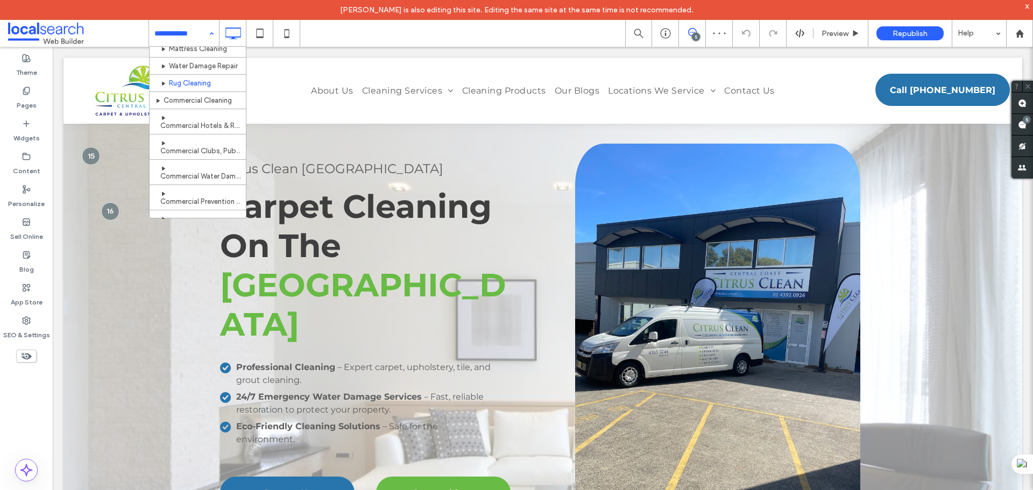
scroll to position [161, 0]
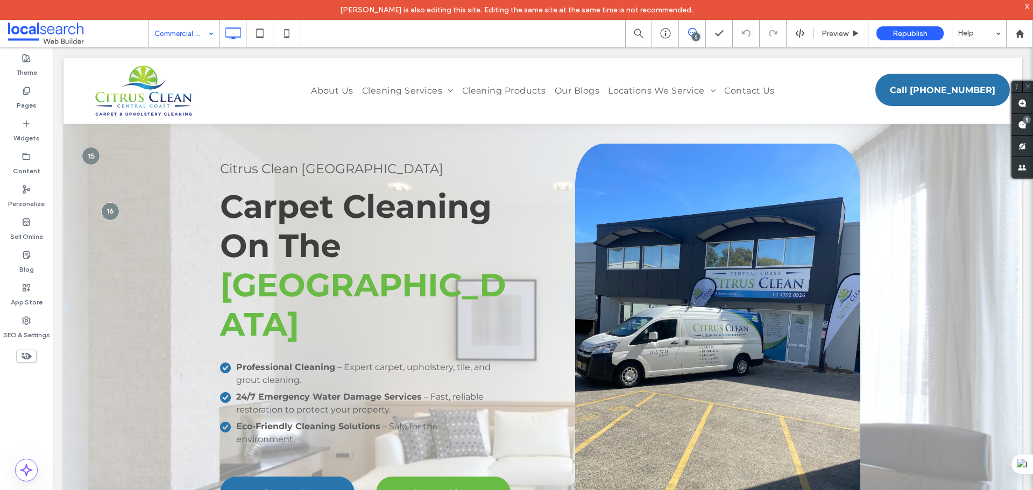
click at [208, 40] on div "Commercial Cleaning" at bounding box center [184, 33] width 70 height 27
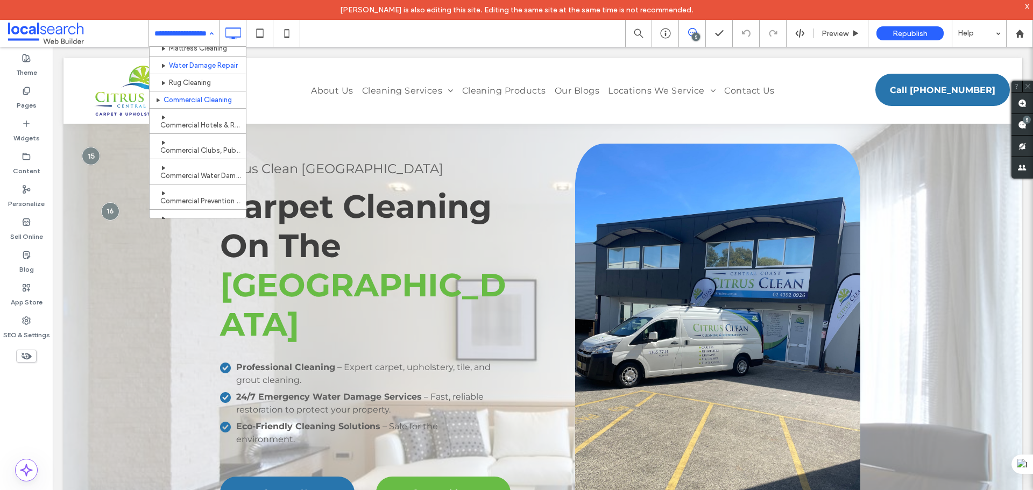
scroll to position [161, 0]
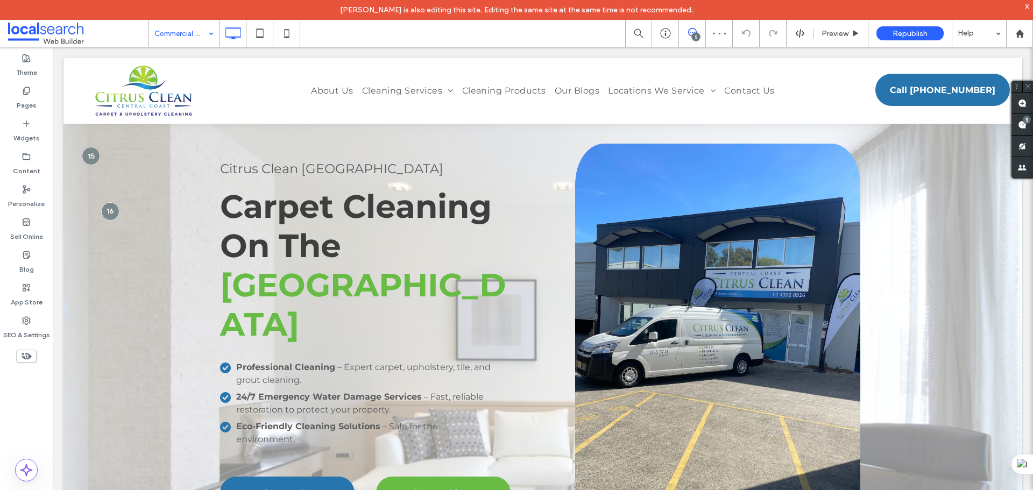
click at [196, 31] on input at bounding box center [181, 33] width 54 height 27
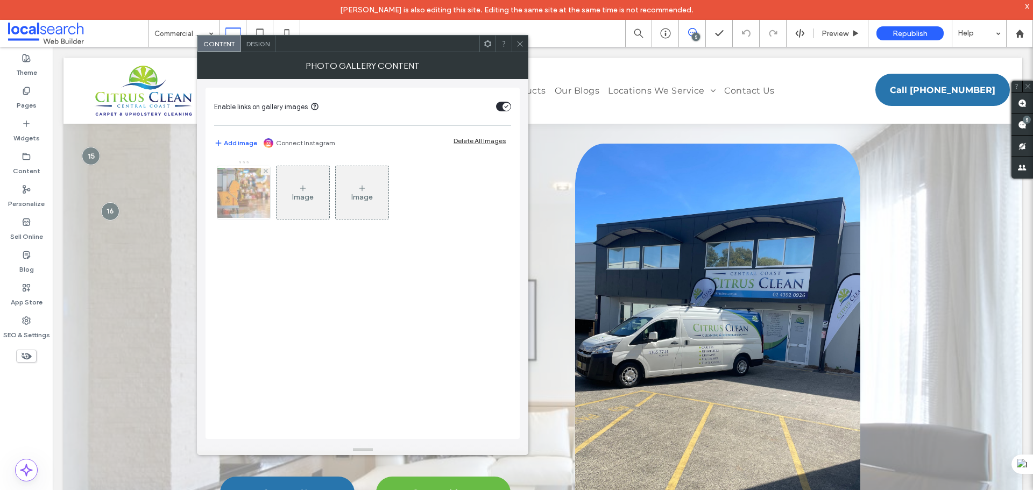
click at [241, 190] on img at bounding box center [244, 193] width 86 height 50
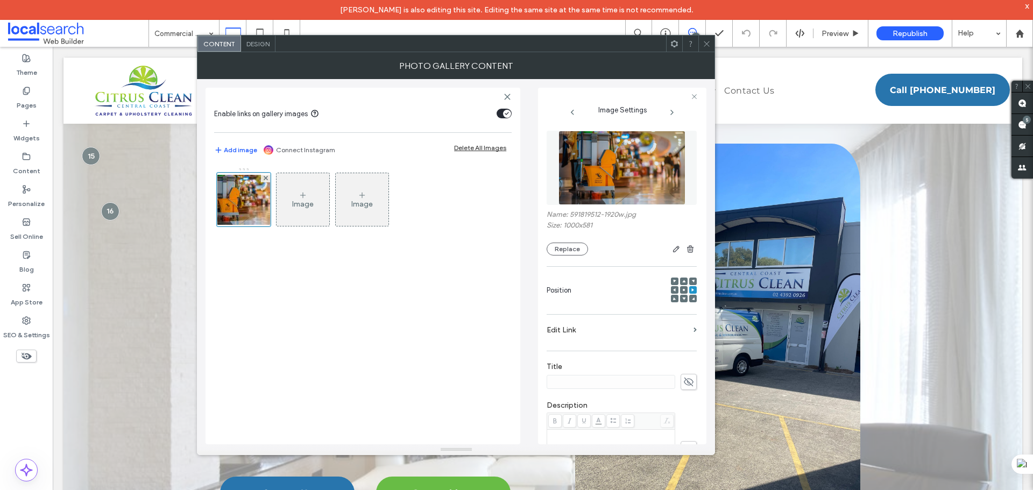
click at [680, 289] on div at bounding box center [684, 290] width 8 height 8
click at [682, 289] on icon at bounding box center [683, 289] width 3 height 3
drag, startPoint x: 613, startPoint y: 51, endPoint x: 435, endPoint y: 49, distance: 177.5
click at [436, 48] on div "Content Design" at bounding box center [456, 43] width 518 height 17
click at [707, 46] on icon at bounding box center [706, 44] width 8 height 8
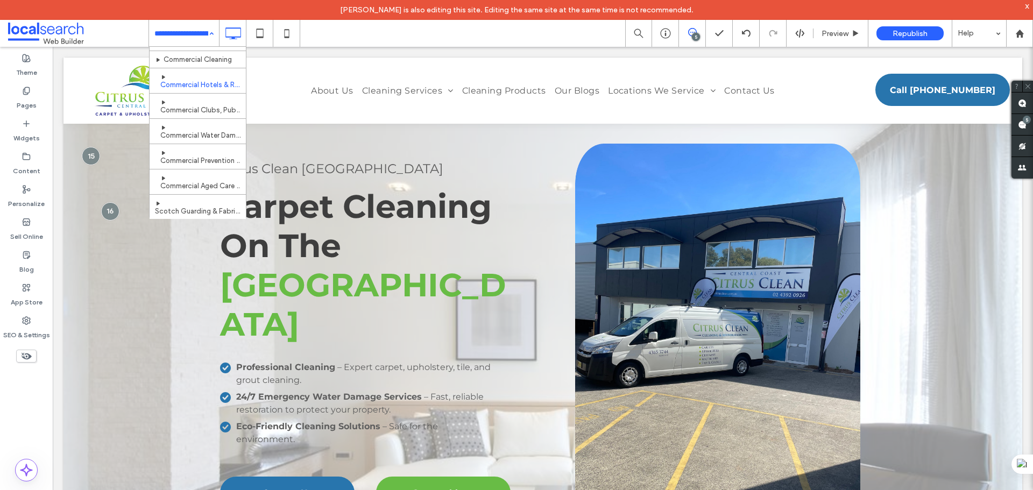
scroll to position [161, 0]
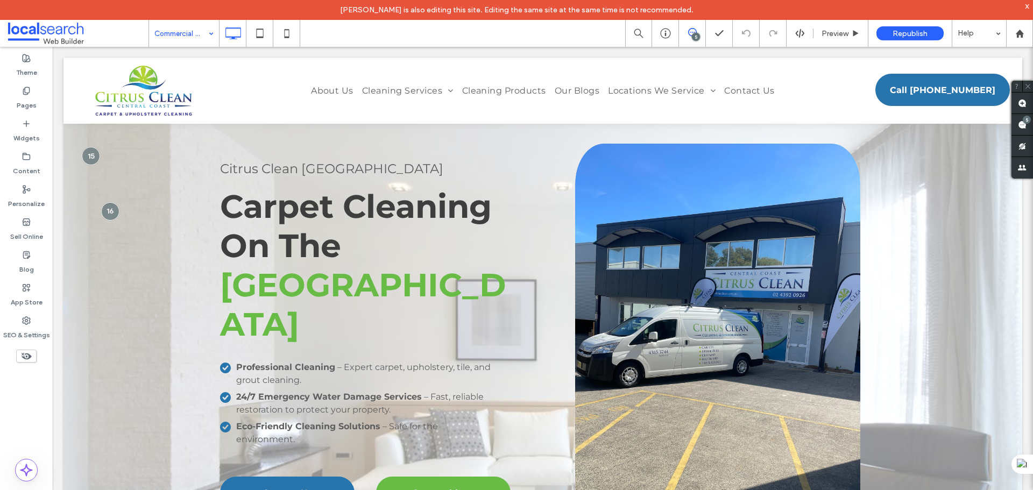
click at [204, 28] on div "Commercial Clubs, Pubs & Restaurants" at bounding box center [184, 33] width 70 height 27
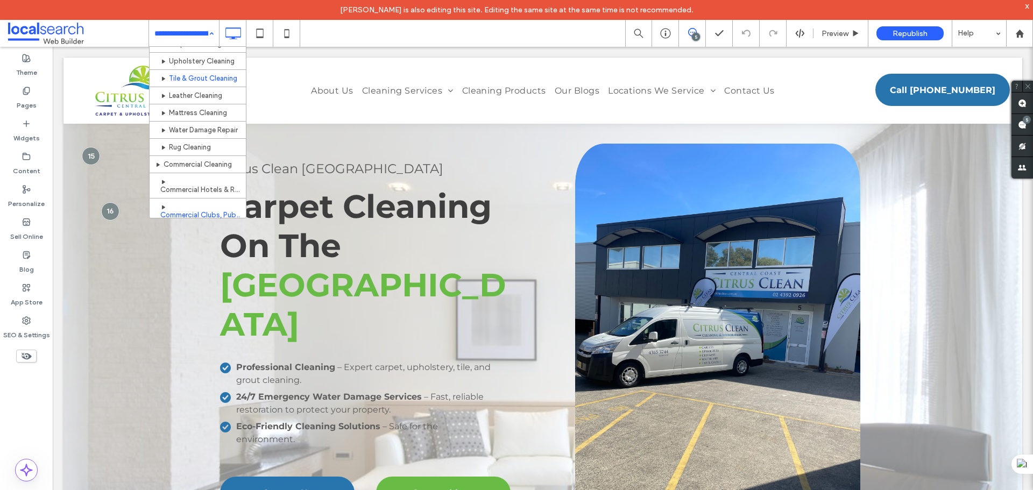
scroll to position [54, 0]
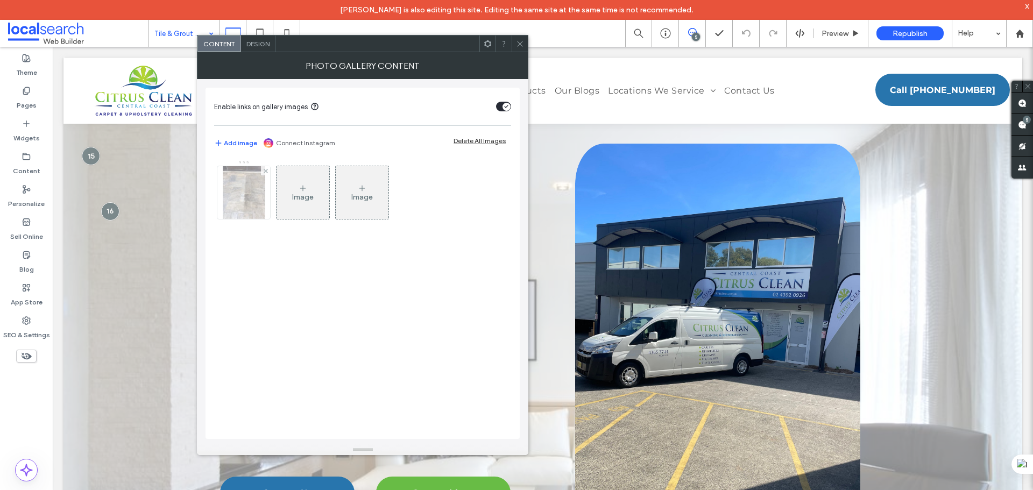
click at [238, 186] on div at bounding box center [243, 192] width 53 height 53
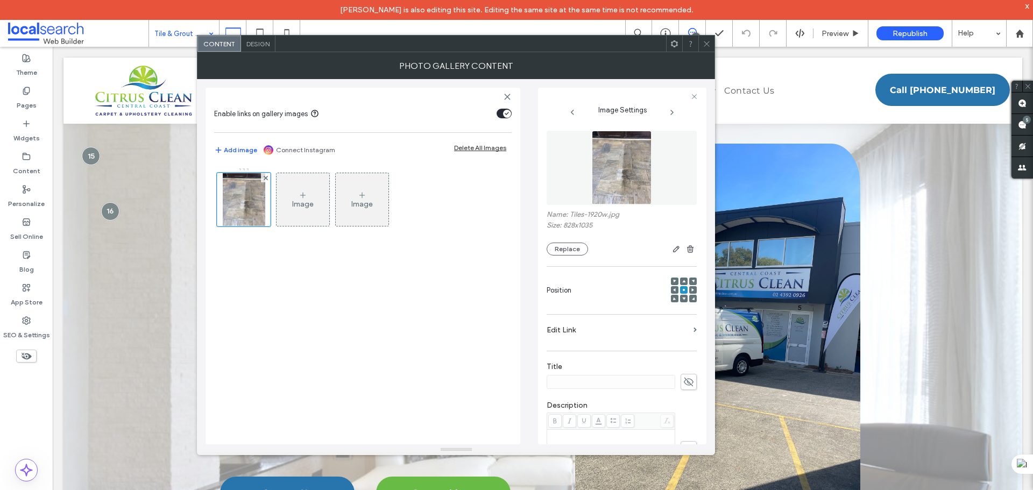
click at [635, 159] on figure at bounding box center [621, 168] width 150 height 74
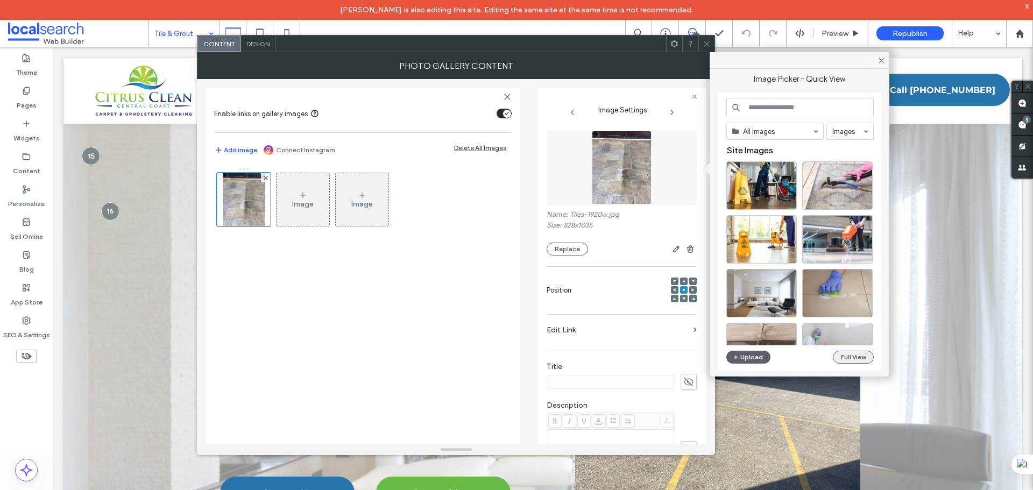
click at [856, 359] on button "Full View" at bounding box center [852, 357] width 41 height 13
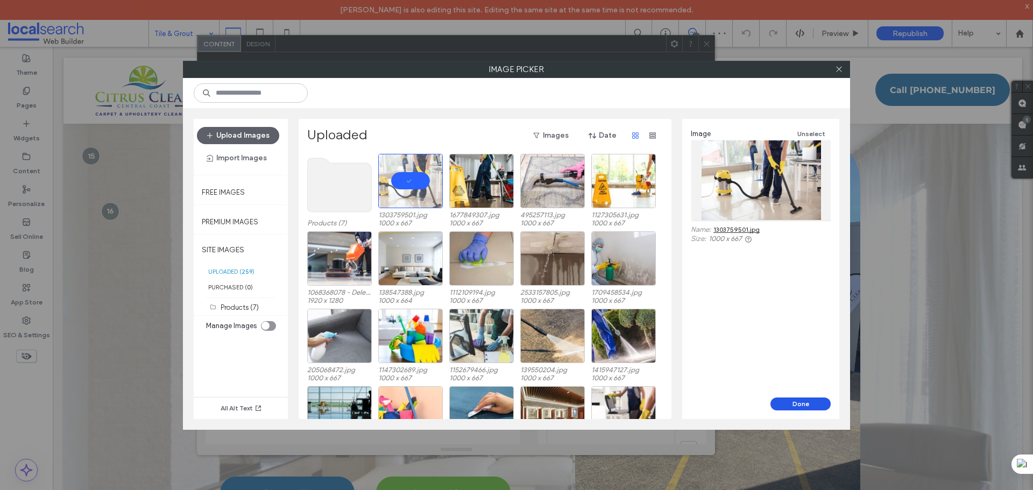
click at [818, 404] on button "Done" at bounding box center [800, 403] width 60 height 13
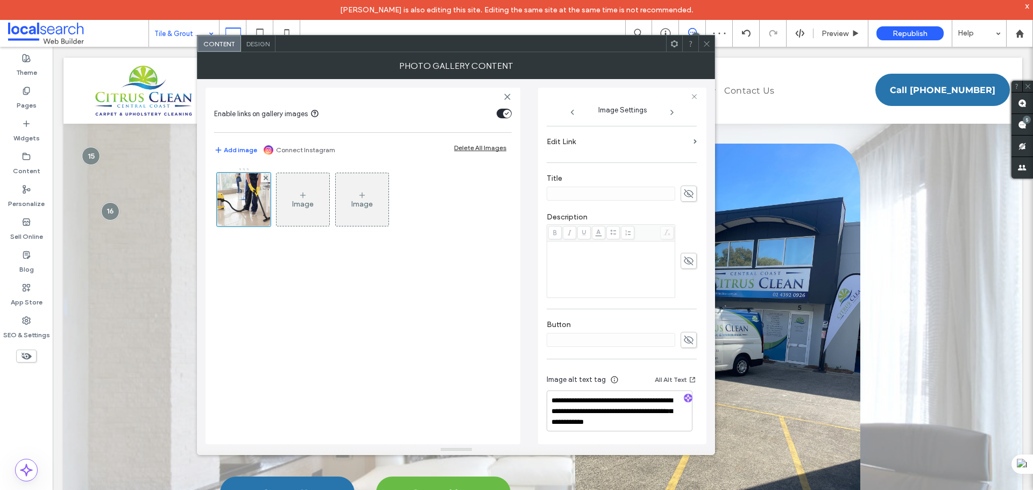
scroll to position [189, 0]
drag, startPoint x: 663, startPoint y: 419, endPoint x: 620, endPoint y: 410, distance: 43.5
click at [620, 410] on textarea "**********" at bounding box center [619, 409] width 146 height 41
click at [684, 396] on icon "button" at bounding box center [688, 397] width 8 height 8
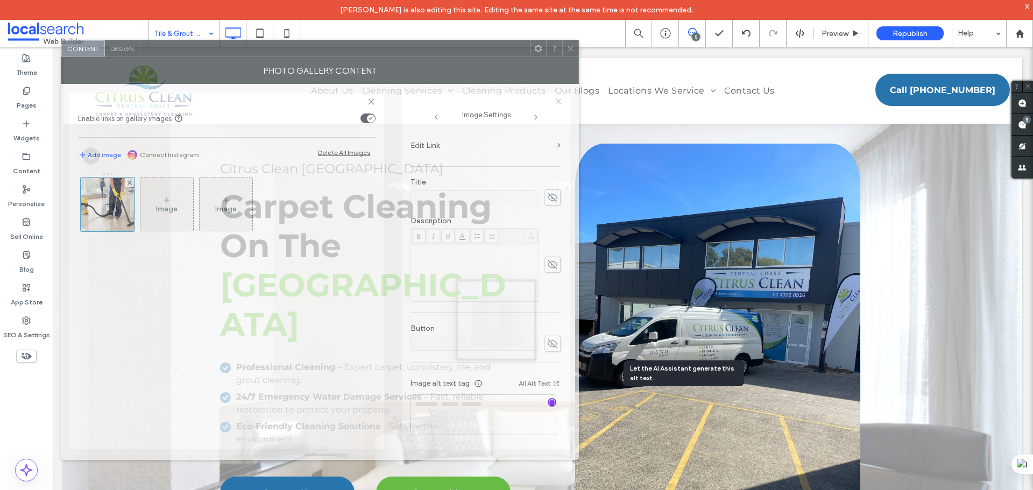
drag, startPoint x: 536, startPoint y: 46, endPoint x: 400, endPoint y: 51, distance: 136.1
click at [400, 51] on div at bounding box center [334, 48] width 390 height 16
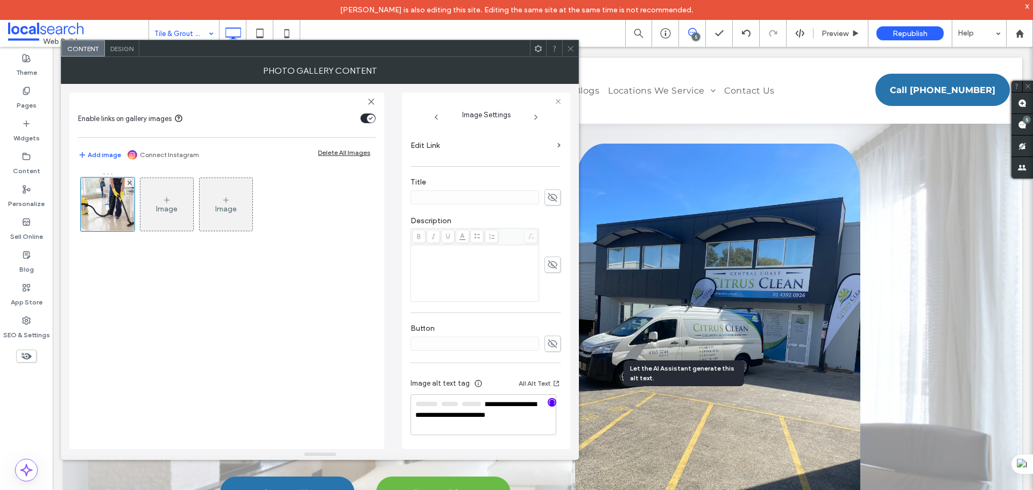
scroll to position [188, 0]
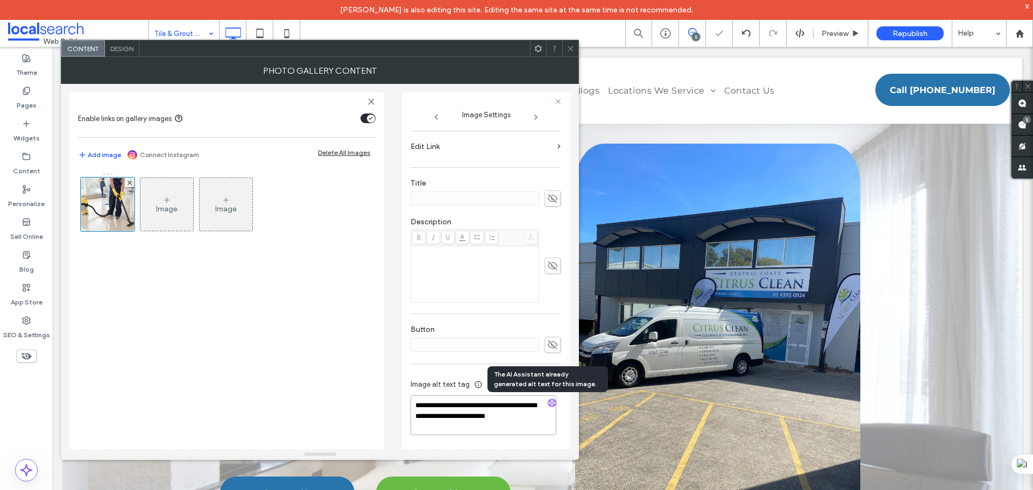
click at [539, 414] on textarea "**********" at bounding box center [483, 415] width 146 height 40
drag, startPoint x: 539, startPoint y: 418, endPoint x: 439, endPoint y: 398, distance: 101.9
click at [439, 398] on textarea "**********" at bounding box center [483, 415] width 146 height 40
click at [468, 422] on textarea "**********" at bounding box center [483, 415] width 146 height 40
click at [466, 426] on textarea "**********" at bounding box center [483, 415] width 146 height 40
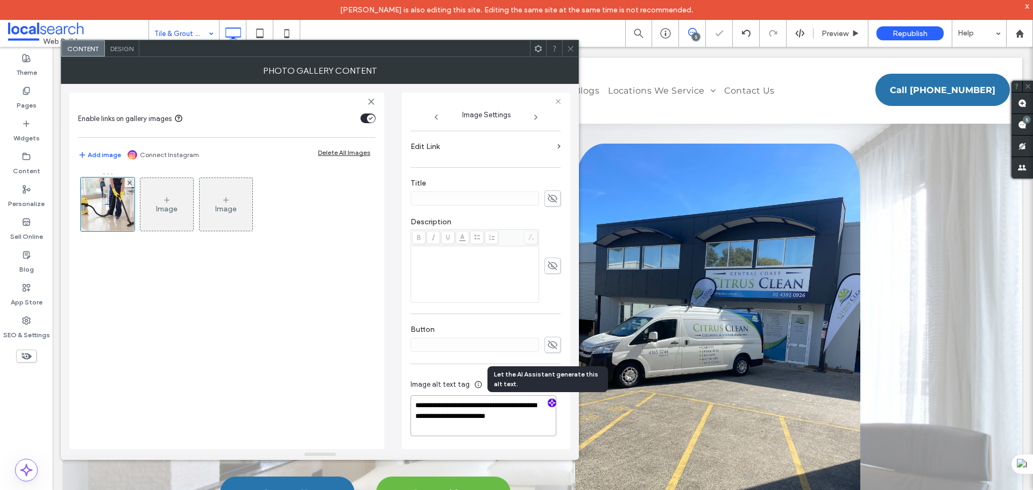
paste textarea "**********"
click at [454, 417] on textarea "**********" at bounding box center [483, 421] width 146 height 52
click at [489, 403] on textarea "**********" at bounding box center [483, 421] width 146 height 52
type textarea "**********"
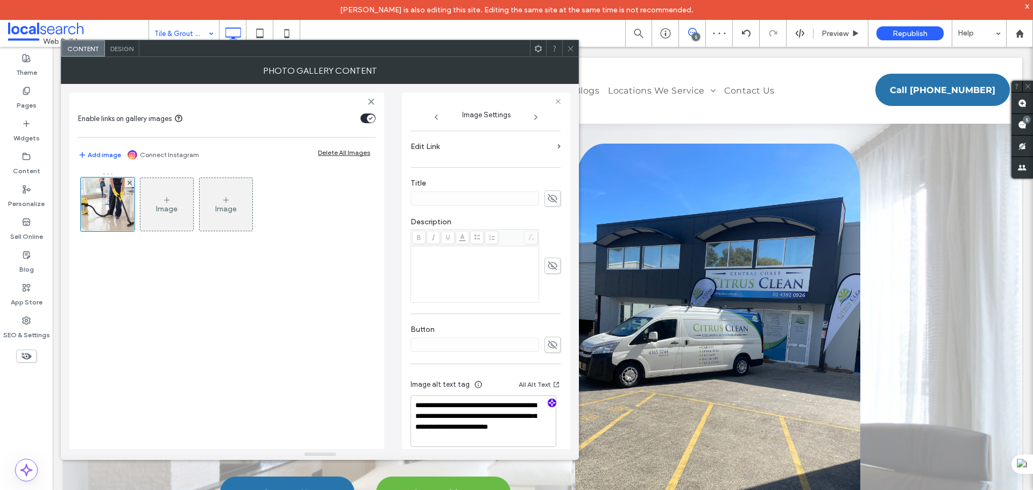
click at [576, 49] on div at bounding box center [570, 48] width 16 height 16
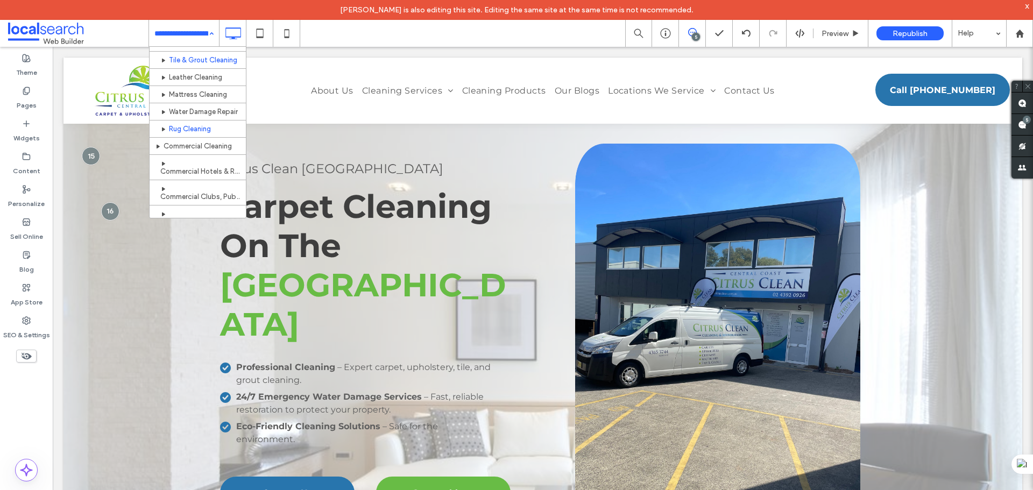
scroll to position [108, 0]
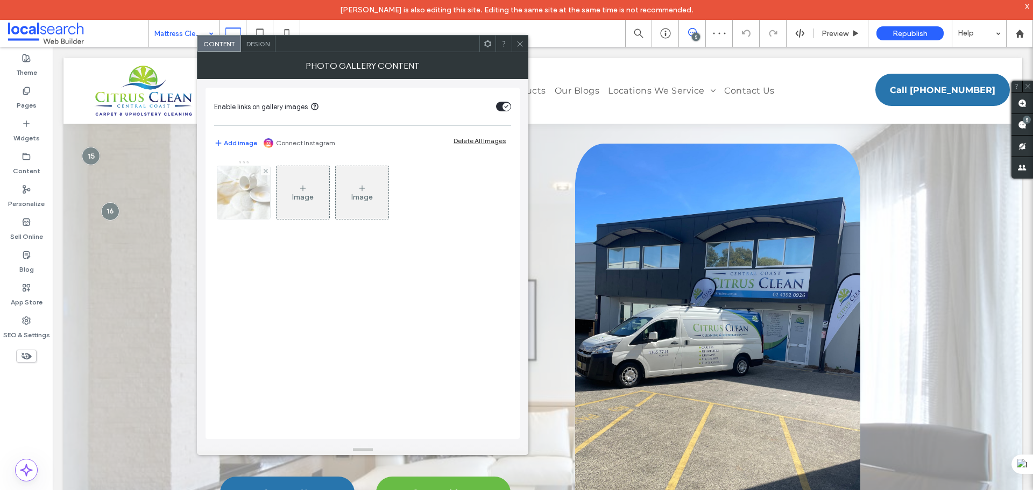
click at [246, 194] on img at bounding box center [244, 192] width 80 height 53
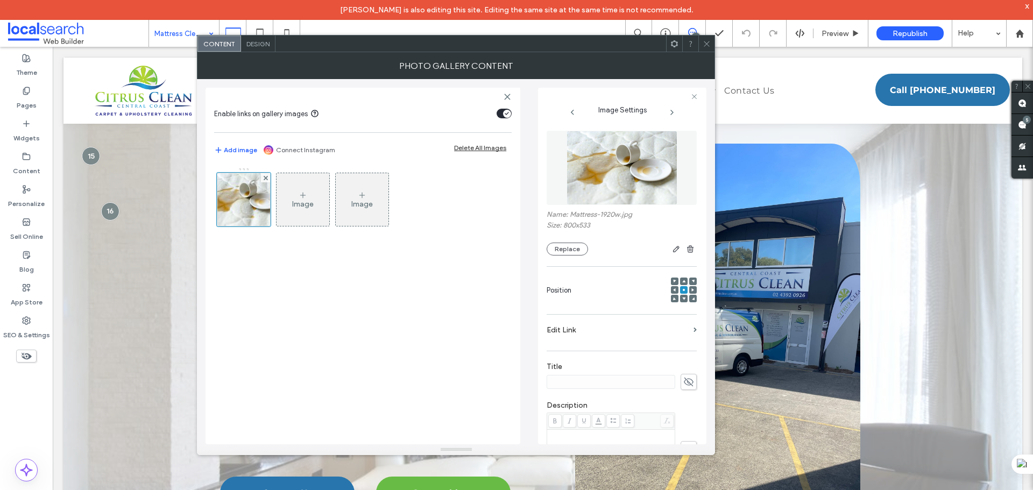
click at [621, 147] on figure at bounding box center [621, 168] width 150 height 74
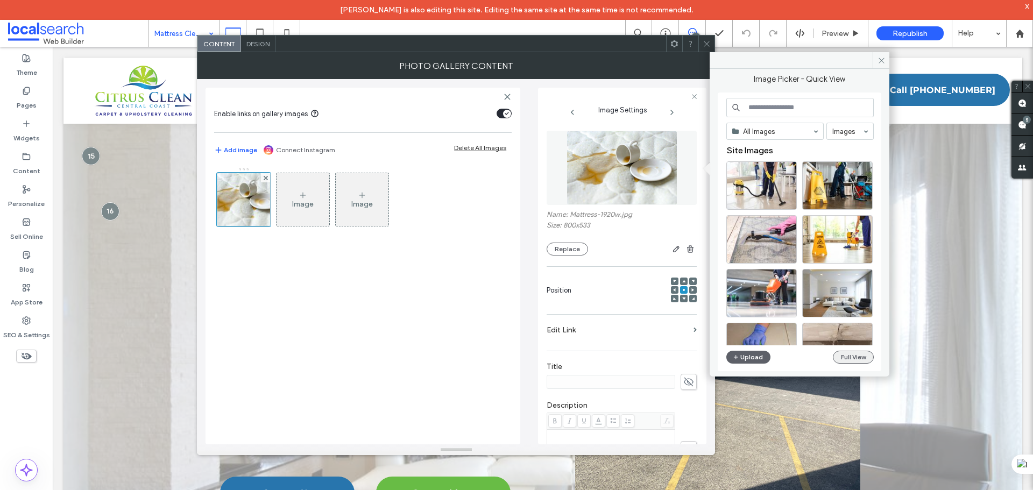
click at [851, 352] on button "Full View" at bounding box center [852, 357] width 41 height 13
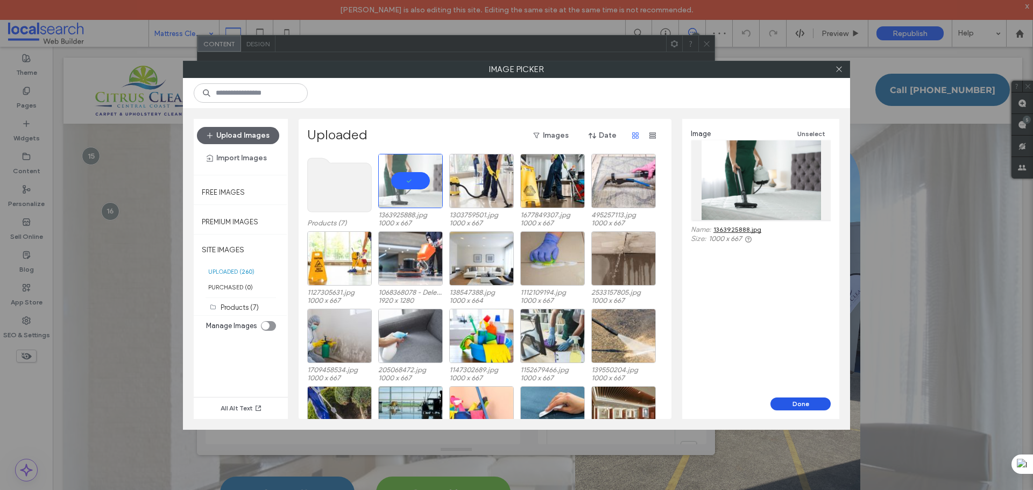
click at [794, 402] on button "Done" at bounding box center [800, 403] width 60 height 13
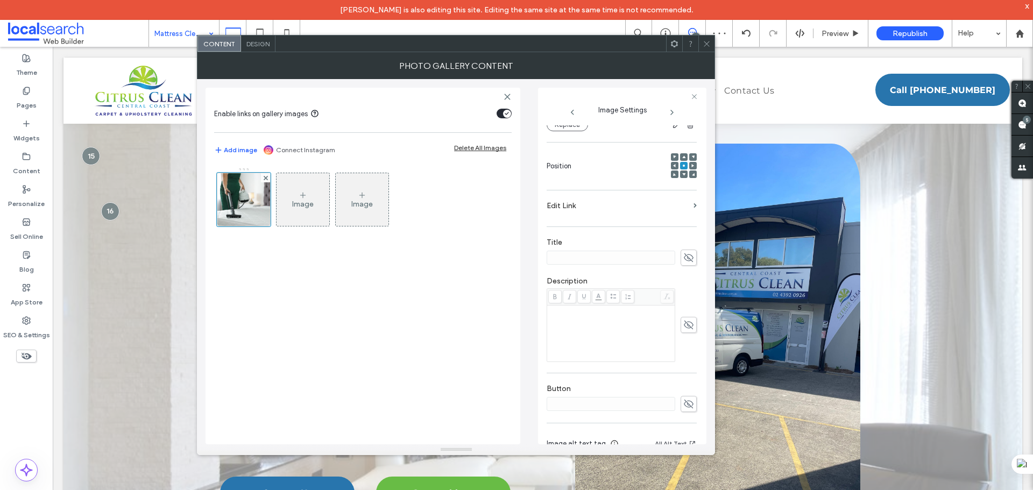
scroll to position [200, 0]
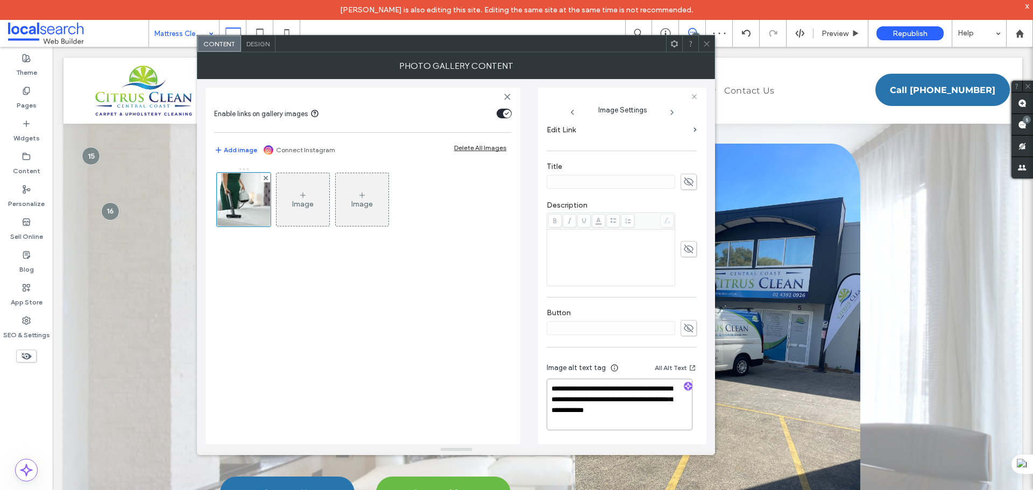
drag, startPoint x: 654, startPoint y: 419, endPoint x: 638, endPoint y: 400, distance: 25.6
click at [638, 400] on textarea "**********" at bounding box center [619, 405] width 146 height 52
click at [684, 385] on icon "button" at bounding box center [688, 386] width 8 height 8
drag, startPoint x: 671, startPoint y: 405, endPoint x: 574, endPoint y: 394, distance: 97.5
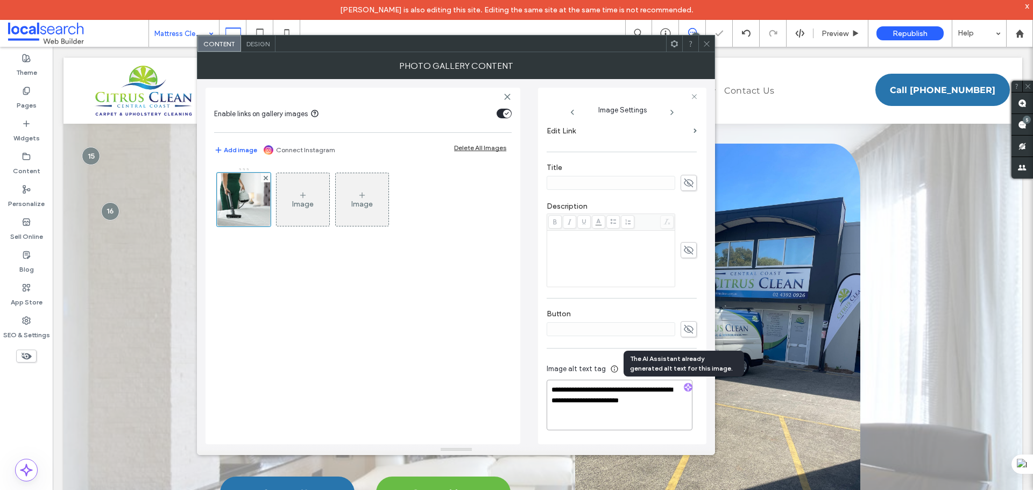
click at [574, 394] on textarea "**********" at bounding box center [619, 405] width 146 height 51
click at [600, 418] on textarea "**********" at bounding box center [619, 405] width 146 height 51
click at [672, 400] on textarea "**********" at bounding box center [619, 405] width 146 height 51
paste textarea "**********"
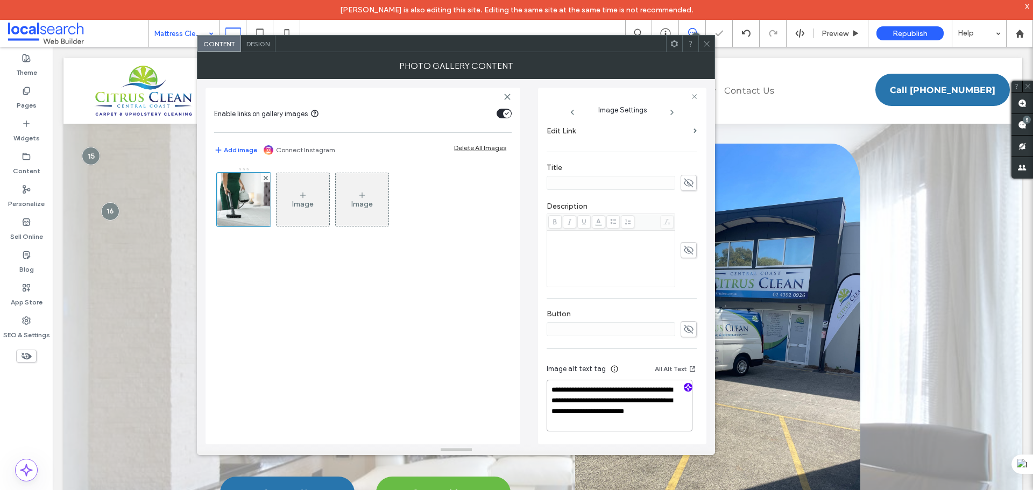
type textarea "**********"
click at [708, 40] on icon at bounding box center [706, 44] width 8 height 8
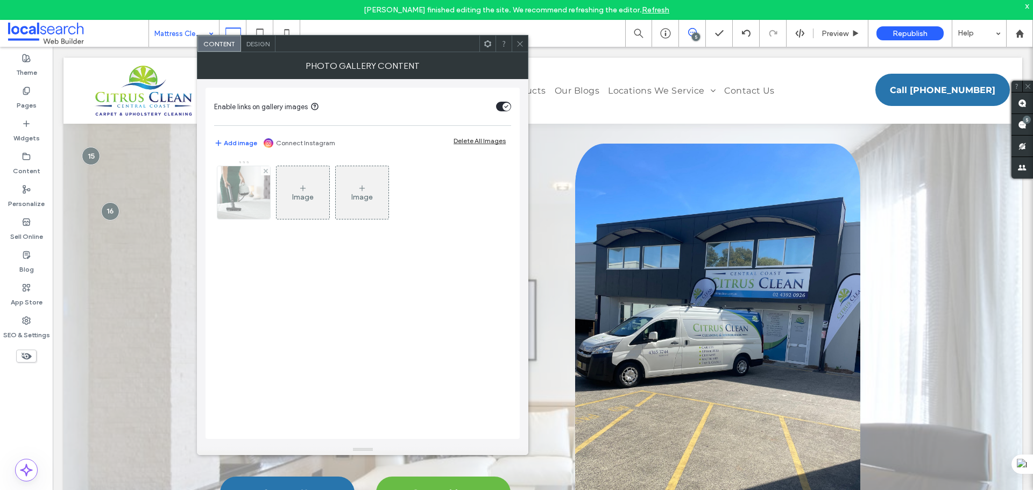
click at [234, 183] on img at bounding box center [243, 192] width 79 height 53
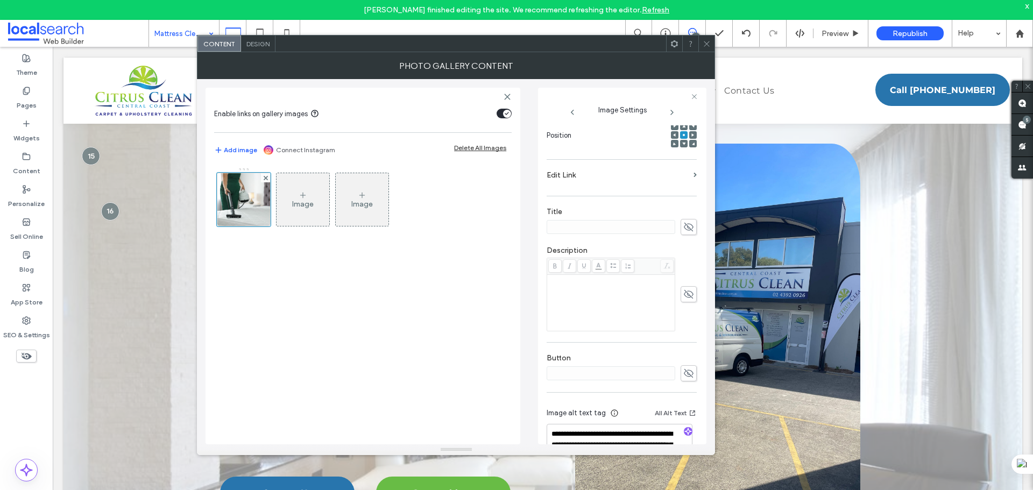
scroll to position [200, 0]
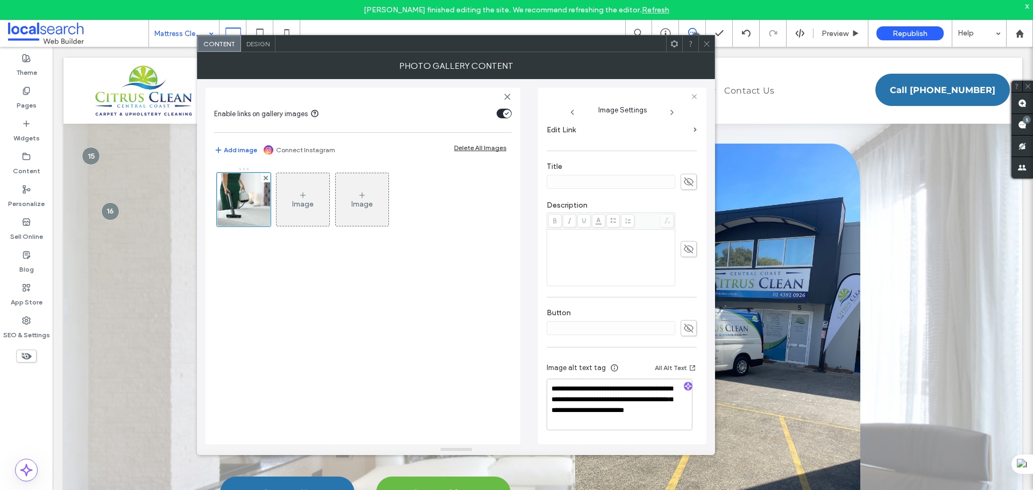
click at [706, 40] on icon at bounding box center [706, 44] width 8 height 8
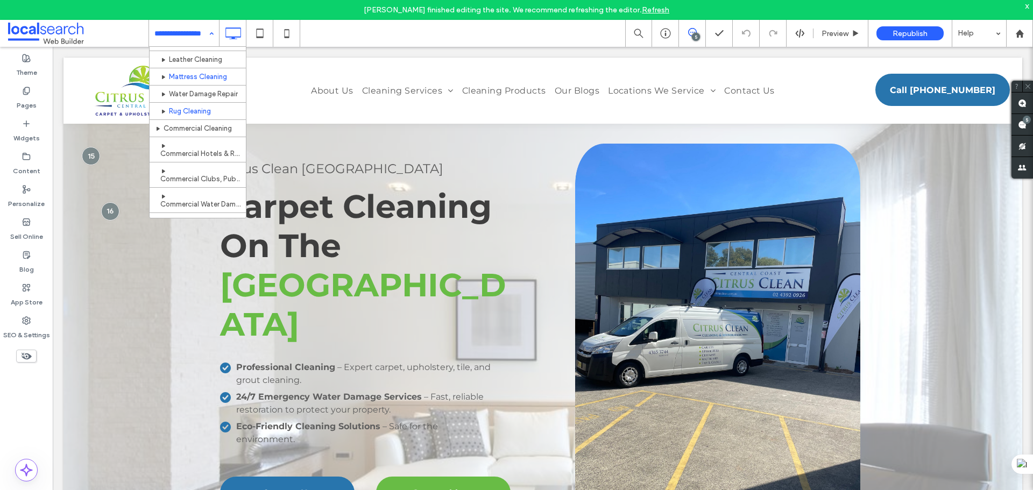
scroll to position [108, 0]
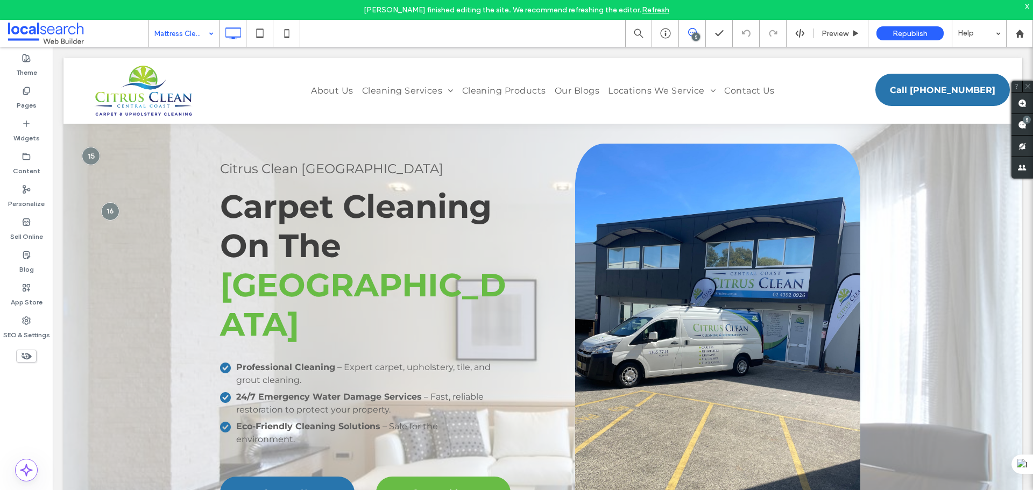
click at [189, 29] on input at bounding box center [181, 33] width 54 height 27
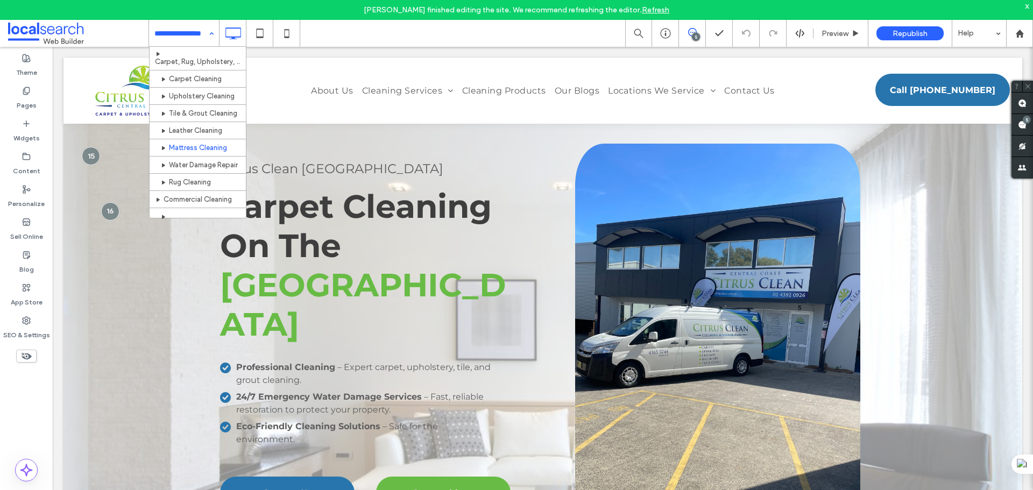
scroll to position [54, 0]
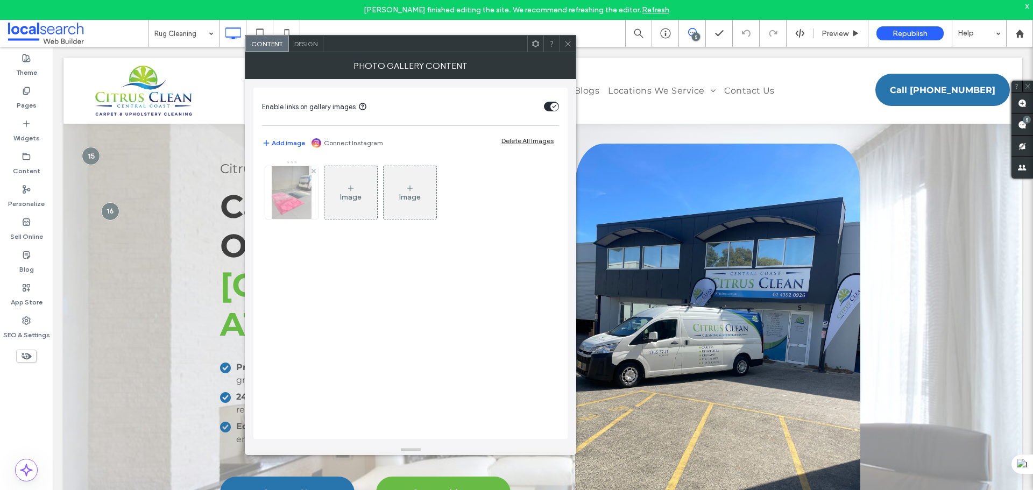
click at [293, 189] on img at bounding box center [292, 192] width 40 height 53
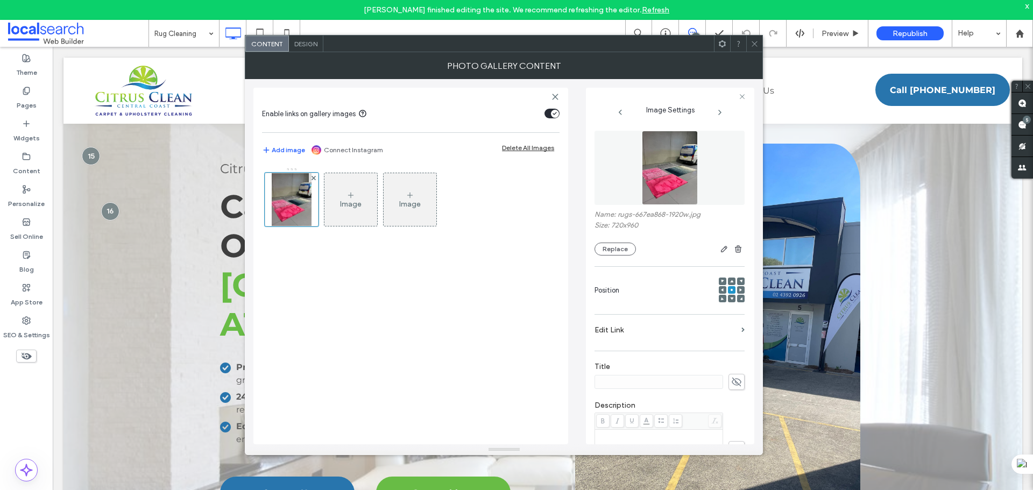
click at [661, 185] on img at bounding box center [670, 168] width 56 height 74
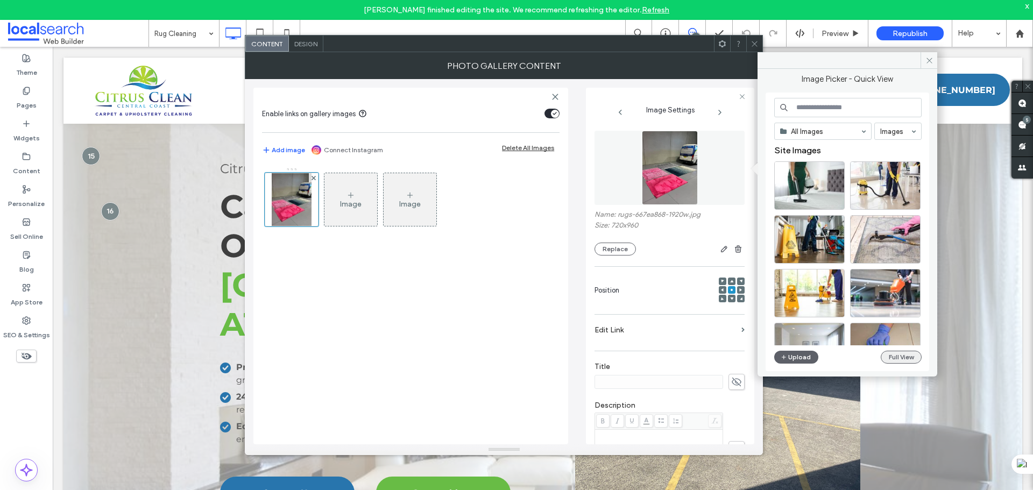
click at [897, 356] on button "Full View" at bounding box center [900, 357] width 41 height 13
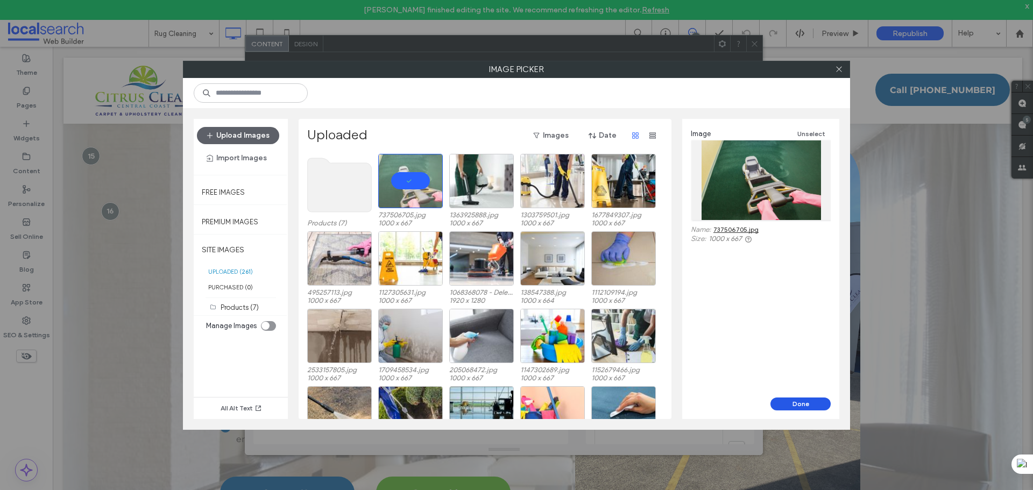
click at [818, 405] on button "Done" at bounding box center [800, 403] width 60 height 13
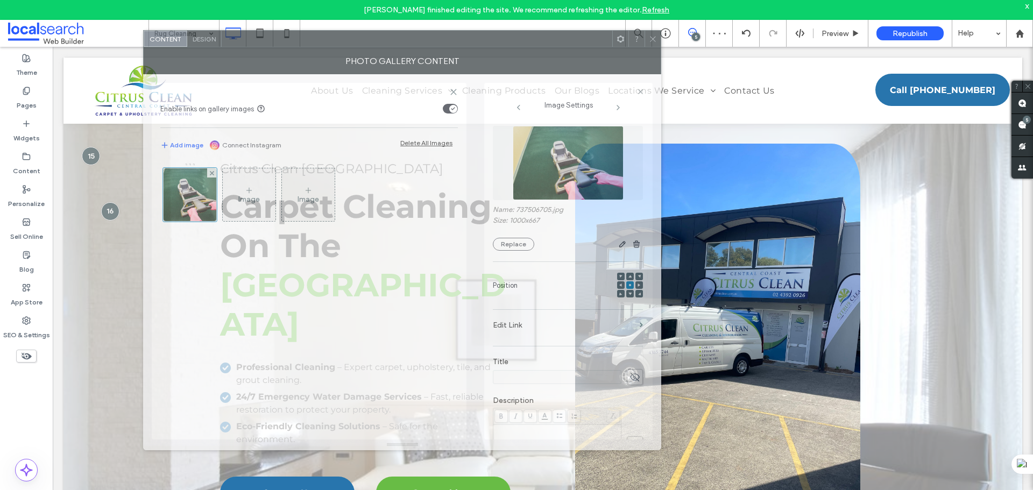
drag, startPoint x: 628, startPoint y: 45, endPoint x: 504, endPoint y: 34, distance: 124.2
click at [504, 34] on div at bounding box center [417, 39] width 390 height 16
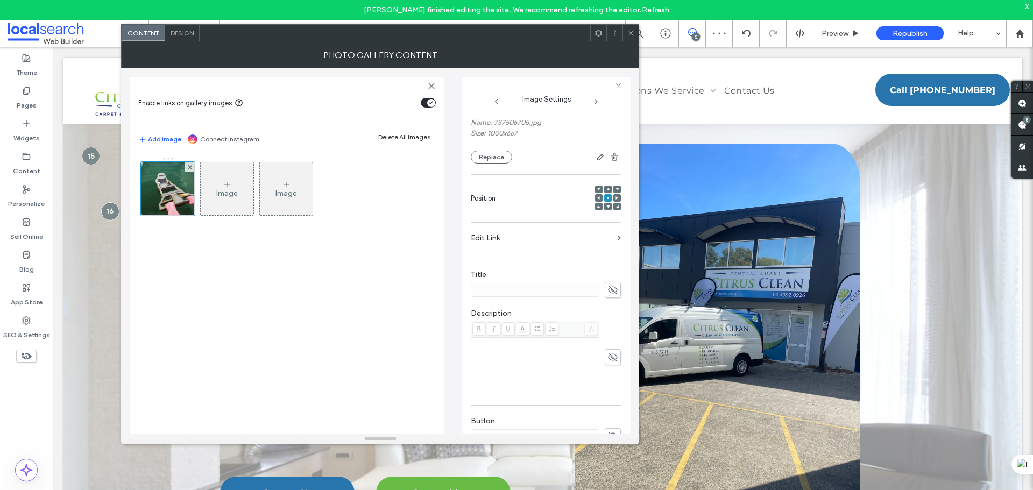
scroll to position [189, 0]
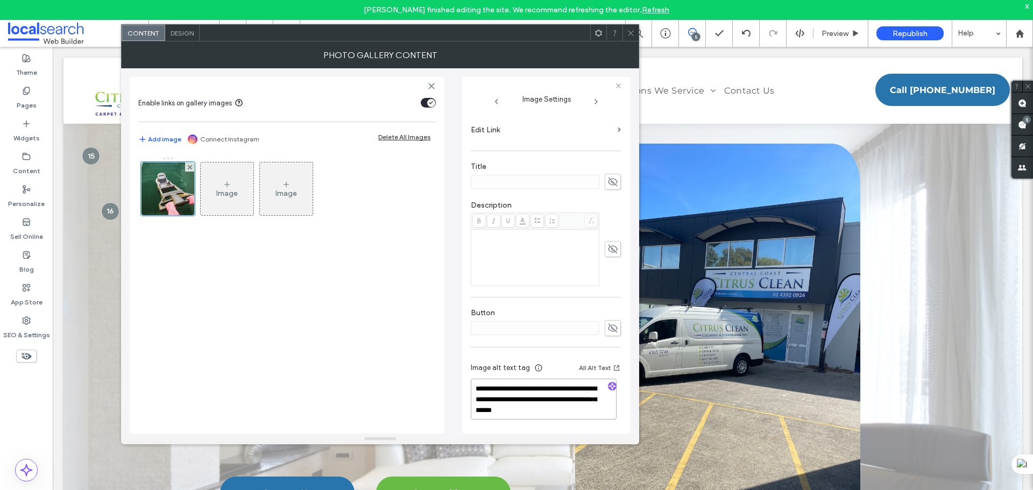
drag, startPoint x: 588, startPoint y: 409, endPoint x: 527, endPoint y: 396, distance: 62.6
click at [527, 396] on textarea "**********" at bounding box center [544, 399] width 146 height 41
drag, startPoint x: 606, startPoint y: 385, endPoint x: 608, endPoint y: 378, distance: 7.2
click at [608, 385] on icon "button" at bounding box center [612, 386] width 8 height 8
drag, startPoint x: 516, startPoint y: 408, endPoint x: 498, endPoint y: 385, distance: 29.5
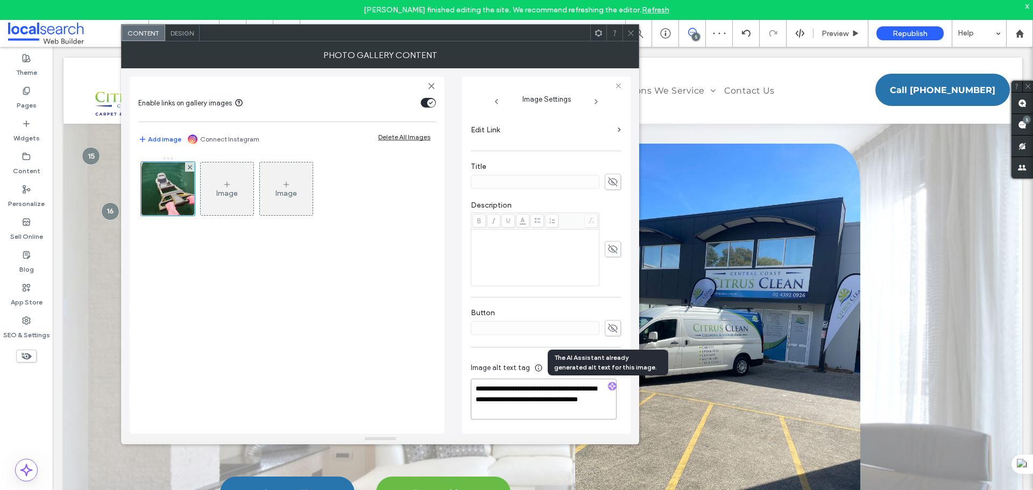
click at [498, 385] on textarea "**********" at bounding box center [544, 399] width 146 height 41
click at [545, 411] on textarea "**********" at bounding box center [544, 399] width 146 height 41
paste textarea "**********"
type textarea "**********"
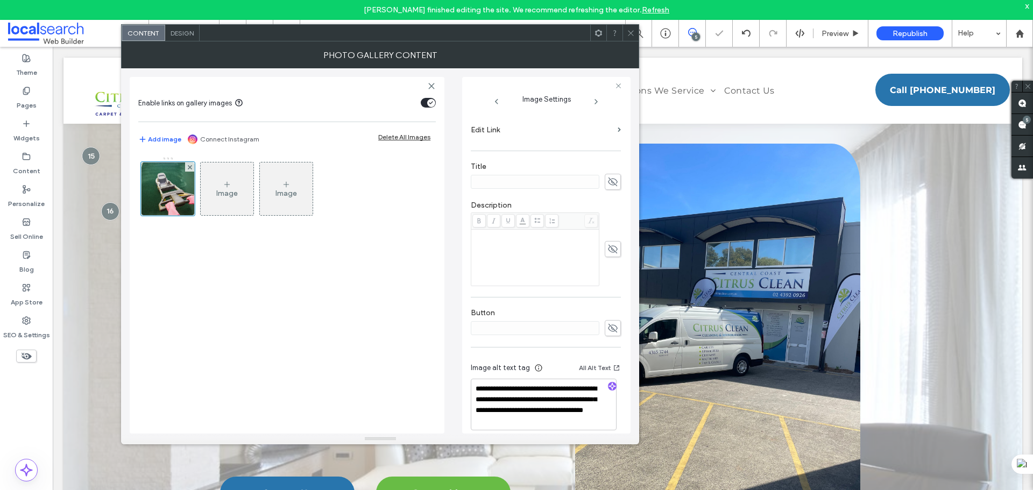
click at [633, 33] on icon at bounding box center [630, 33] width 8 height 8
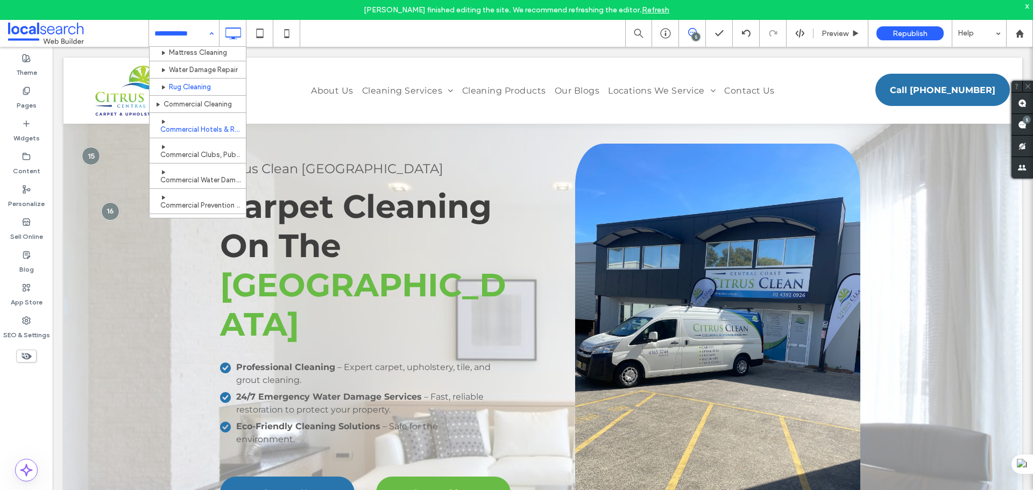
scroll to position [108, 0]
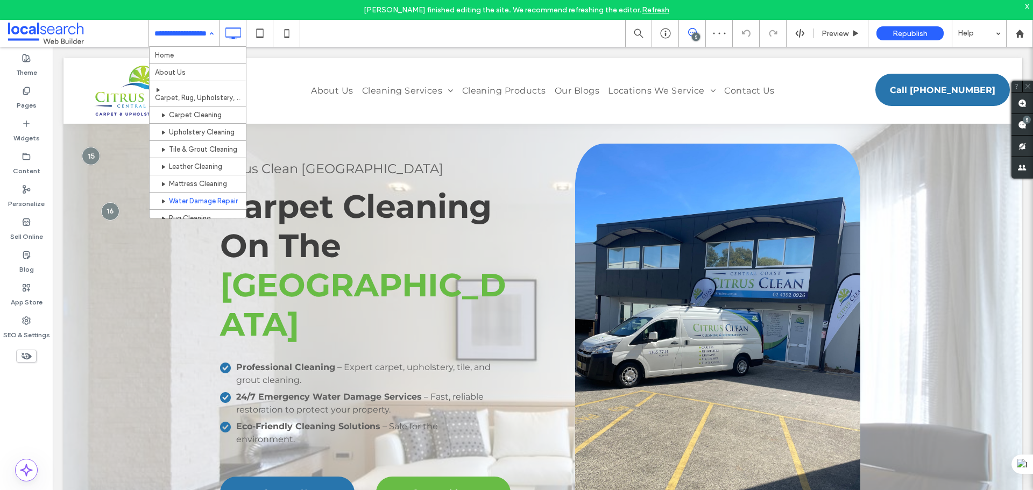
click at [198, 37] on input at bounding box center [181, 33] width 54 height 27
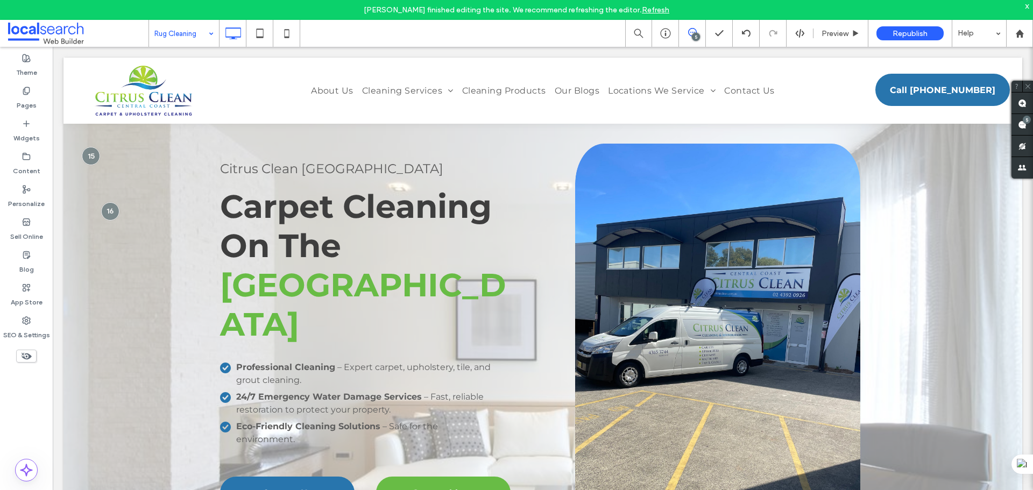
click at [201, 32] on input at bounding box center [181, 33] width 54 height 27
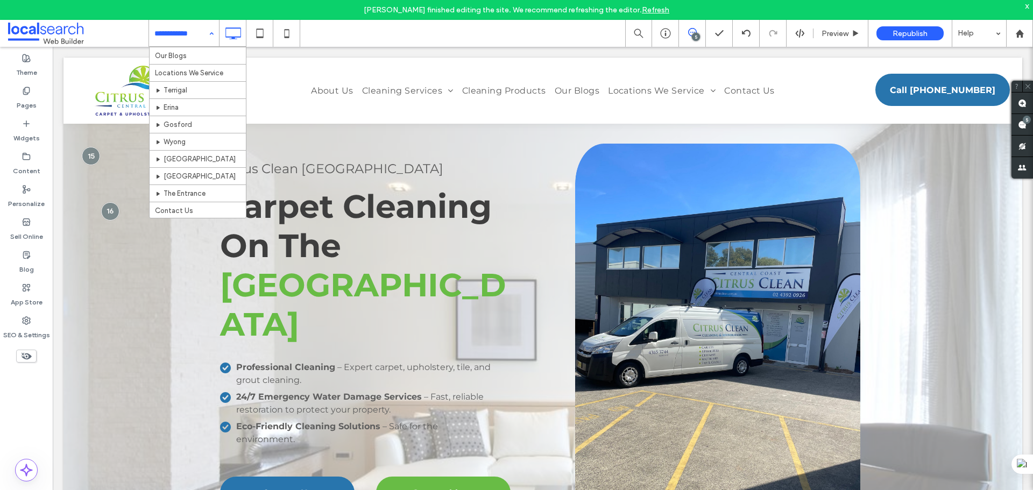
scroll to position [390, 0]
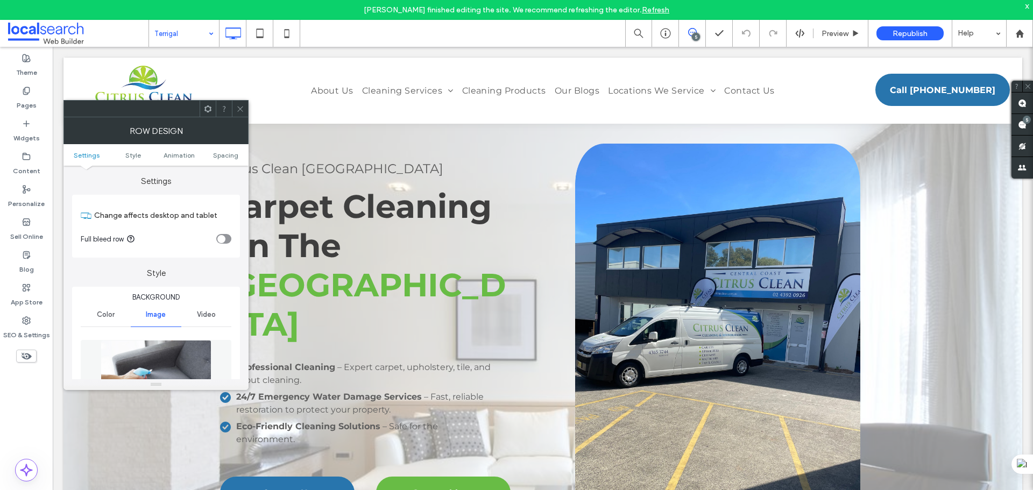
click at [166, 345] on img at bounding box center [156, 377] width 111 height 74
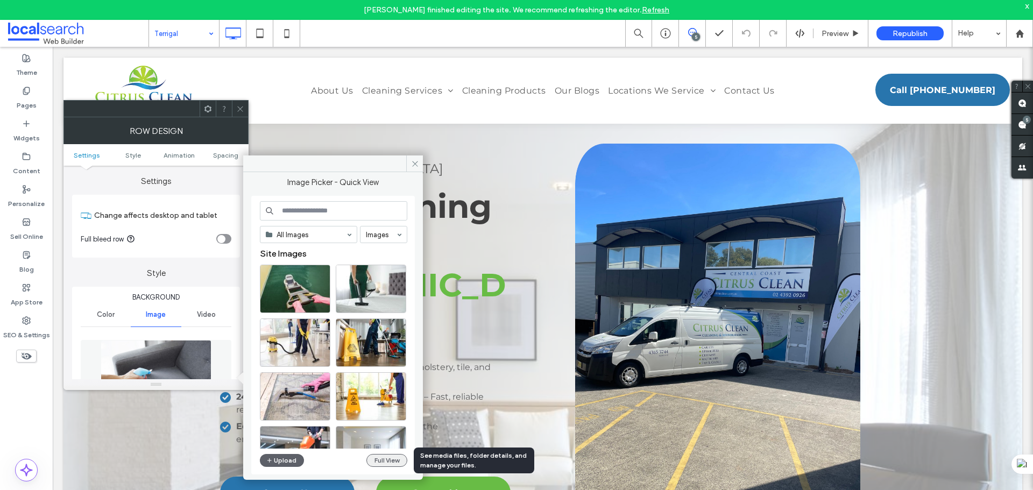
click at [372, 460] on button "Full View" at bounding box center [386, 460] width 41 height 13
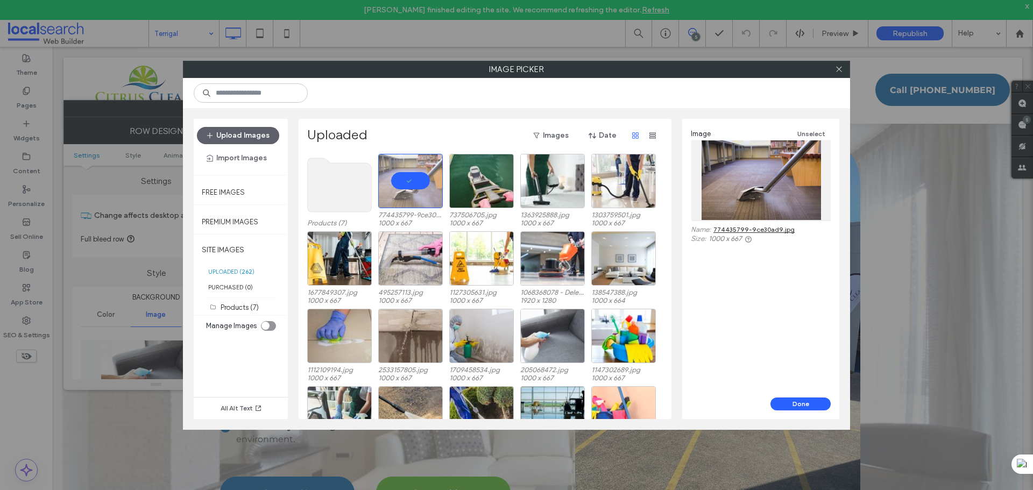
drag, startPoint x: 817, startPoint y: 402, endPoint x: 804, endPoint y: 389, distance: 17.9
click at [816, 402] on button "Done" at bounding box center [800, 403] width 60 height 13
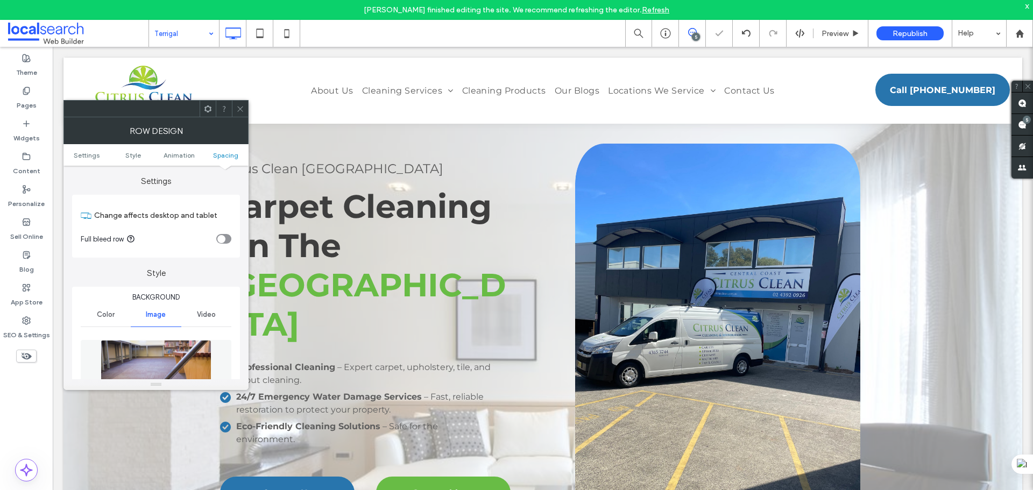
scroll to position [692, 0]
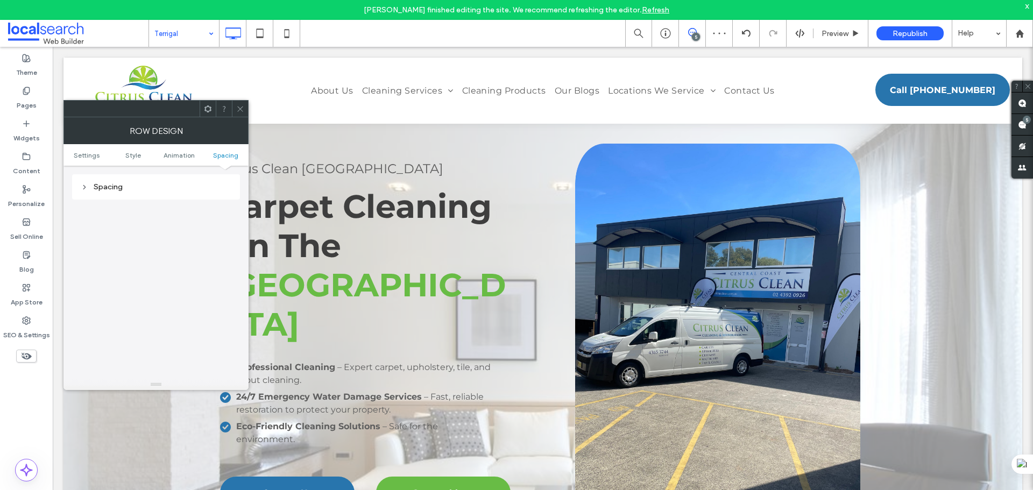
click at [240, 111] on icon at bounding box center [240, 109] width 8 height 8
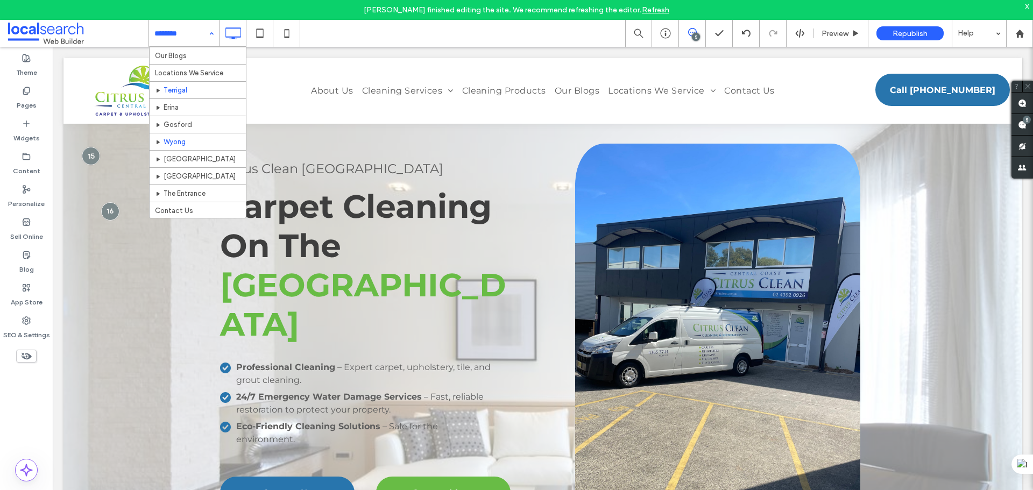
scroll to position [390, 0]
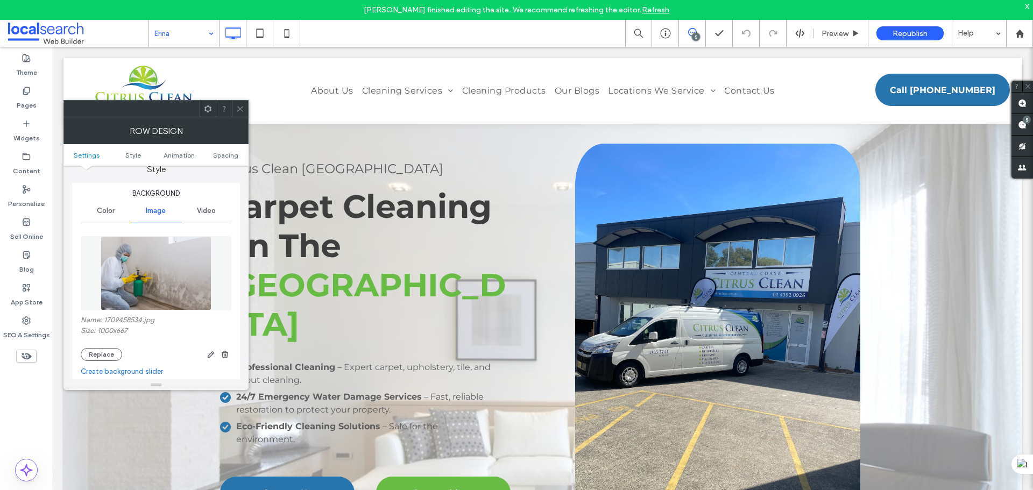
scroll to position [108, 0]
click at [166, 255] on img at bounding box center [156, 269] width 111 height 74
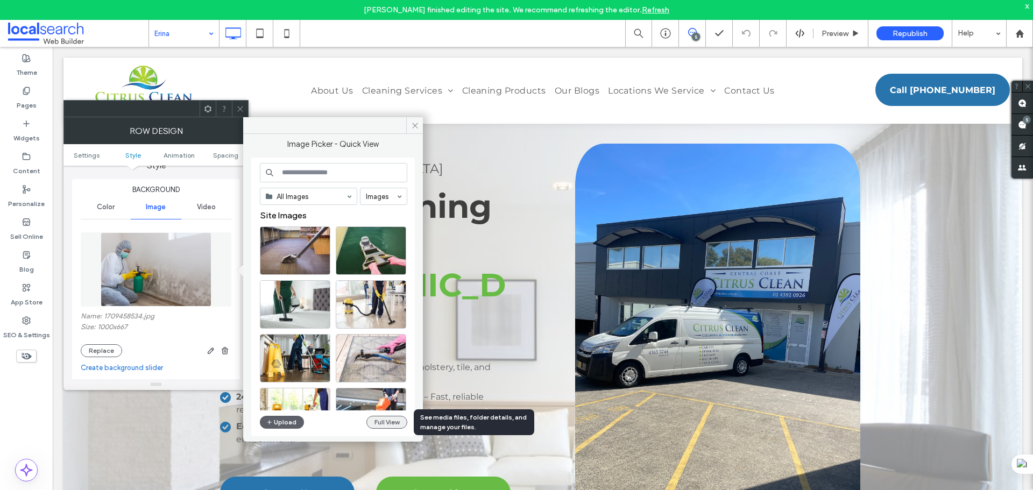
click at [395, 423] on button "Full View" at bounding box center [386, 422] width 41 height 13
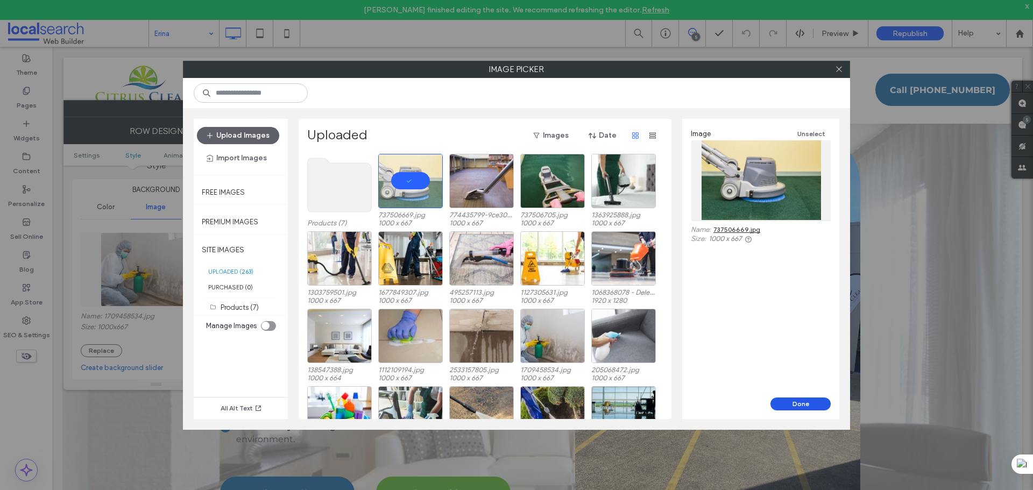
click at [796, 402] on button "Done" at bounding box center [800, 403] width 60 height 13
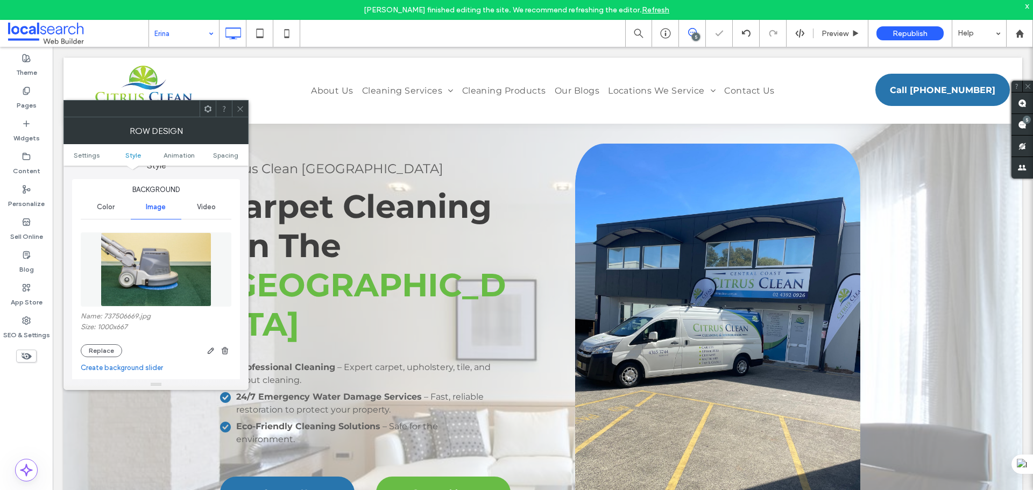
click at [239, 105] on icon at bounding box center [240, 109] width 8 height 8
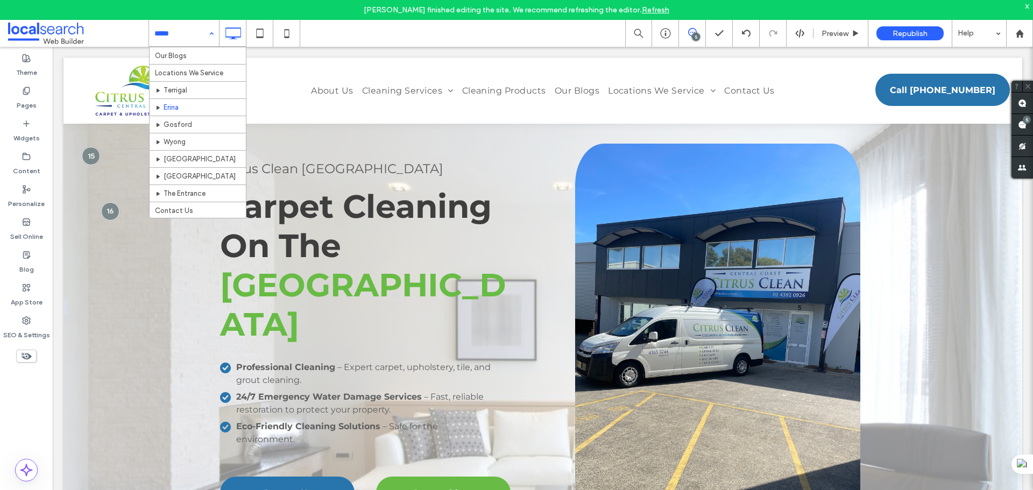
scroll to position [390, 0]
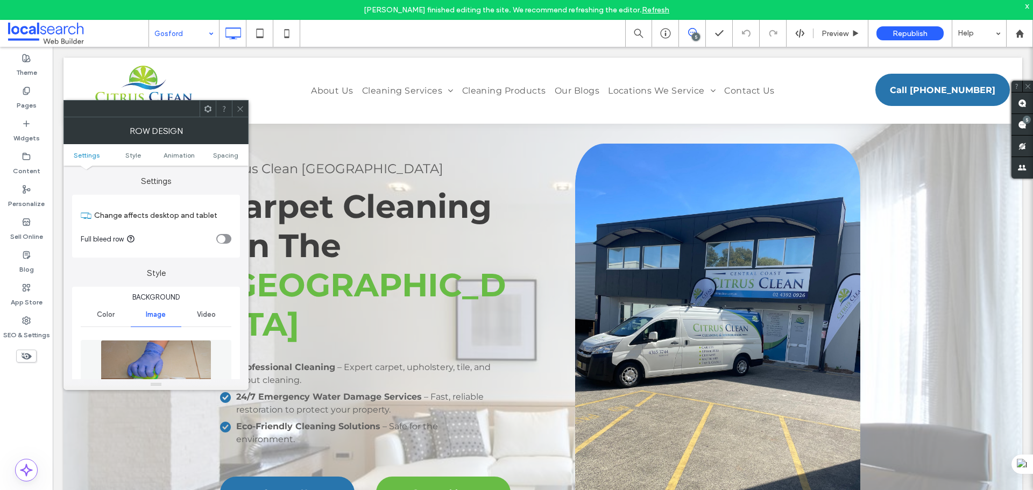
click at [134, 351] on img at bounding box center [156, 377] width 111 height 74
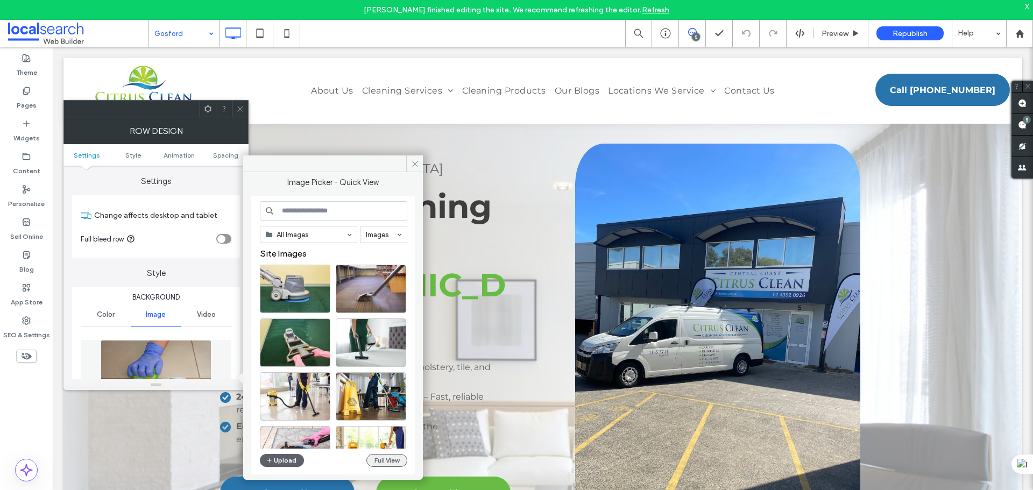
click at [391, 464] on button "Full View" at bounding box center [386, 460] width 41 height 13
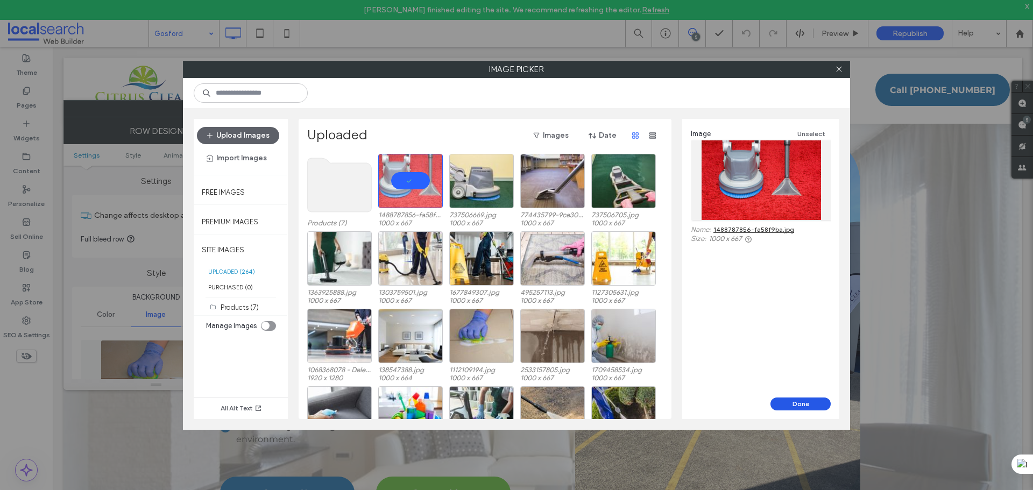
click at [780, 401] on button "Done" at bounding box center [800, 403] width 60 height 13
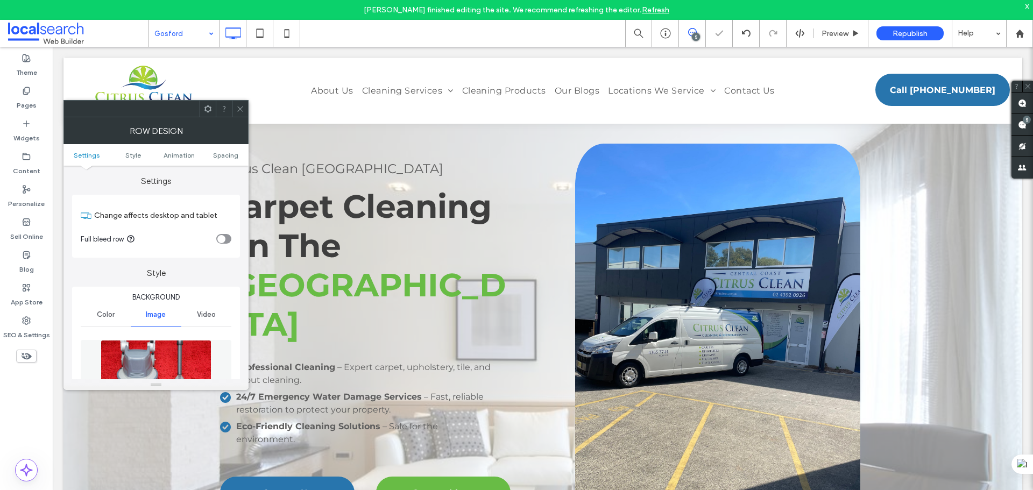
click at [238, 111] on use at bounding box center [239, 108] width 5 height 5
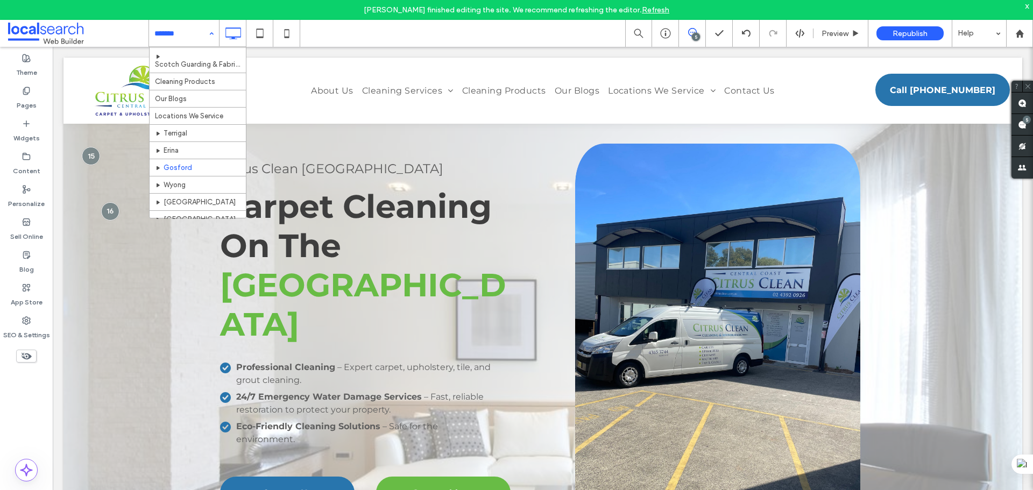
scroll to position [390, 0]
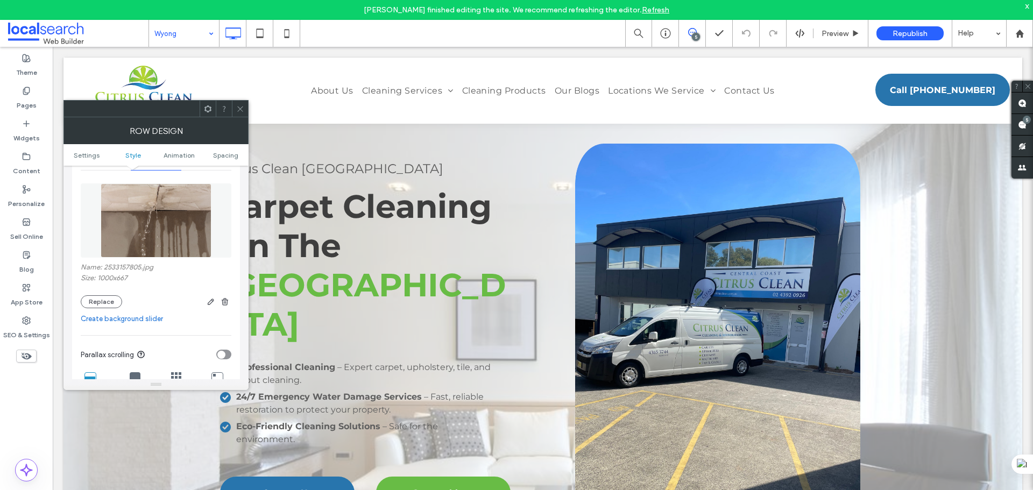
scroll to position [161, 0]
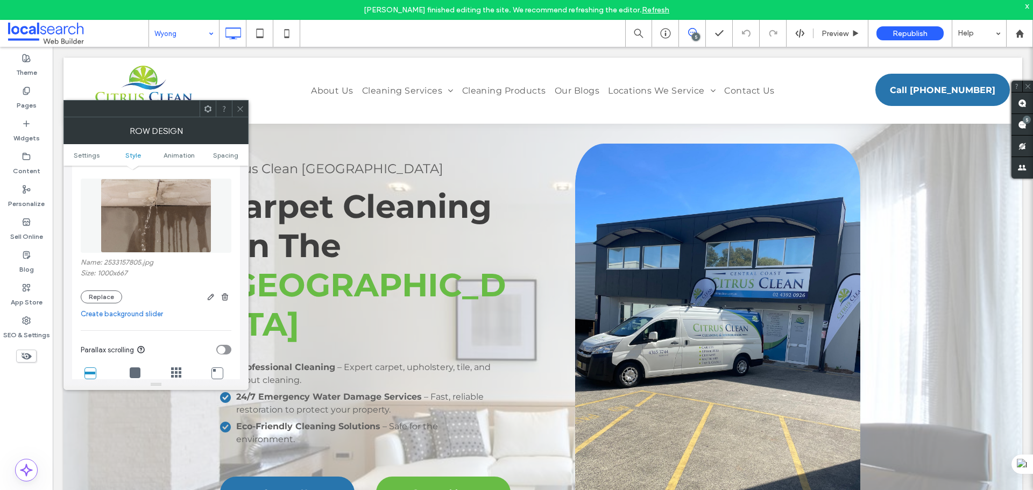
click at [174, 204] on img at bounding box center [156, 216] width 111 height 74
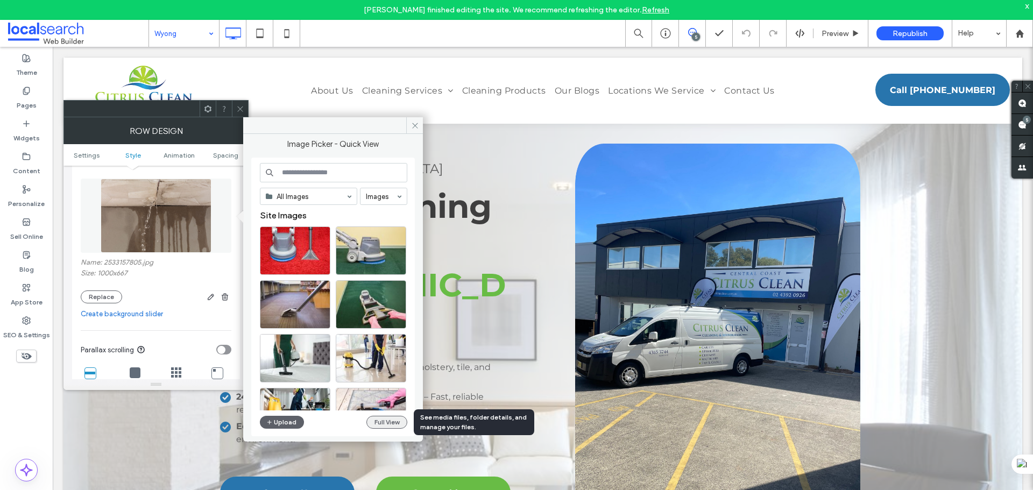
click at [396, 422] on button "Full View" at bounding box center [386, 422] width 41 height 13
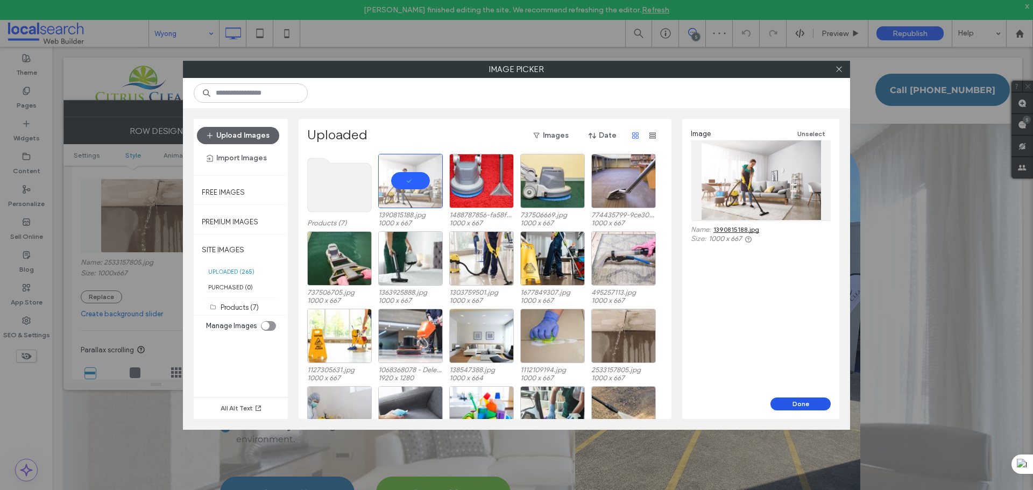
click at [780, 397] on button "Done" at bounding box center [800, 403] width 60 height 13
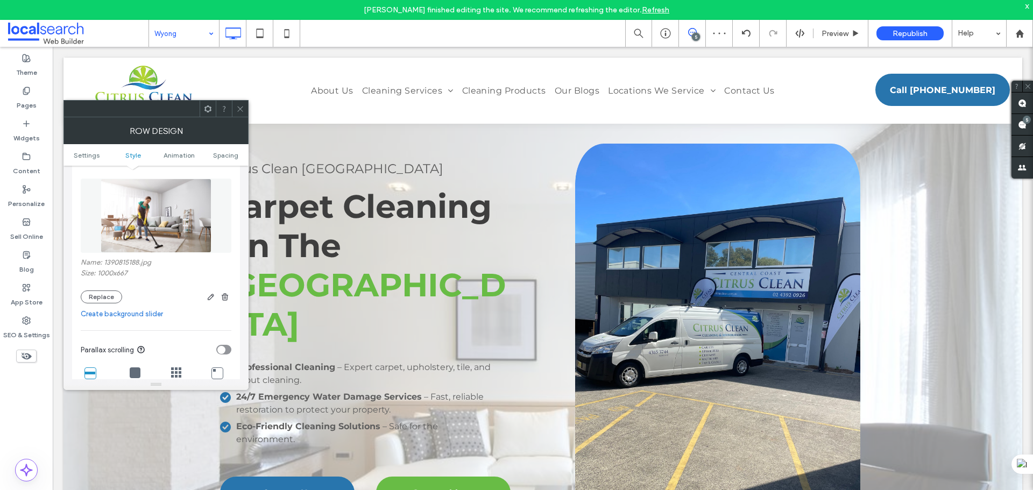
click at [238, 105] on icon at bounding box center [240, 109] width 8 height 8
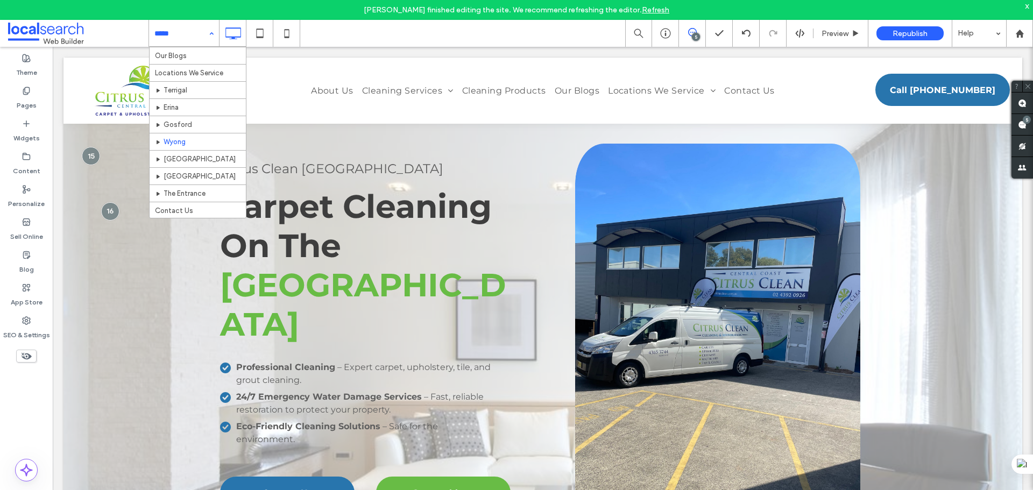
scroll to position [390, 0]
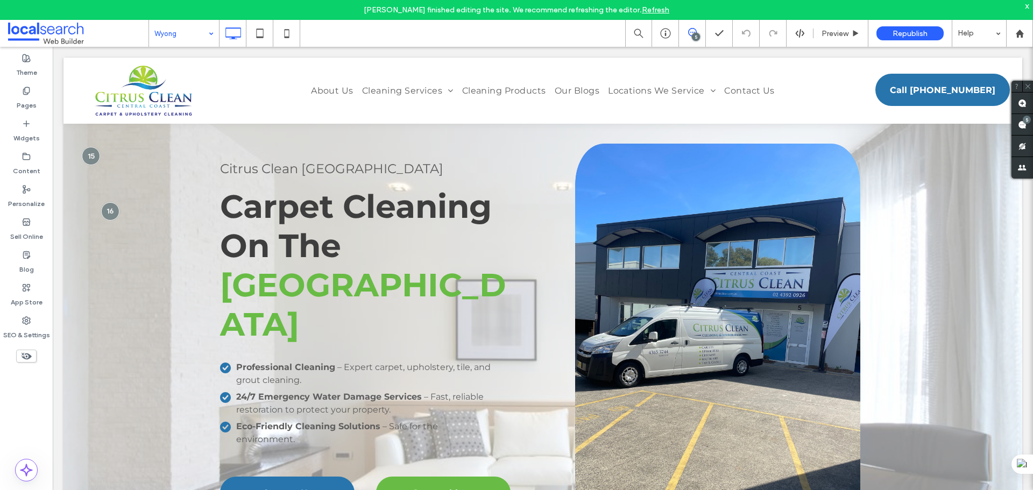
click at [196, 35] on input at bounding box center [181, 33] width 54 height 27
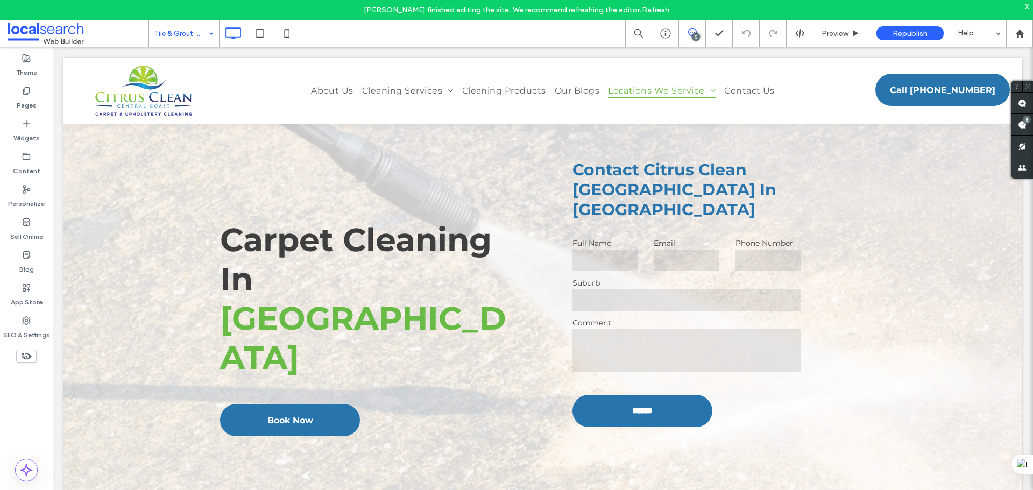
click at [195, 32] on div at bounding box center [516, 245] width 1033 height 490
drag, startPoint x: 207, startPoint y: 32, endPoint x: 216, endPoint y: 42, distance: 13.3
click at [211, 33] on div at bounding box center [516, 245] width 1033 height 490
click at [207, 32] on div "Tile & Grout Cleaning 5 Preview Republish Help Site Comments Team & Clients Aut…" at bounding box center [516, 245] width 1033 height 490
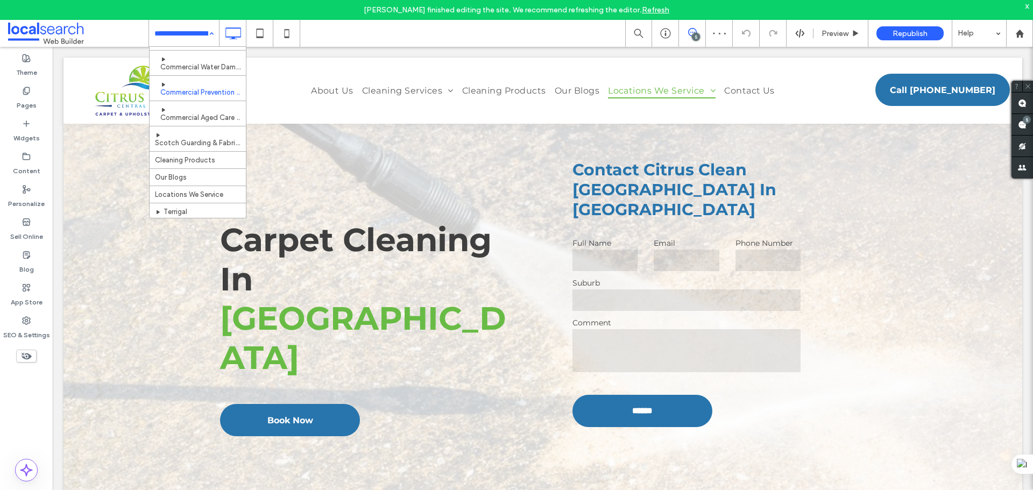
scroll to position [390, 0]
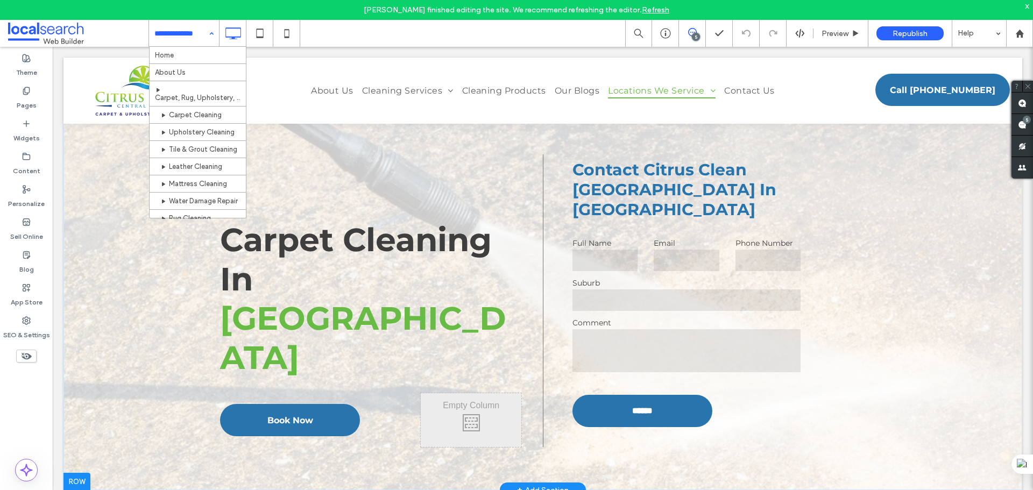
click at [102, 182] on div "Carpet Cleaning In [GEOGRAPHIC_DATA] Click To Paste Book Now Click To Paste Cli…" at bounding box center [542, 274] width 958 height 432
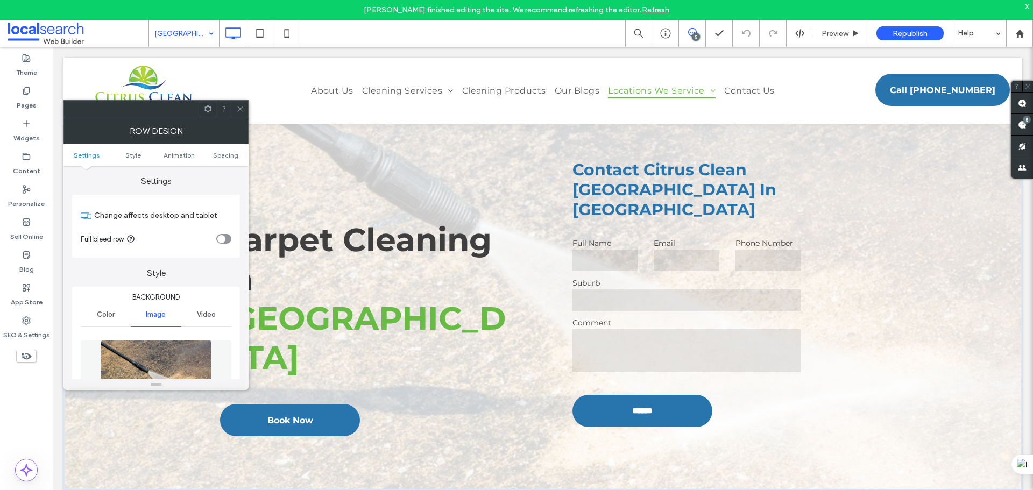
click at [152, 351] on img at bounding box center [156, 377] width 111 height 74
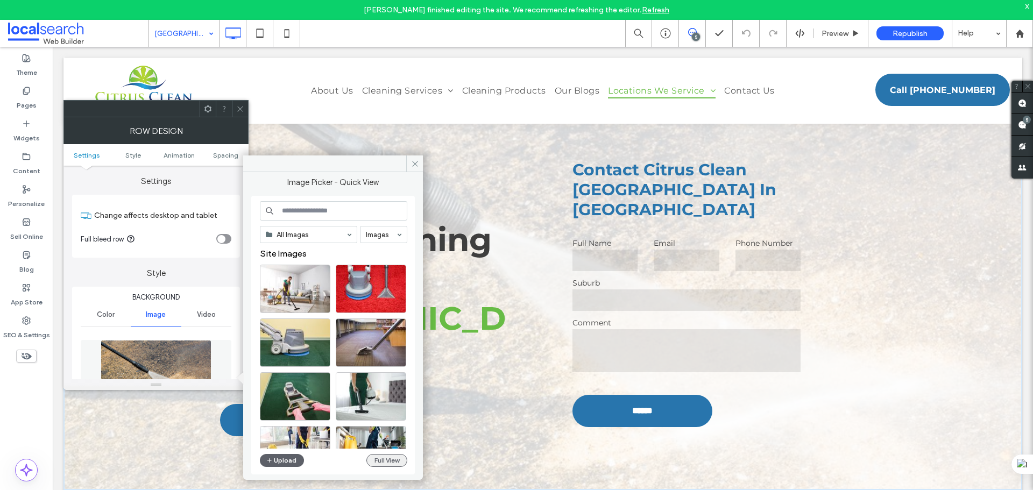
click at [385, 462] on button "Full View" at bounding box center [386, 460] width 41 height 13
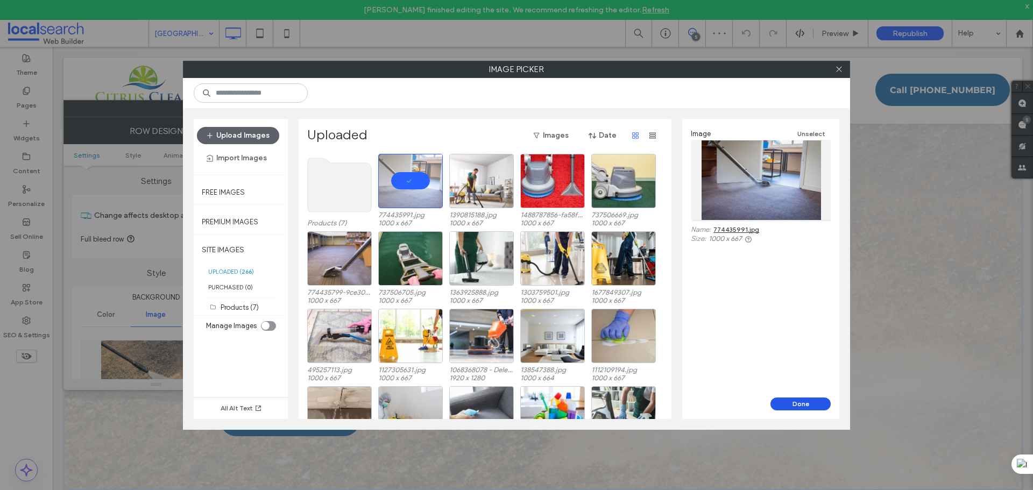
click at [815, 403] on button "Done" at bounding box center [800, 403] width 60 height 13
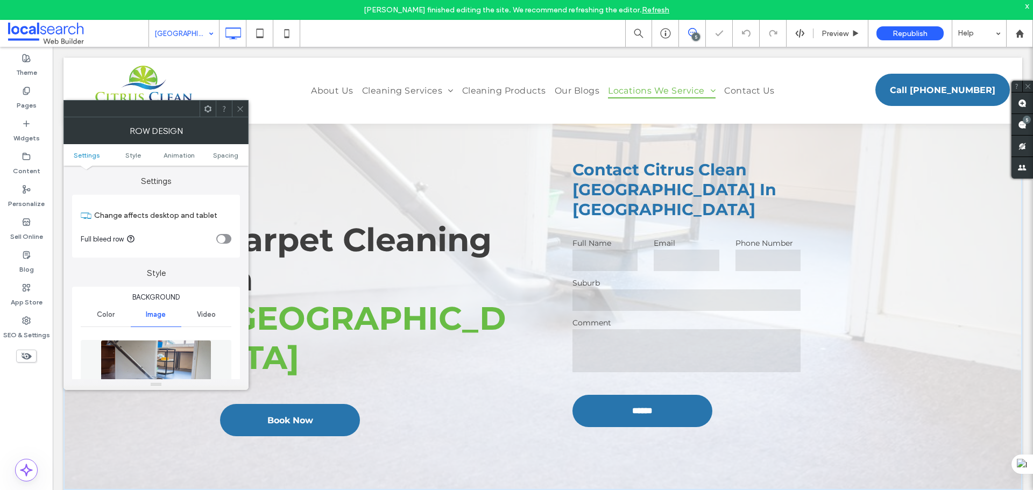
click at [239, 110] on icon at bounding box center [240, 109] width 8 height 8
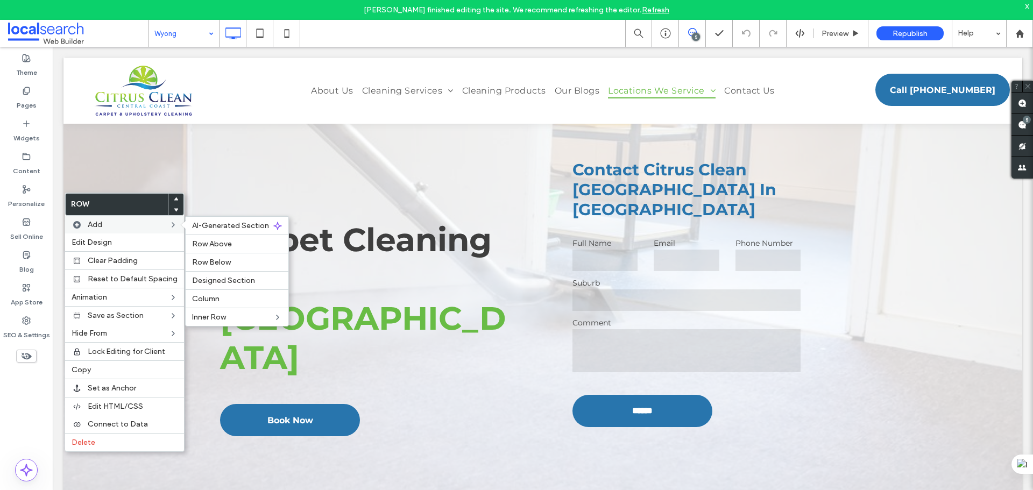
click at [108, 233] on div "Add AI-Generated Section Row Above Row Below Designed Section Column Inner Row" at bounding box center [124, 225] width 119 height 18
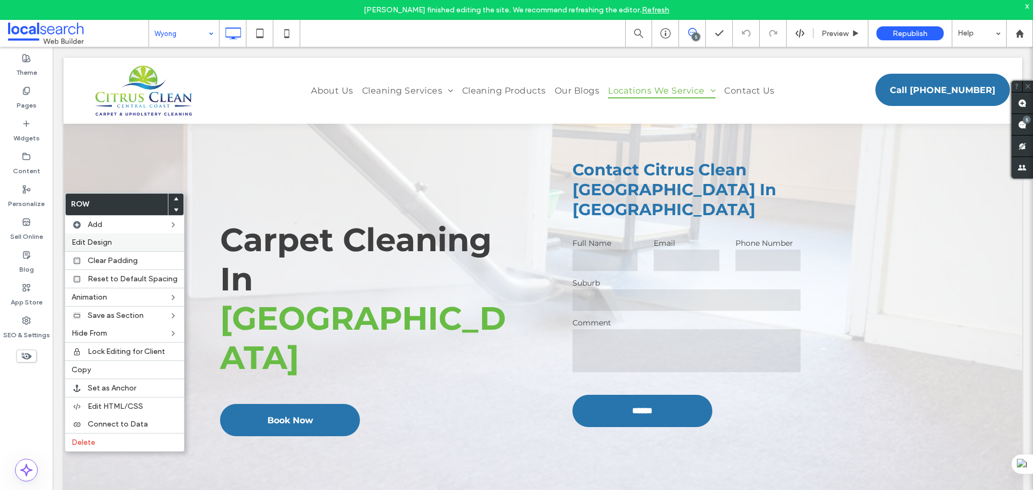
click at [110, 244] on span "Edit Design" at bounding box center [92, 242] width 40 height 9
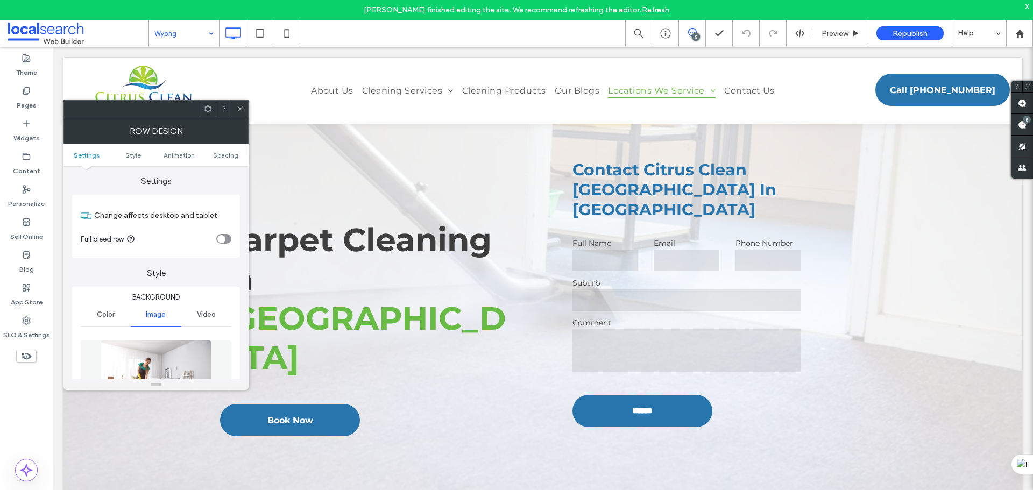
click at [163, 340] on img at bounding box center [156, 377] width 111 height 74
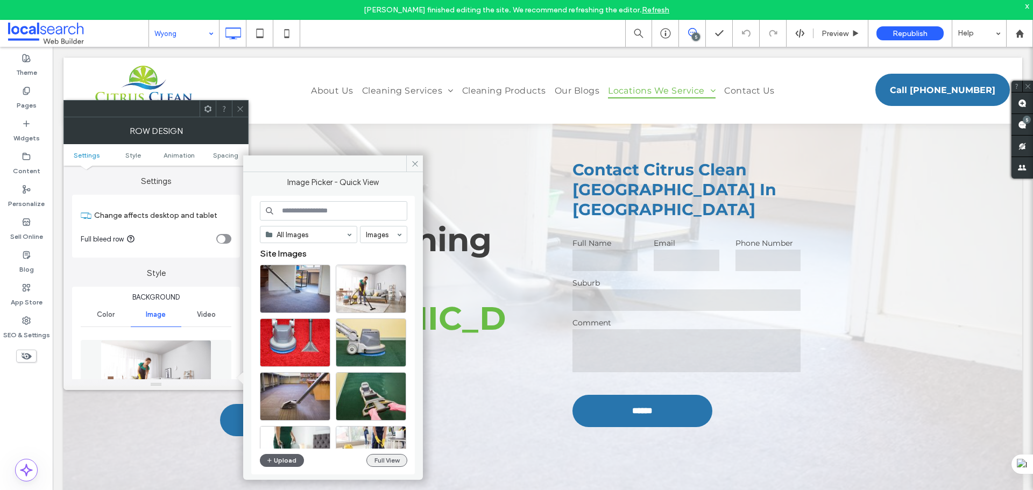
click at [400, 460] on button "Full View" at bounding box center [386, 460] width 41 height 13
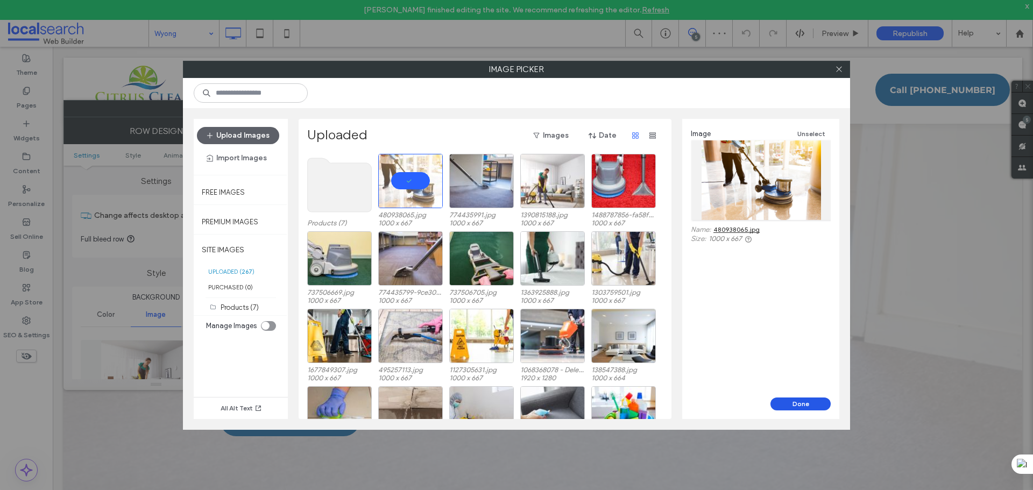
click at [794, 405] on button "Done" at bounding box center [800, 403] width 60 height 13
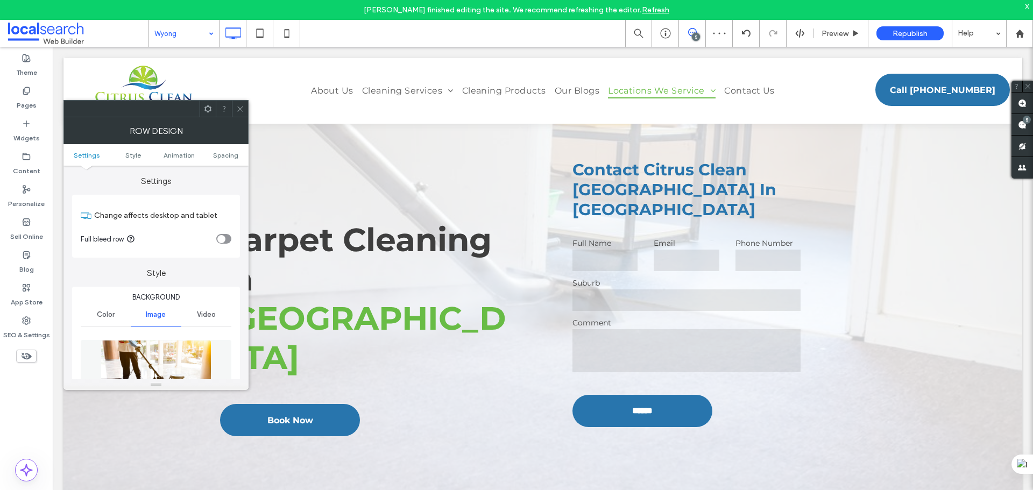
click at [241, 105] on icon at bounding box center [240, 109] width 8 height 8
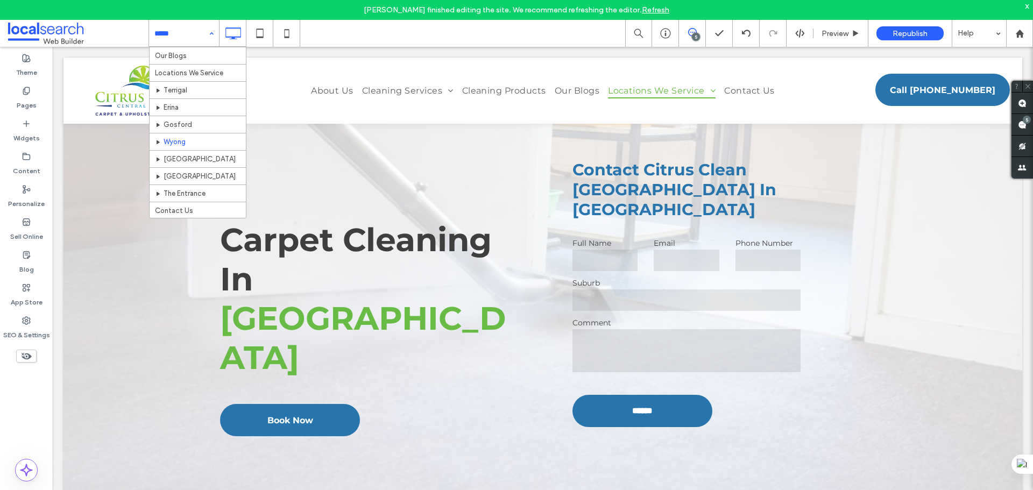
scroll to position [390, 0]
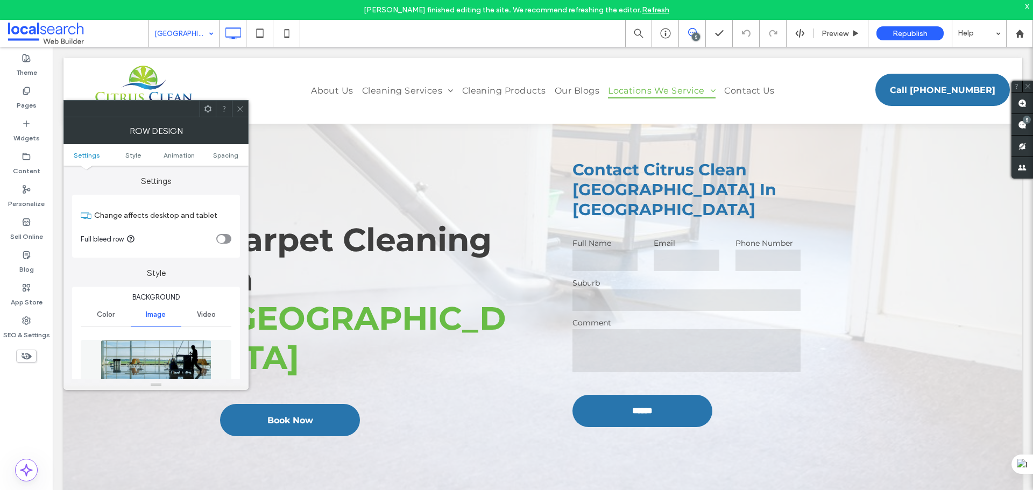
click at [159, 357] on img at bounding box center [156, 377] width 111 height 74
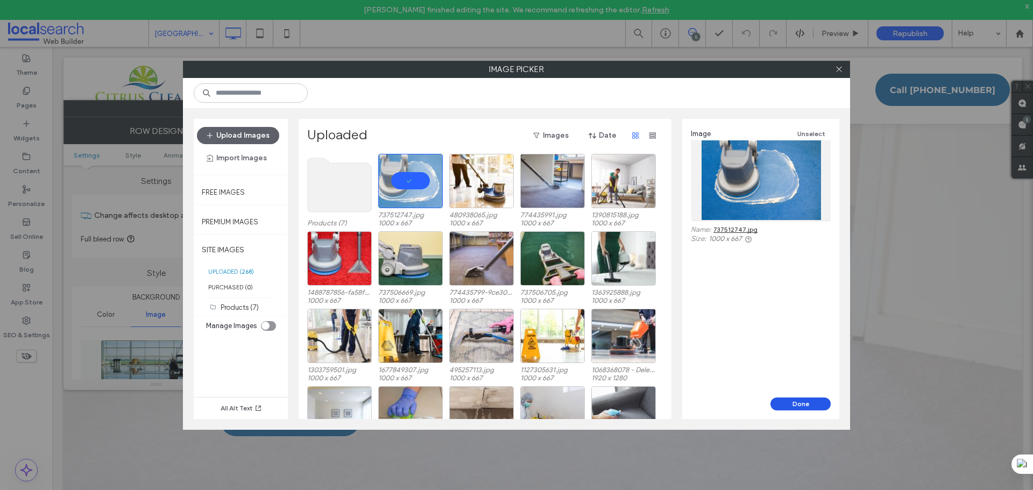
click at [778, 402] on button "Done" at bounding box center [800, 403] width 60 height 13
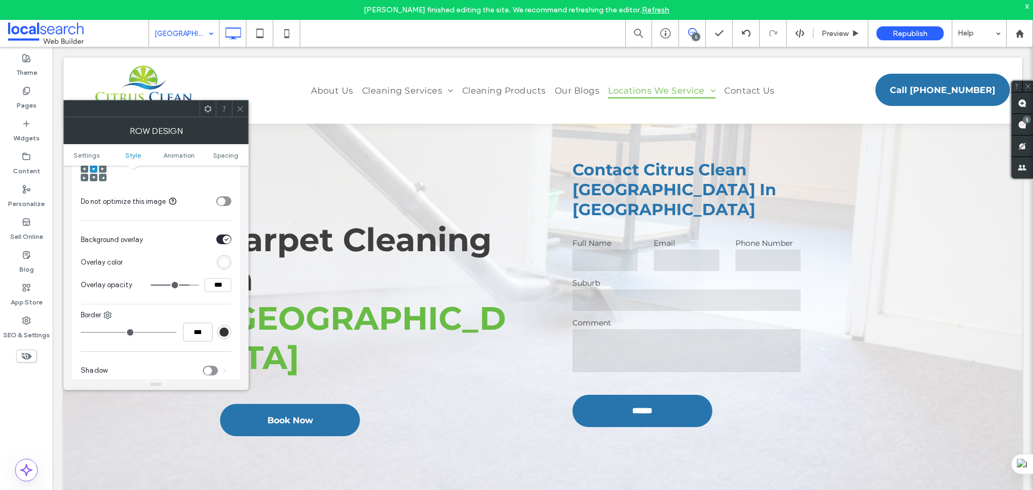
scroll to position [538, 0]
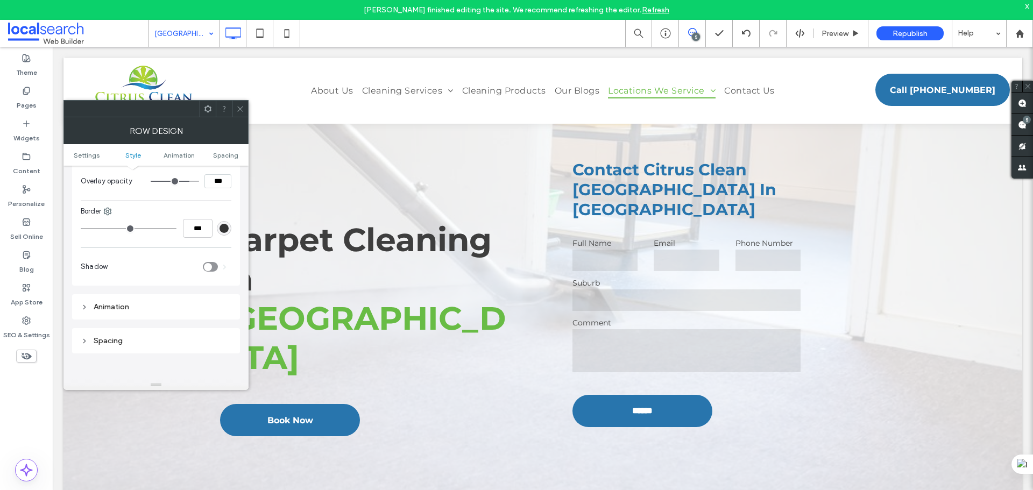
click at [240, 106] on icon at bounding box center [240, 109] width 8 height 8
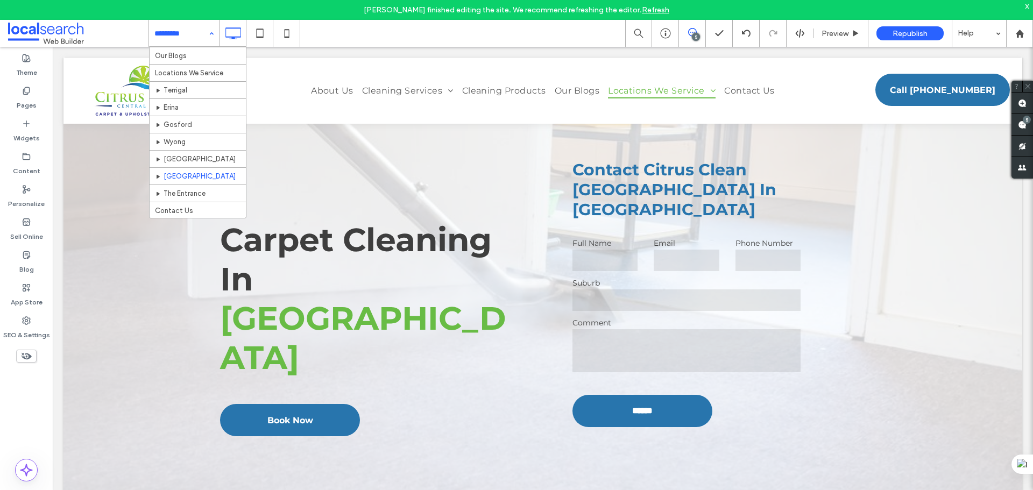
scroll to position [390, 0]
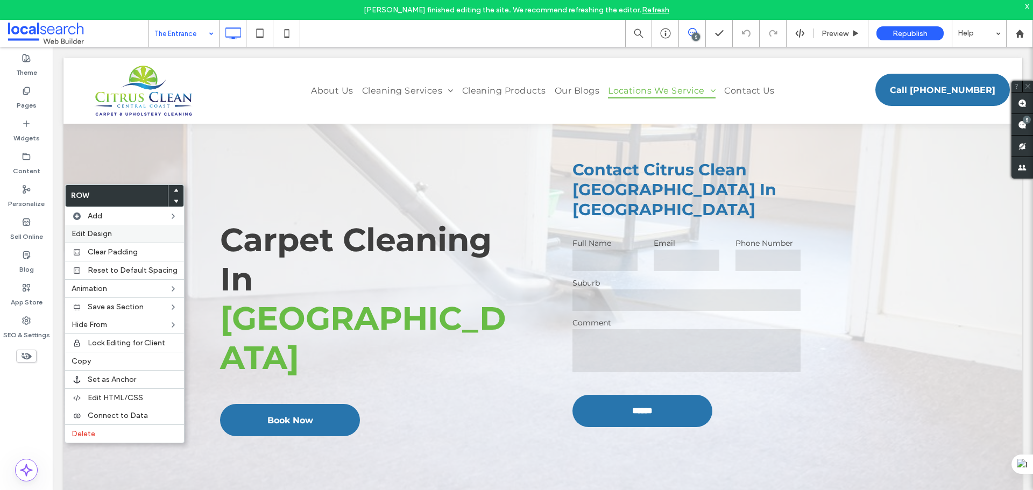
click at [101, 232] on span "Edit Design" at bounding box center [92, 233] width 40 height 9
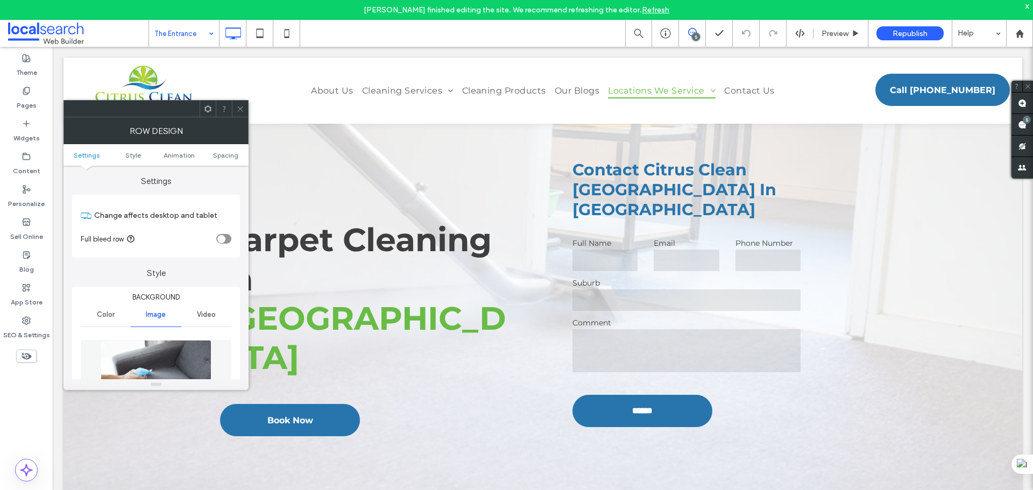
click at [145, 376] on img at bounding box center [156, 377] width 111 height 74
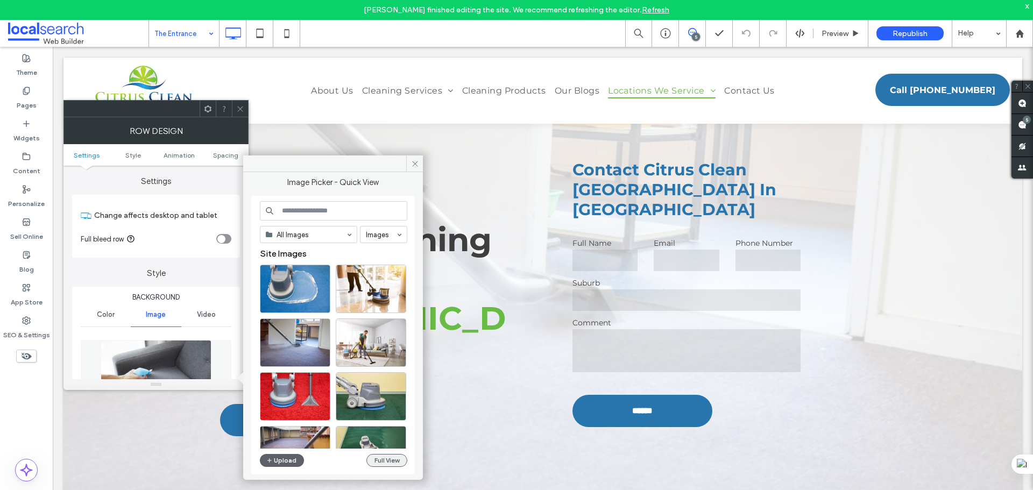
click at [383, 458] on button "Full View" at bounding box center [386, 460] width 41 height 13
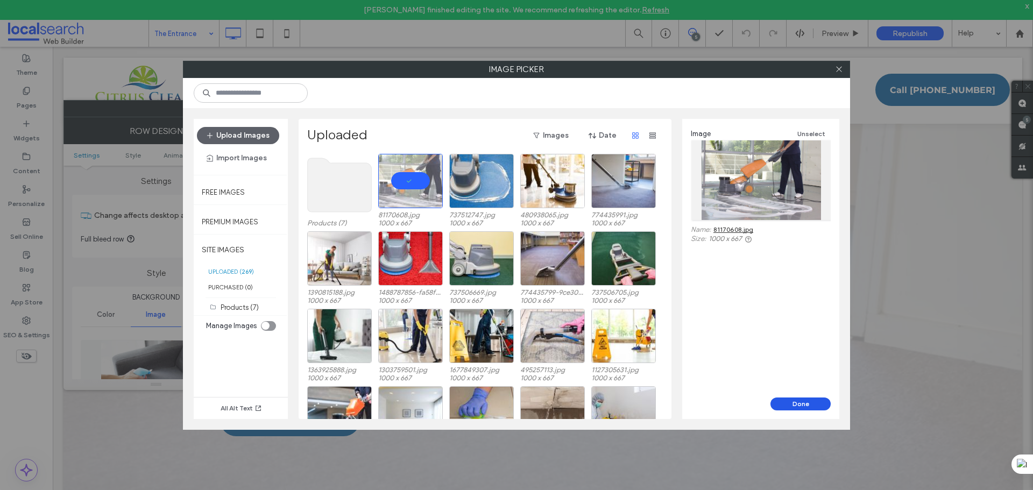
click at [793, 403] on button "Done" at bounding box center [800, 403] width 60 height 13
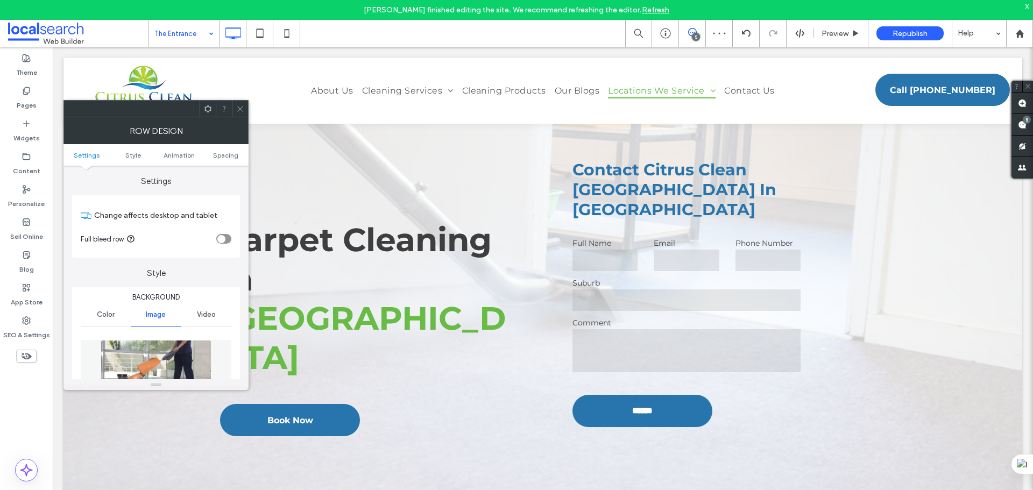
click at [237, 101] on span at bounding box center [240, 109] width 8 height 16
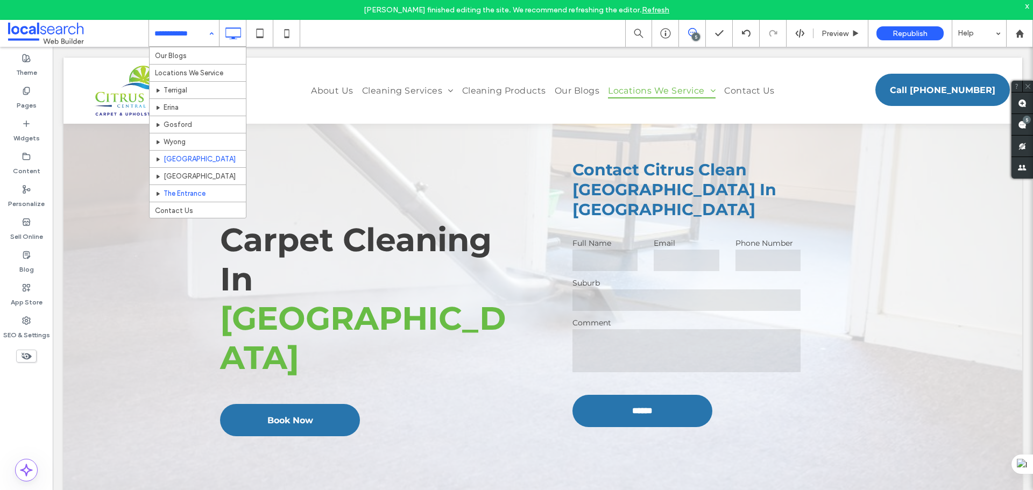
scroll to position [390, 0]
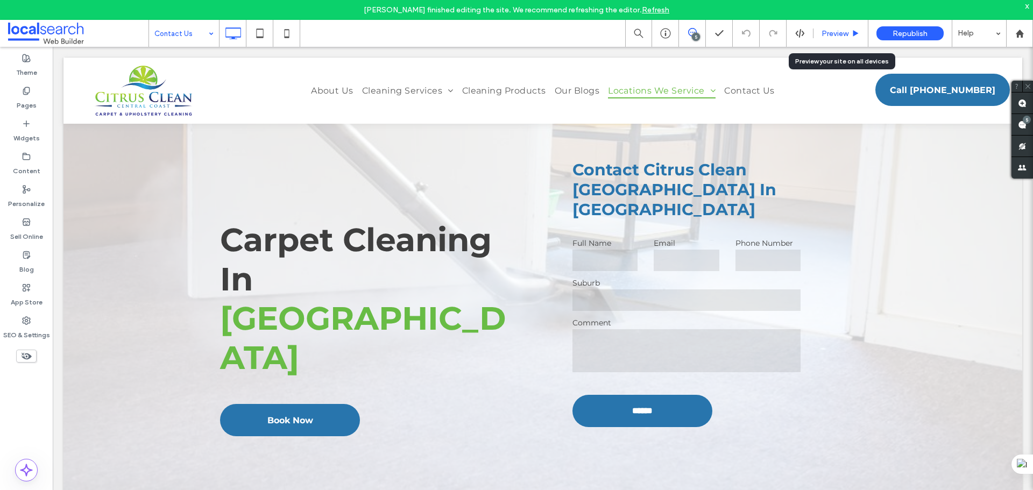
click at [848, 40] on div "Preview" at bounding box center [840, 33] width 55 height 27
click at [843, 33] on span "Preview" at bounding box center [834, 33] width 27 height 9
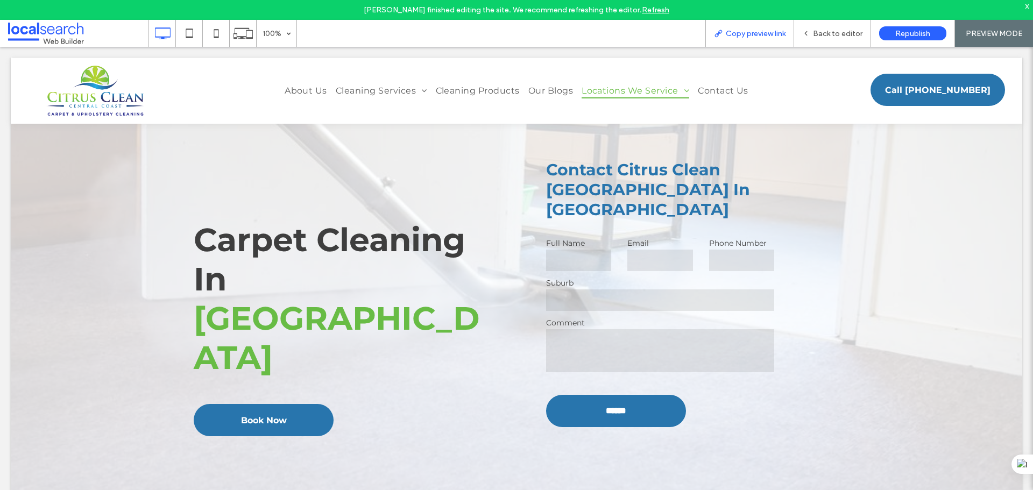
click at [735, 32] on span "Copy preview link" at bounding box center [755, 33] width 60 height 9
